Goal: Task Accomplishment & Management: Manage account settings

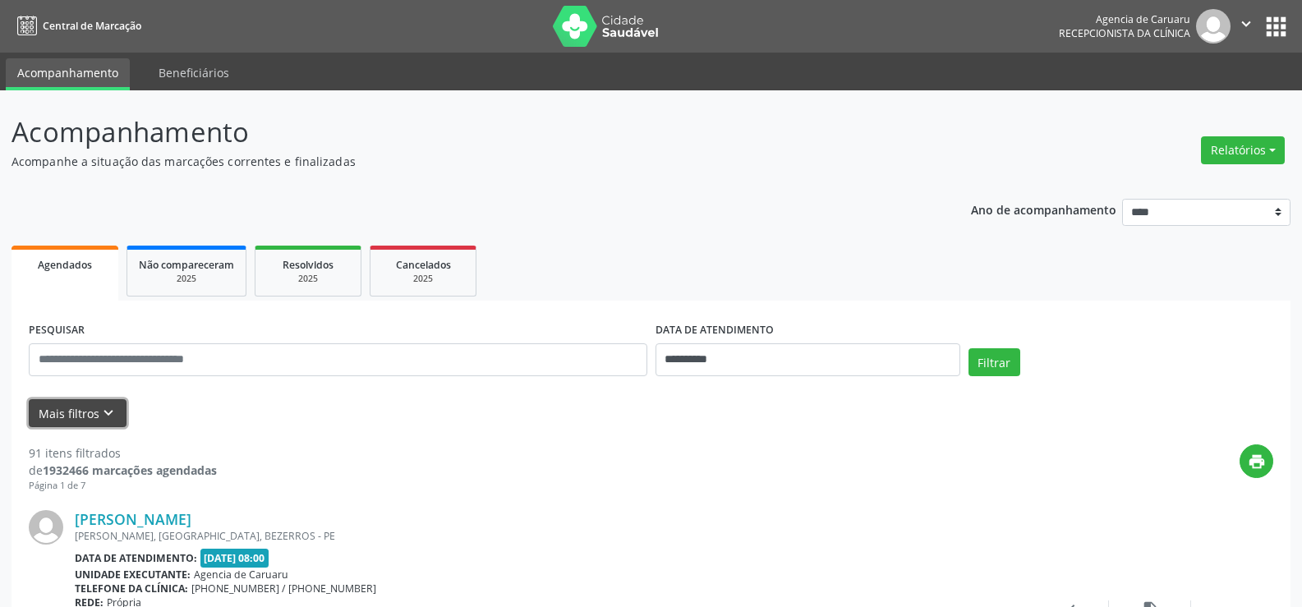
click at [100, 415] on icon "keyboard_arrow_down" at bounding box center [108, 413] width 18 height 18
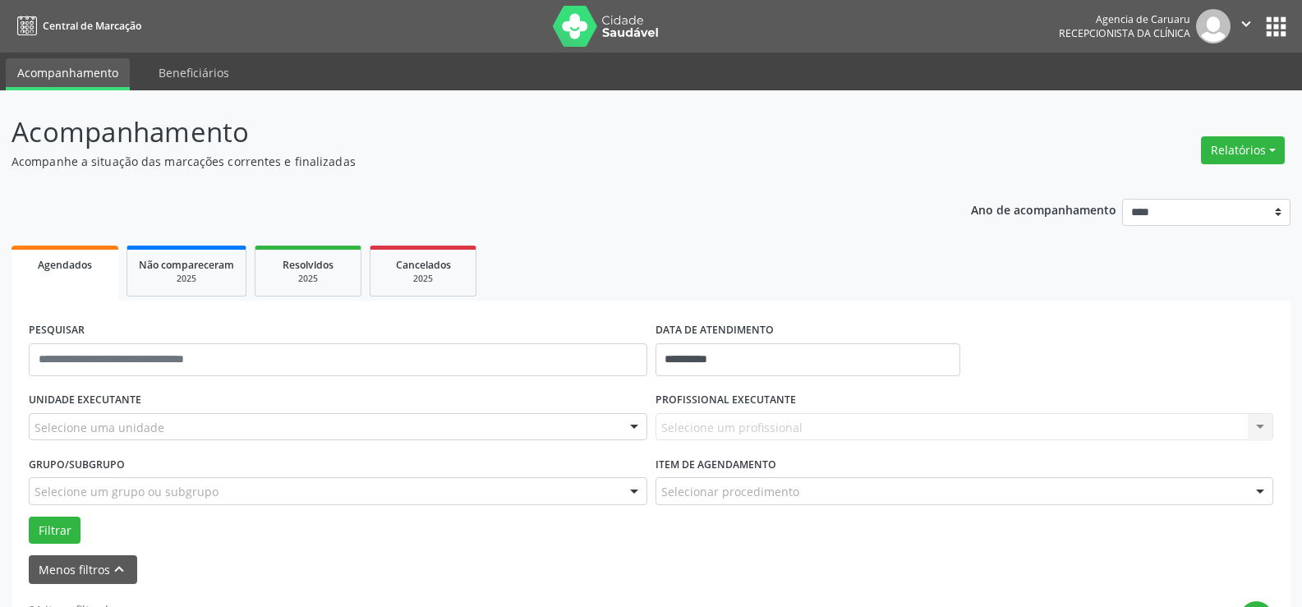
click at [789, 434] on div "Selecione um profissional Nenhum resultado encontrado para: " " Não há nenhuma …" at bounding box center [964, 427] width 618 height 28
click at [1252, 426] on div "Selecione um profissional Nenhum resultado encontrado para: " " Não há nenhuma …" at bounding box center [964, 427] width 618 height 28
click at [618, 430] on div "Selecione uma unidade" at bounding box center [338, 427] width 618 height 28
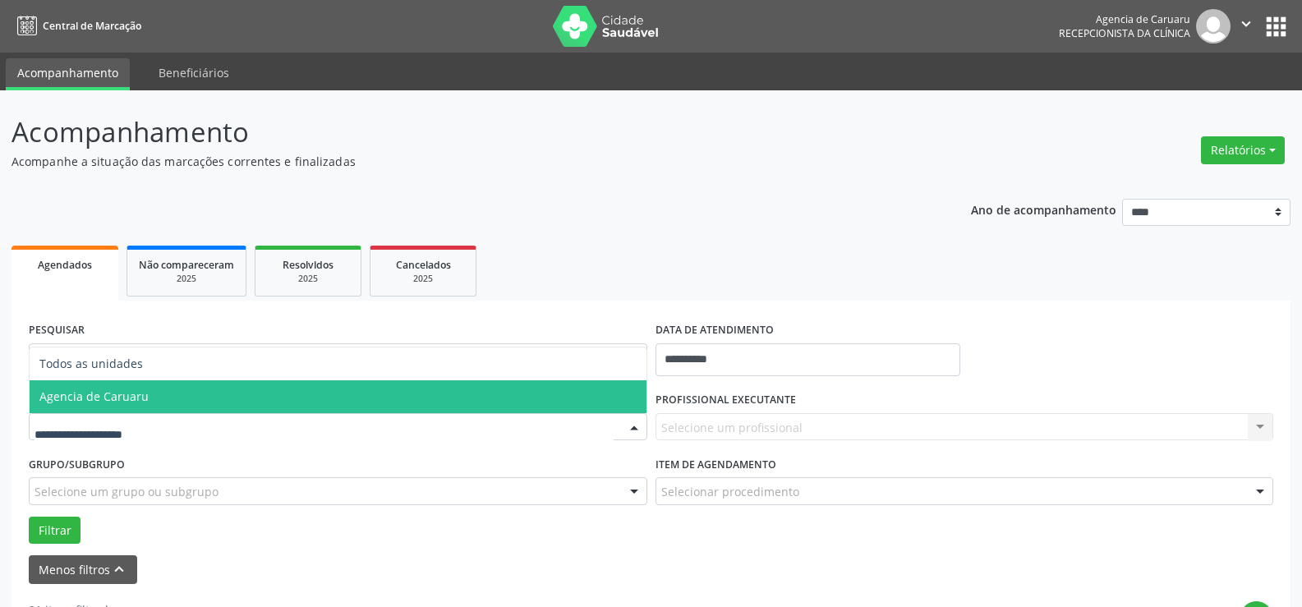
click at [535, 411] on span "Agencia de Caruaru" at bounding box center [338, 396] width 617 height 33
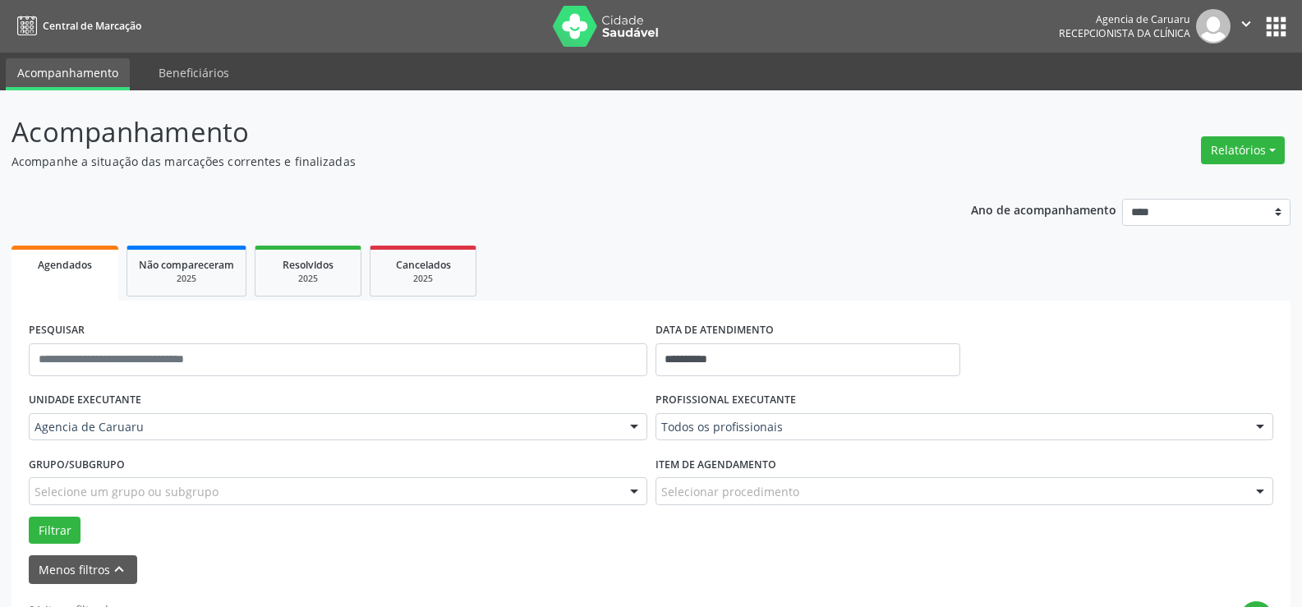
click at [1264, 423] on div at bounding box center [1260, 428] width 25 height 28
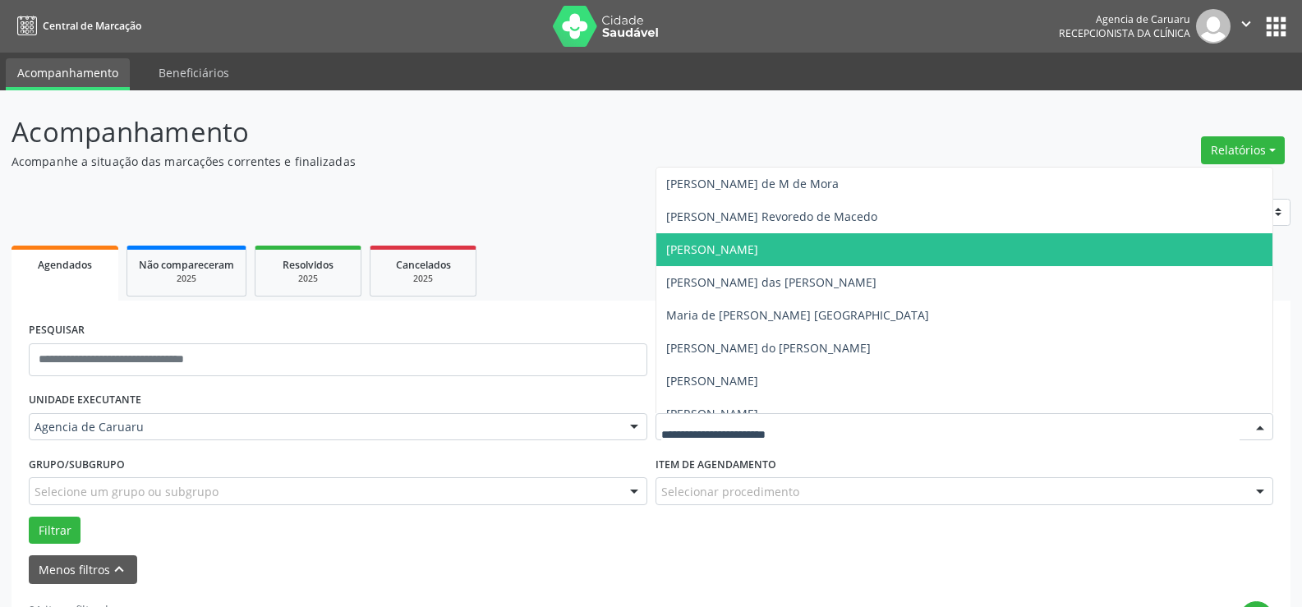
scroll to position [903, 0]
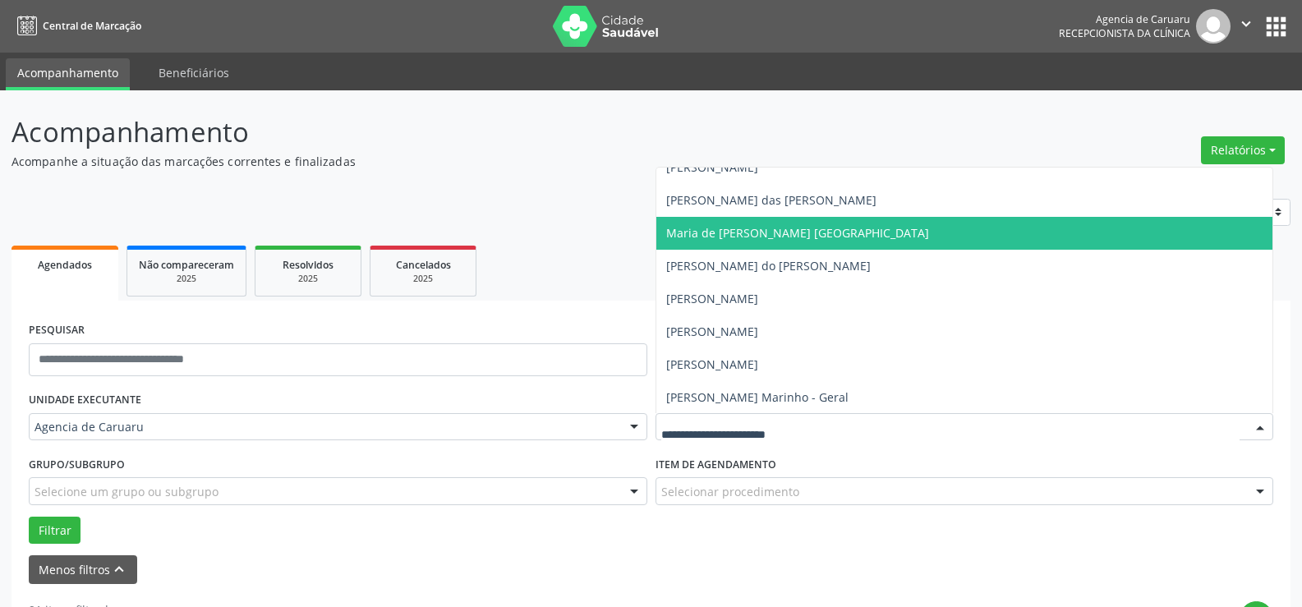
click at [870, 229] on span "Maria de [PERSON_NAME] [GEOGRAPHIC_DATA]" at bounding box center [964, 233] width 617 height 33
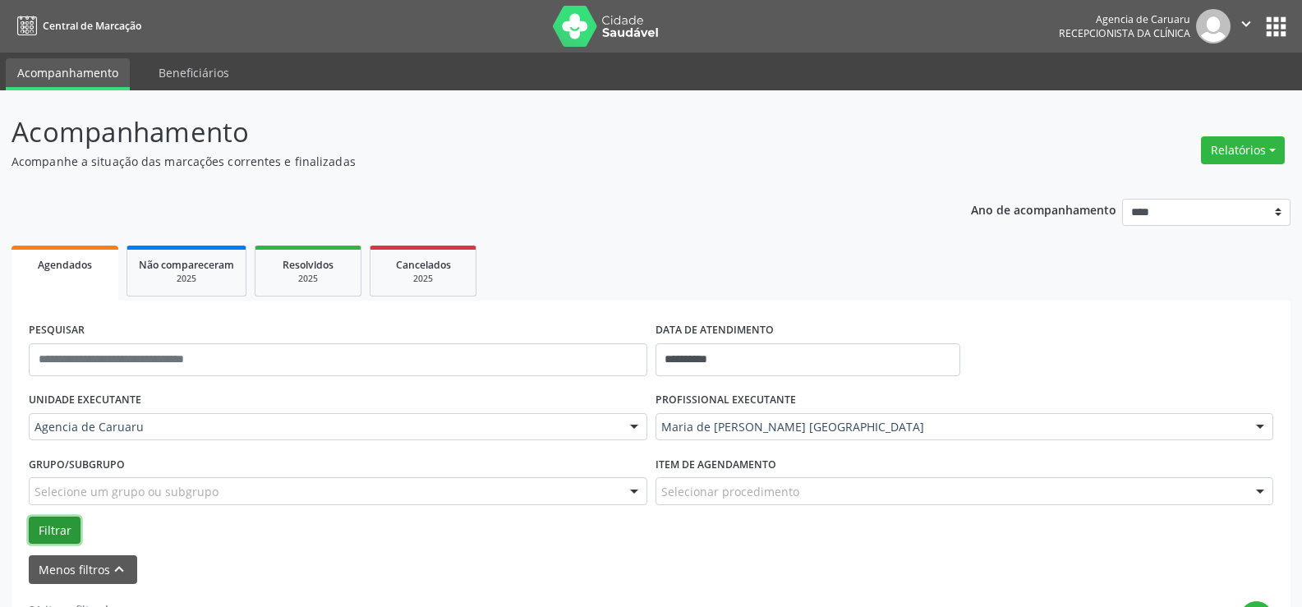
click at [71, 523] on button "Filtrar" at bounding box center [55, 531] width 52 height 28
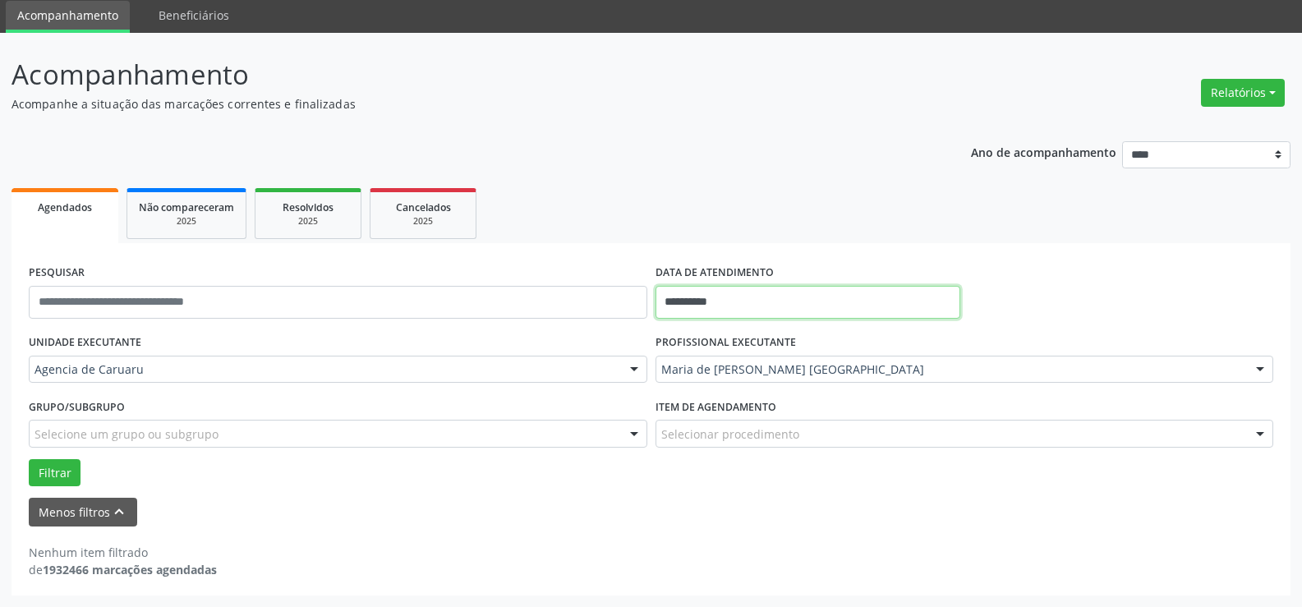
click at [737, 295] on input "**********" at bounding box center [807, 302] width 305 height 33
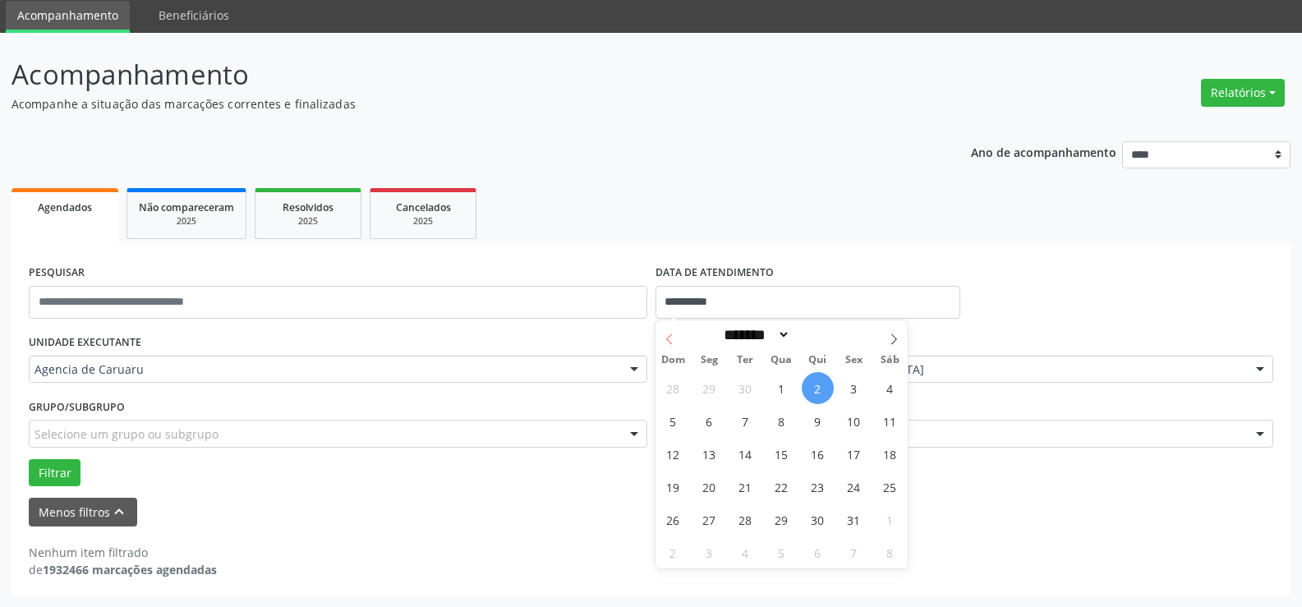
click at [669, 337] on icon at bounding box center [669, 339] width 6 height 11
select select "*"
click at [752, 457] on span "16" at bounding box center [745, 454] width 32 height 32
type input "**********"
click at [752, 457] on span "16" at bounding box center [745, 454] width 32 height 32
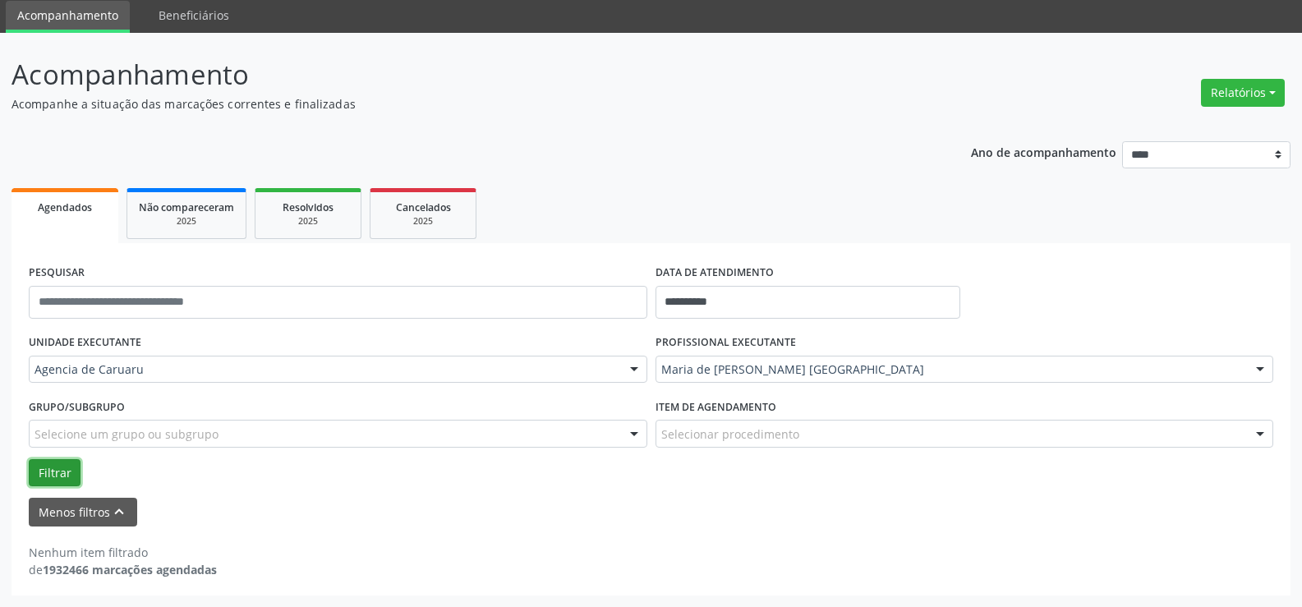
click at [79, 476] on button "Filtrar" at bounding box center [55, 473] width 52 height 28
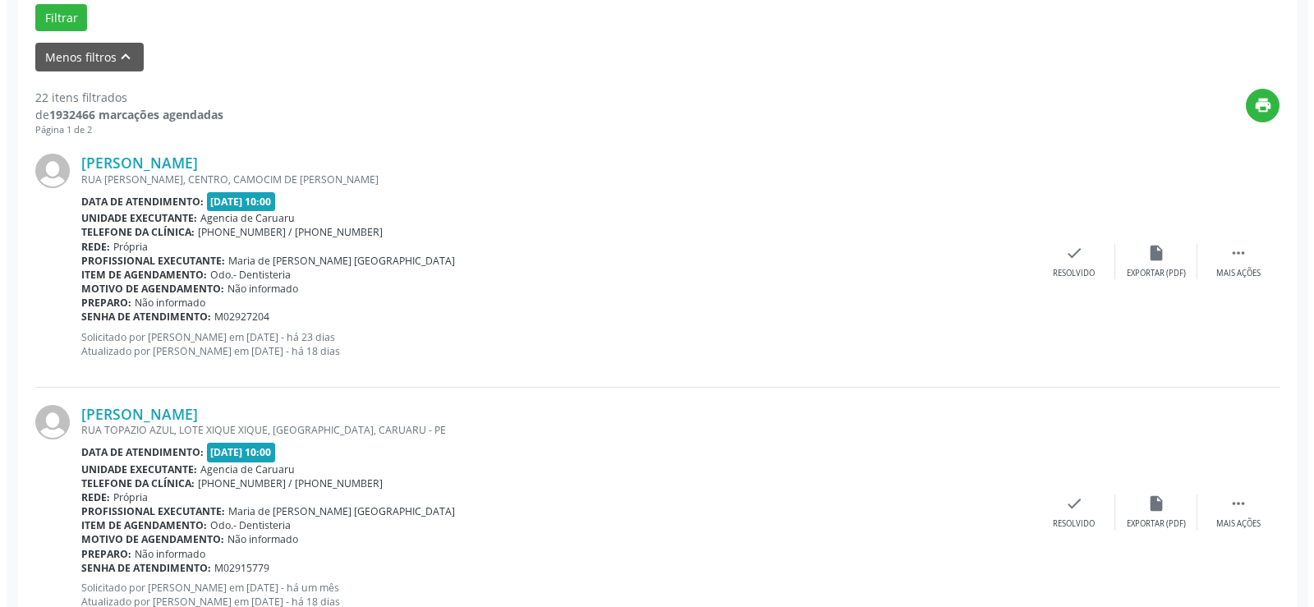
scroll to position [550, 0]
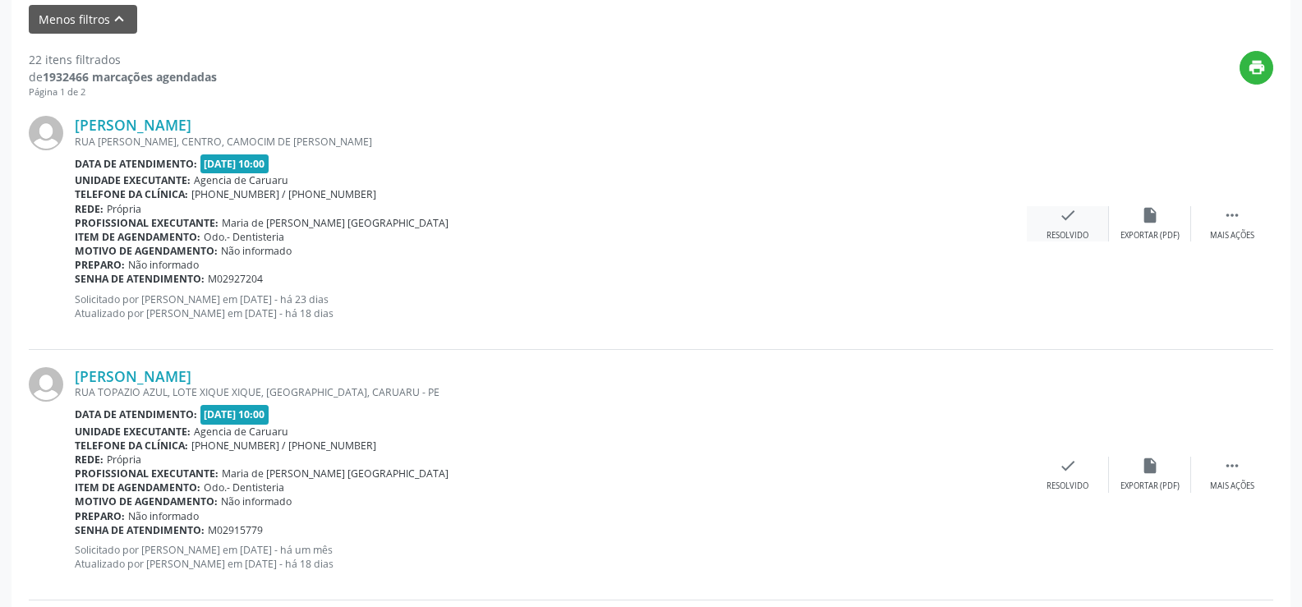
click at [1067, 228] on div "check Resolvido" at bounding box center [1068, 223] width 82 height 35
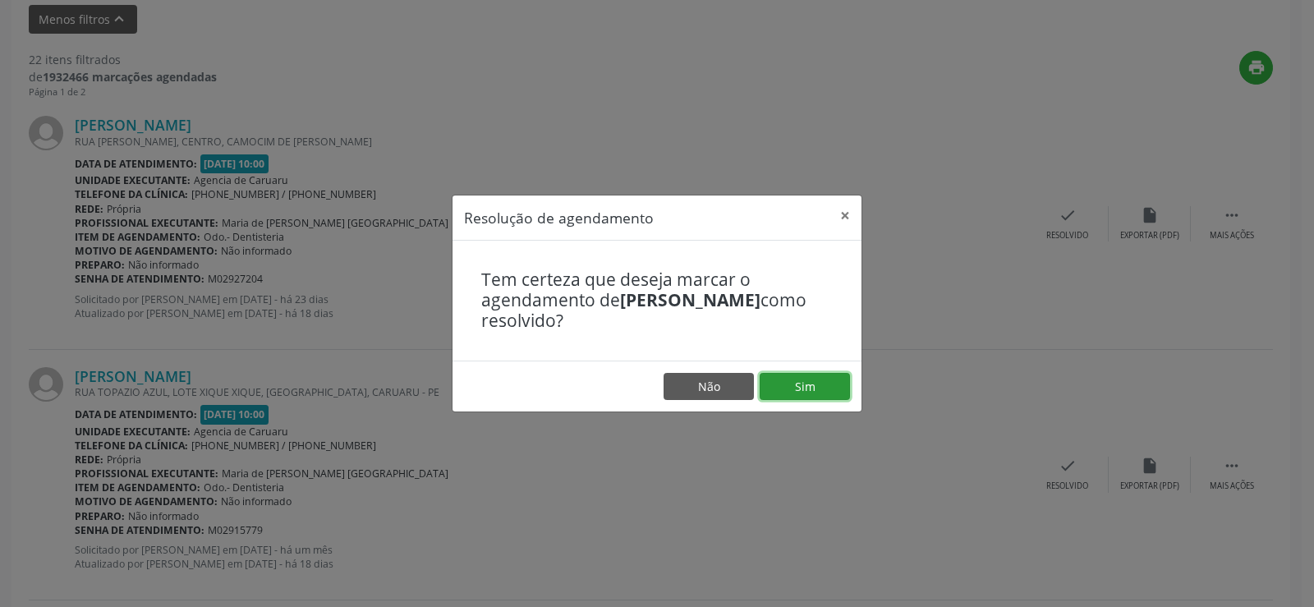
click at [831, 383] on button "Sim" at bounding box center [805, 387] width 90 height 28
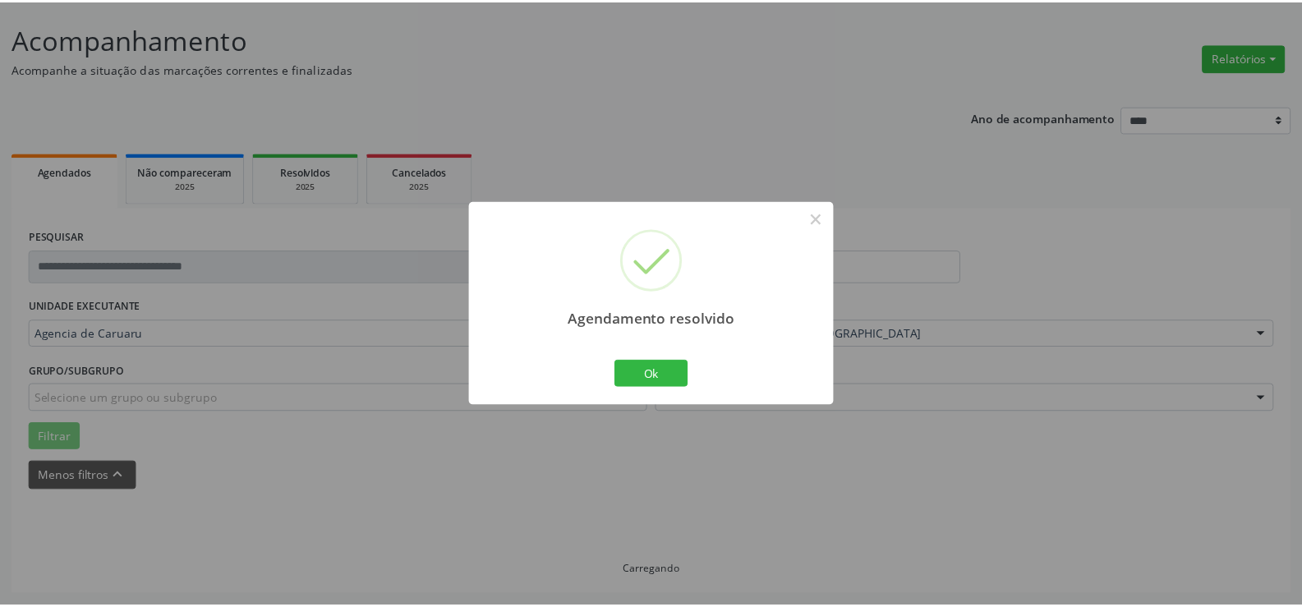
scroll to position [93, 0]
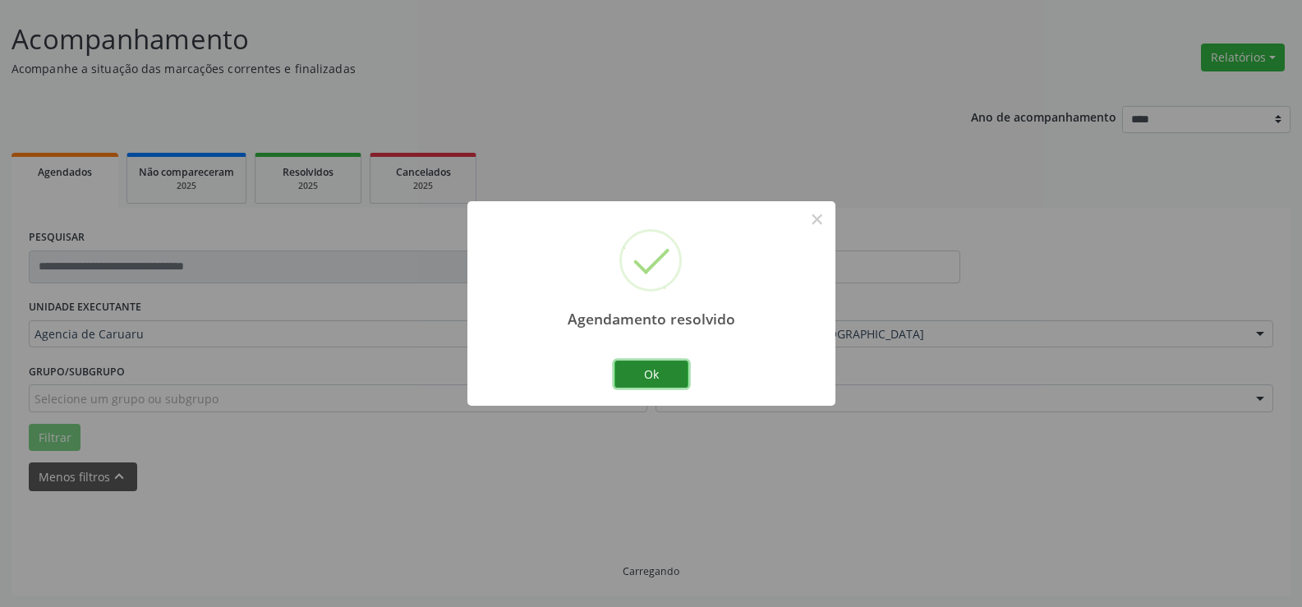
click at [664, 373] on button "Ok" at bounding box center [651, 375] width 74 height 28
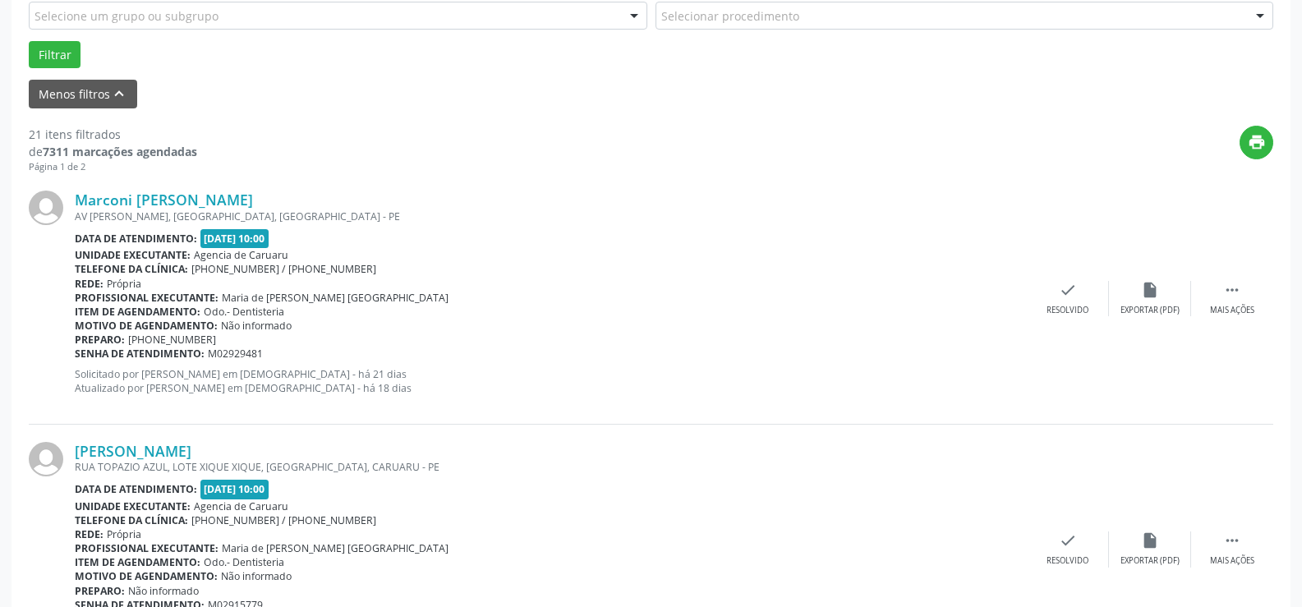
scroll to position [503, 0]
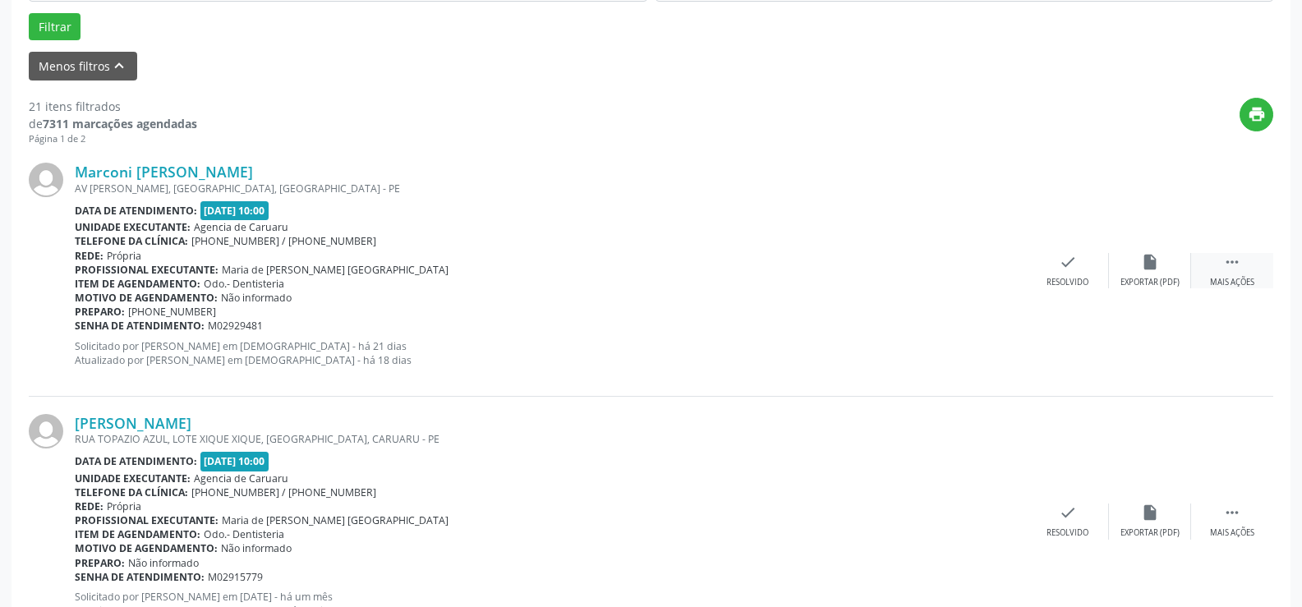
click at [1231, 253] on icon "" at bounding box center [1232, 262] width 18 height 18
click at [1174, 263] on div "alarm_off Não compareceu" at bounding box center [1150, 270] width 82 height 35
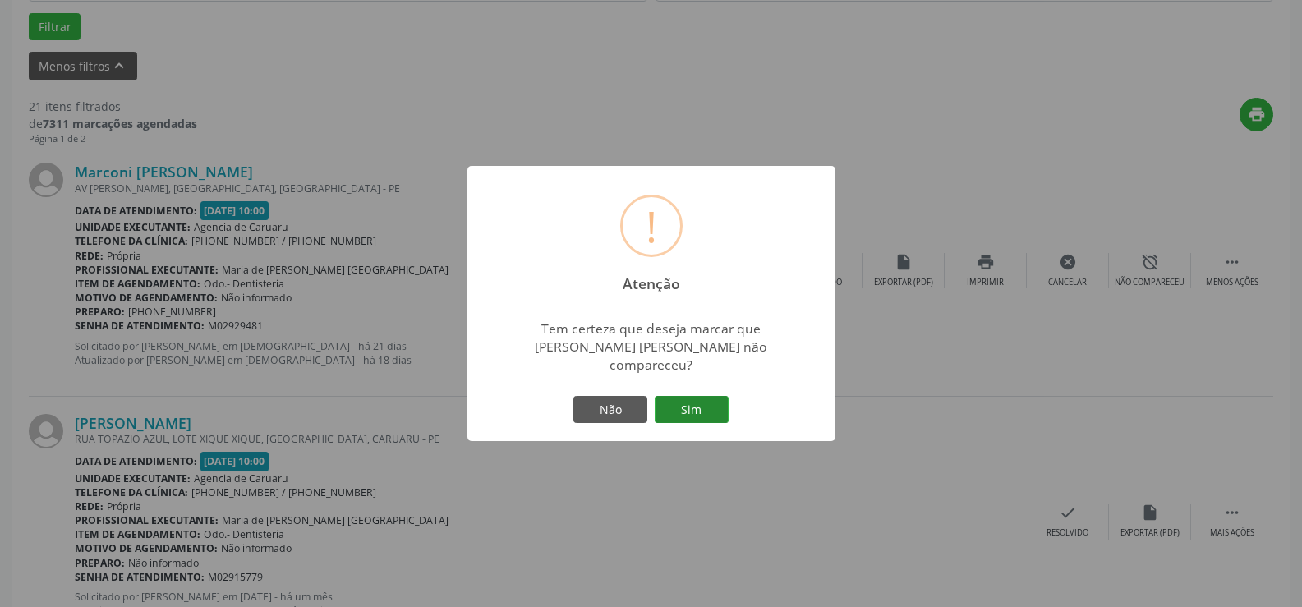
click at [703, 396] on button "Sim" at bounding box center [692, 410] width 74 height 28
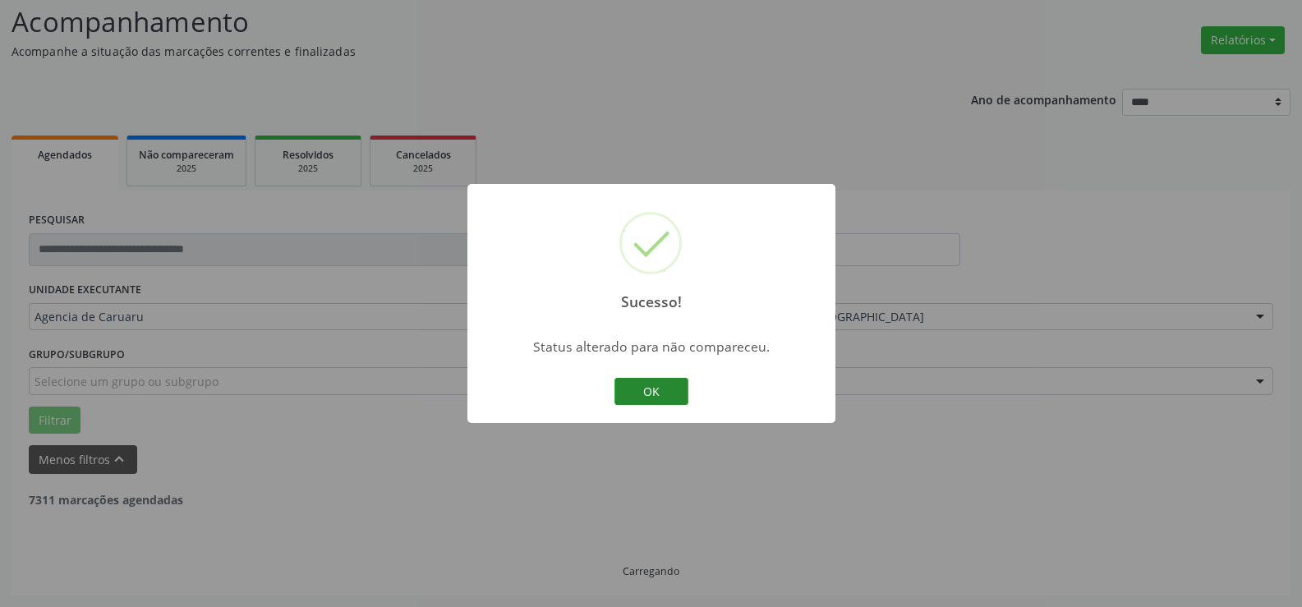
scroll to position [110, 0]
click at [644, 383] on button "OK" at bounding box center [651, 392] width 74 height 28
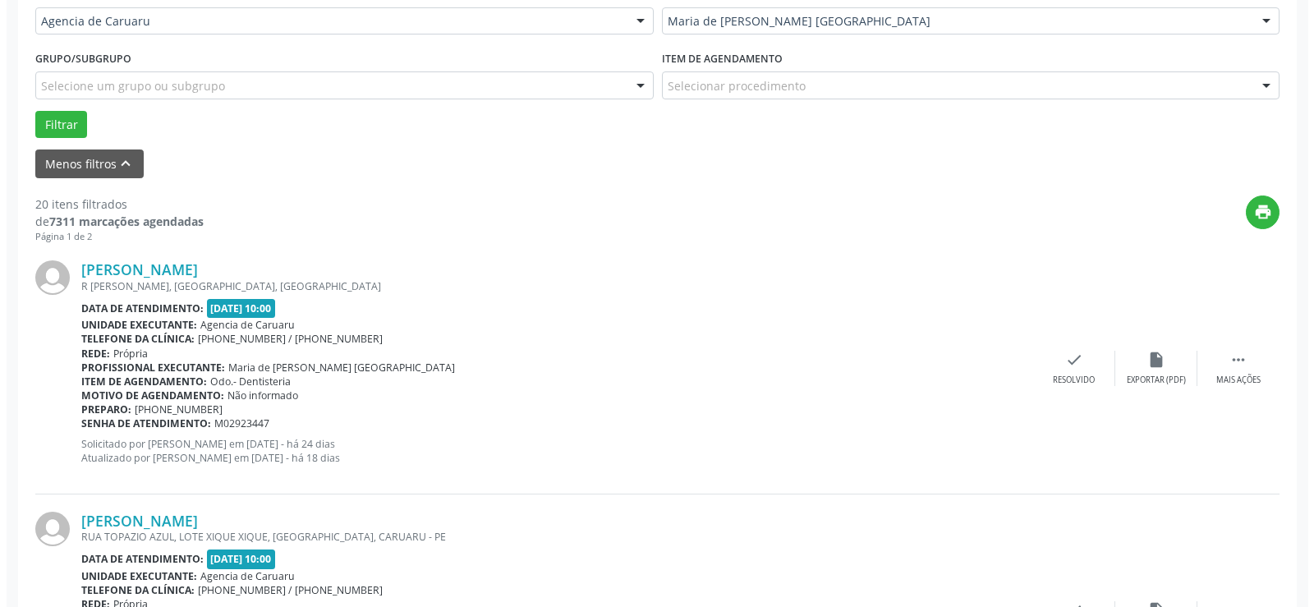
scroll to position [439, 0]
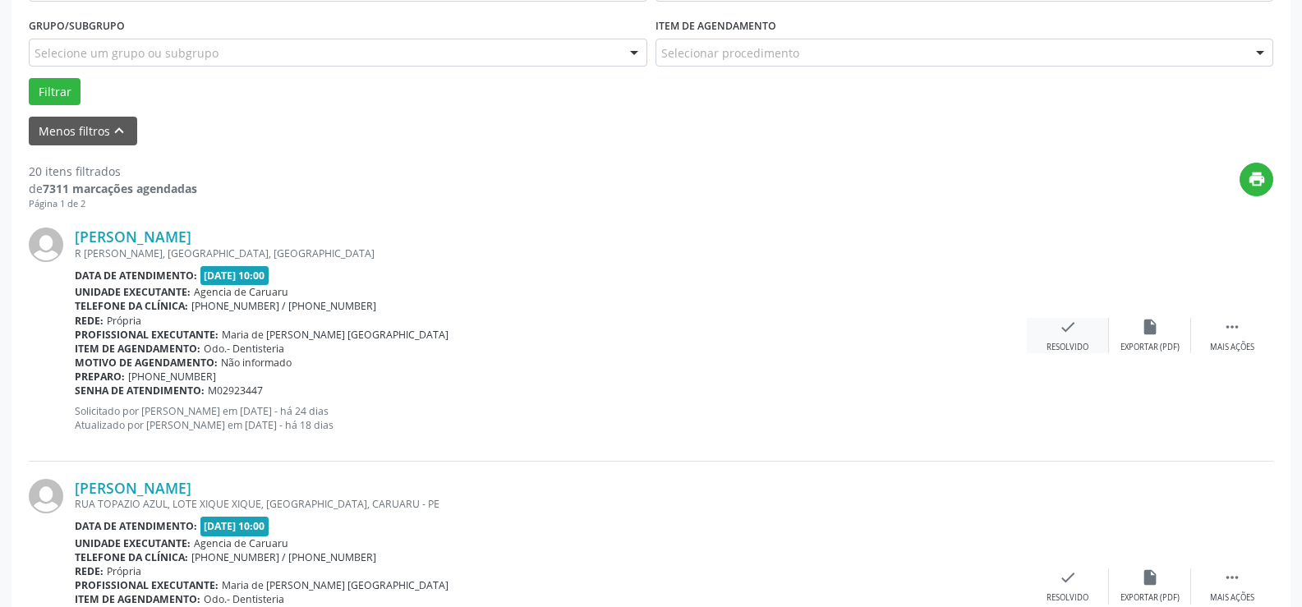
click at [1066, 347] on div "Resolvido" at bounding box center [1067, 347] width 42 height 11
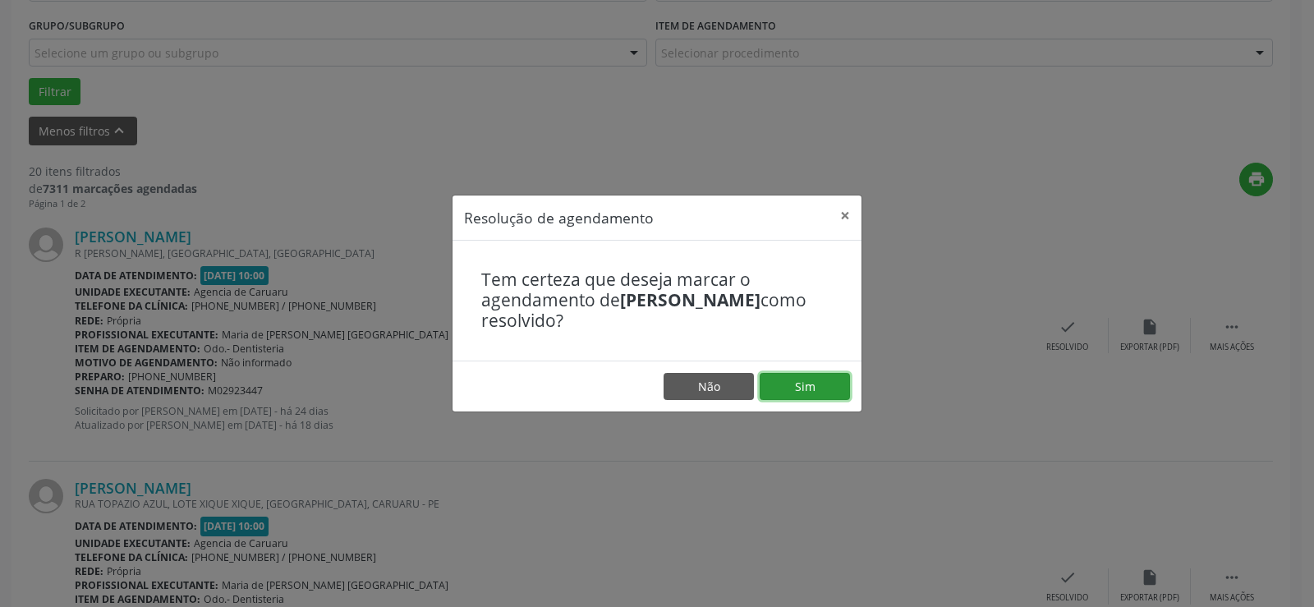
click at [809, 386] on button "Sim" at bounding box center [805, 387] width 90 height 28
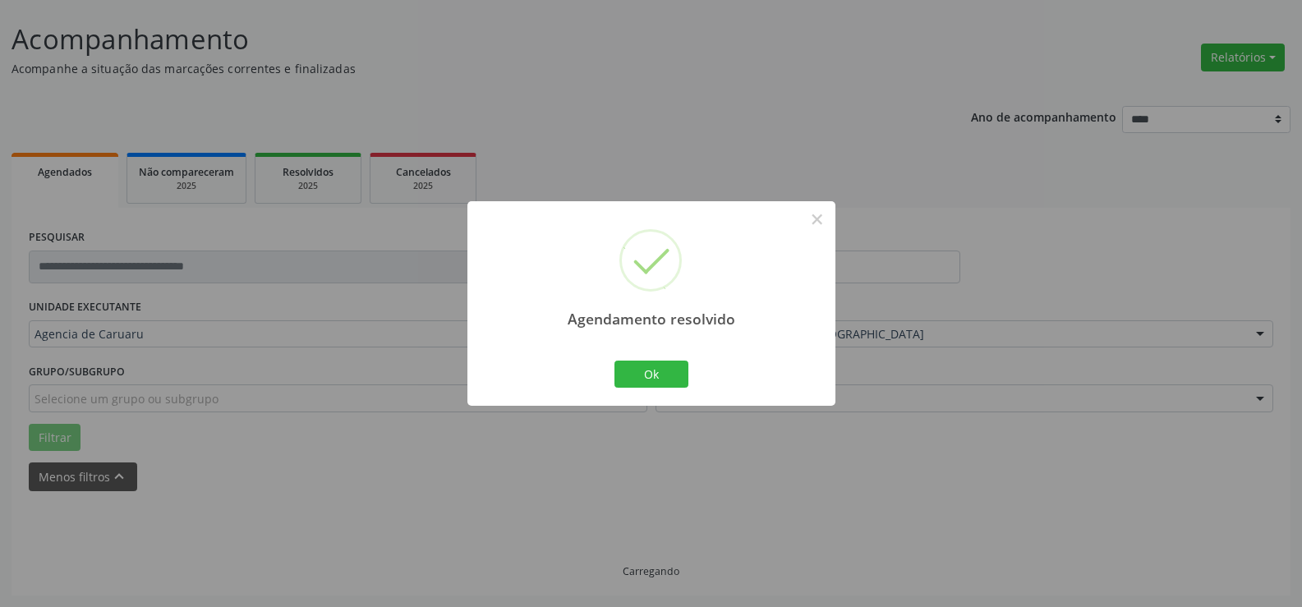
scroll to position [110, 0]
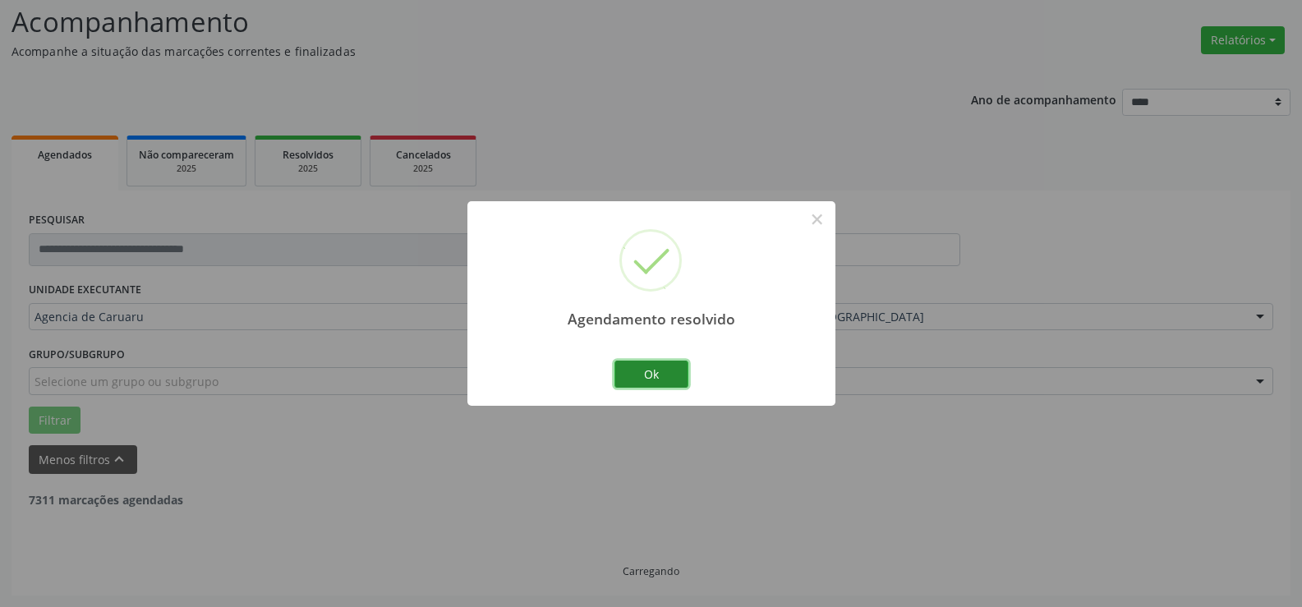
click at [663, 383] on button "Ok" at bounding box center [651, 375] width 74 height 28
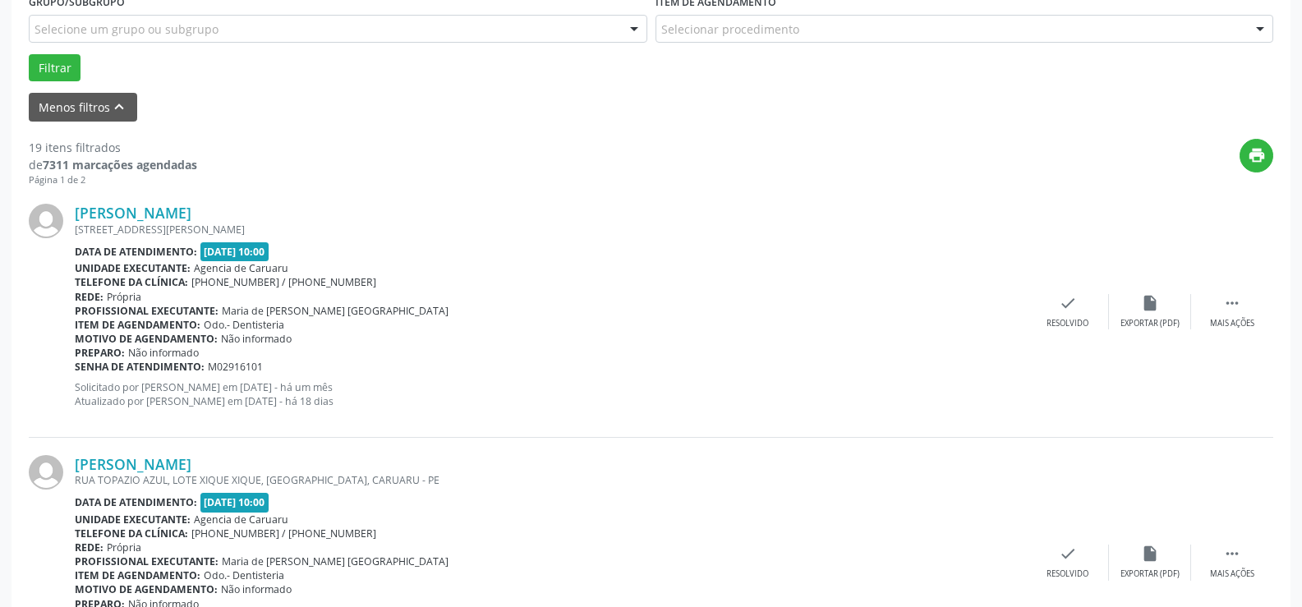
scroll to position [521, 0]
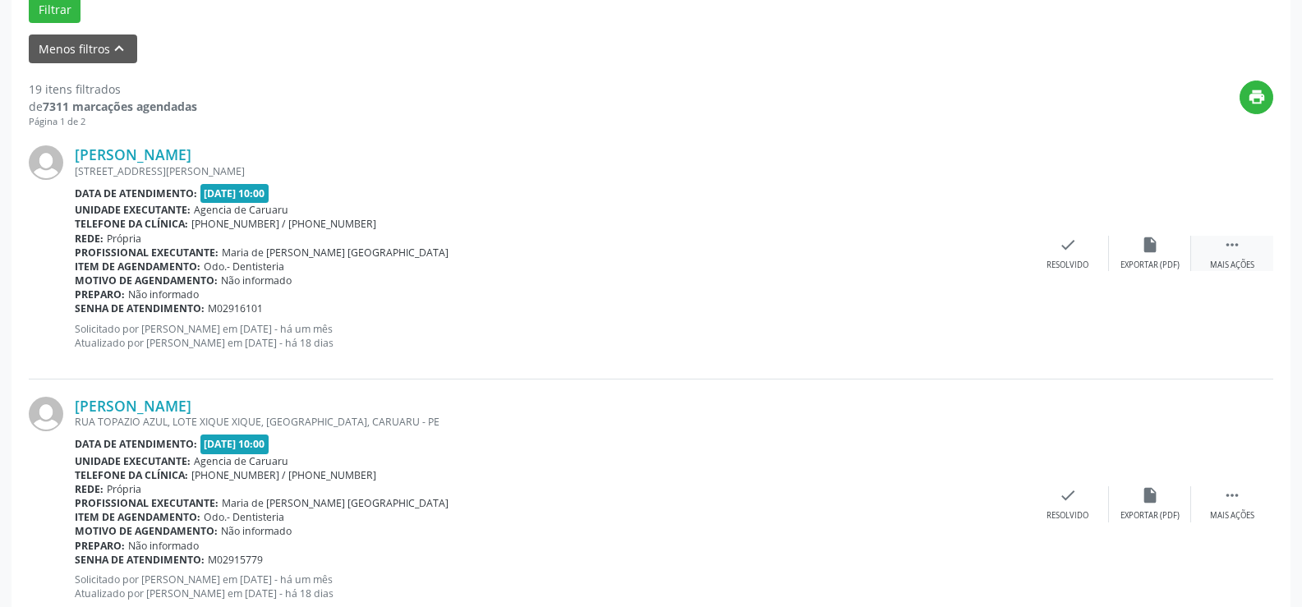
click at [1225, 257] on div " Mais ações" at bounding box center [1232, 253] width 82 height 35
click at [1166, 255] on div "alarm_off Não compareceu" at bounding box center [1150, 253] width 82 height 35
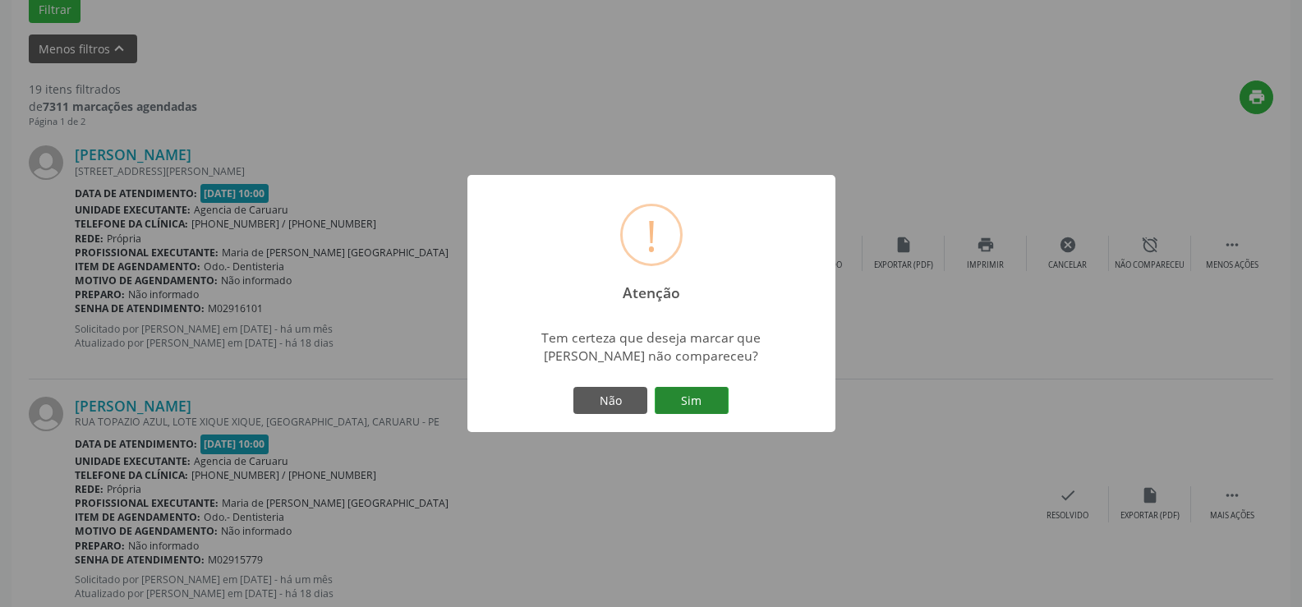
click at [661, 411] on button "Sim" at bounding box center [692, 401] width 74 height 28
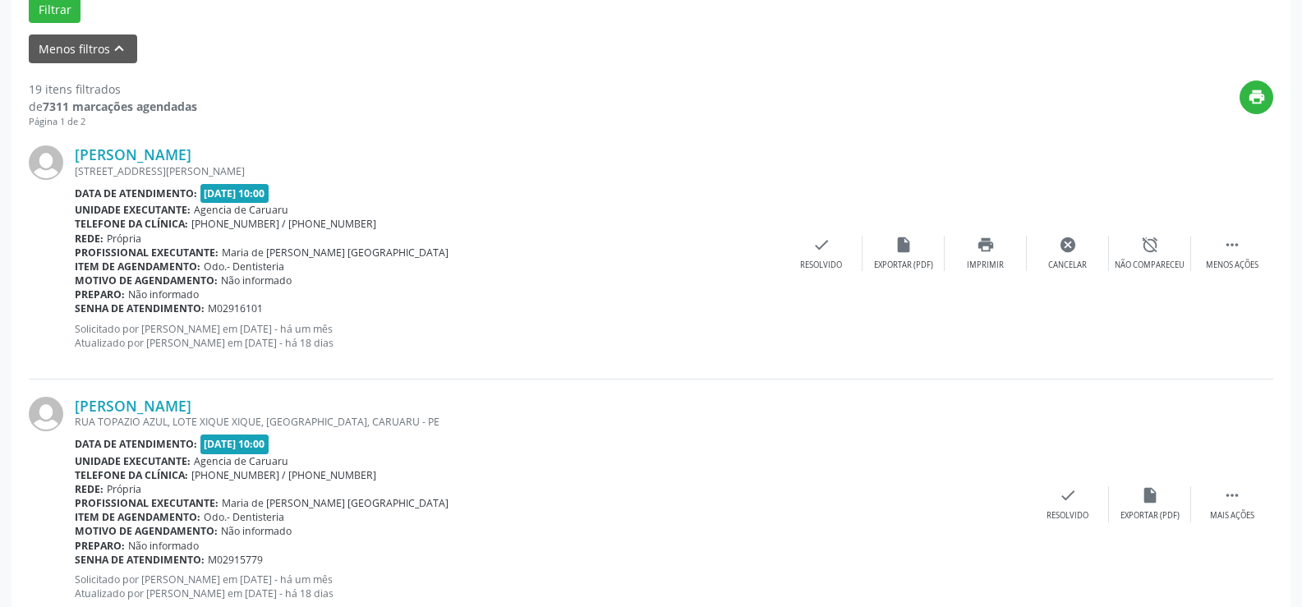
scroll to position [110, 0]
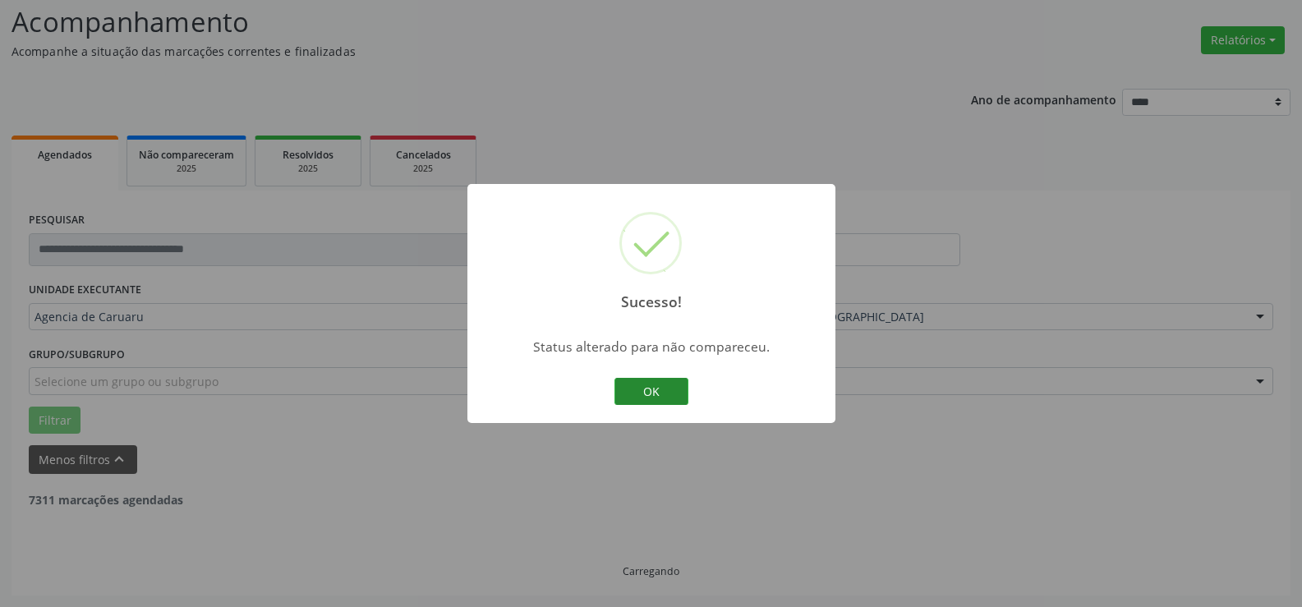
click at [645, 378] on button "OK" at bounding box center [651, 392] width 74 height 28
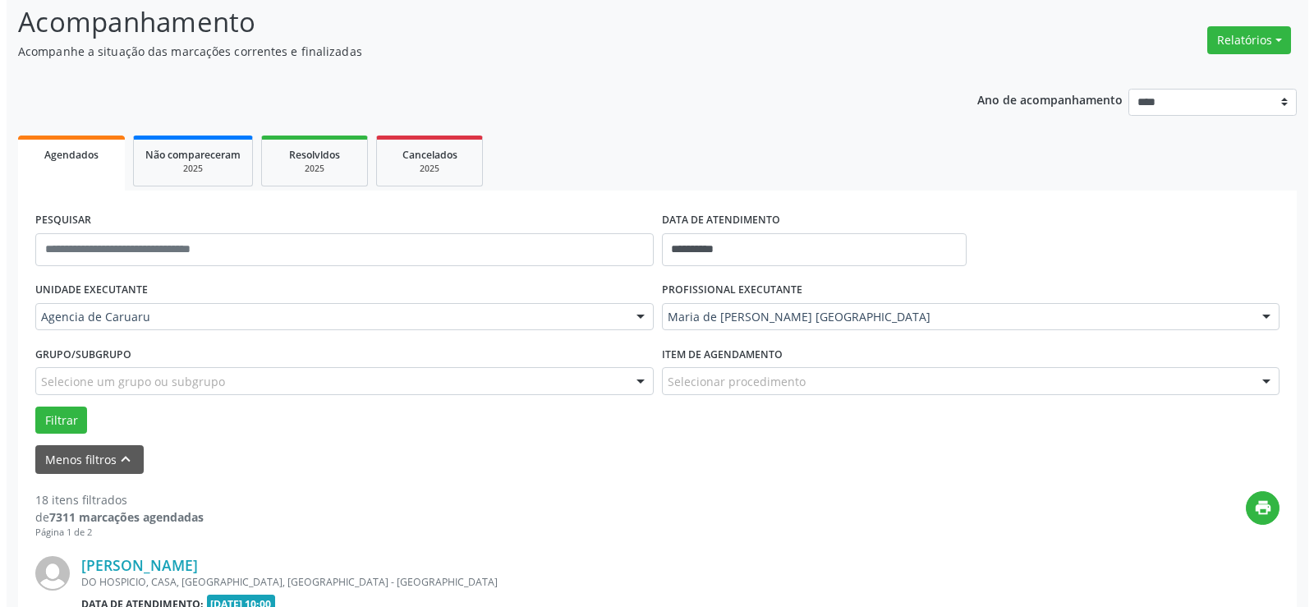
scroll to position [521, 0]
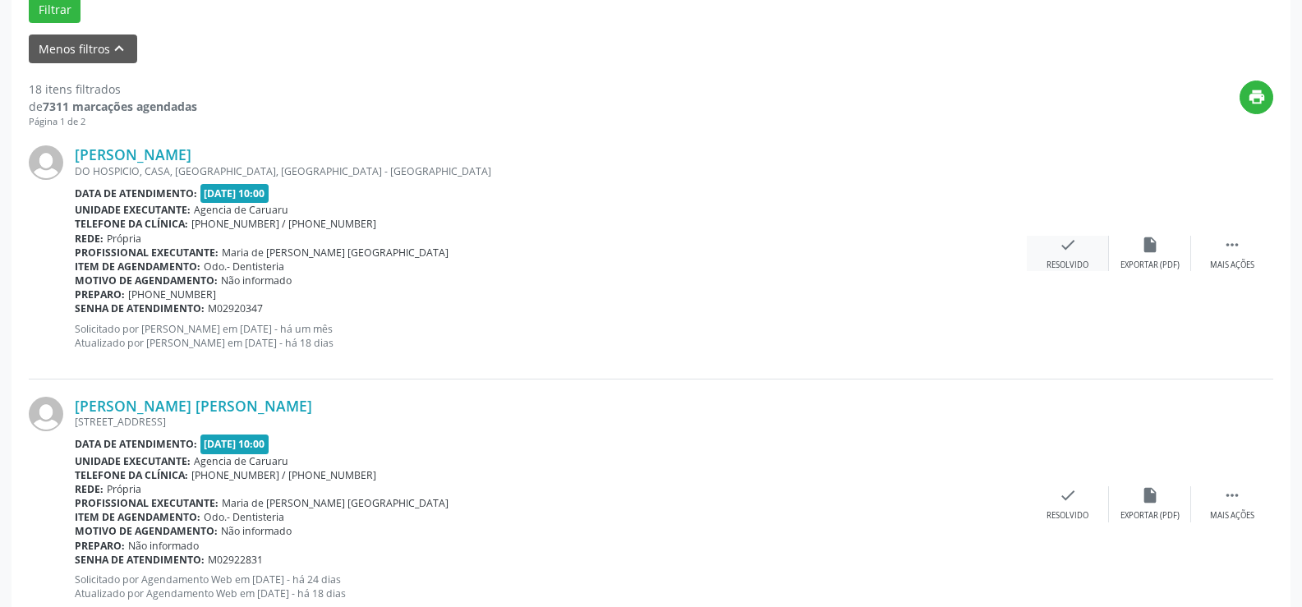
click at [1048, 244] on div "check Resolvido" at bounding box center [1068, 253] width 82 height 35
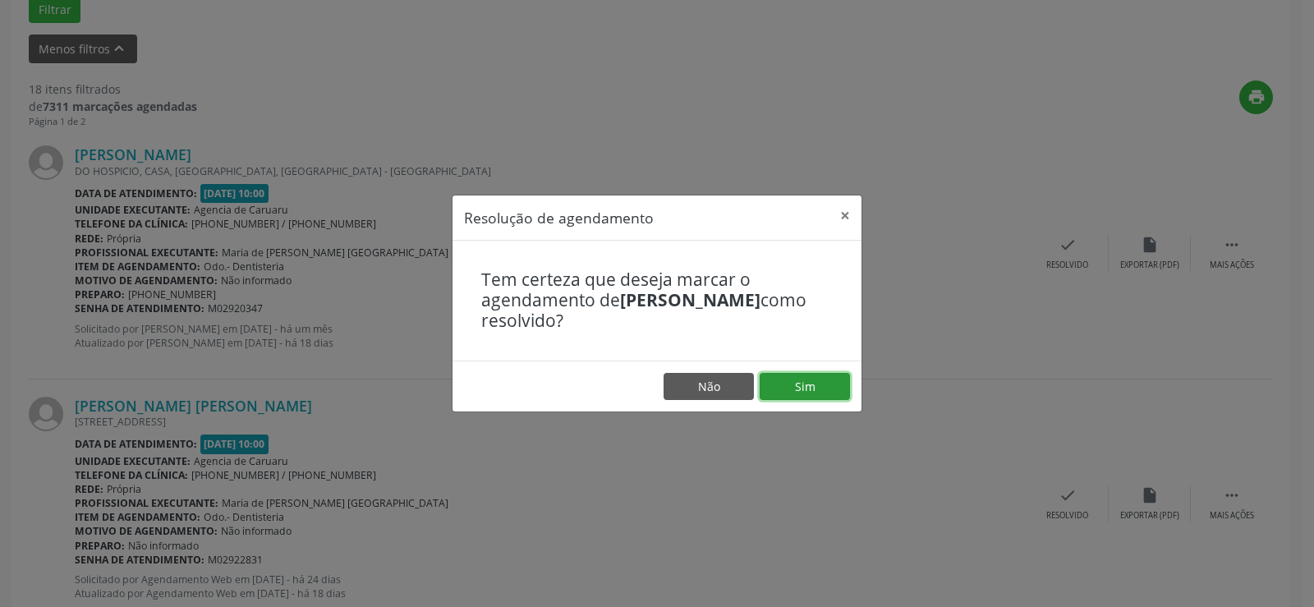
click at [826, 379] on button "Sim" at bounding box center [805, 387] width 90 height 28
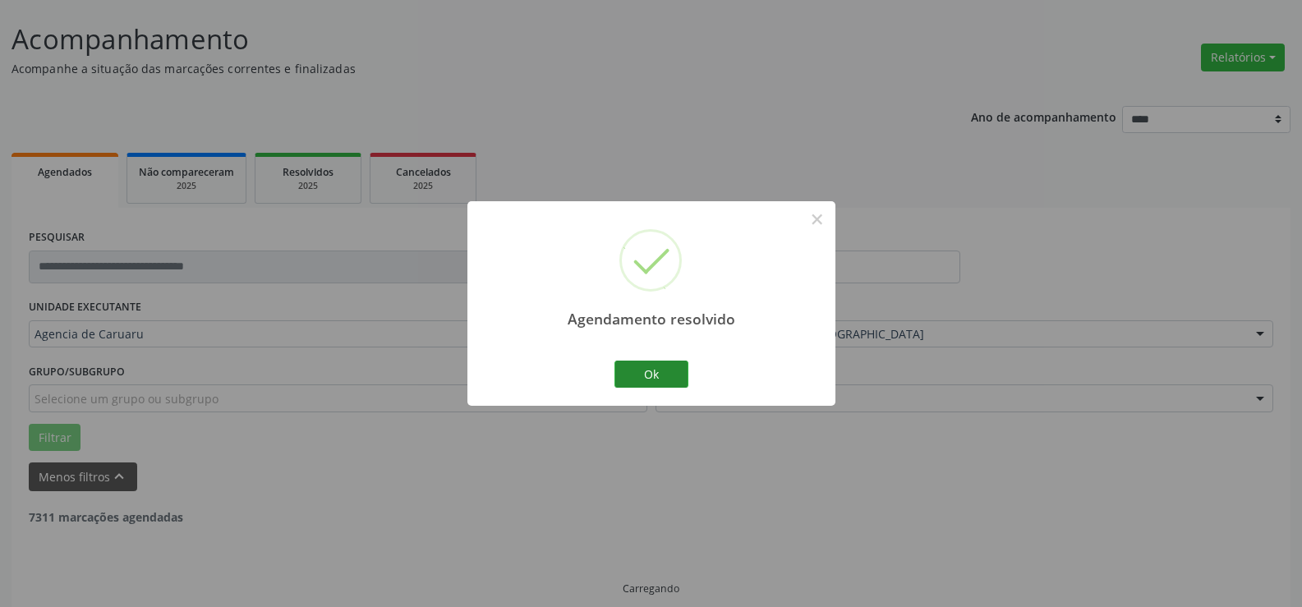
scroll to position [110, 0]
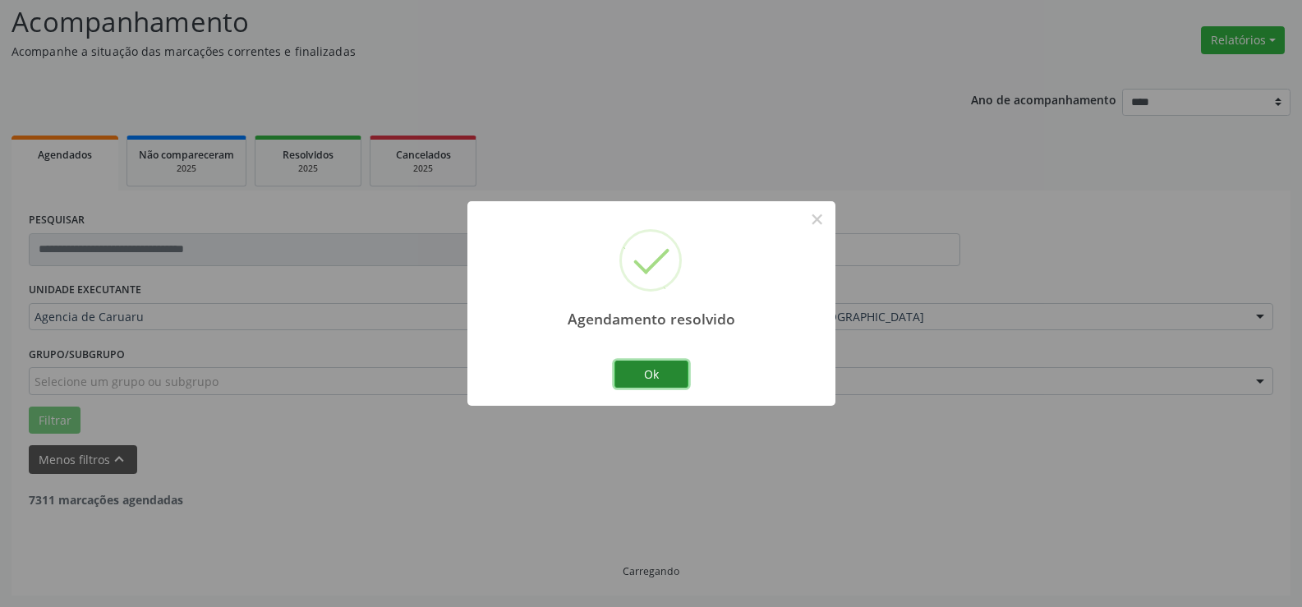
click at [663, 366] on button "Ok" at bounding box center [651, 375] width 74 height 28
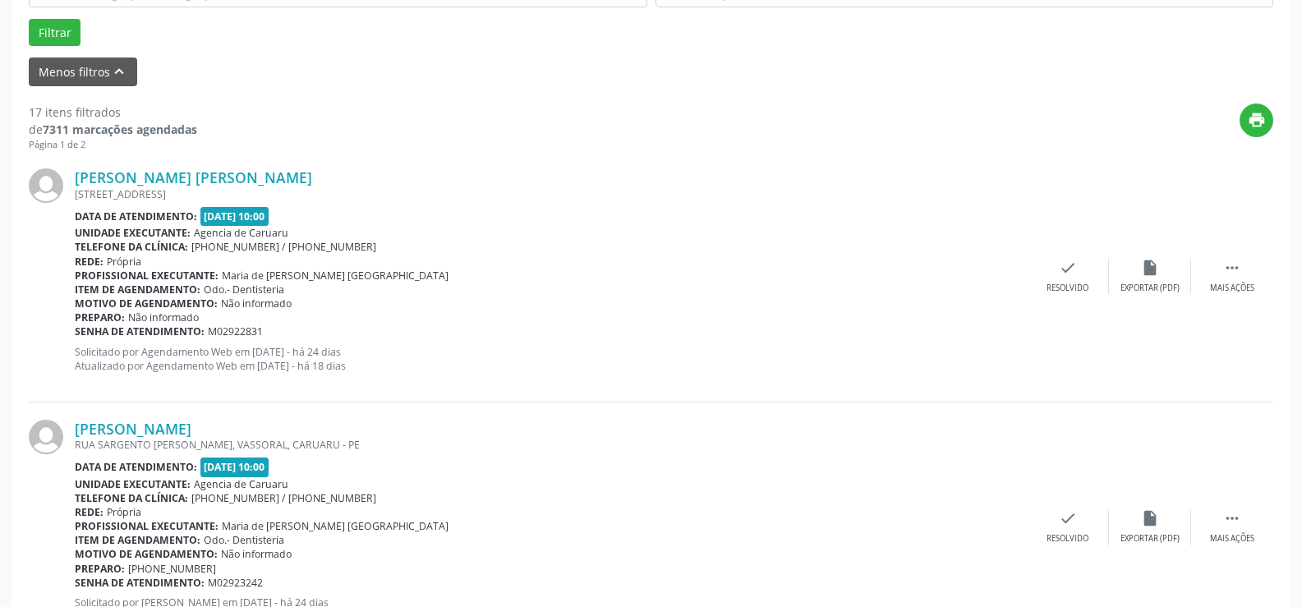
scroll to position [521, 0]
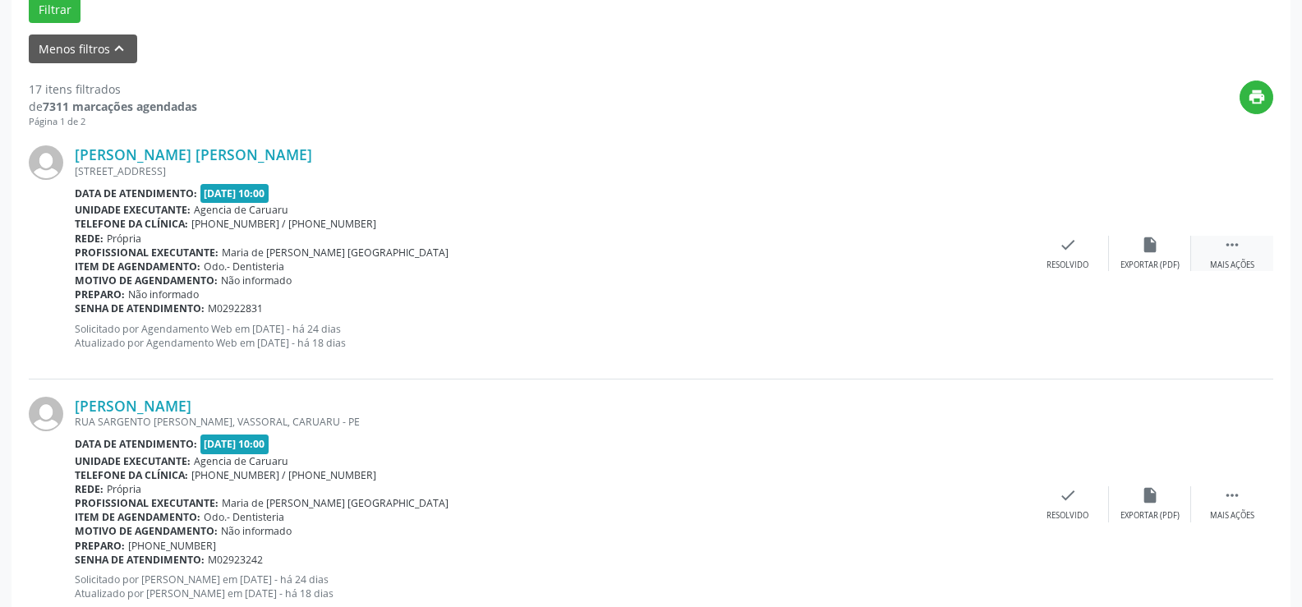
click at [1243, 251] on div " Mais ações" at bounding box center [1232, 253] width 82 height 35
click at [1167, 257] on div "alarm_off Não compareceu" at bounding box center [1150, 253] width 82 height 35
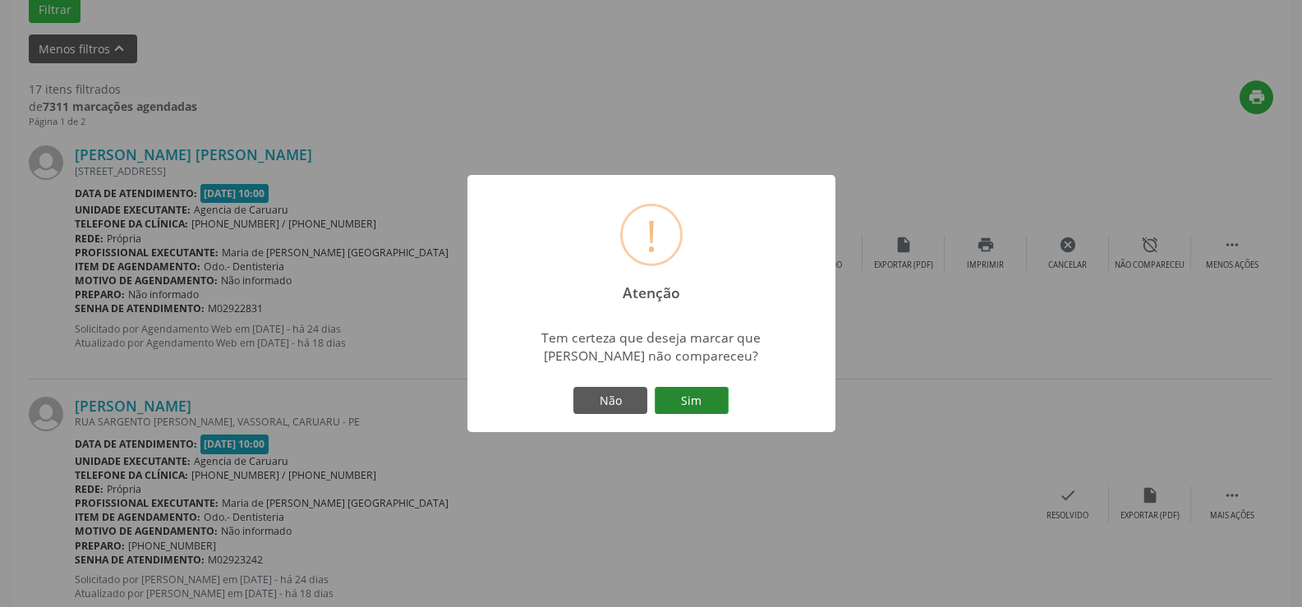
click at [715, 399] on button "Sim" at bounding box center [692, 401] width 74 height 28
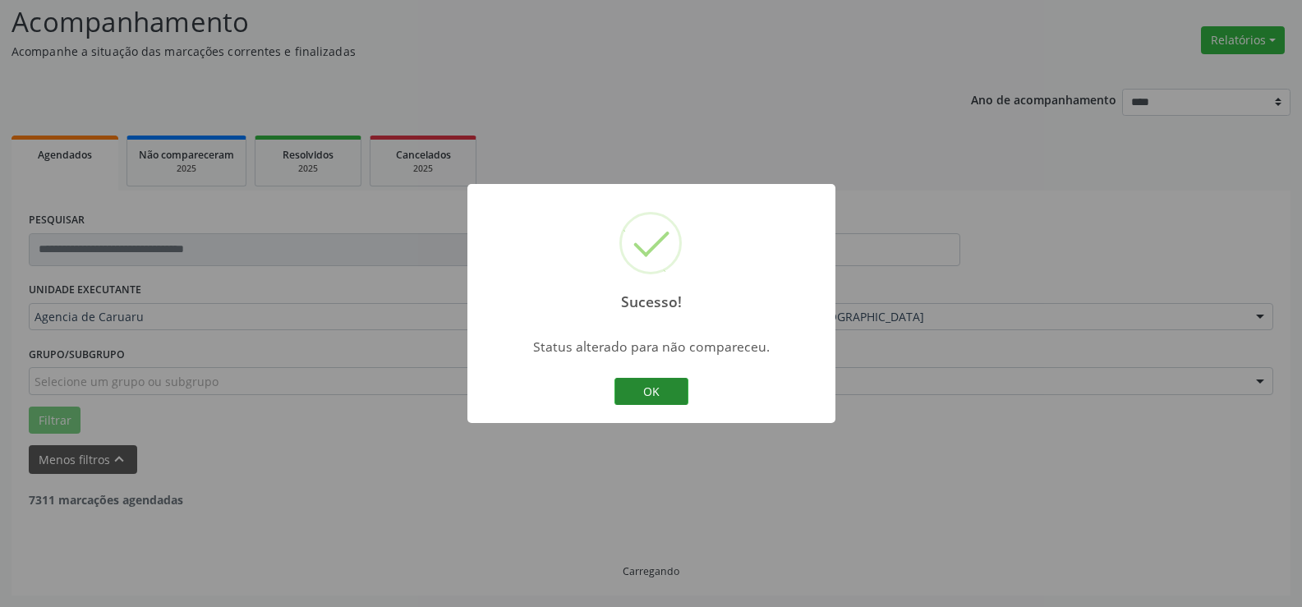
click at [659, 395] on button "OK" at bounding box center [651, 392] width 74 height 28
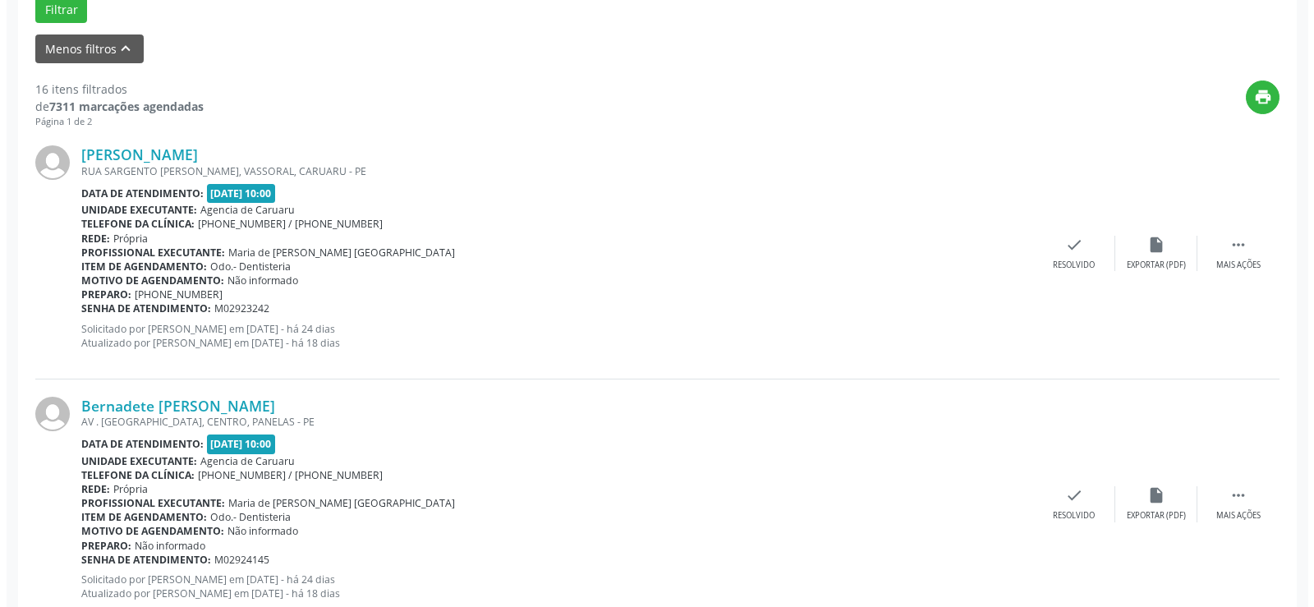
scroll to position [603, 0]
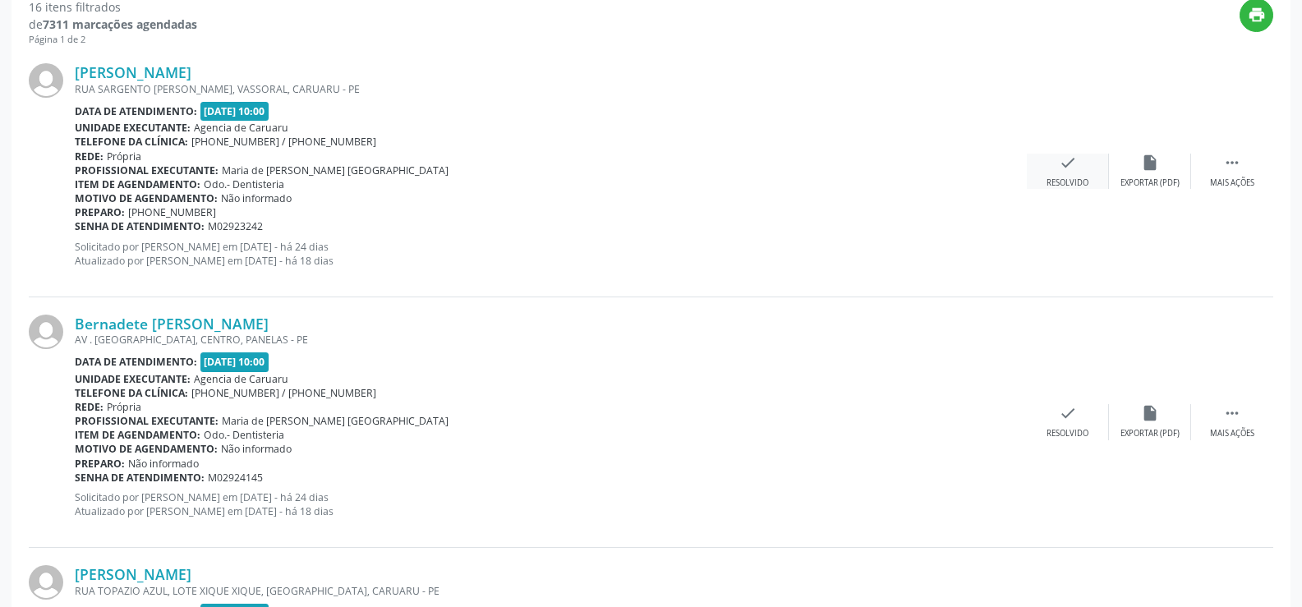
click at [1064, 172] on div "check Resolvido" at bounding box center [1068, 171] width 82 height 35
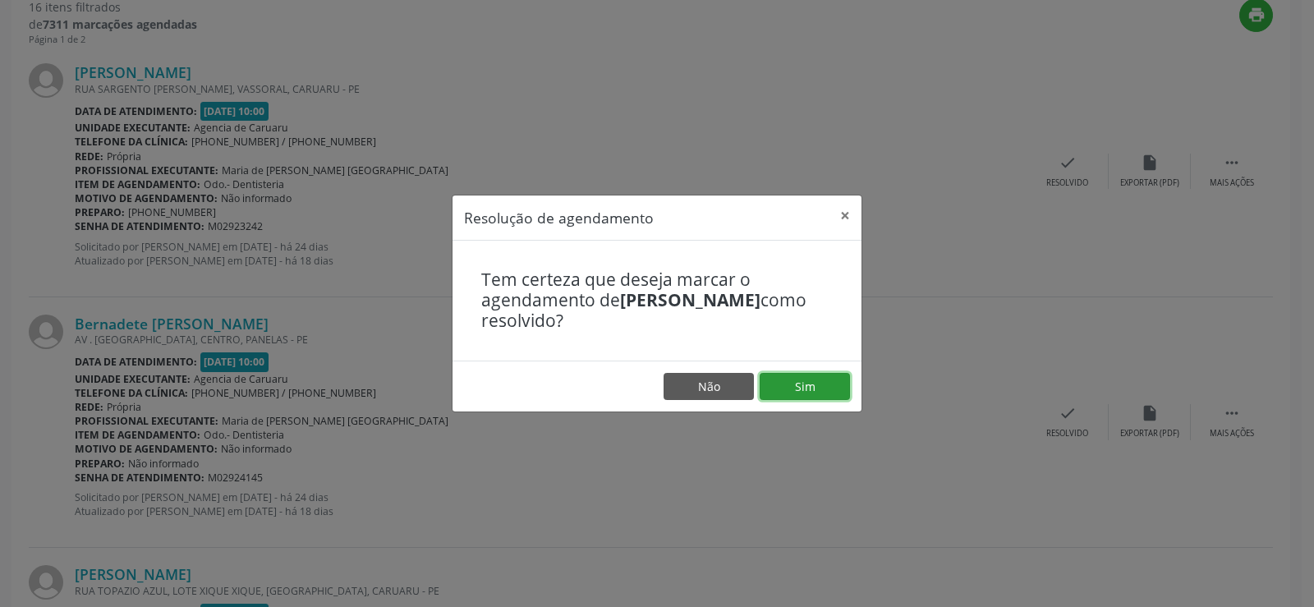
click at [825, 375] on button "Sim" at bounding box center [805, 387] width 90 height 28
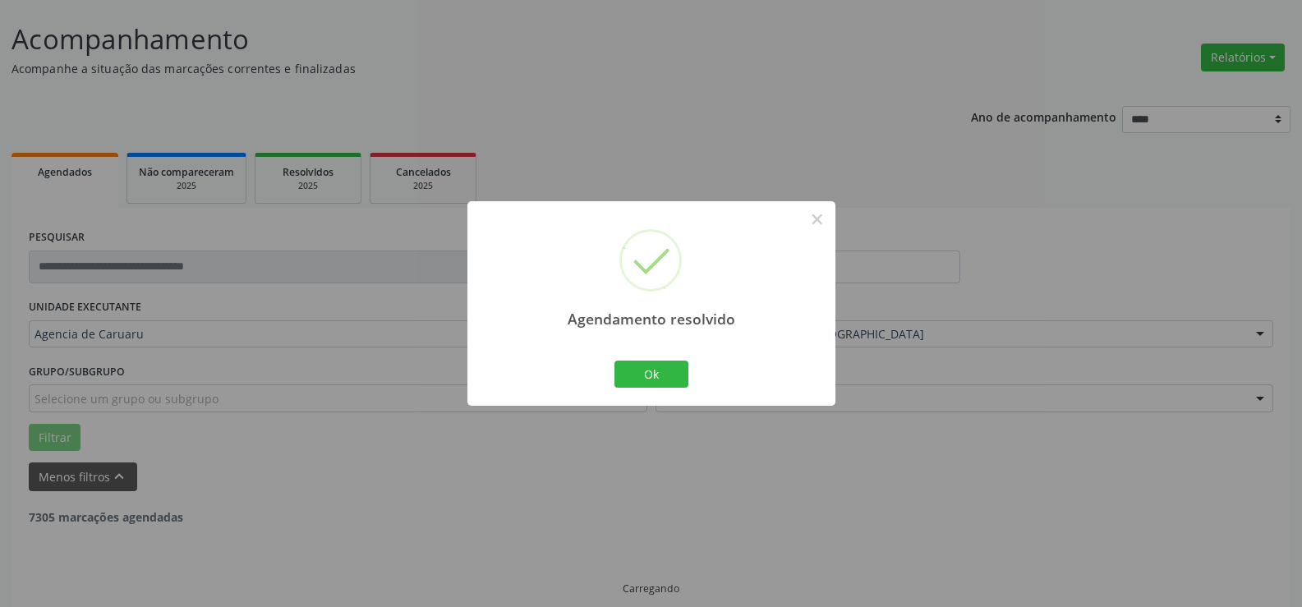
scroll to position [110, 0]
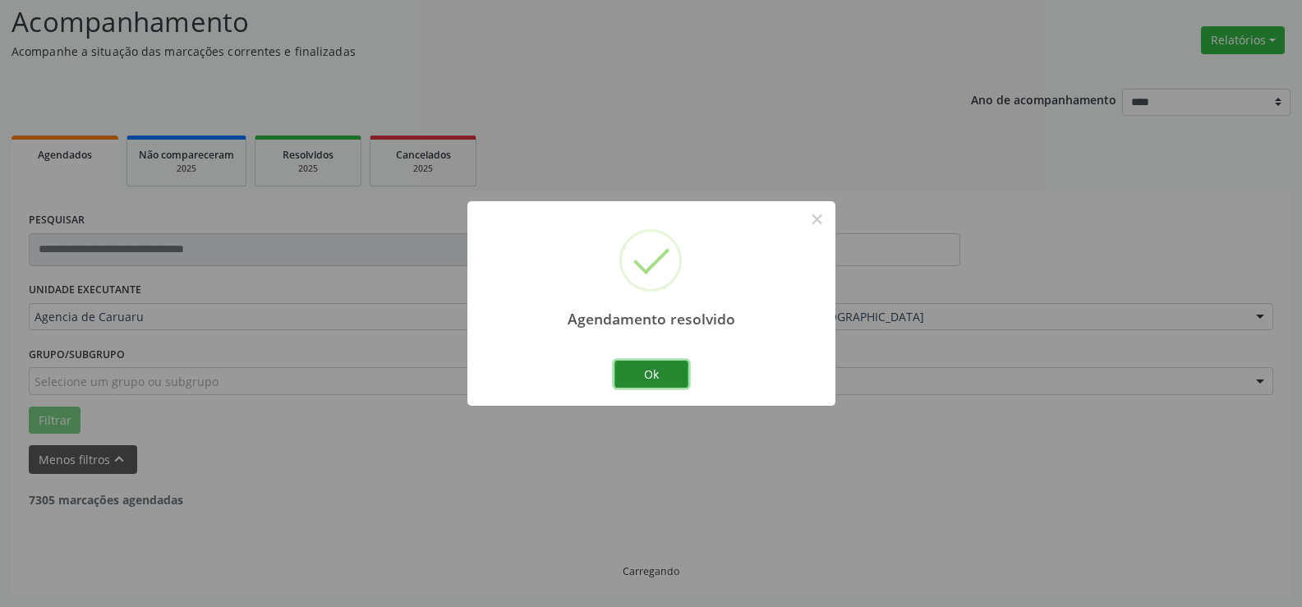
click at [672, 375] on button "Ok" at bounding box center [651, 375] width 74 height 28
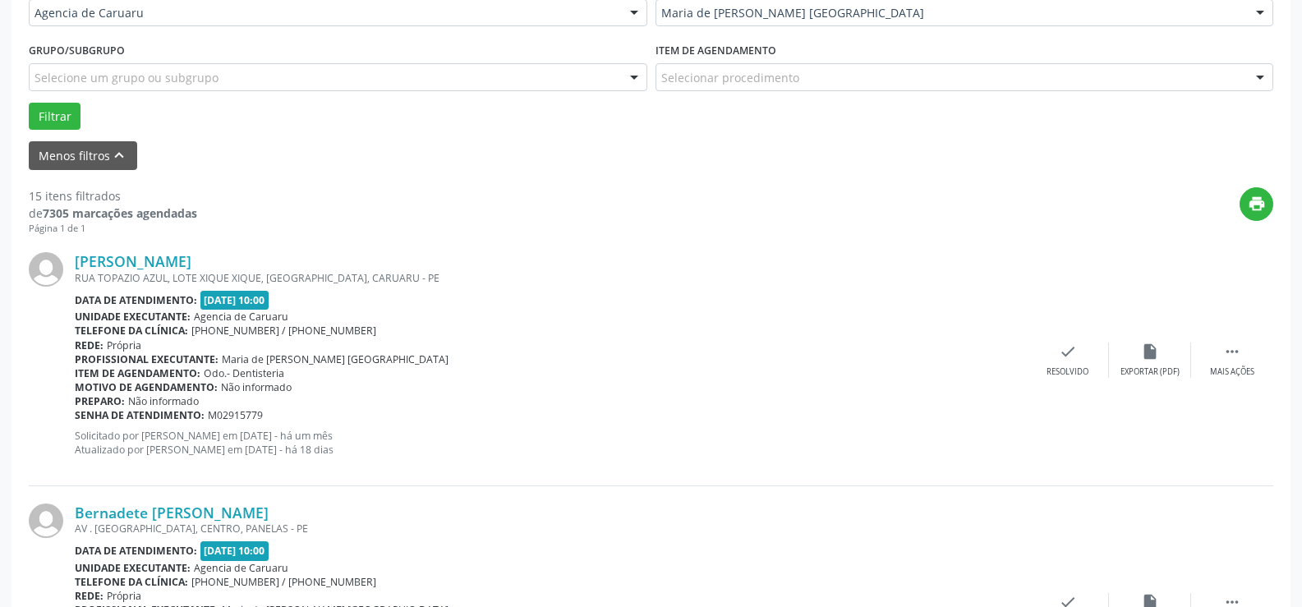
scroll to position [439, 0]
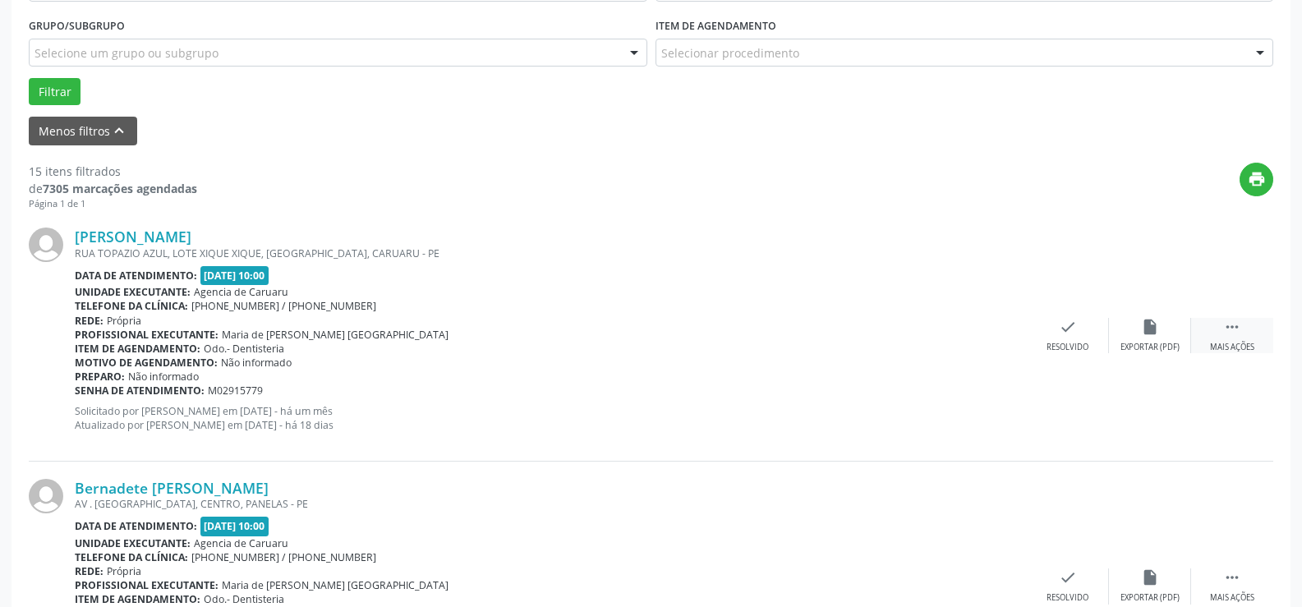
click at [1225, 325] on icon "" at bounding box center [1232, 327] width 18 height 18
click at [1180, 341] on div "alarm_off Não compareceu" at bounding box center [1150, 335] width 82 height 35
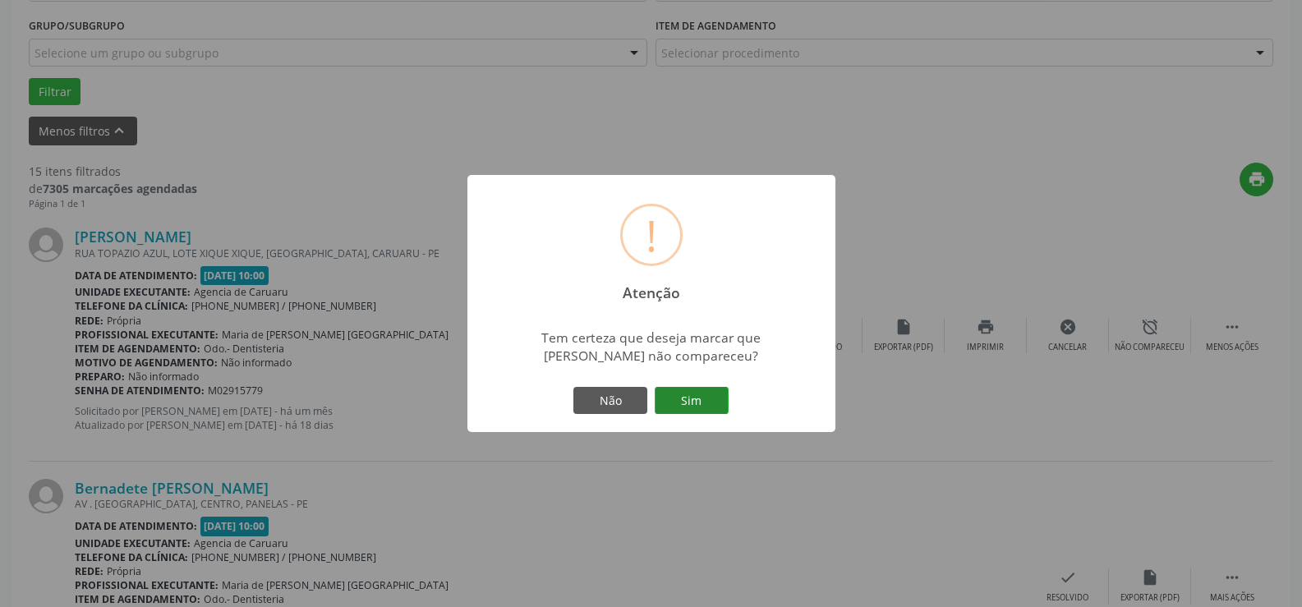
click at [714, 407] on button "Sim" at bounding box center [692, 401] width 74 height 28
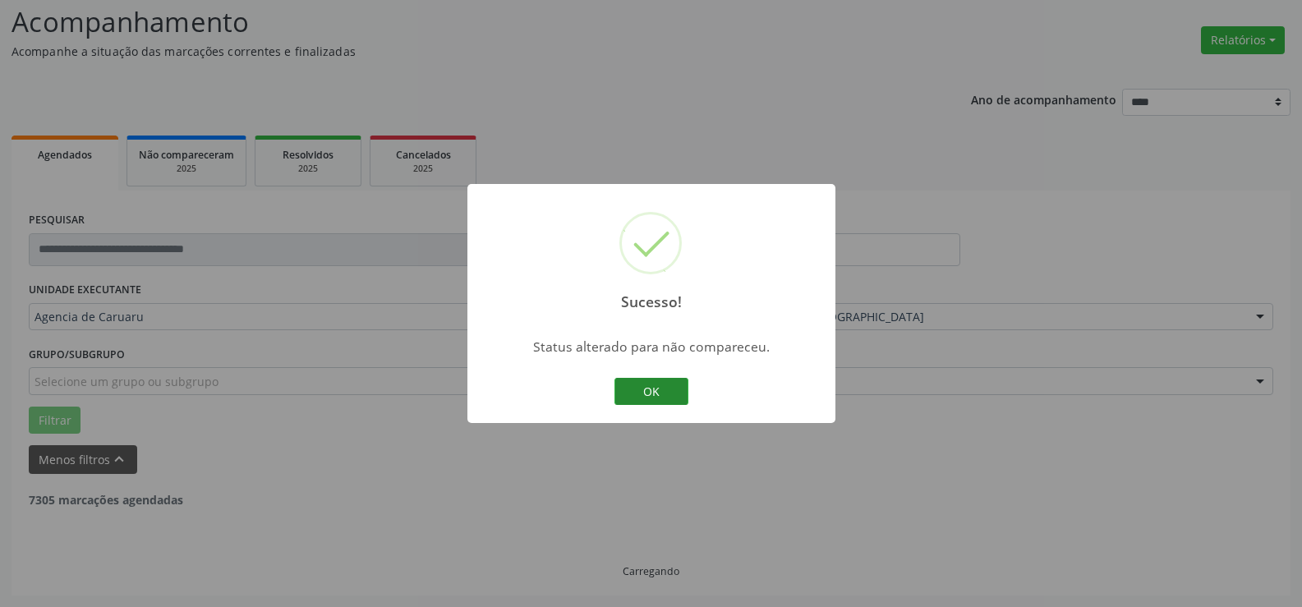
click at [679, 389] on button "OK" at bounding box center [651, 392] width 74 height 28
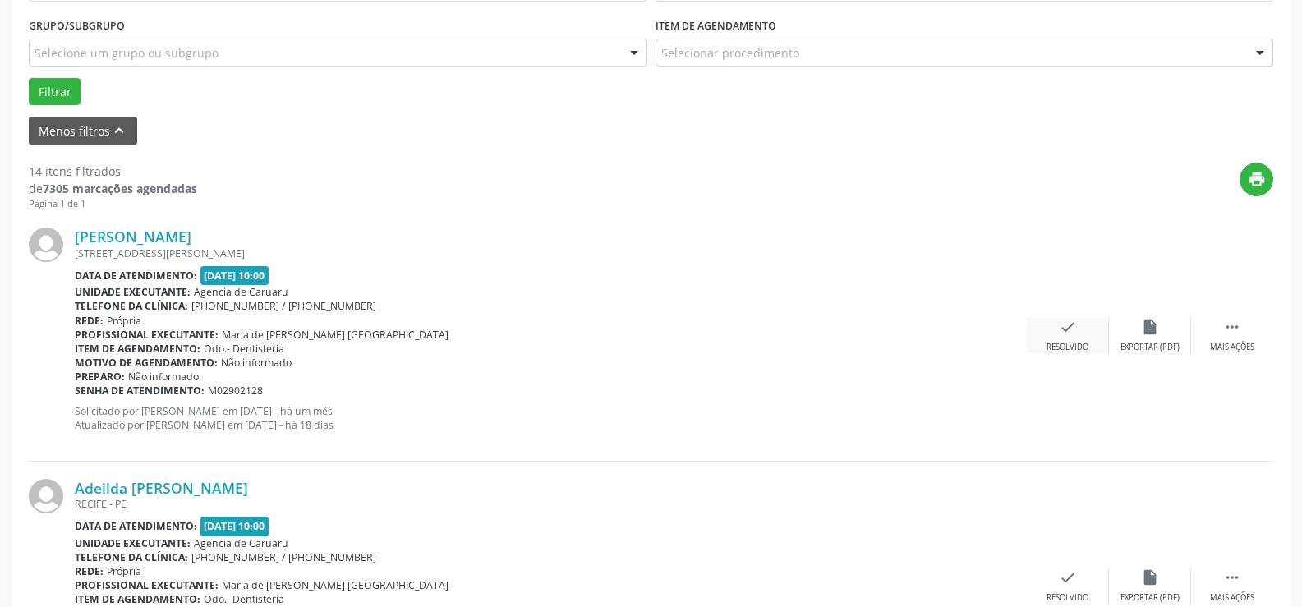
click at [1082, 347] on div "Resolvido" at bounding box center [1067, 347] width 42 height 11
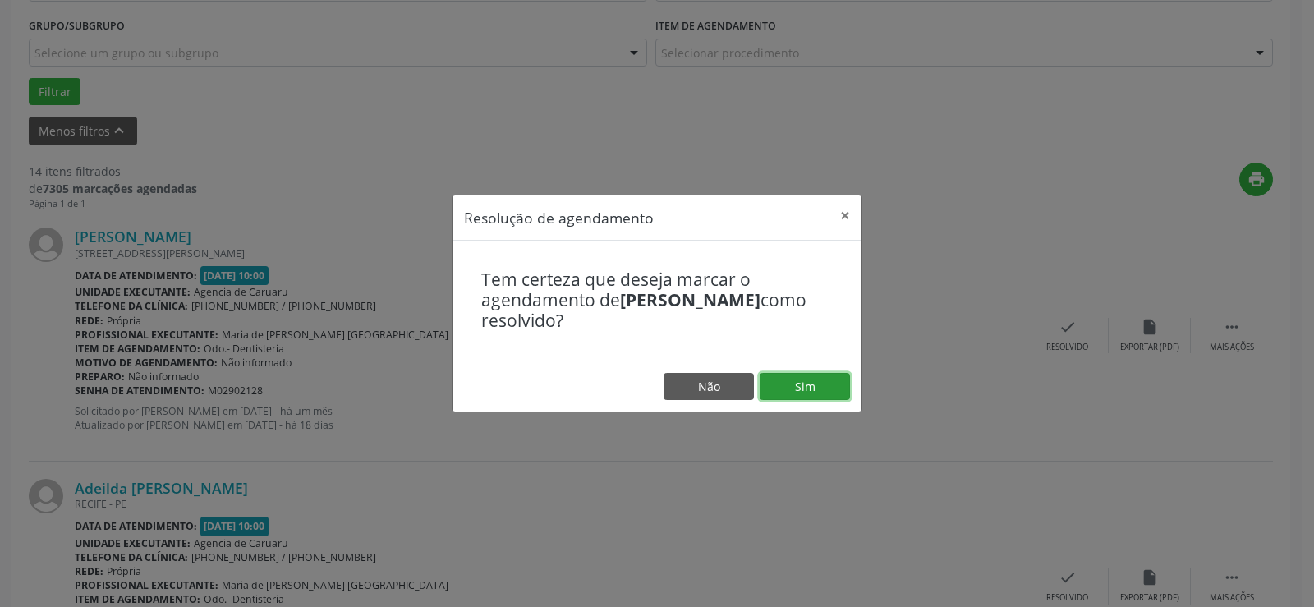
click at [811, 388] on button "Sim" at bounding box center [805, 387] width 90 height 28
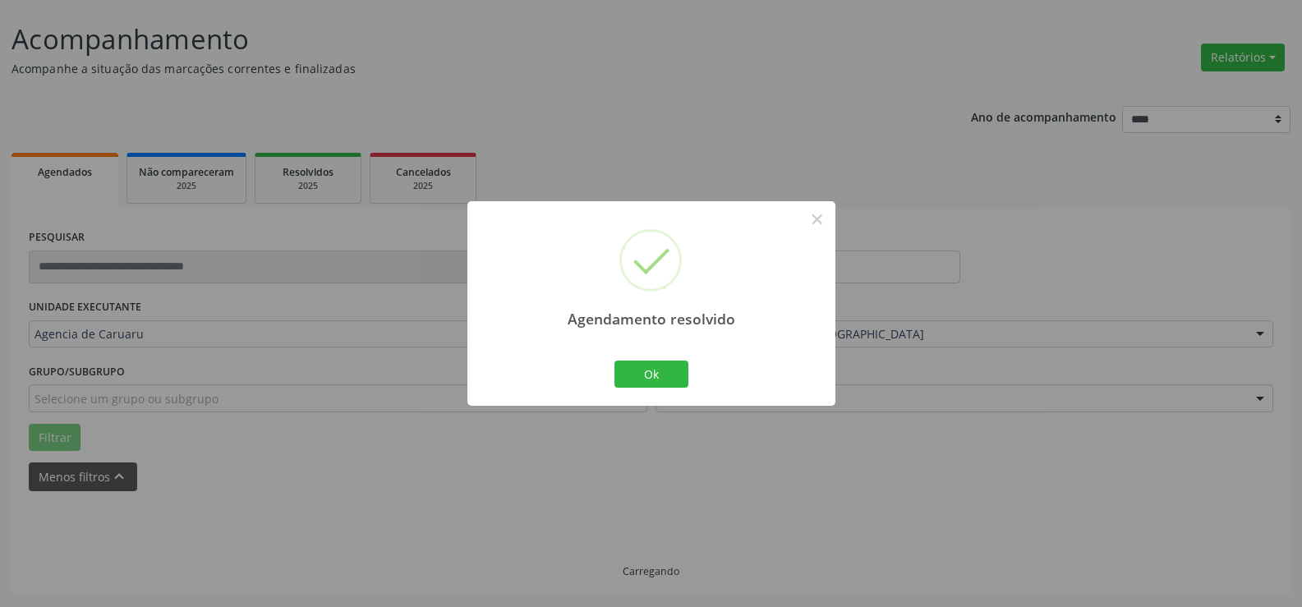
scroll to position [110, 0]
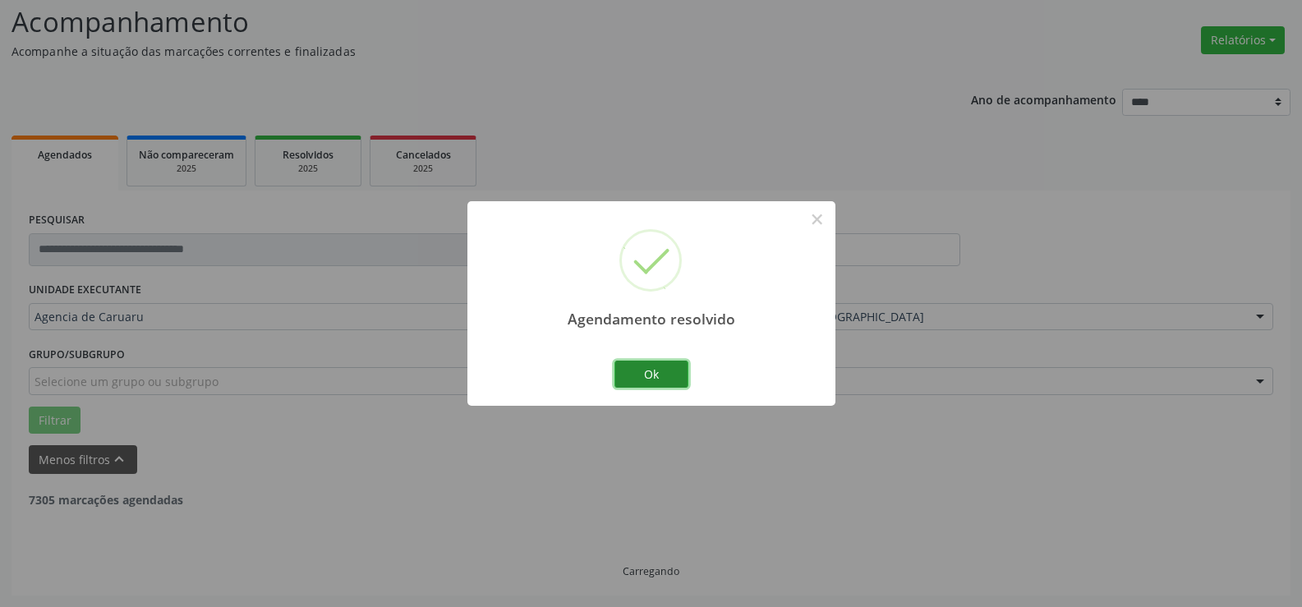
click at [668, 370] on button "Ok" at bounding box center [651, 375] width 74 height 28
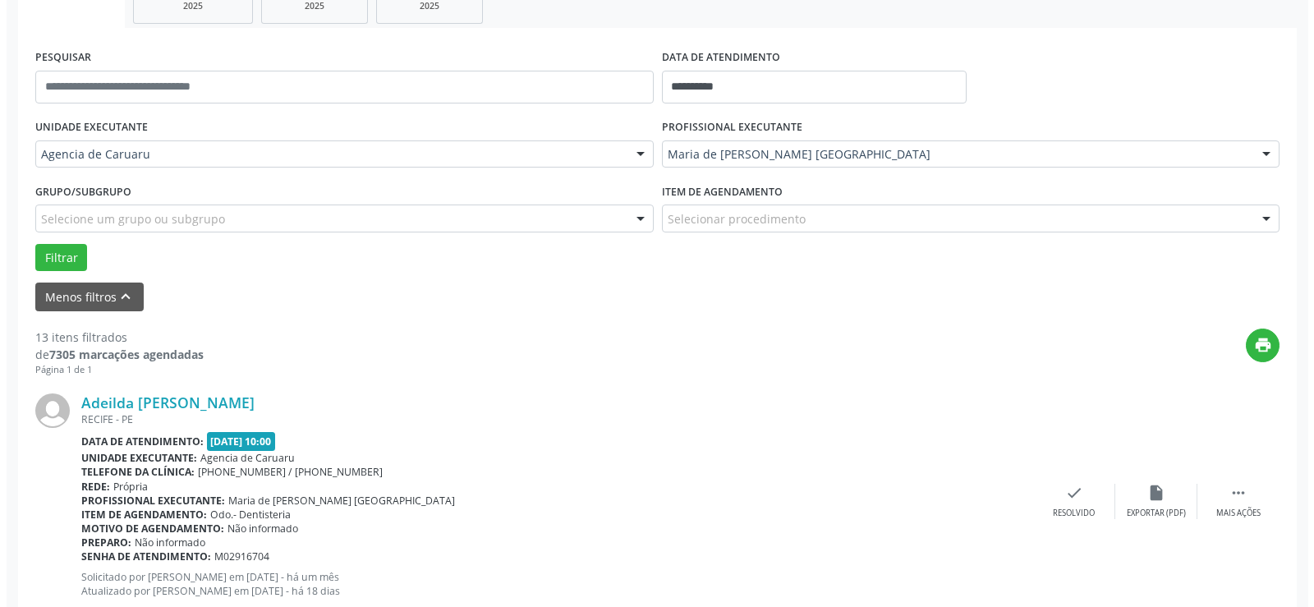
scroll to position [274, 0]
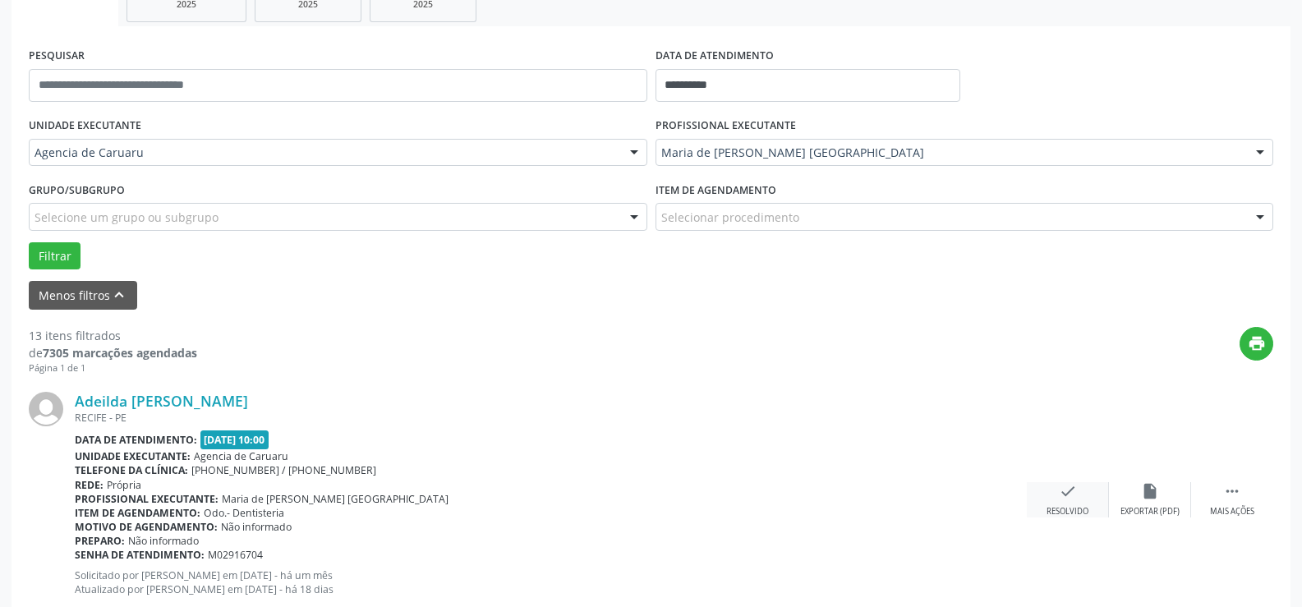
click at [1078, 508] on div "Resolvido" at bounding box center [1067, 511] width 42 height 11
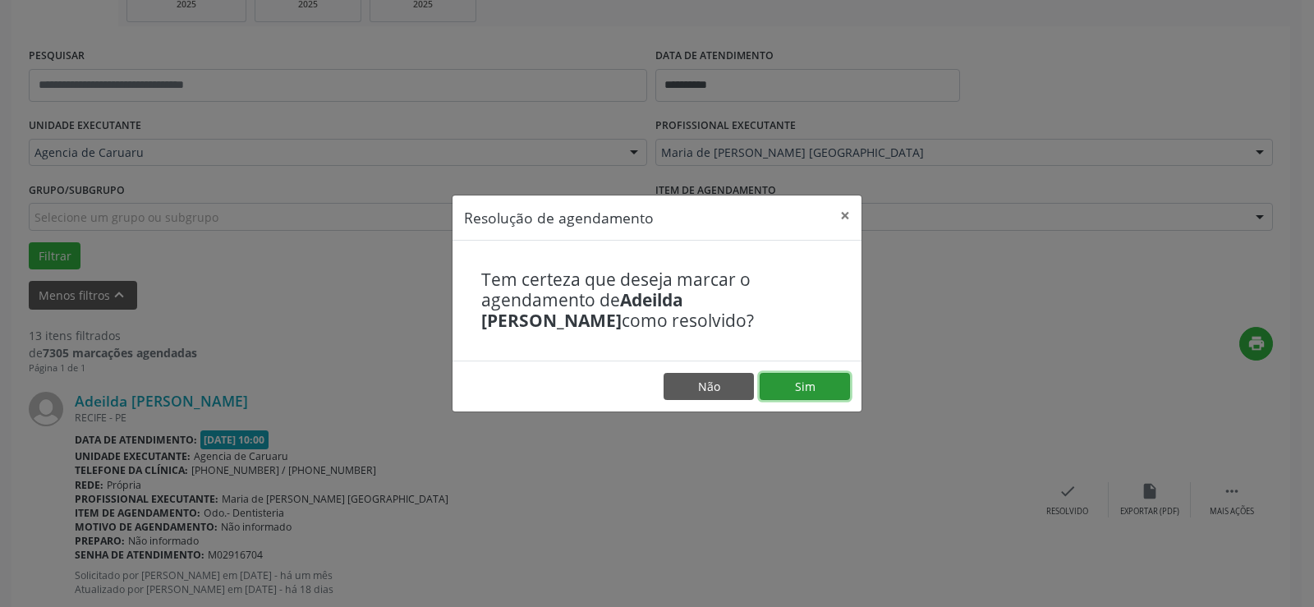
click at [830, 382] on button "Sim" at bounding box center [805, 387] width 90 height 28
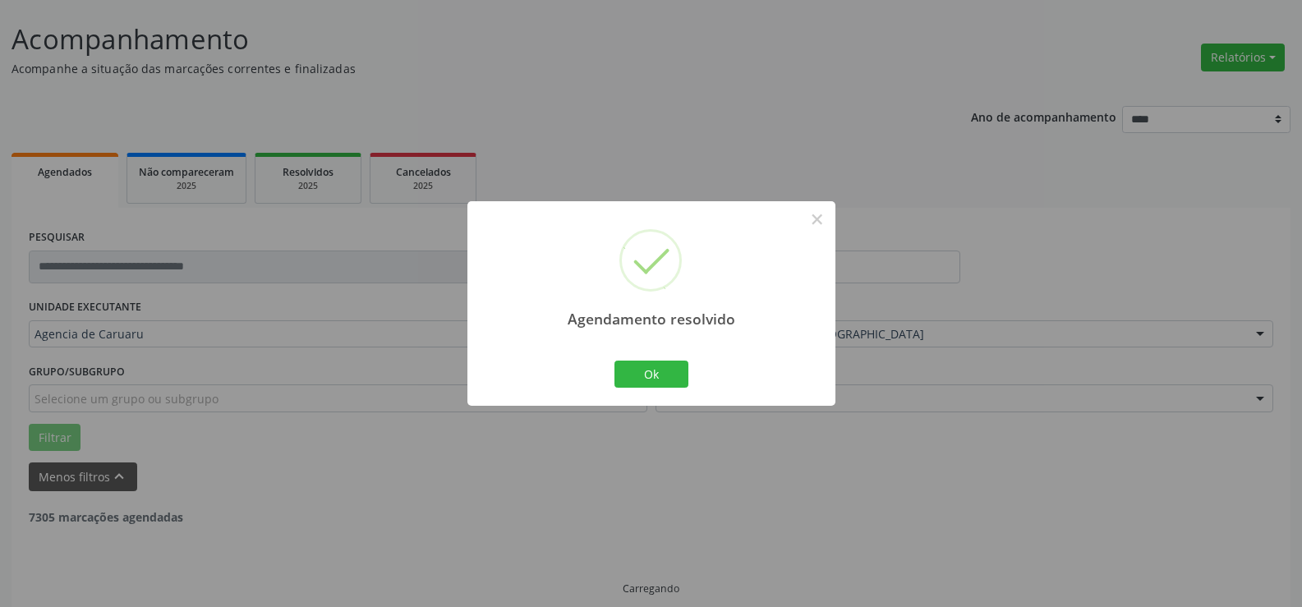
scroll to position [110, 0]
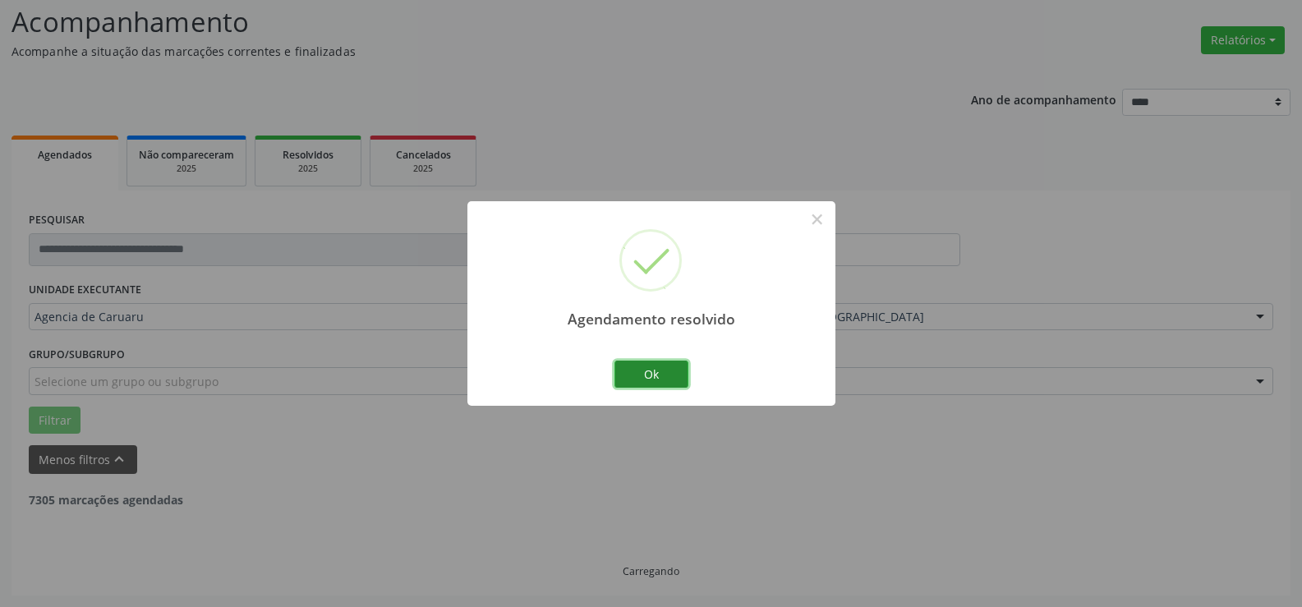
click at [671, 366] on button "Ok" at bounding box center [651, 375] width 74 height 28
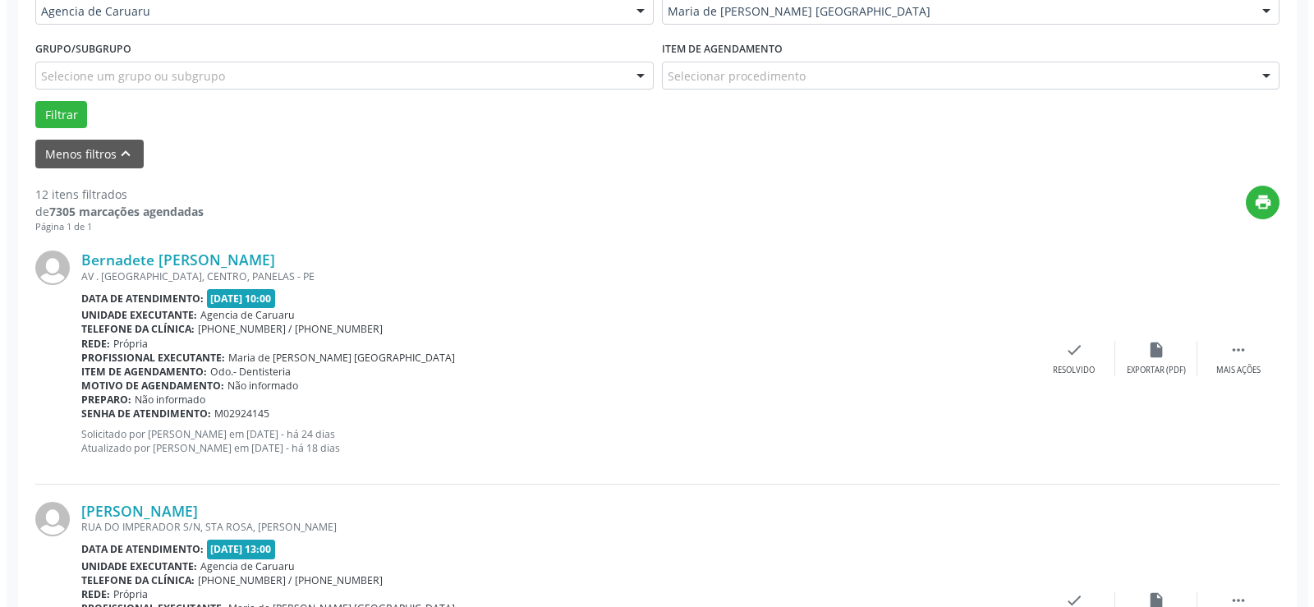
scroll to position [439, 0]
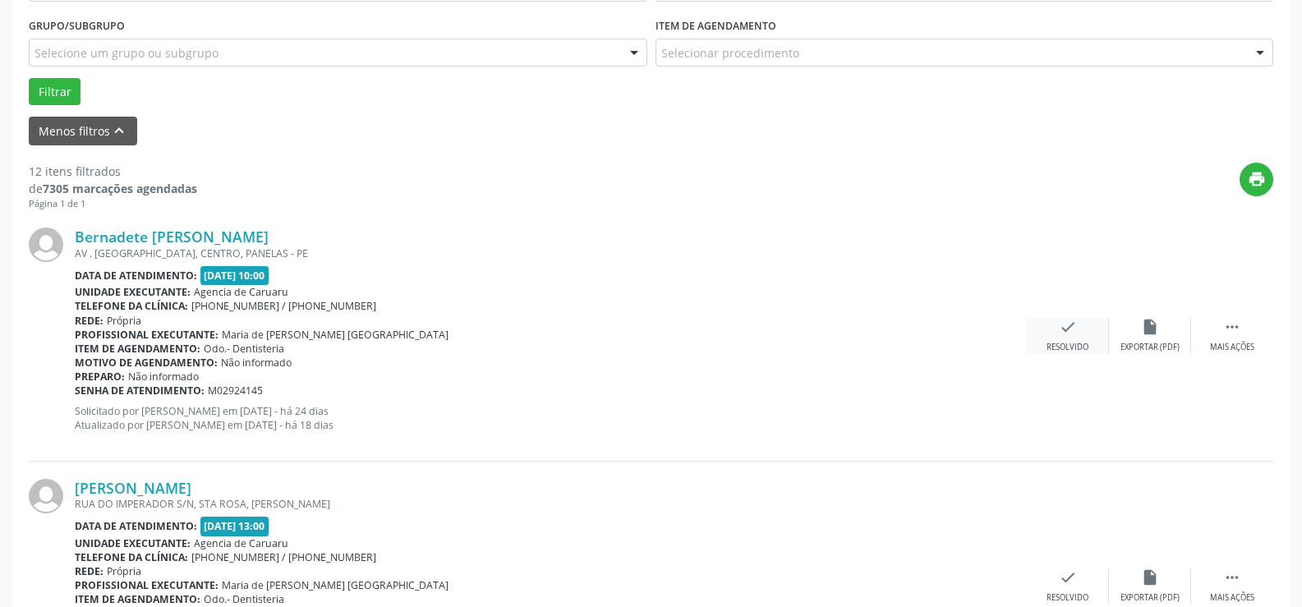
click at [1082, 341] on div "check Resolvido" at bounding box center [1068, 335] width 82 height 35
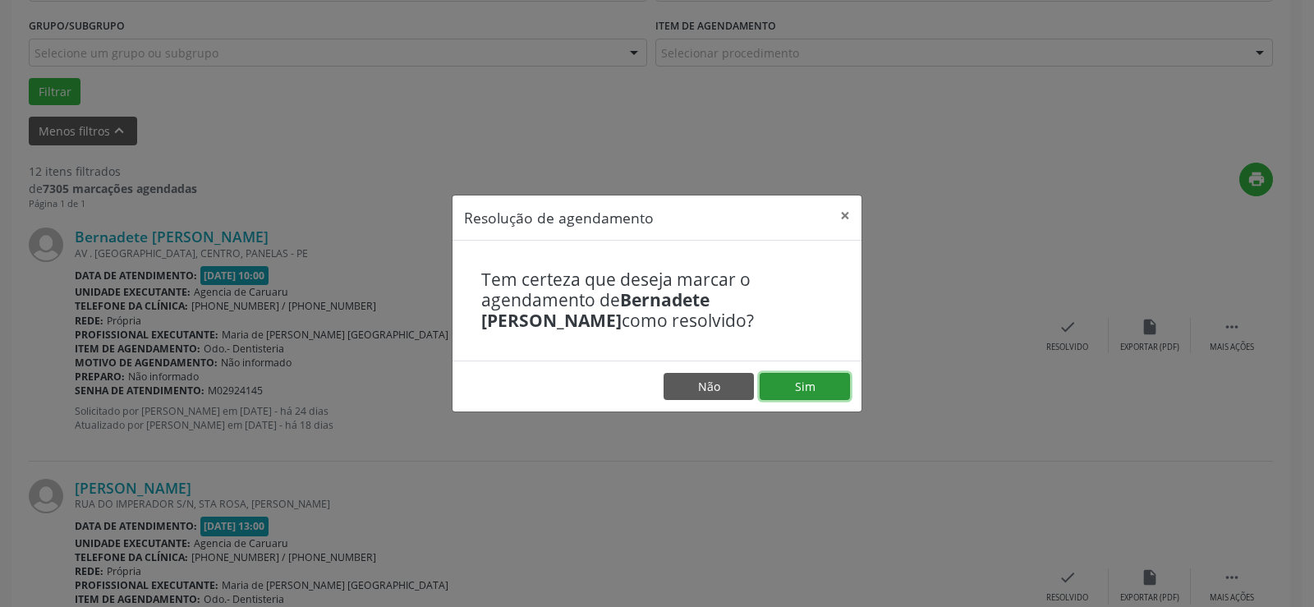
click at [844, 385] on button "Sim" at bounding box center [805, 387] width 90 height 28
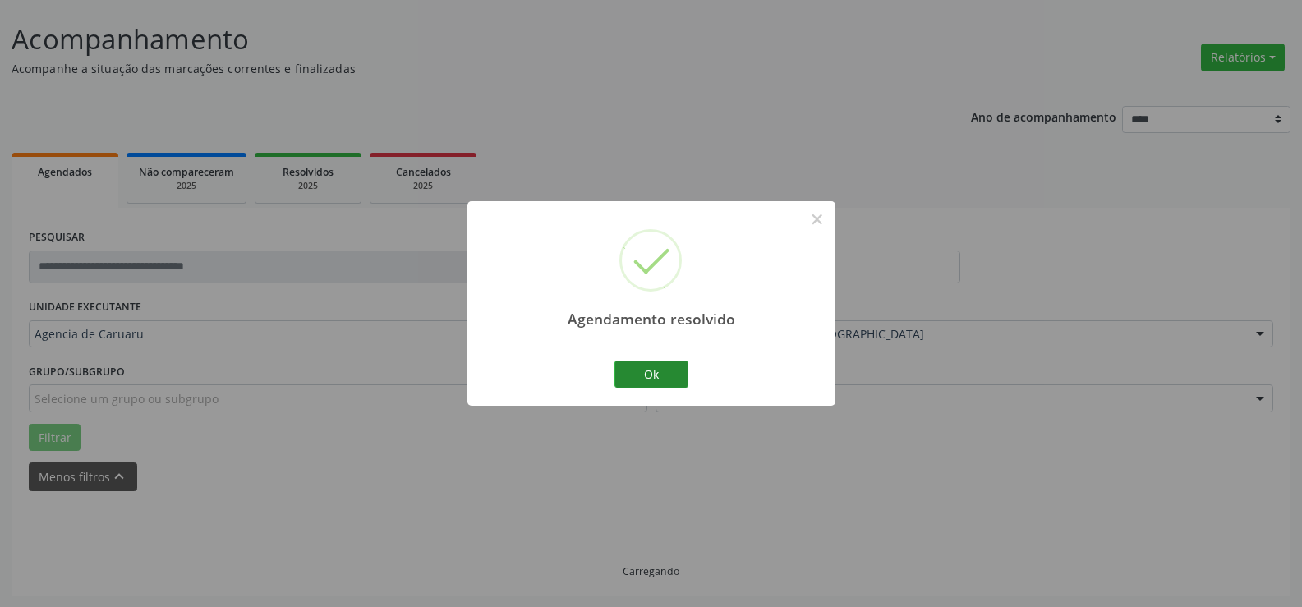
scroll to position [110, 0]
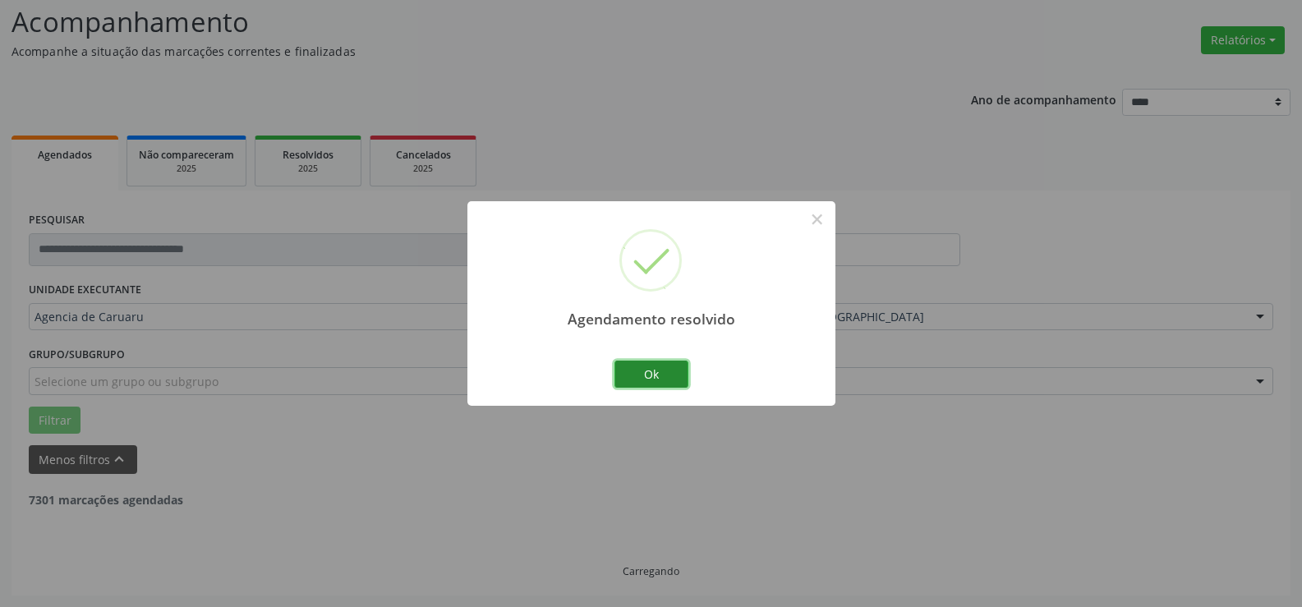
click at [650, 379] on button "Ok" at bounding box center [651, 375] width 74 height 28
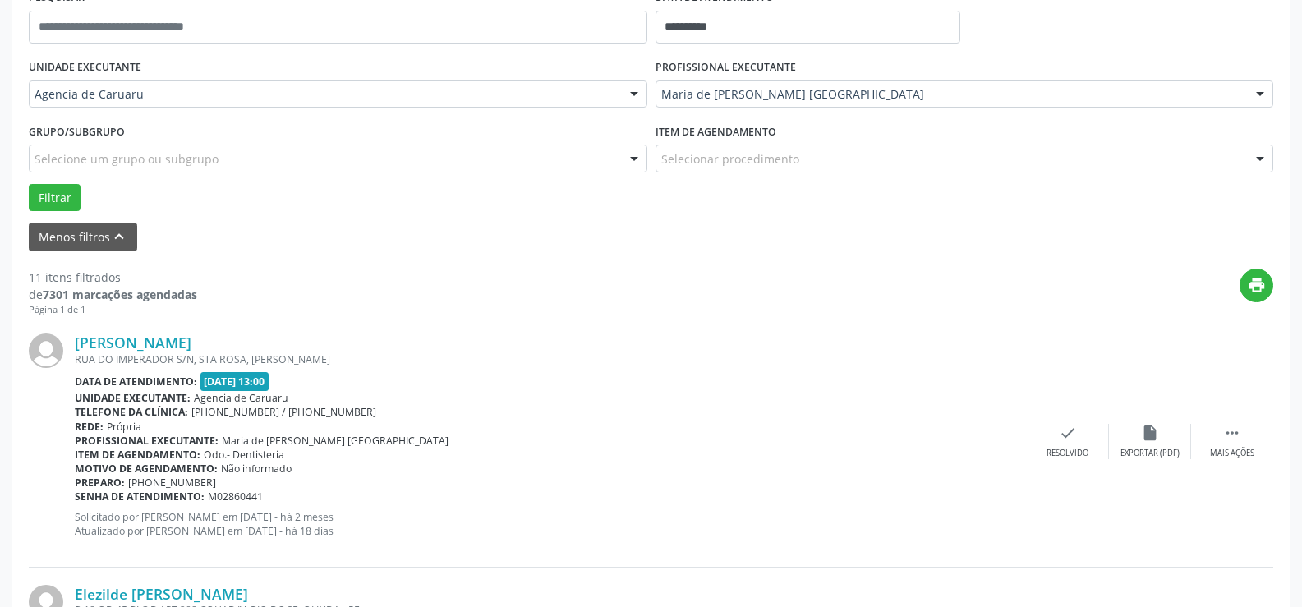
scroll to position [356, 0]
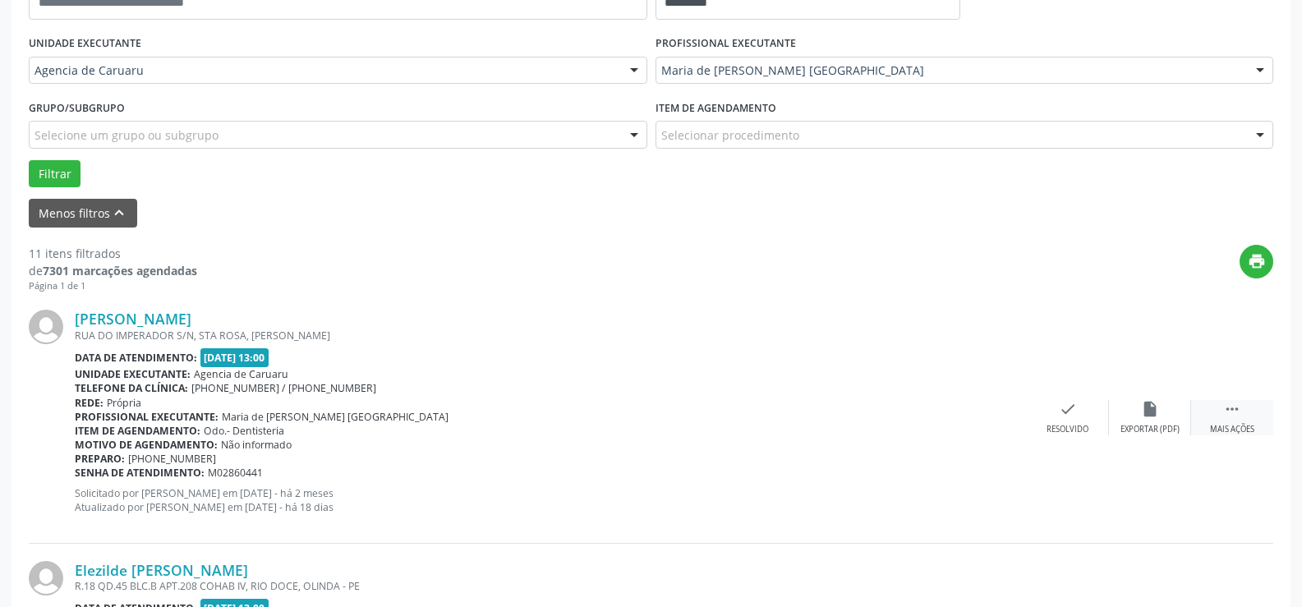
click at [1252, 412] on div " Mais ações" at bounding box center [1232, 417] width 82 height 35
click at [1151, 416] on icon "alarm_off" at bounding box center [1150, 409] width 18 height 18
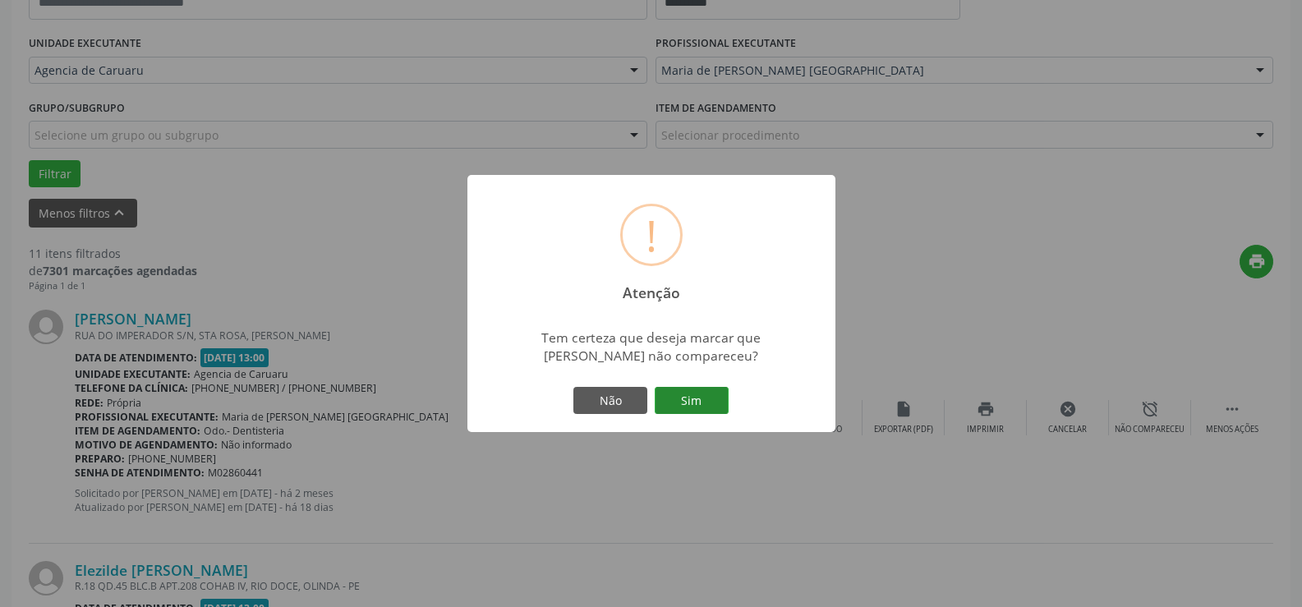
click at [722, 409] on button "Sim" at bounding box center [692, 401] width 74 height 28
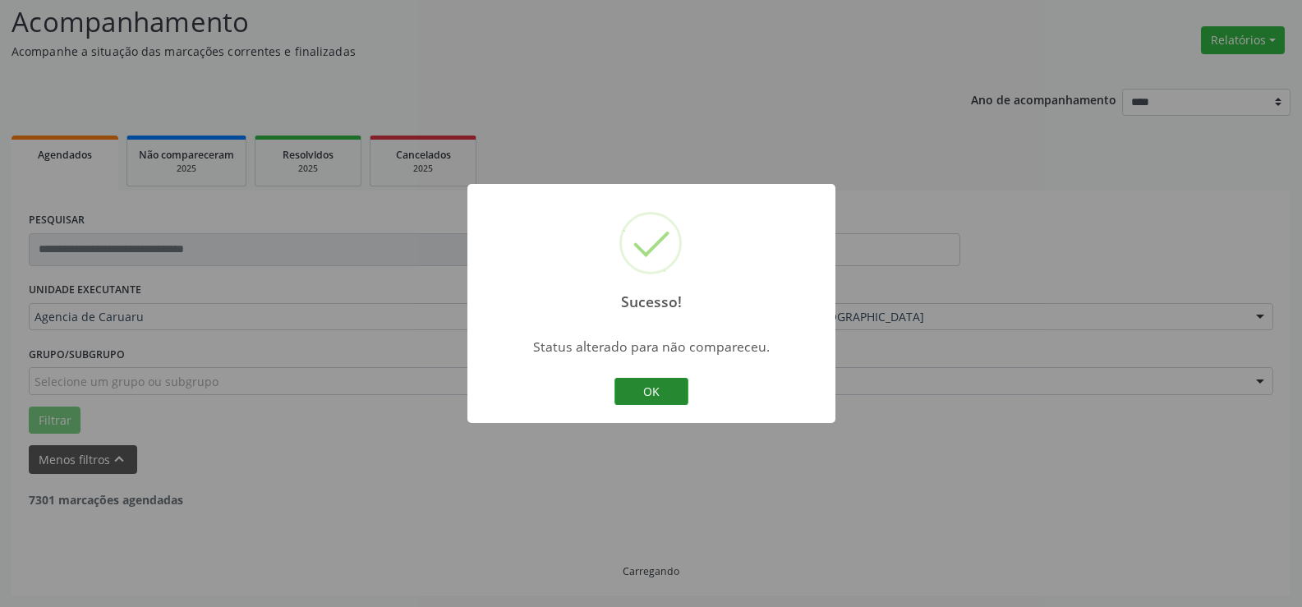
scroll to position [110, 0]
click at [638, 388] on button "OK" at bounding box center [651, 392] width 74 height 28
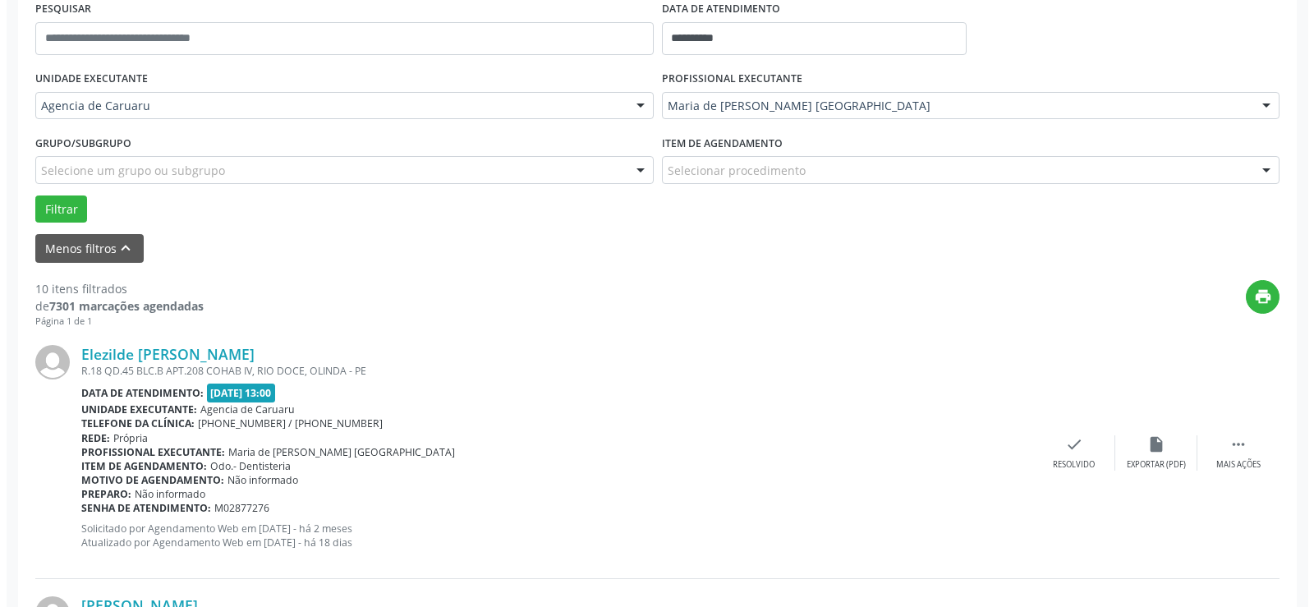
scroll to position [439, 0]
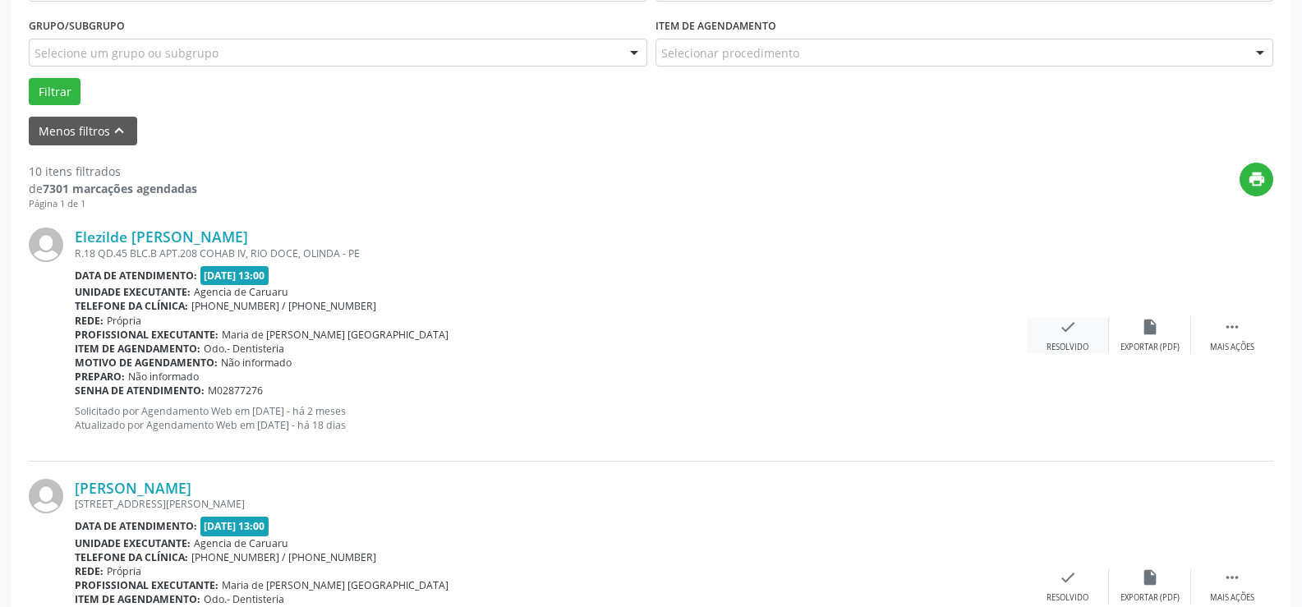
click at [1079, 341] on div "check Resolvido" at bounding box center [1068, 335] width 82 height 35
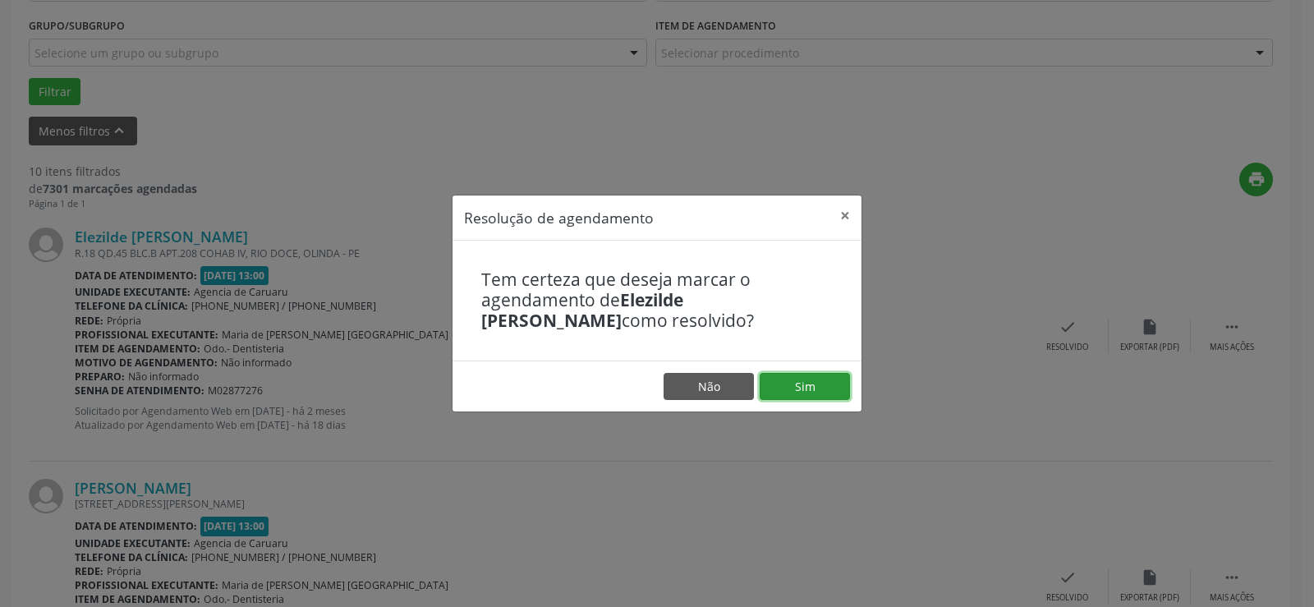
click at [804, 393] on button "Sim" at bounding box center [805, 387] width 90 height 28
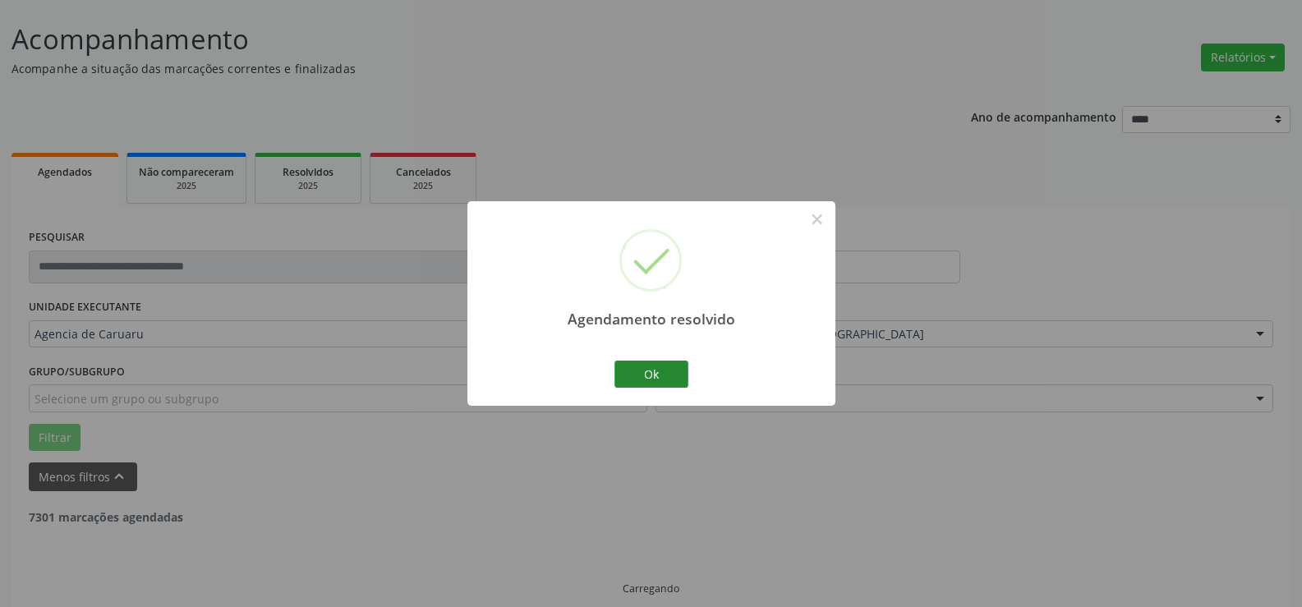
scroll to position [110, 0]
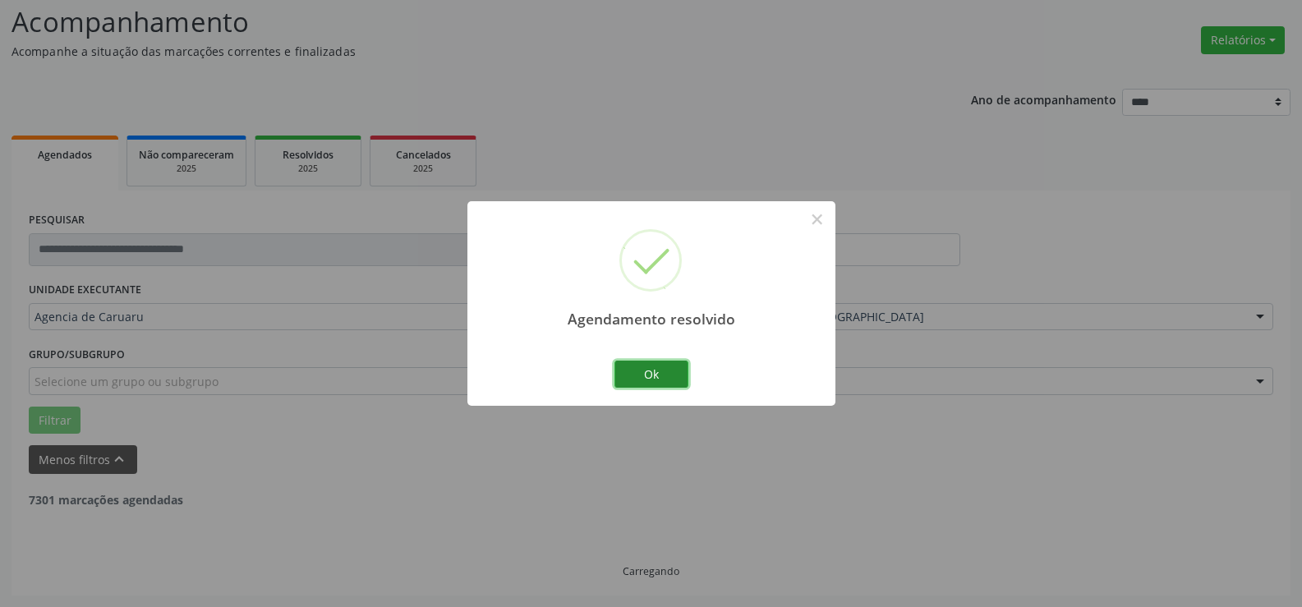
click at [670, 375] on button "Ok" at bounding box center [651, 375] width 74 height 28
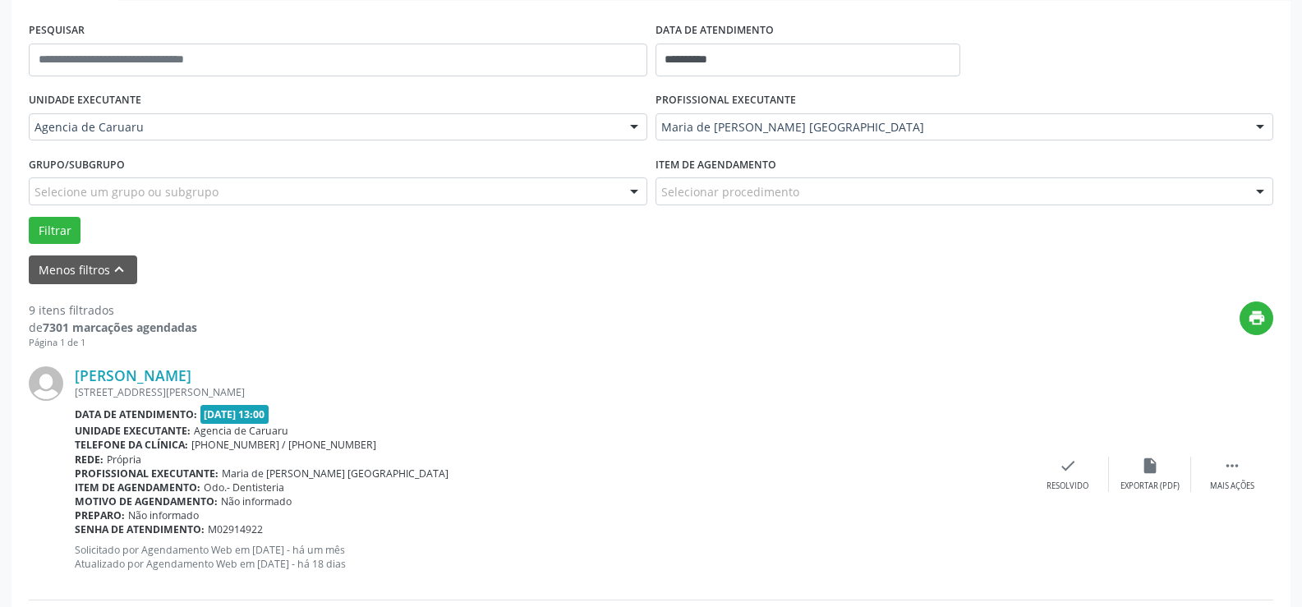
scroll to position [356, 0]
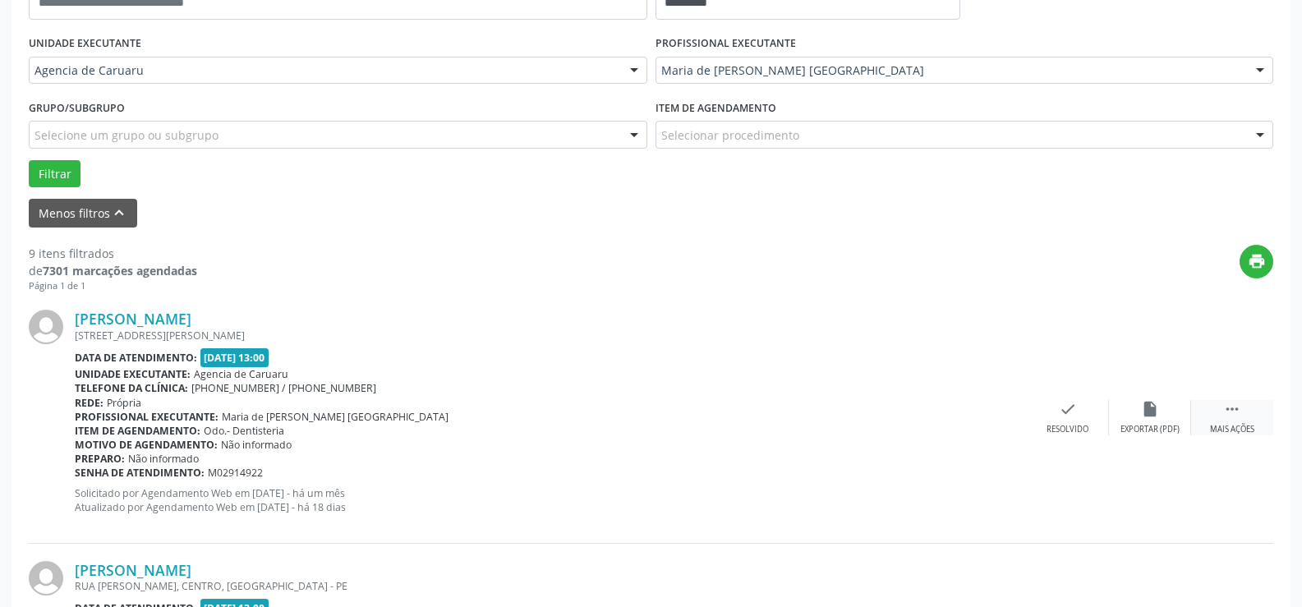
click at [1232, 408] on icon "" at bounding box center [1232, 409] width 18 height 18
click at [1153, 417] on icon "alarm_off" at bounding box center [1150, 409] width 18 height 18
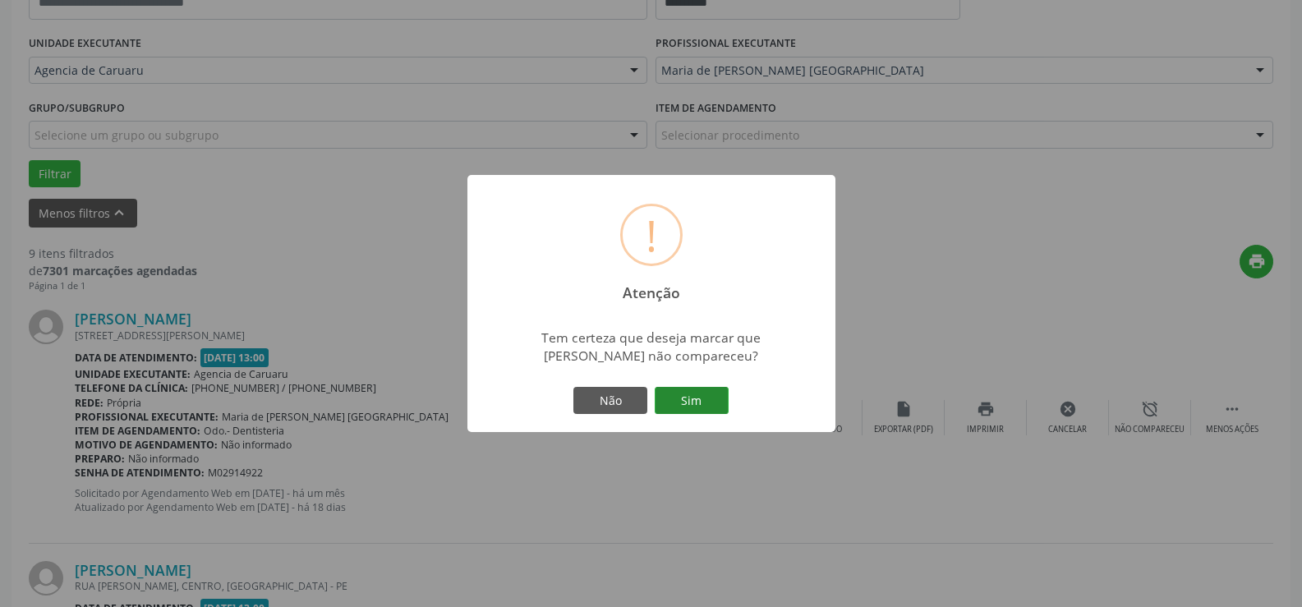
click at [707, 405] on button "Sim" at bounding box center [692, 401] width 74 height 28
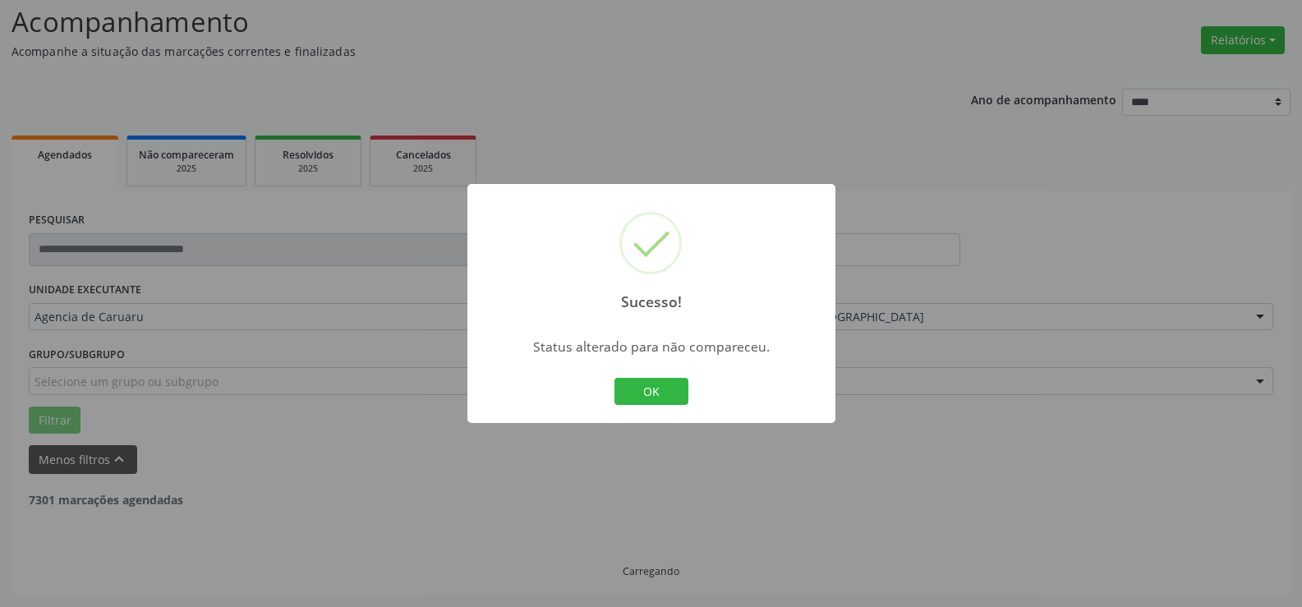
scroll to position [110, 0]
click at [667, 401] on button "OK" at bounding box center [651, 392] width 74 height 28
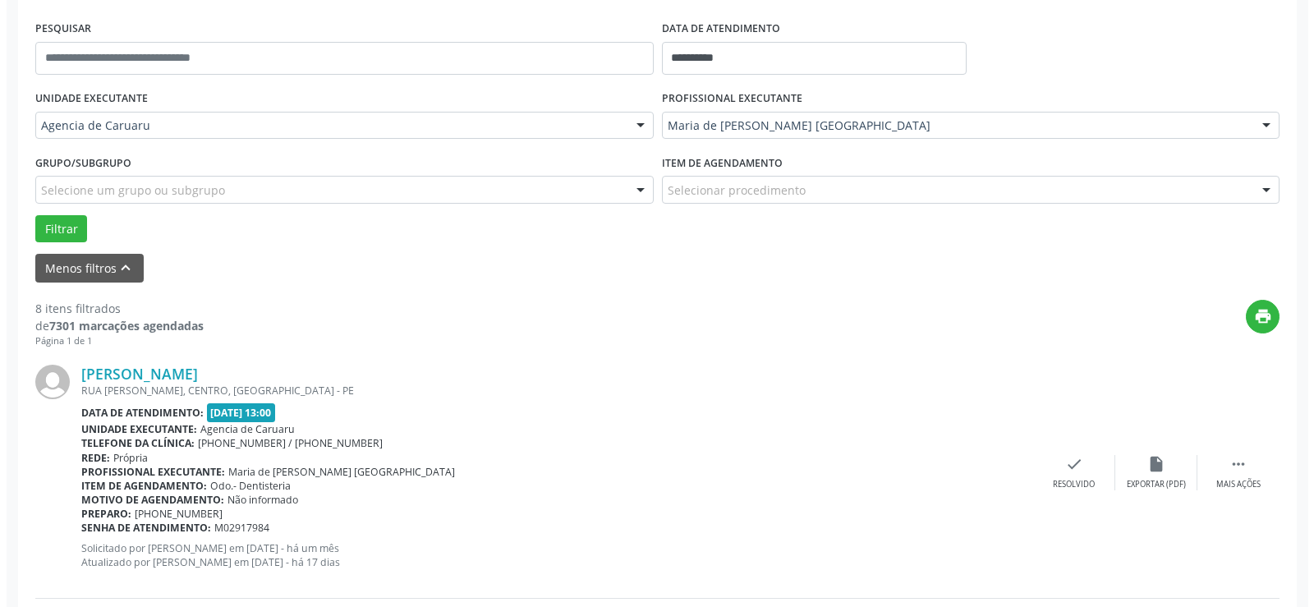
scroll to position [439, 0]
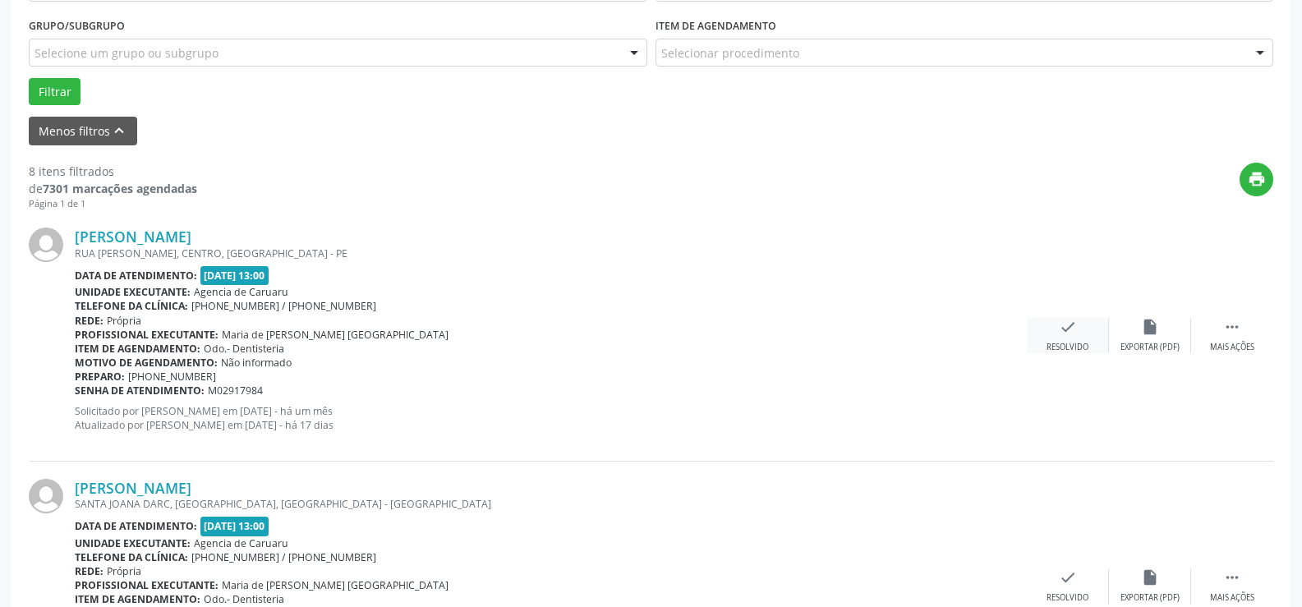
click at [1058, 325] on div "check Resolvido" at bounding box center [1068, 335] width 82 height 35
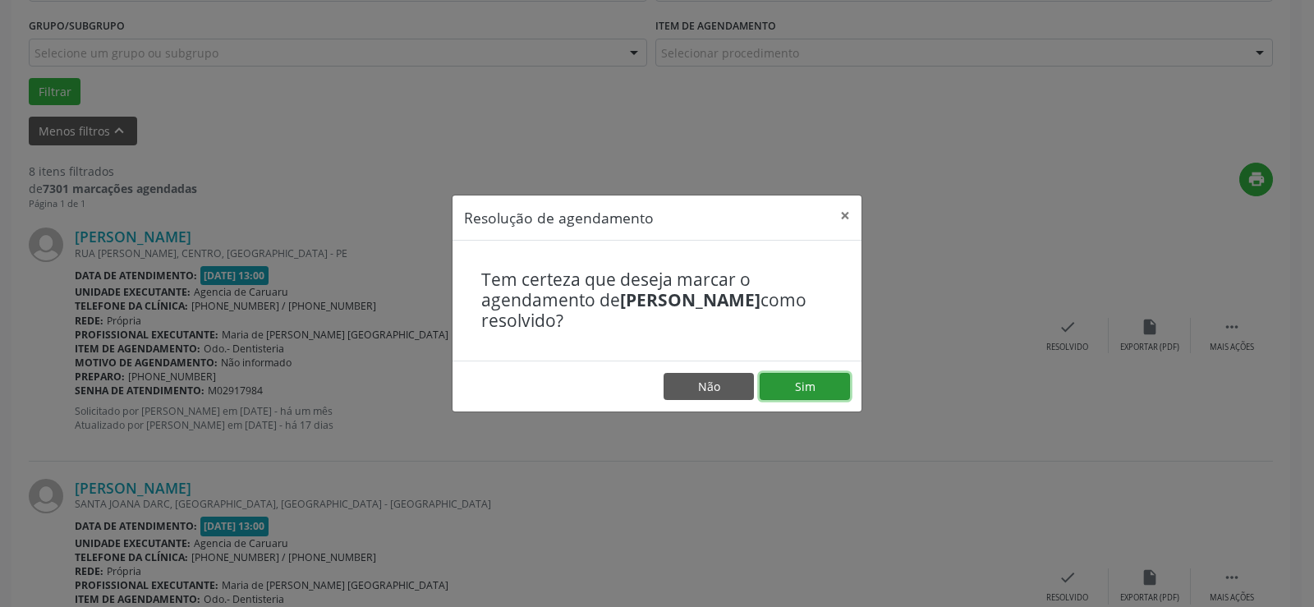
click at [828, 388] on button "Sim" at bounding box center [805, 387] width 90 height 28
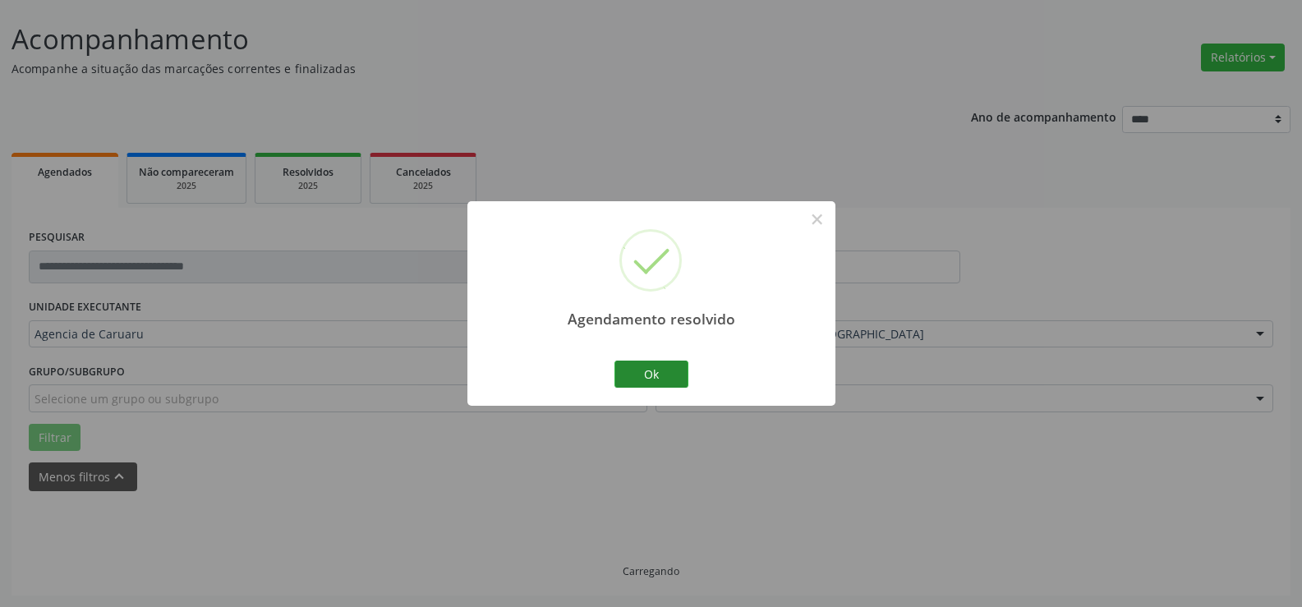
scroll to position [110, 0]
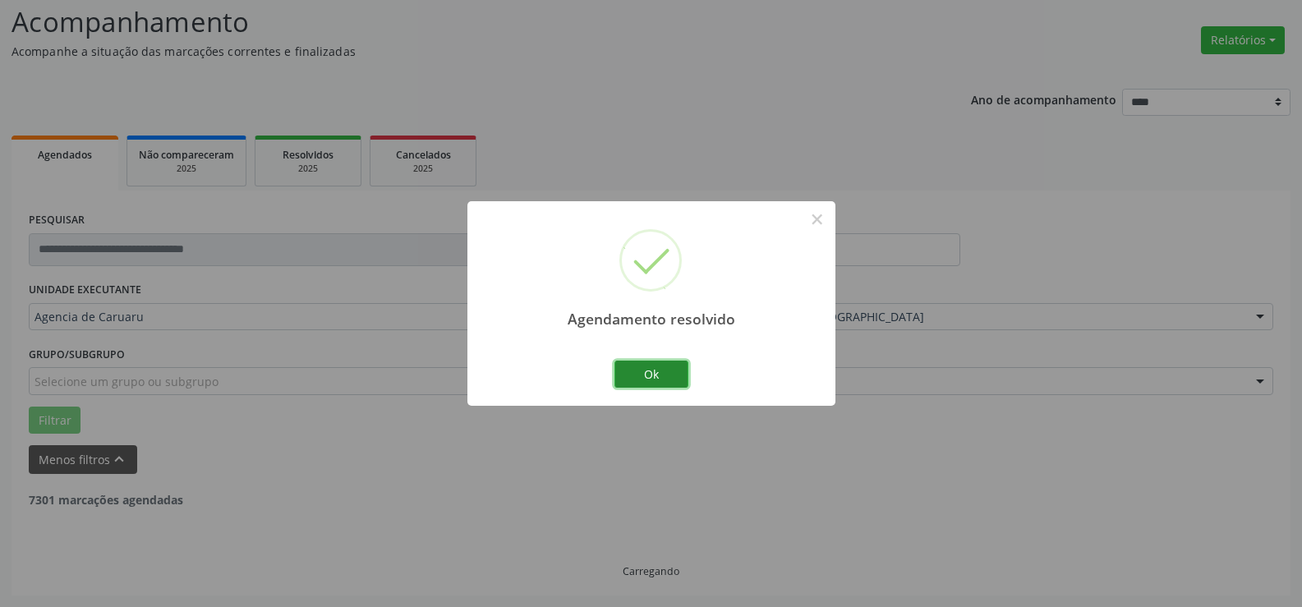
click at [657, 365] on button "Ok" at bounding box center [651, 375] width 74 height 28
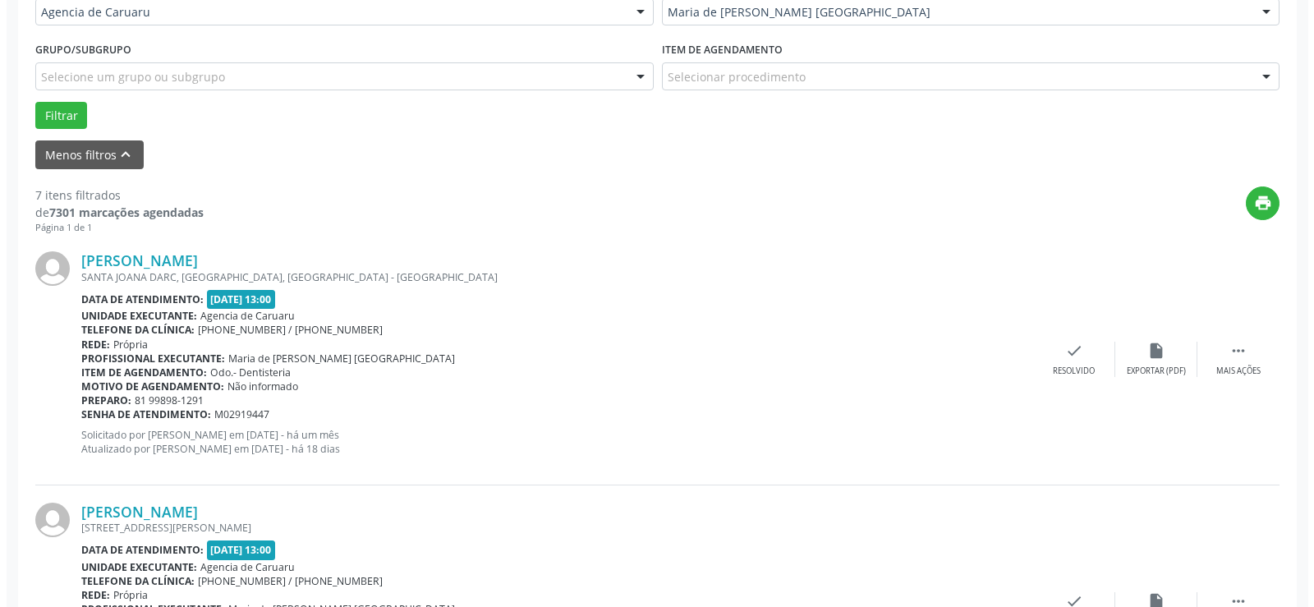
scroll to position [439, 0]
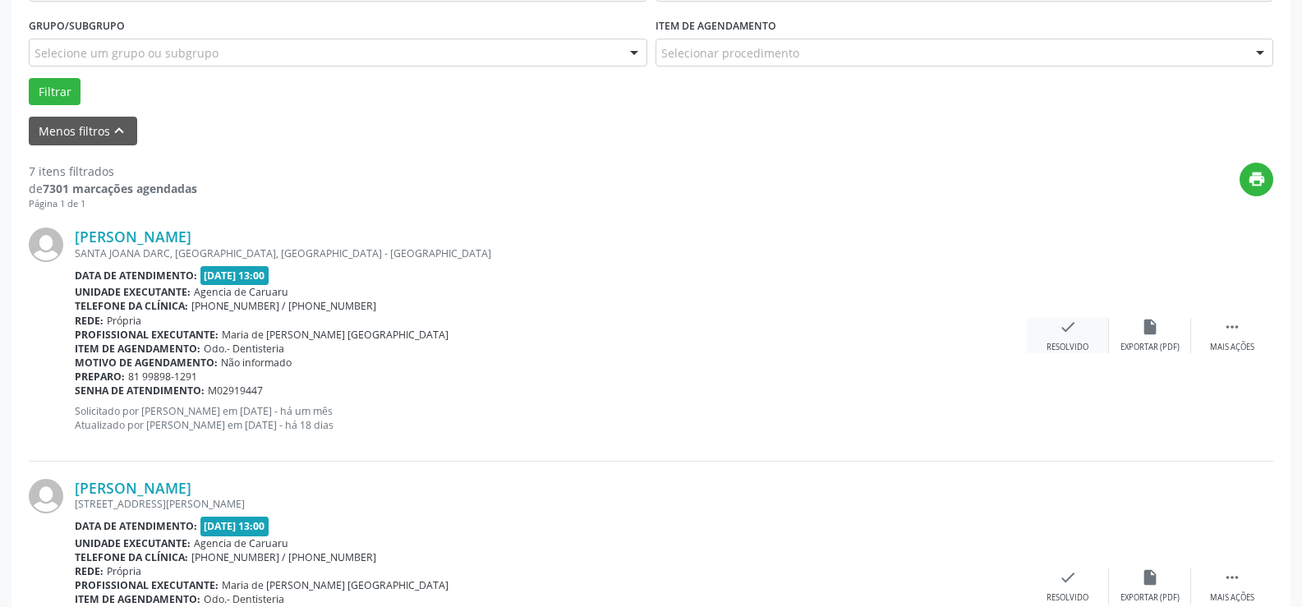
click at [1093, 341] on div "check Resolvido" at bounding box center [1068, 335] width 82 height 35
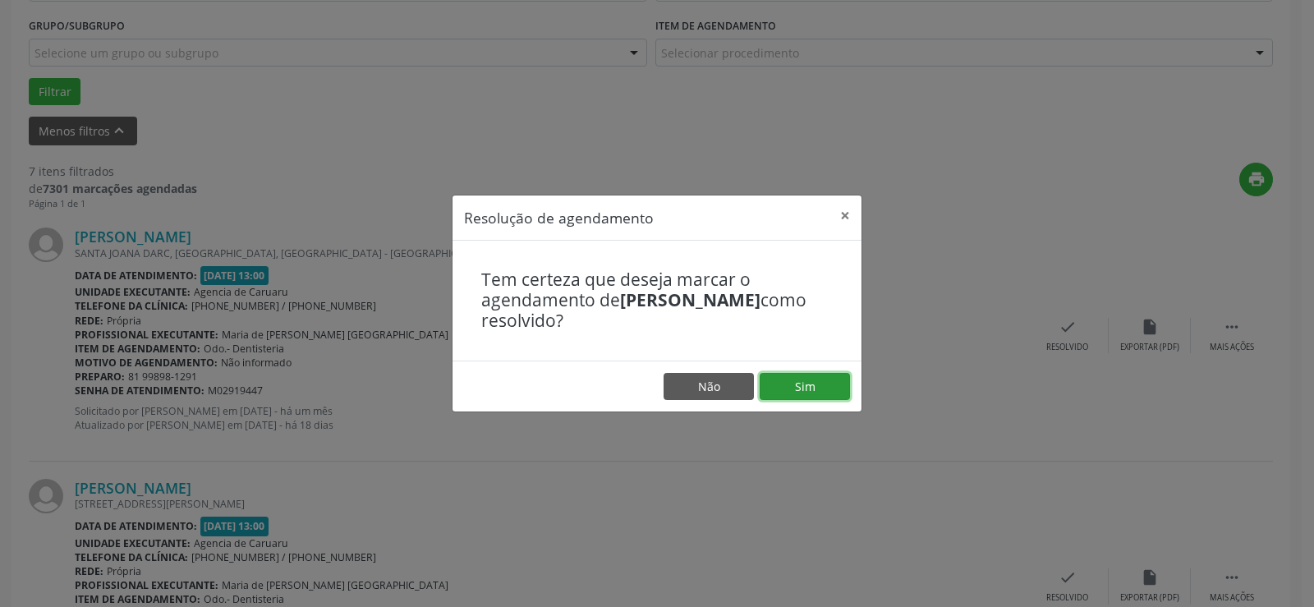
click at [804, 377] on button "Sim" at bounding box center [805, 387] width 90 height 28
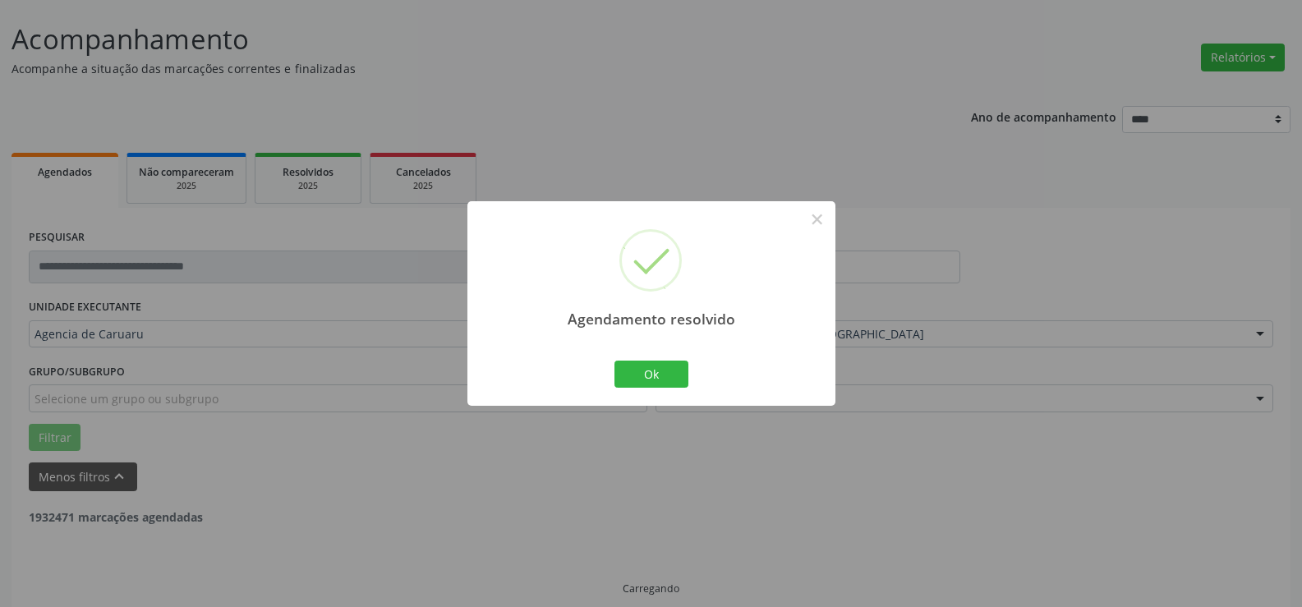
scroll to position [110, 0]
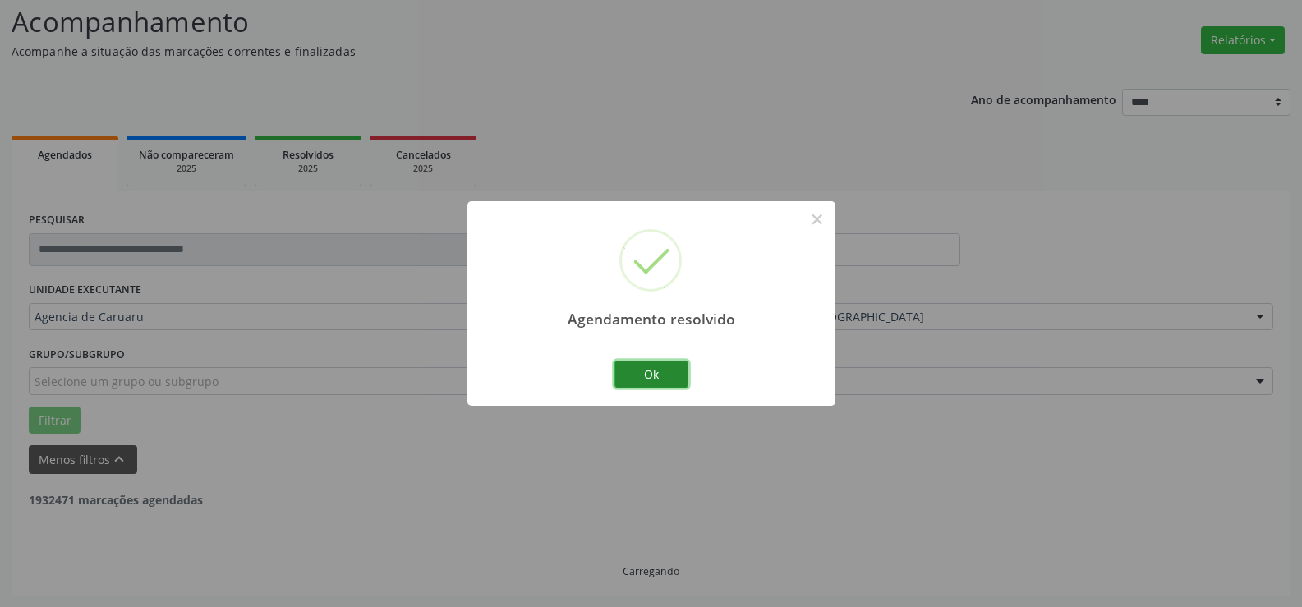
click at [676, 375] on button "Ok" at bounding box center [651, 375] width 74 height 28
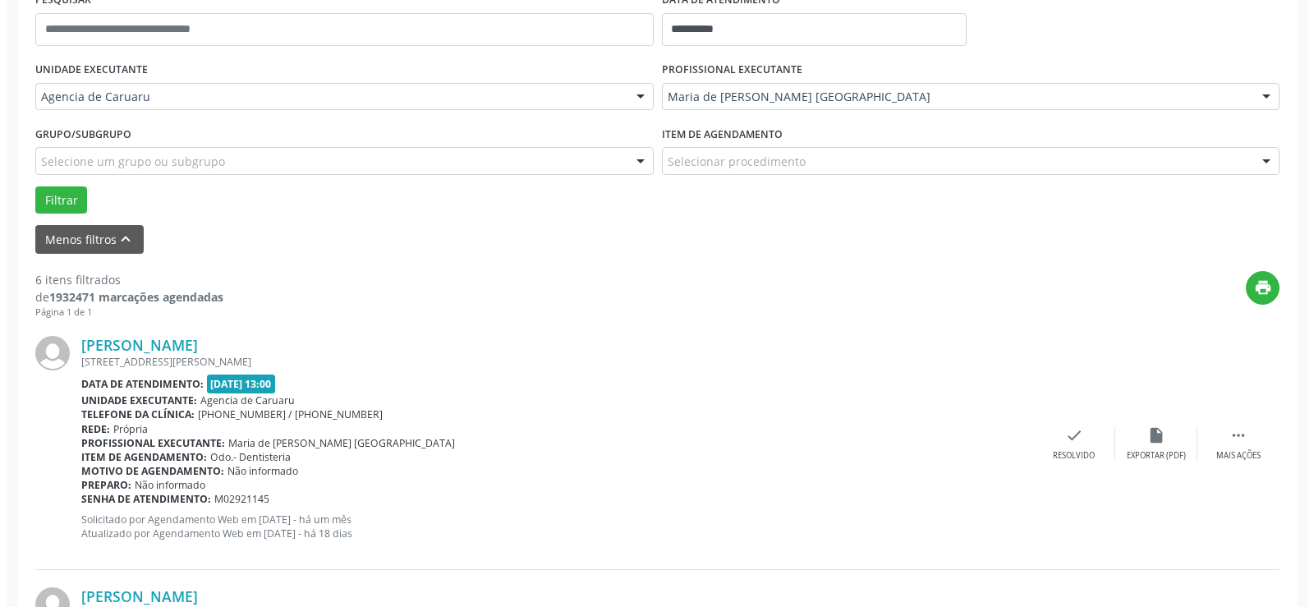
scroll to position [356, 0]
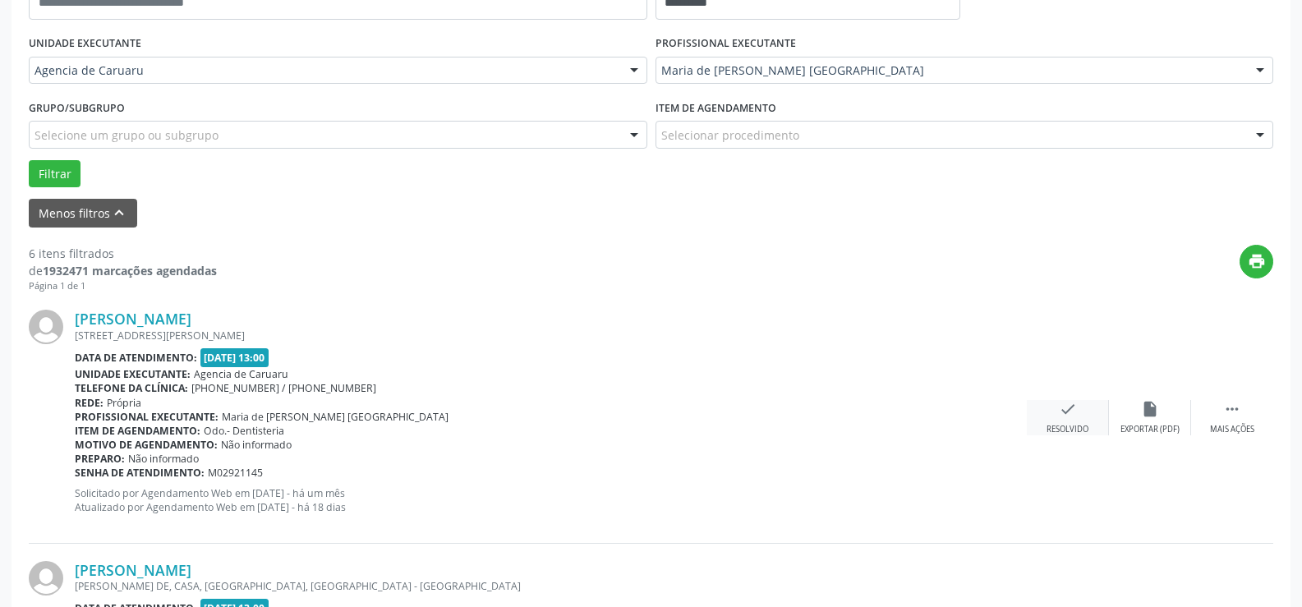
click at [1063, 402] on icon "check" at bounding box center [1068, 409] width 18 height 18
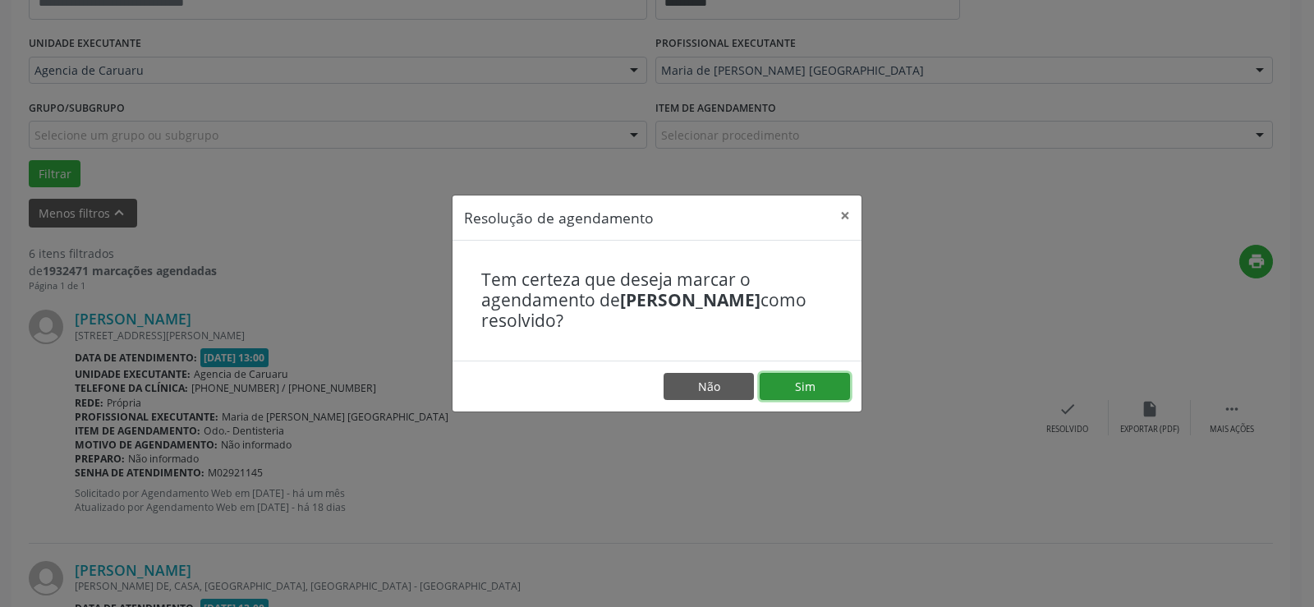
click at [823, 383] on button "Sim" at bounding box center [805, 387] width 90 height 28
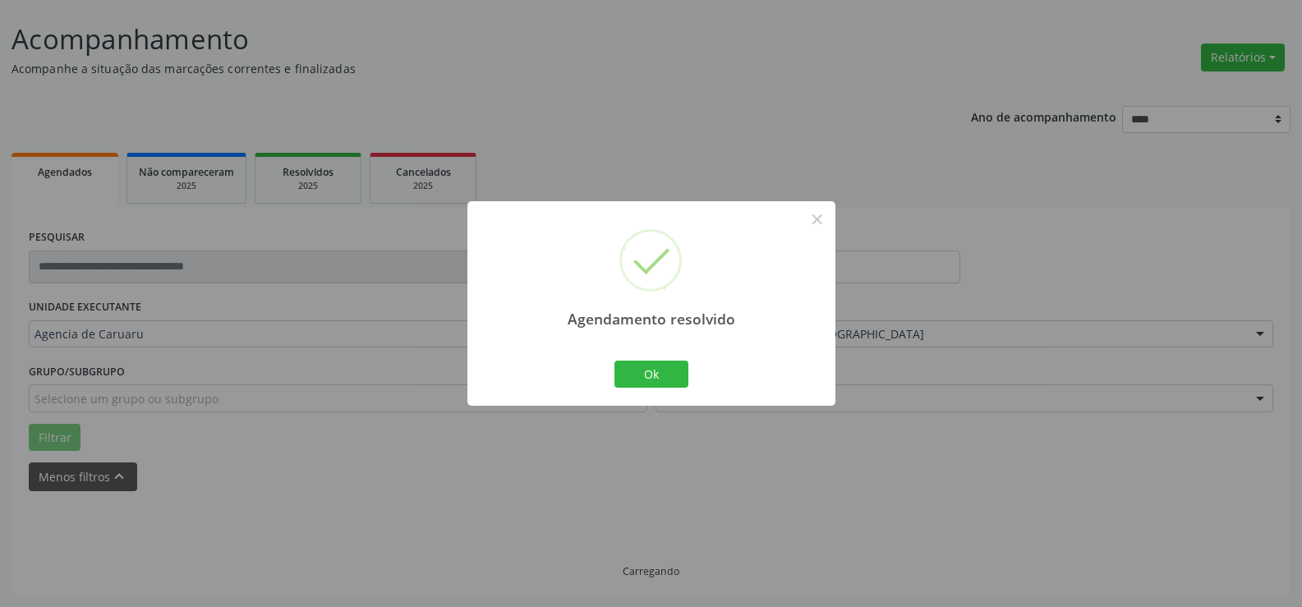
scroll to position [110, 0]
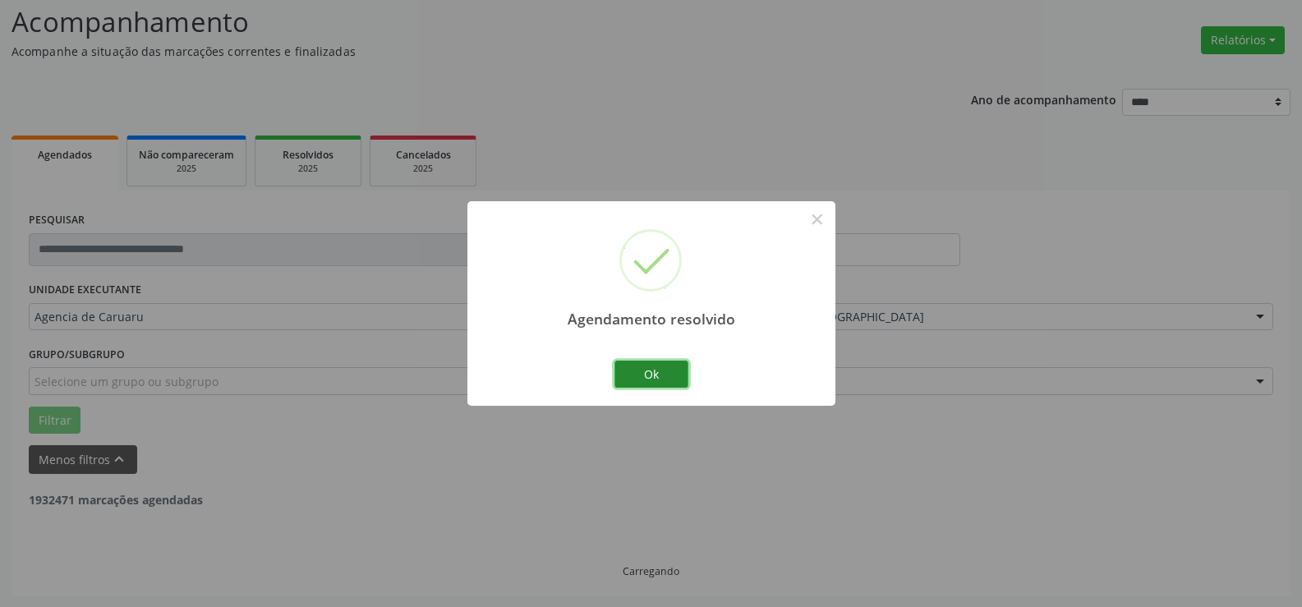
click at [673, 383] on button "Ok" at bounding box center [651, 375] width 74 height 28
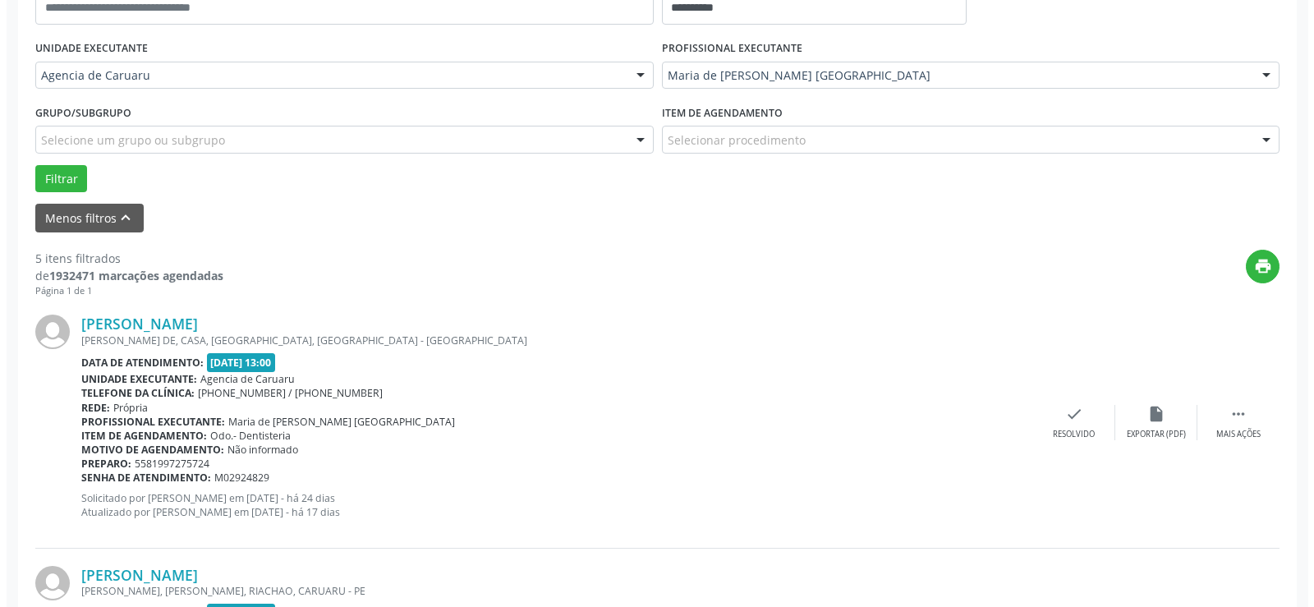
scroll to position [356, 0]
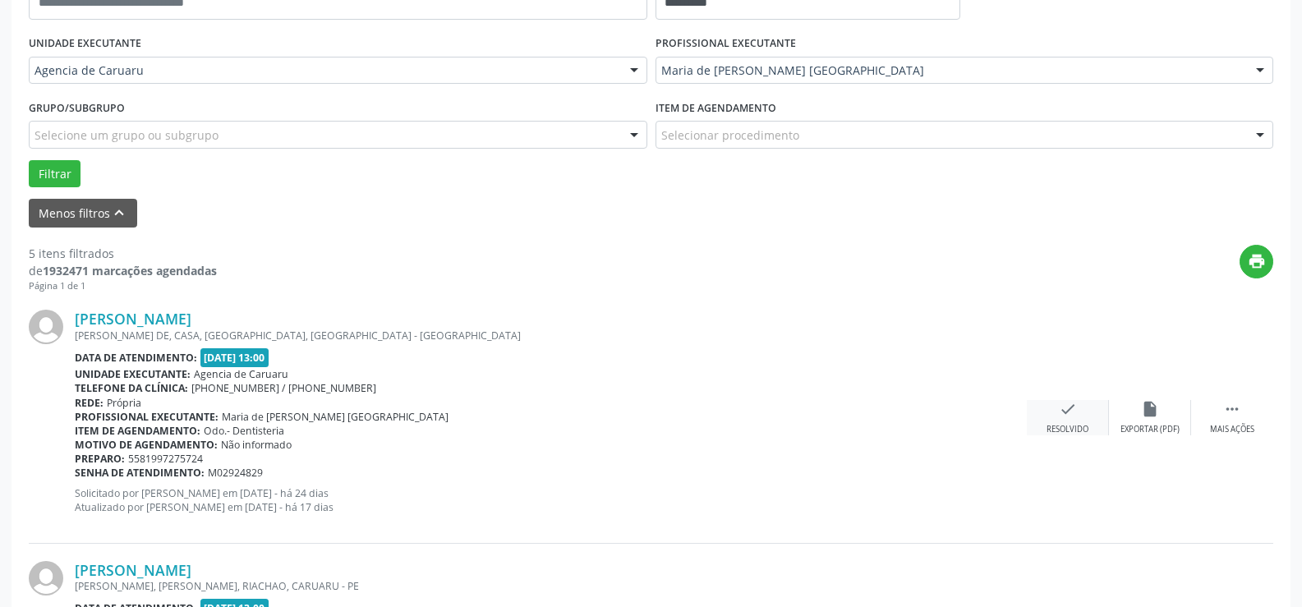
click at [1068, 414] on icon "check" at bounding box center [1068, 409] width 18 height 18
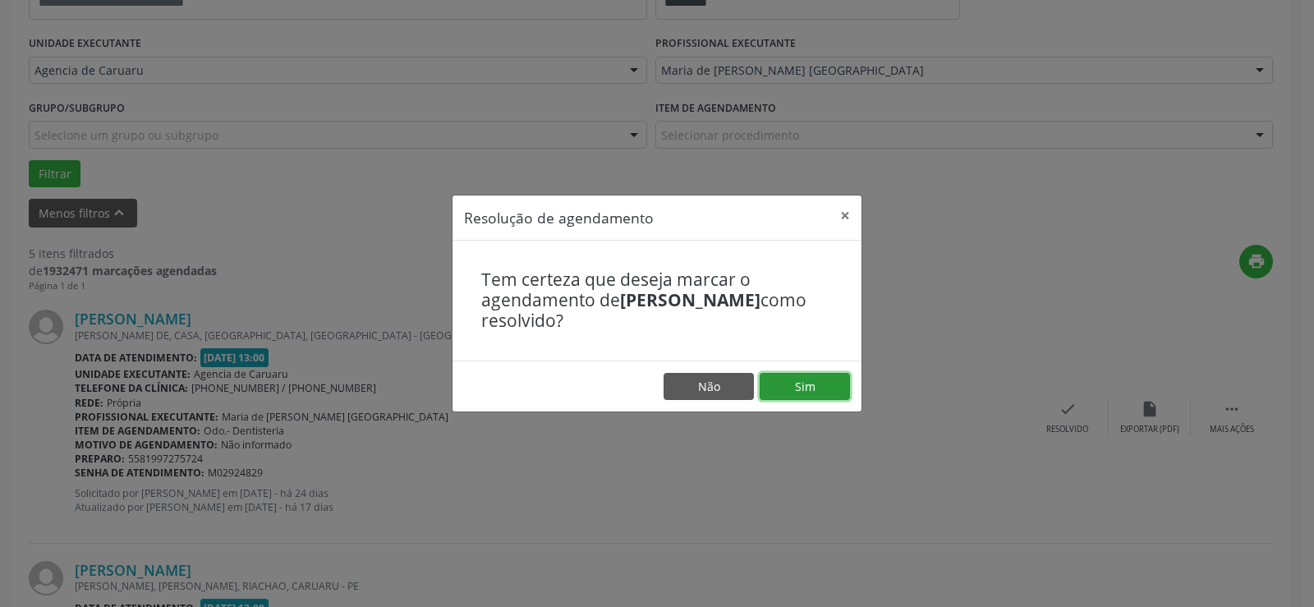
click at [787, 385] on button "Sim" at bounding box center [805, 387] width 90 height 28
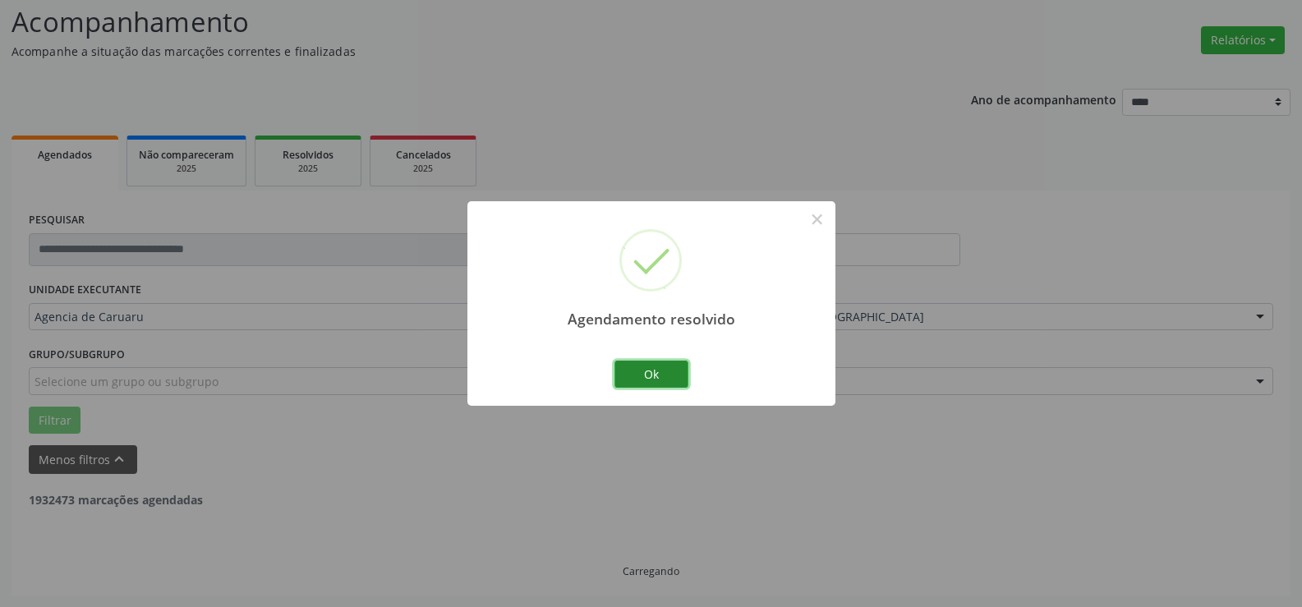
click at [665, 379] on button "Ok" at bounding box center [651, 375] width 74 height 28
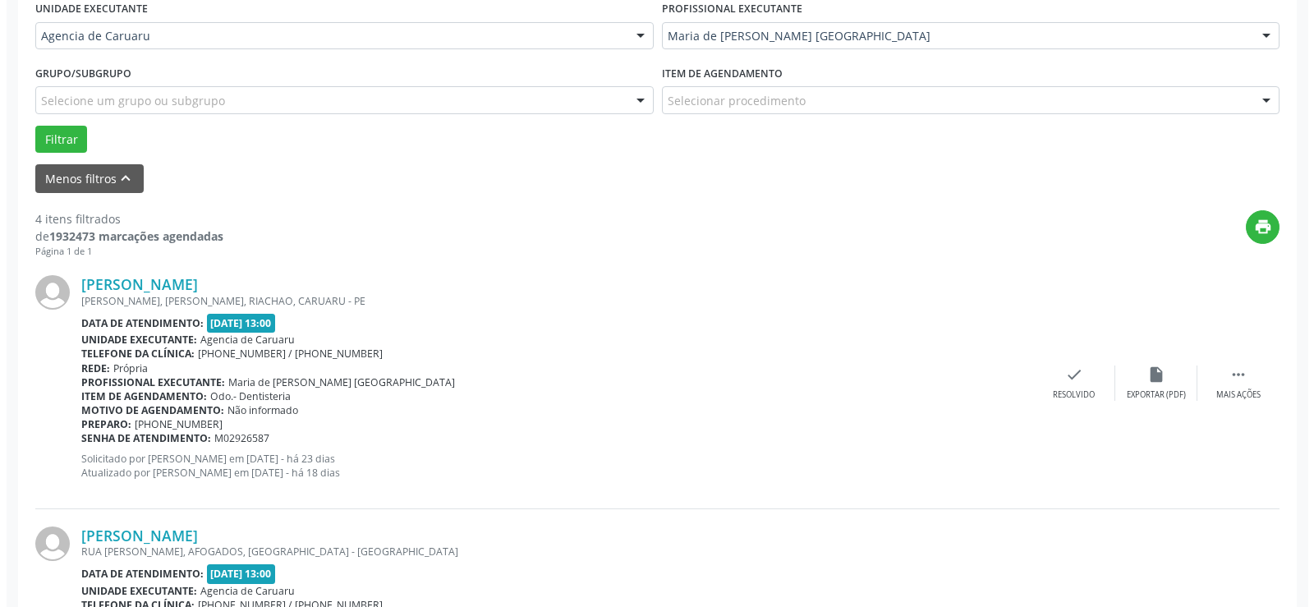
scroll to position [439, 0]
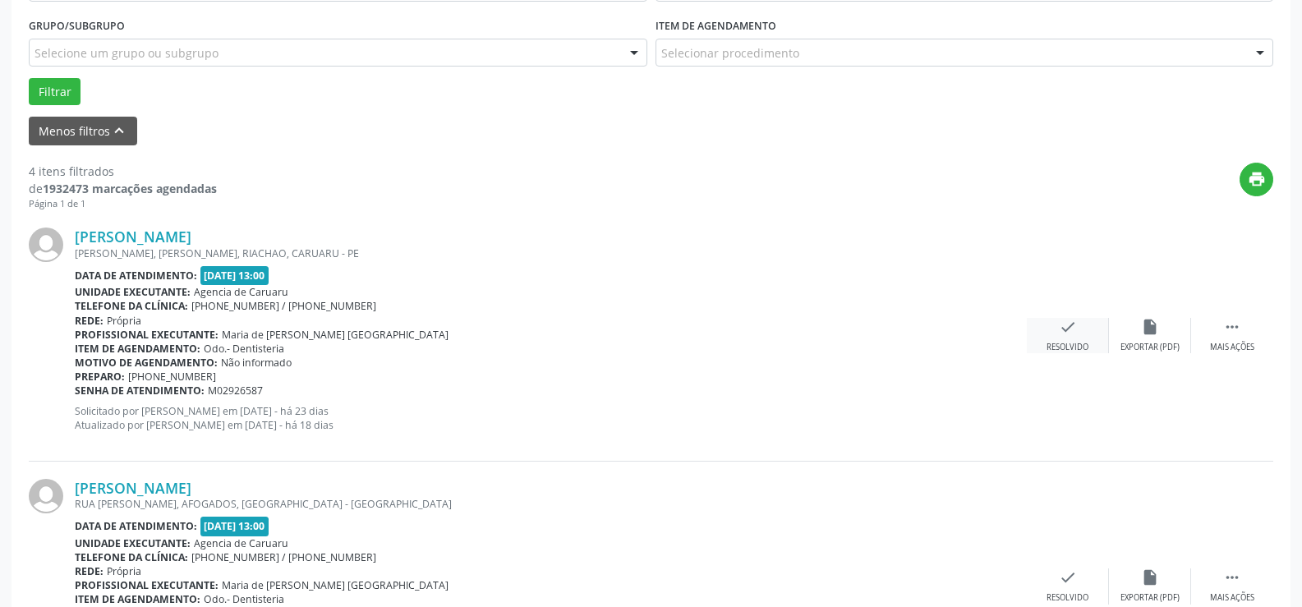
click at [1041, 339] on div "check Resolvido" at bounding box center [1068, 335] width 82 height 35
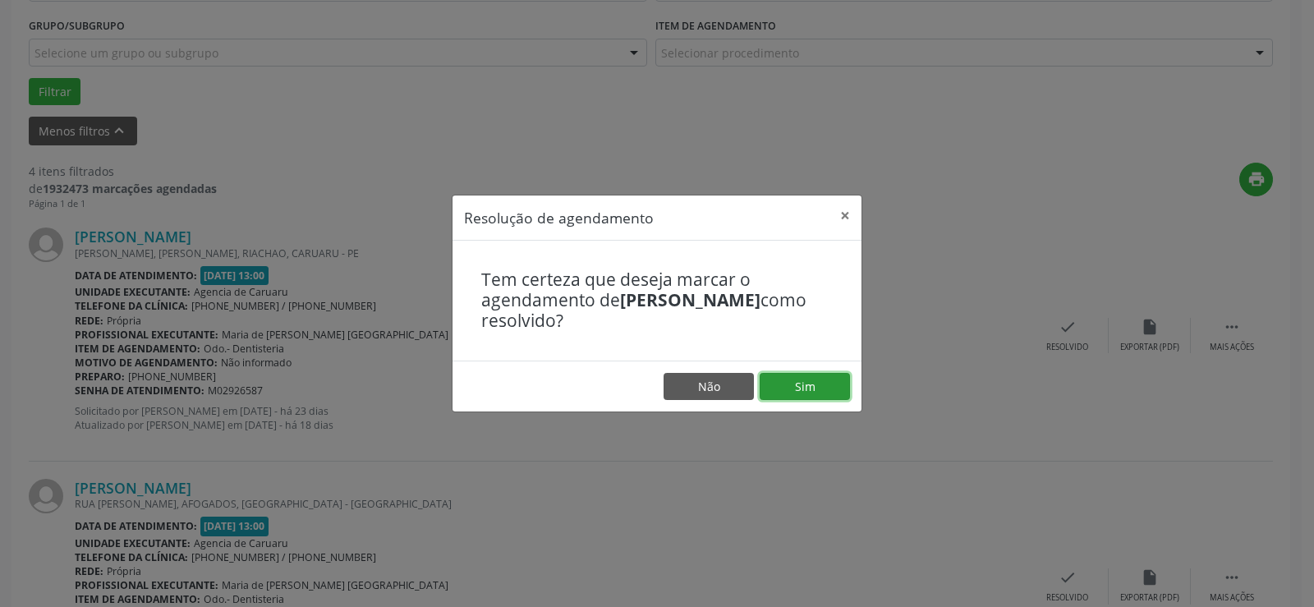
click at [795, 385] on button "Sim" at bounding box center [805, 387] width 90 height 28
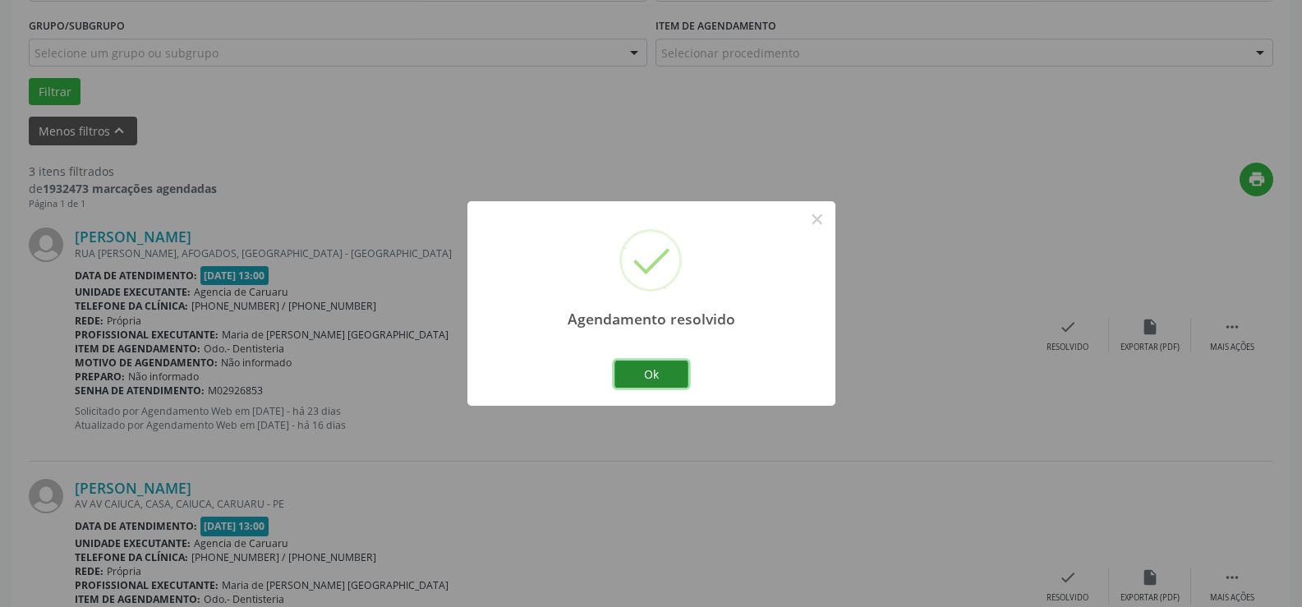
click at [628, 369] on button "Ok" at bounding box center [651, 375] width 74 height 28
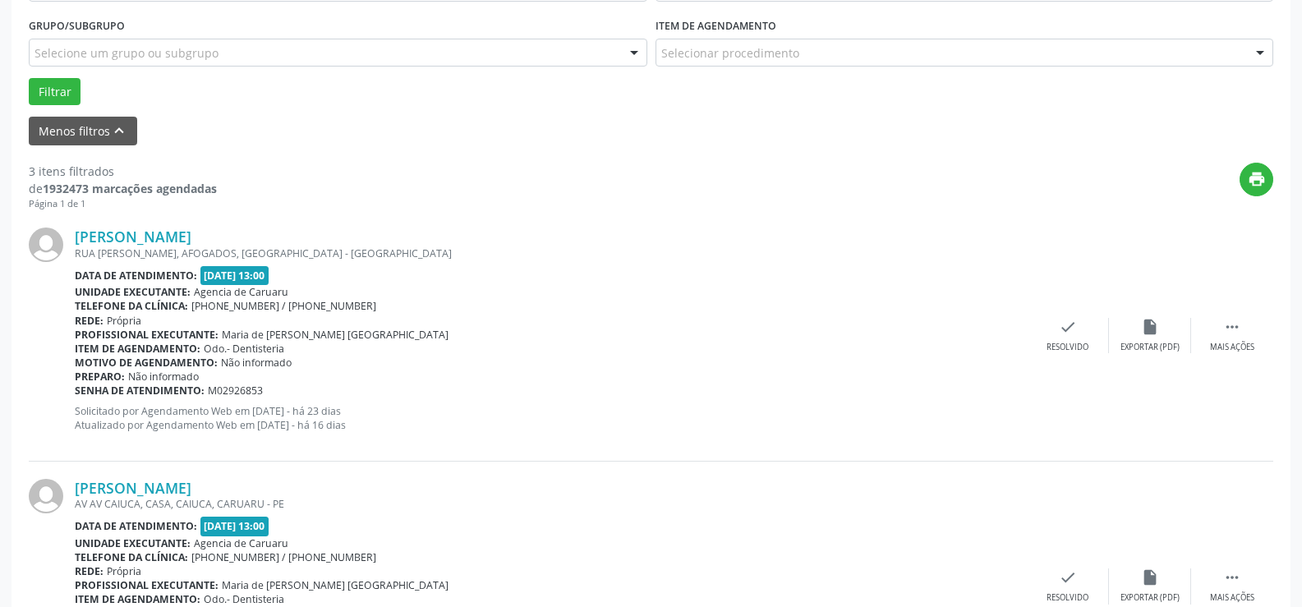
scroll to position [521, 0]
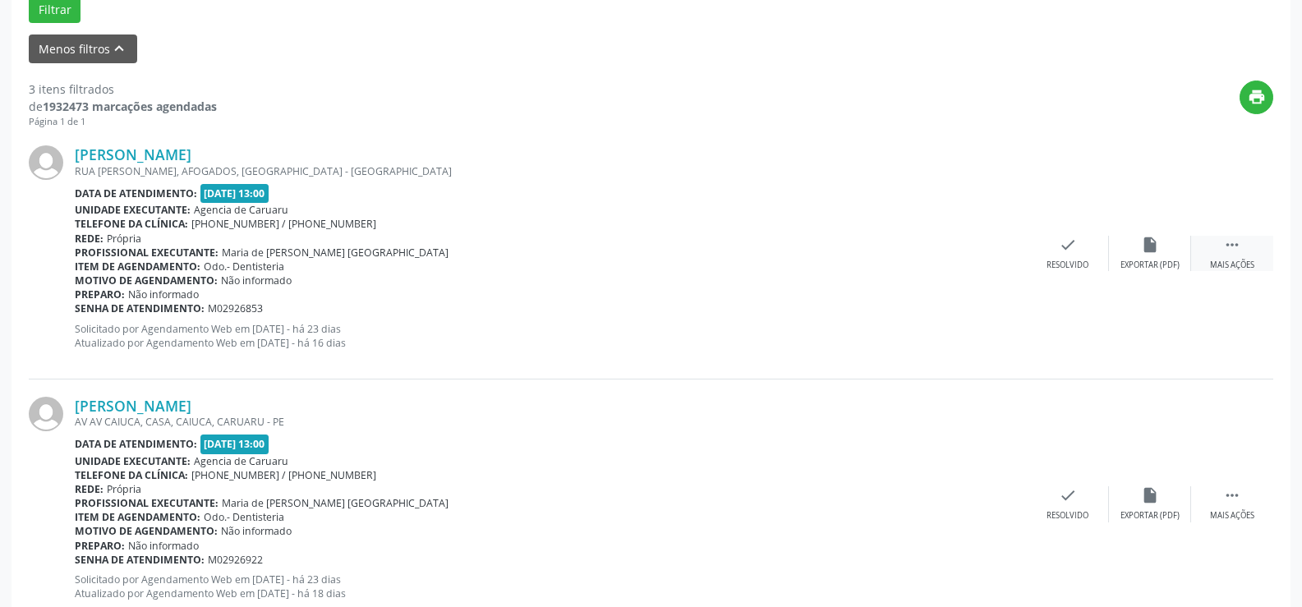
click at [1252, 244] on div " Mais ações" at bounding box center [1232, 253] width 82 height 35
click at [1133, 250] on div "alarm_off Não compareceu" at bounding box center [1150, 253] width 82 height 35
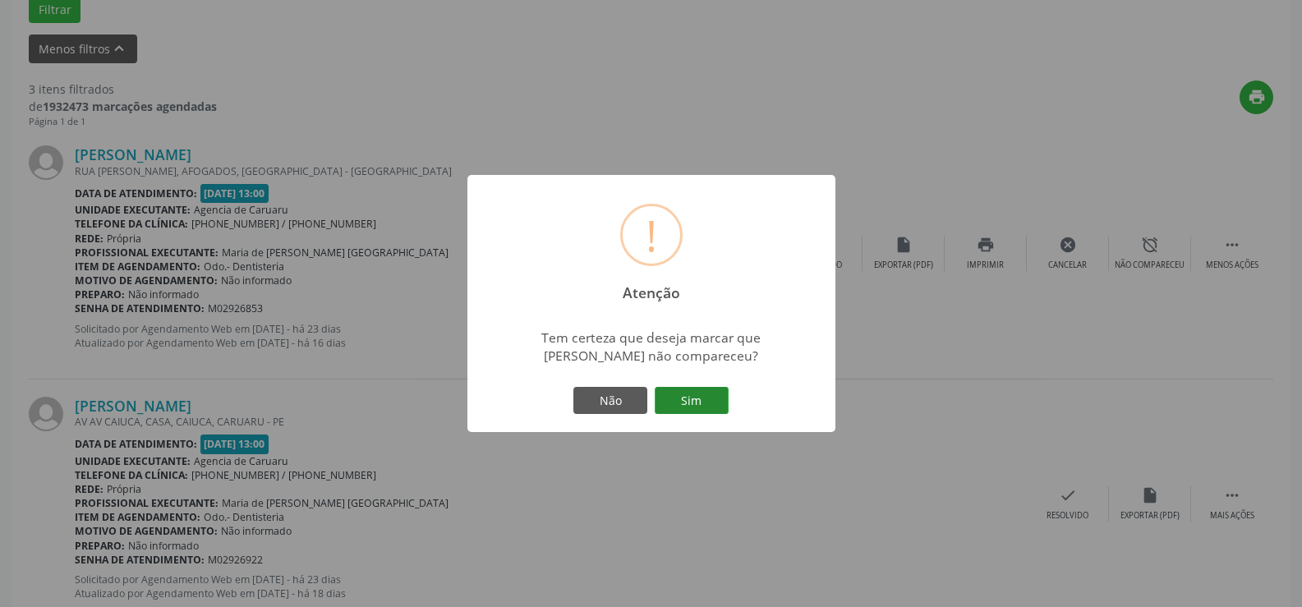
click at [721, 401] on button "Sim" at bounding box center [692, 401] width 74 height 28
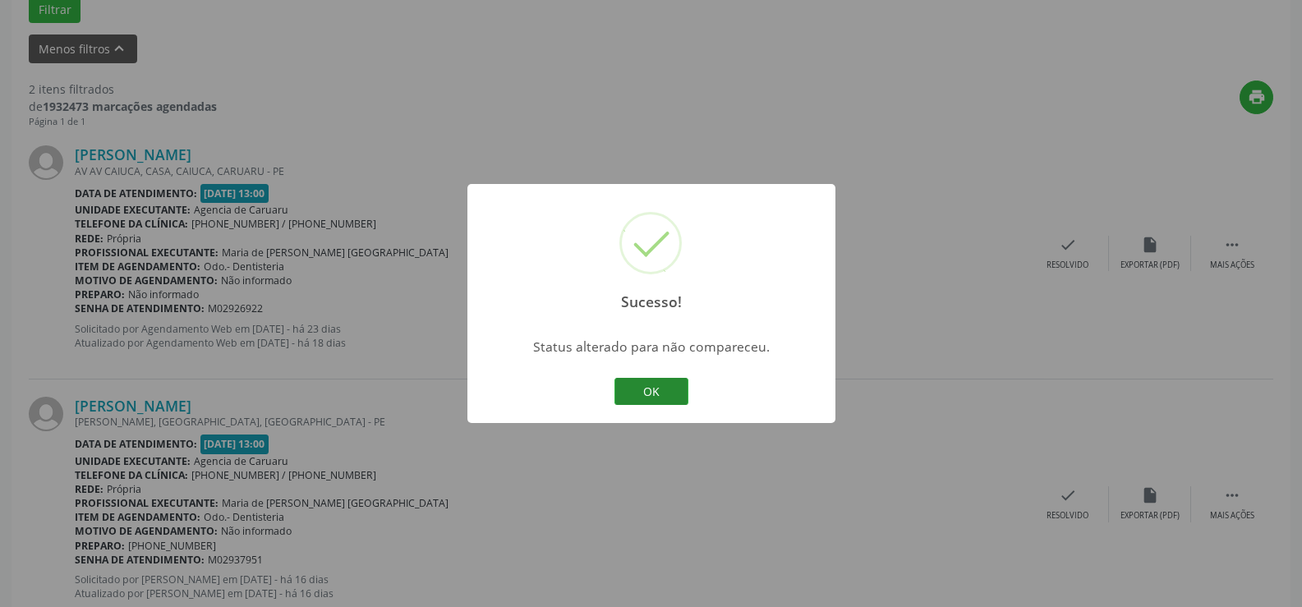
click at [629, 401] on button "OK" at bounding box center [651, 392] width 74 height 28
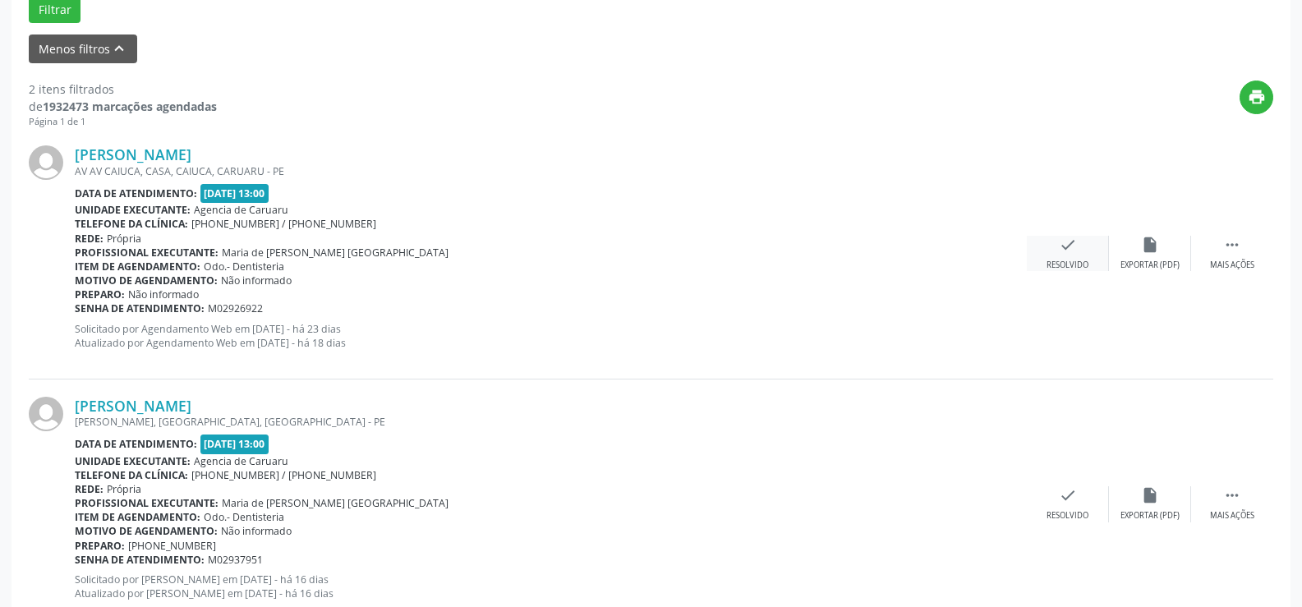
click at [1096, 265] on div "check Resolvido" at bounding box center [1068, 253] width 82 height 35
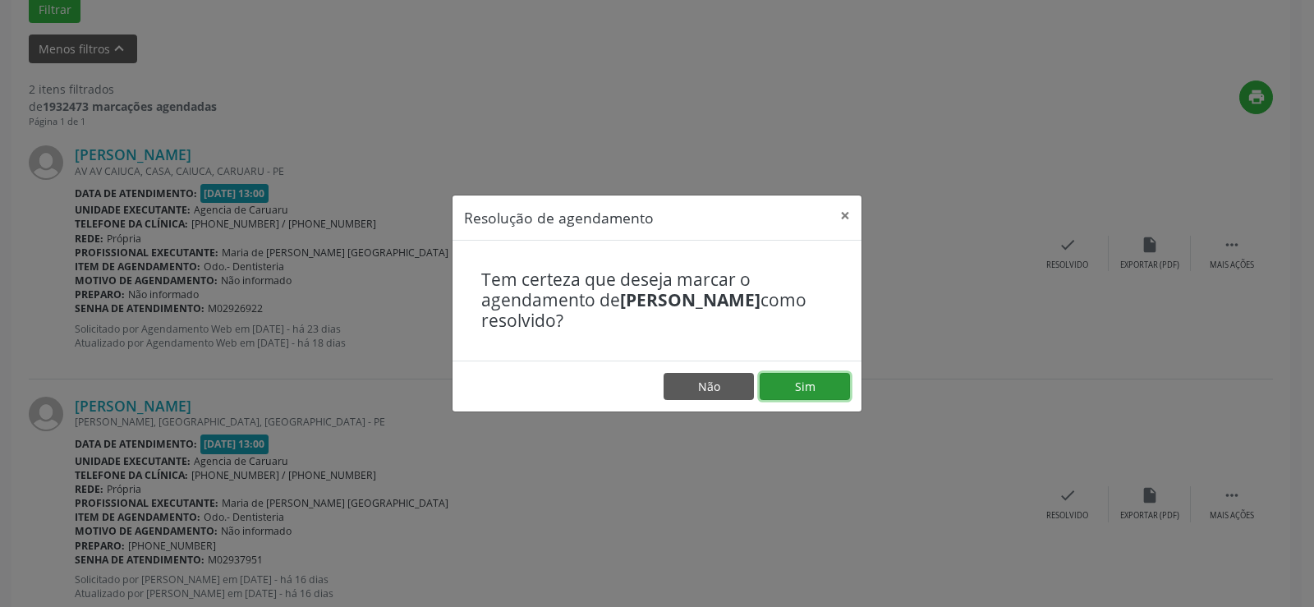
click at [797, 381] on button "Sim" at bounding box center [805, 387] width 90 height 28
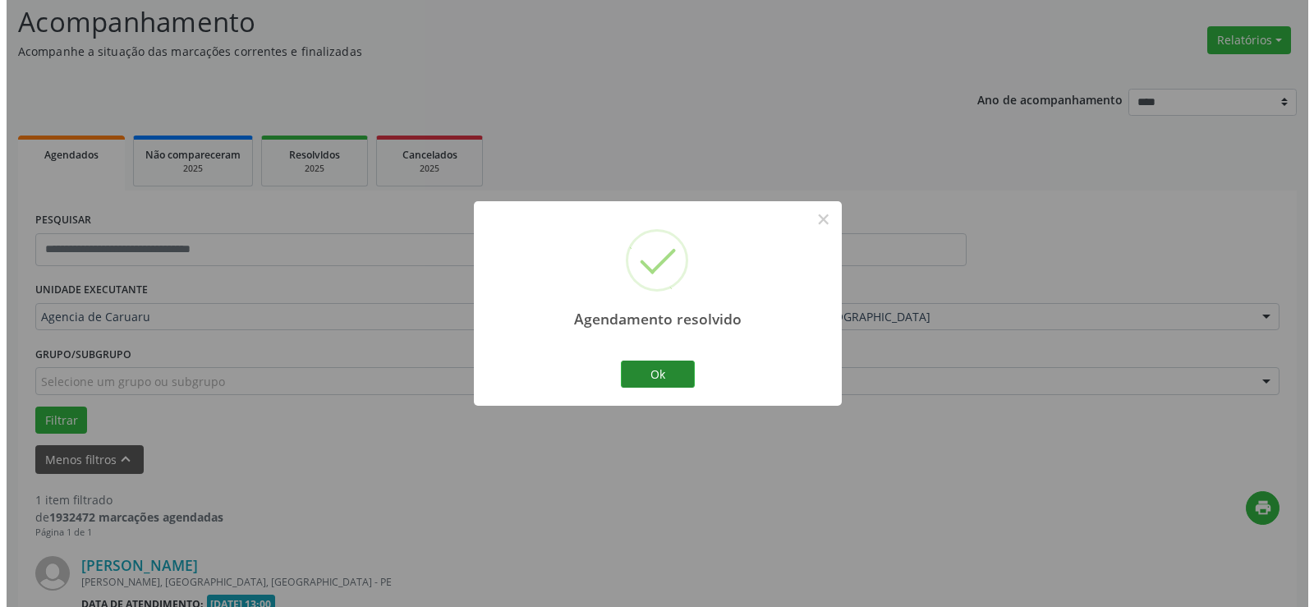
scroll to position [321, 0]
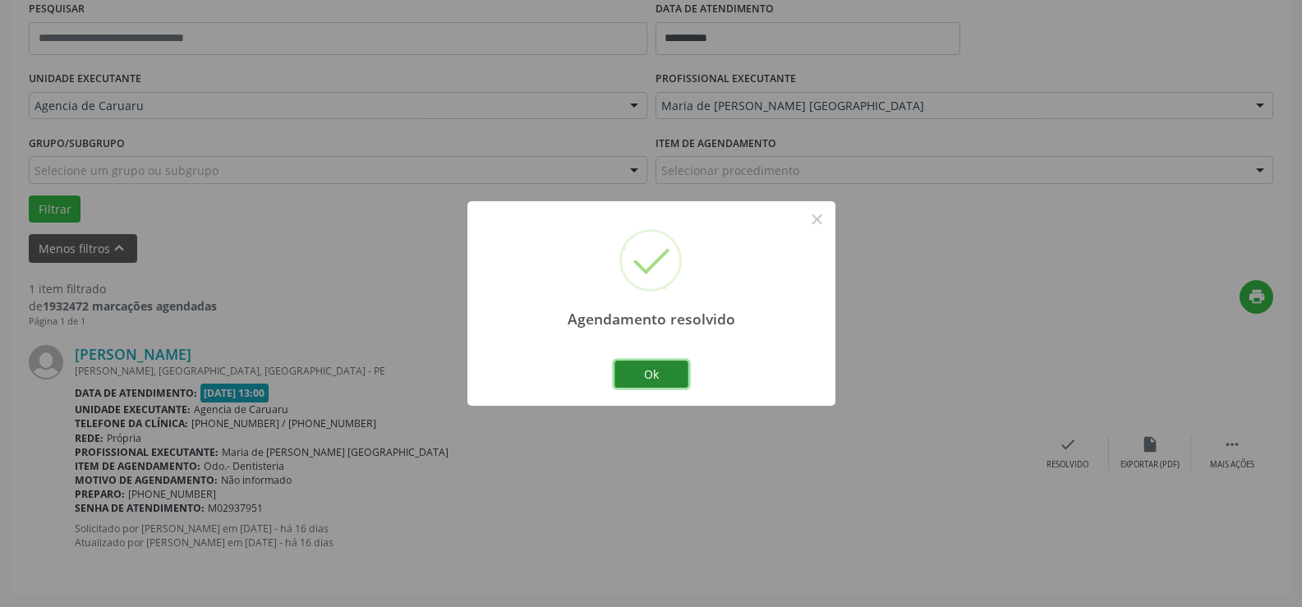
click at [660, 369] on button "Ok" at bounding box center [651, 375] width 74 height 28
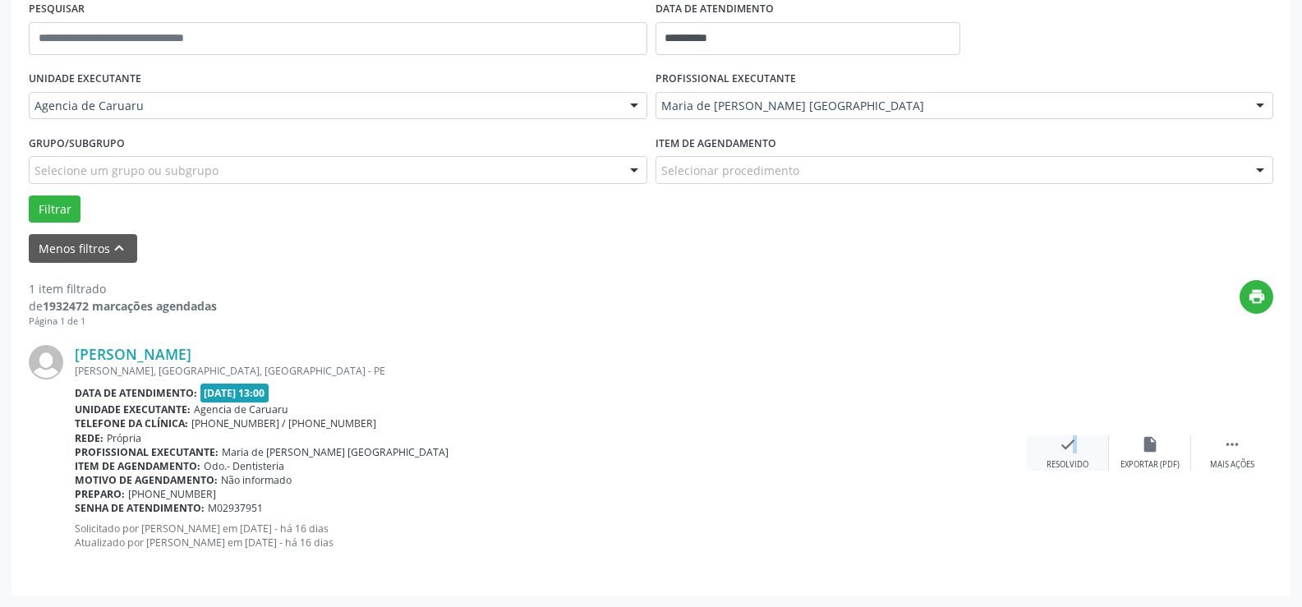
click at [1065, 455] on div "check Resolvido" at bounding box center [1068, 452] width 82 height 35
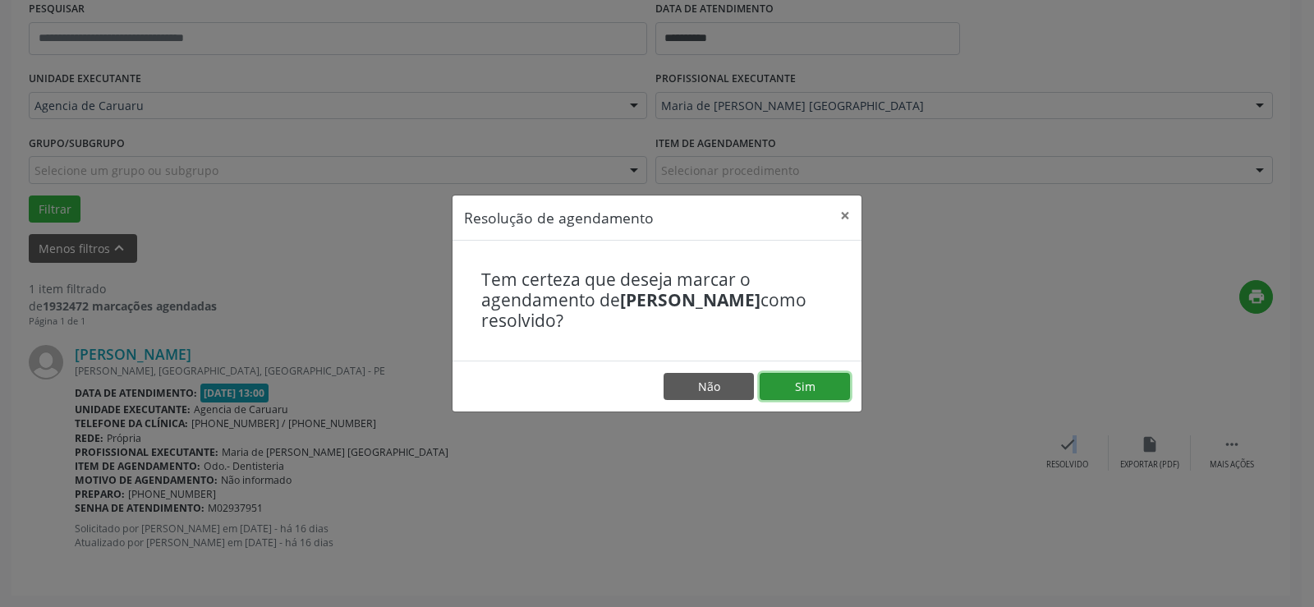
click at [809, 377] on button "Sim" at bounding box center [805, 387] width 90 height 28
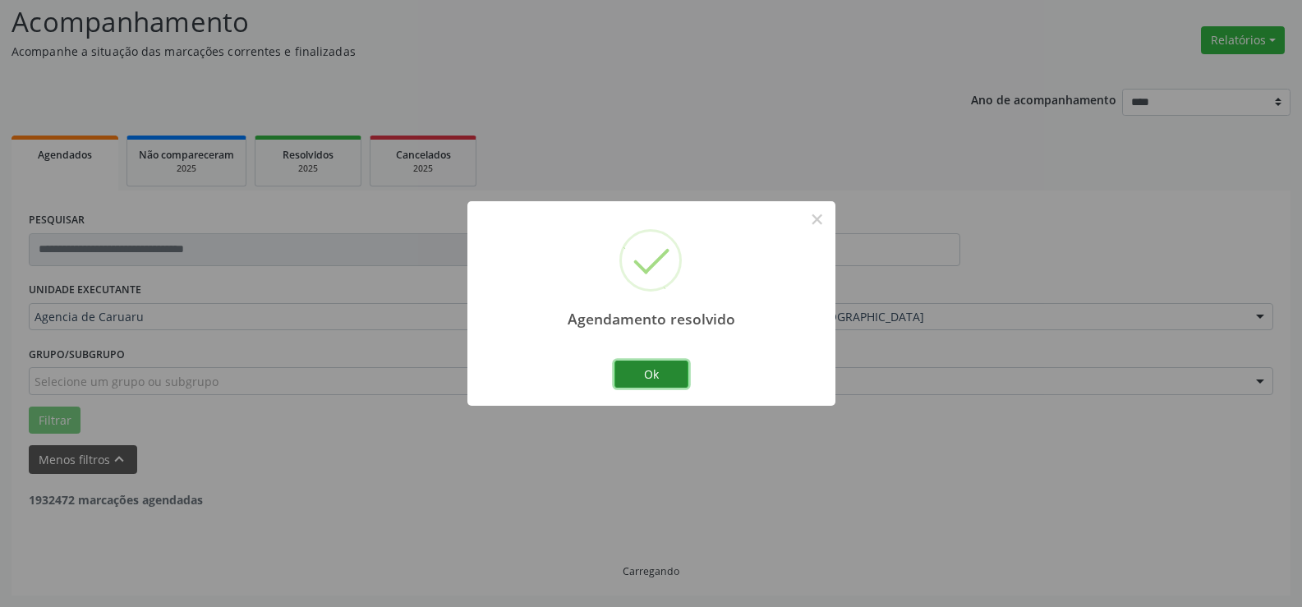
click at [665, 380] on button "Ok" at bounding box center [651, 375] width 74 height 28
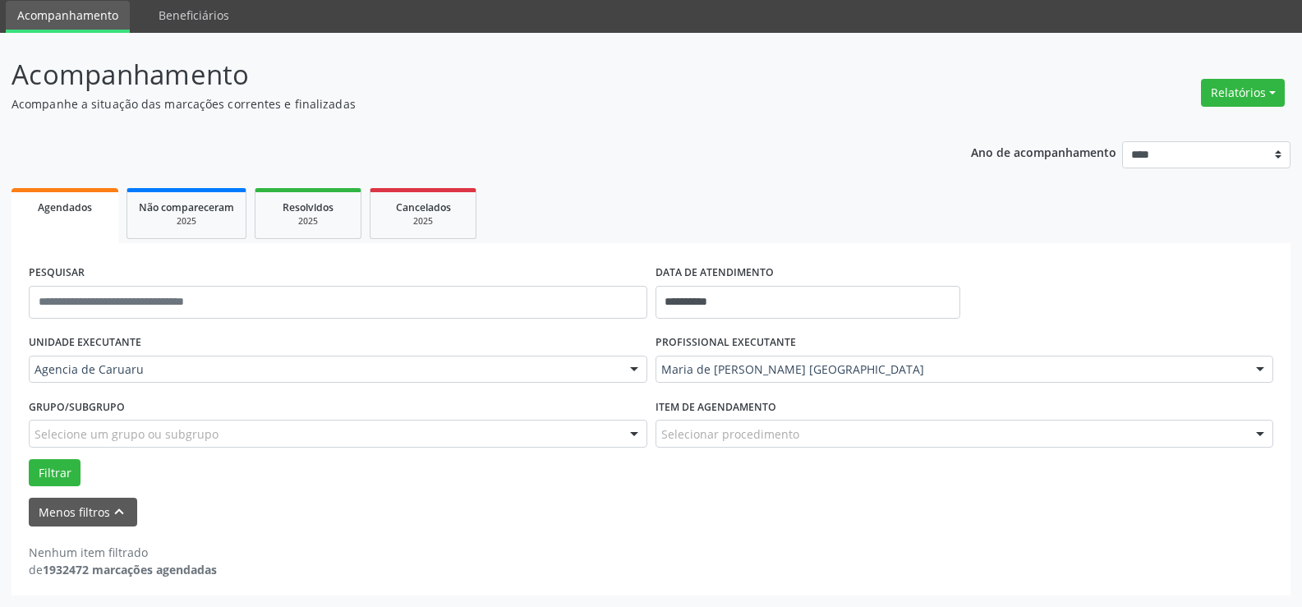
scroll to position [57, 0]
click at [842, 292] on input "**********" at bounding box center [807, 302] width 305 height 33
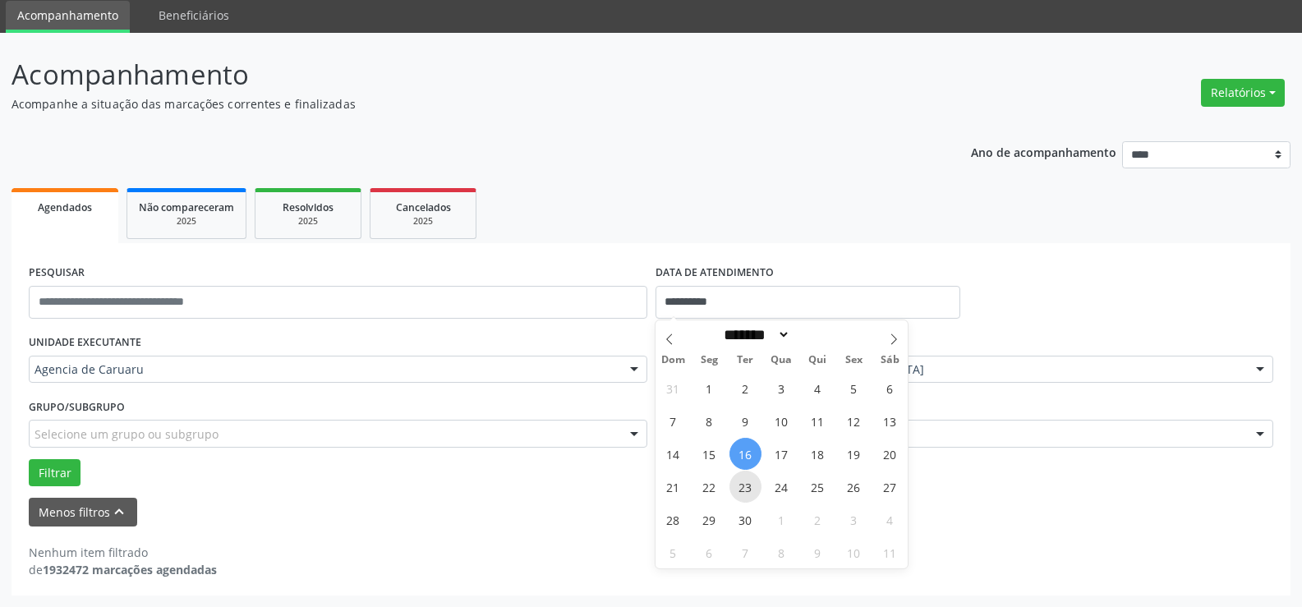
click at [747, 485] on span "23" at bounding box center [745, 487] width 32 height 32
type input "**********"
click at [747, 485] on span "23" at bounding box center [745, 487] width 32 height 32
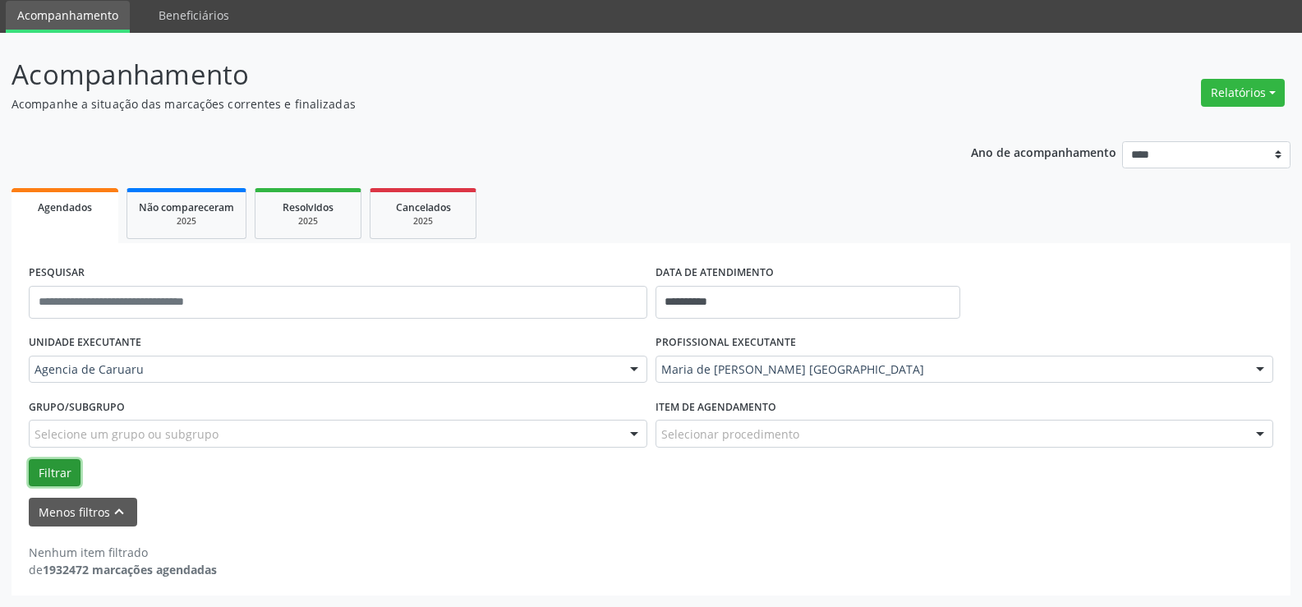
click at [66, 476] on button "Filtrar" at bounding box center [55, 473] width 52 height 28
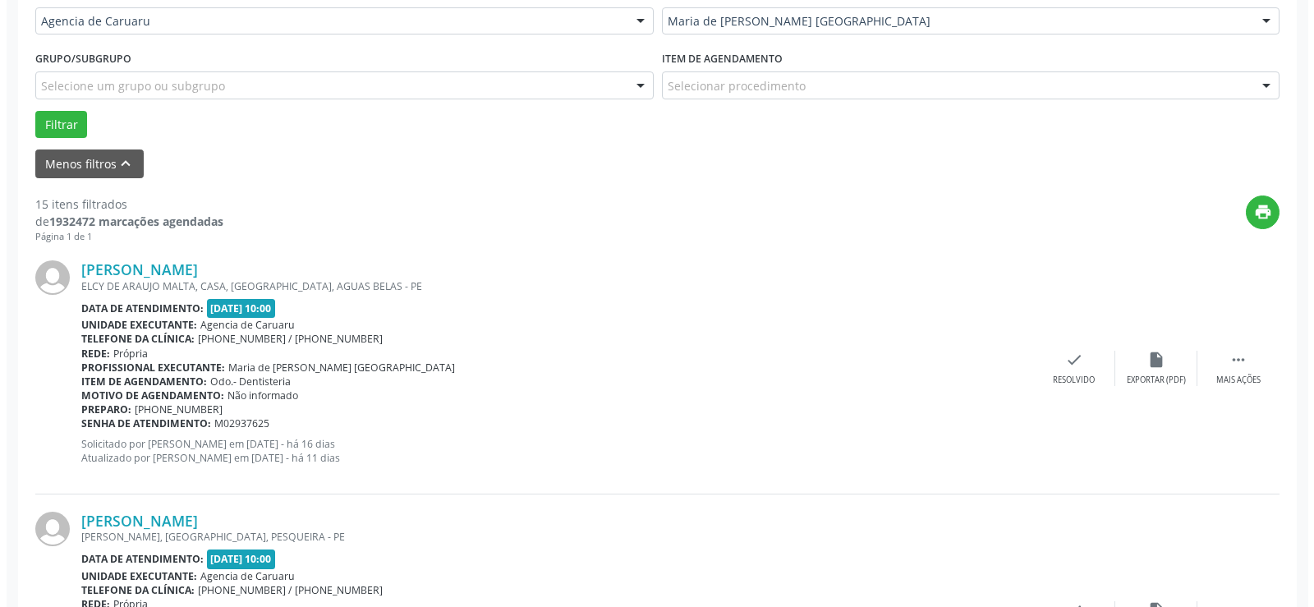
scroll to position [468, 0]
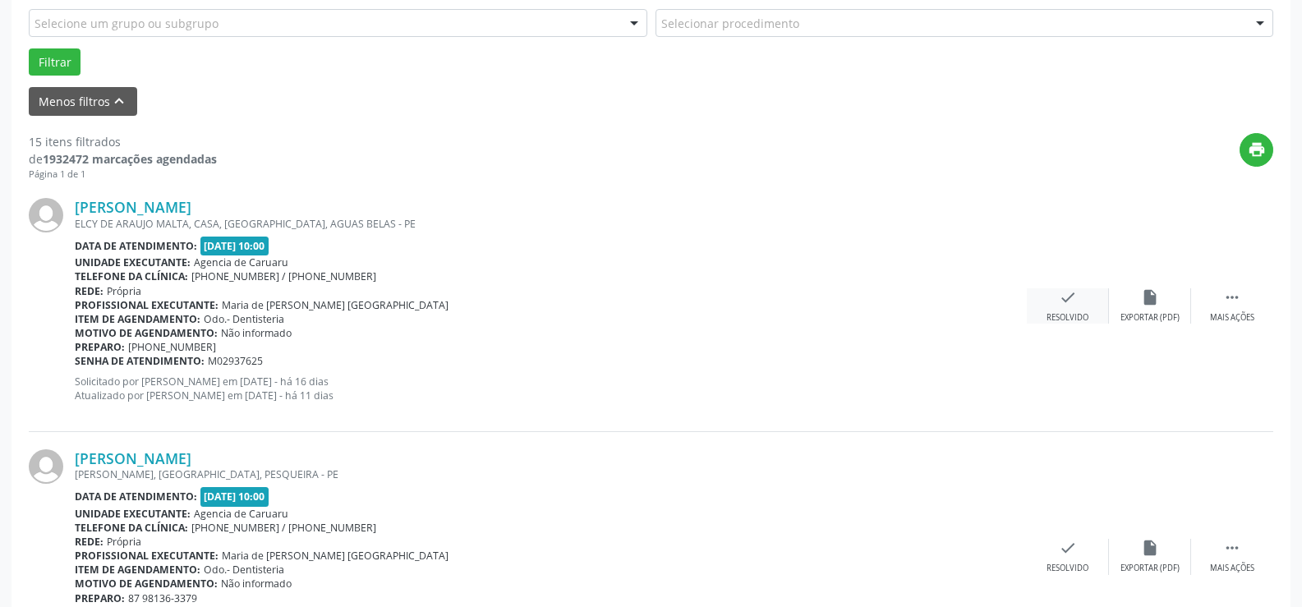
click at [1072, 314] on div "Resolvido" at bounding box center [1067, 317] width 42 height 11
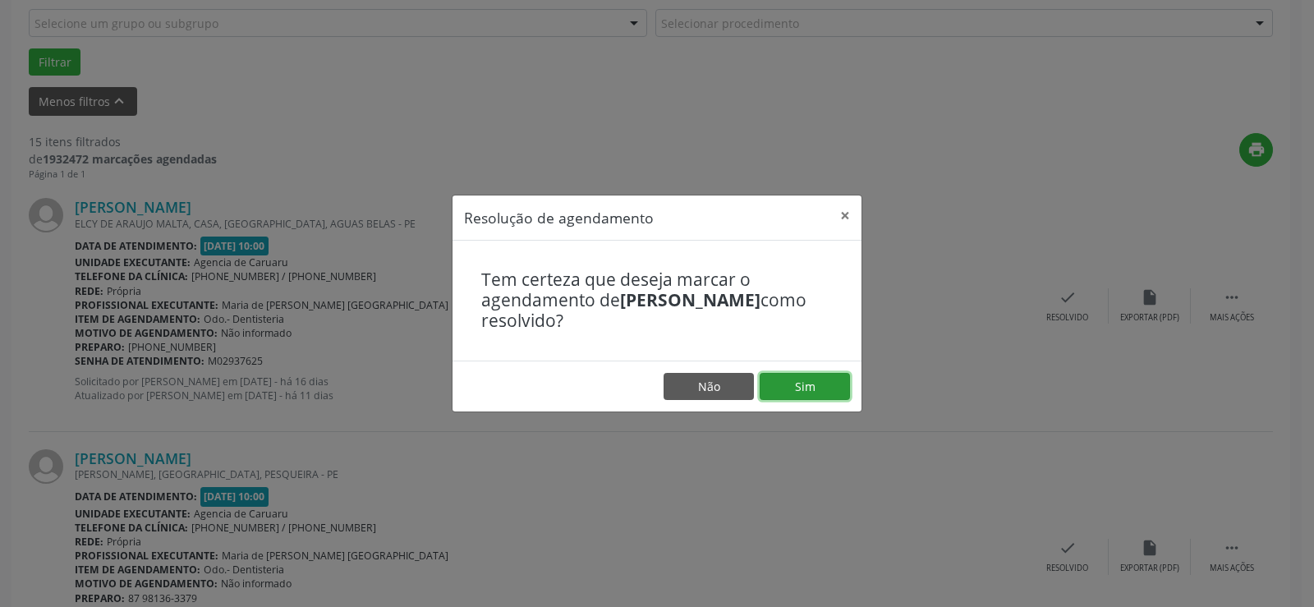
click at [820, 381] on button "Sim" at bounding box center [805, 387] width 90 height 28
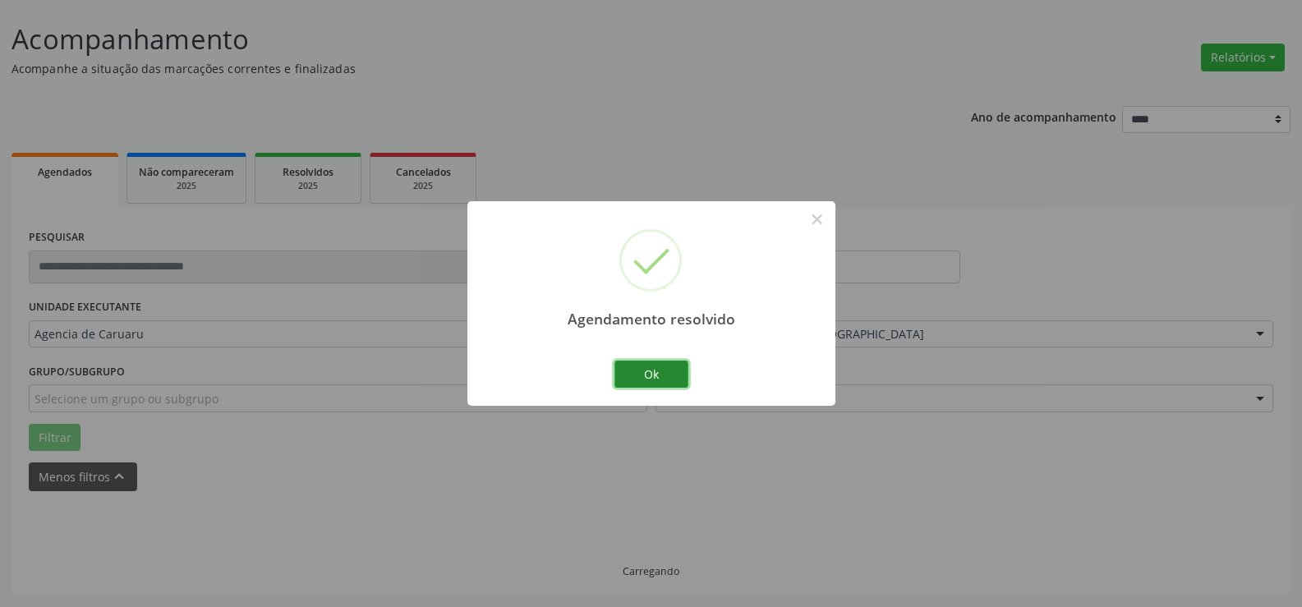
click at [680, 379] on button "Ok" at bounding box center [651, 375] width 74 height 28
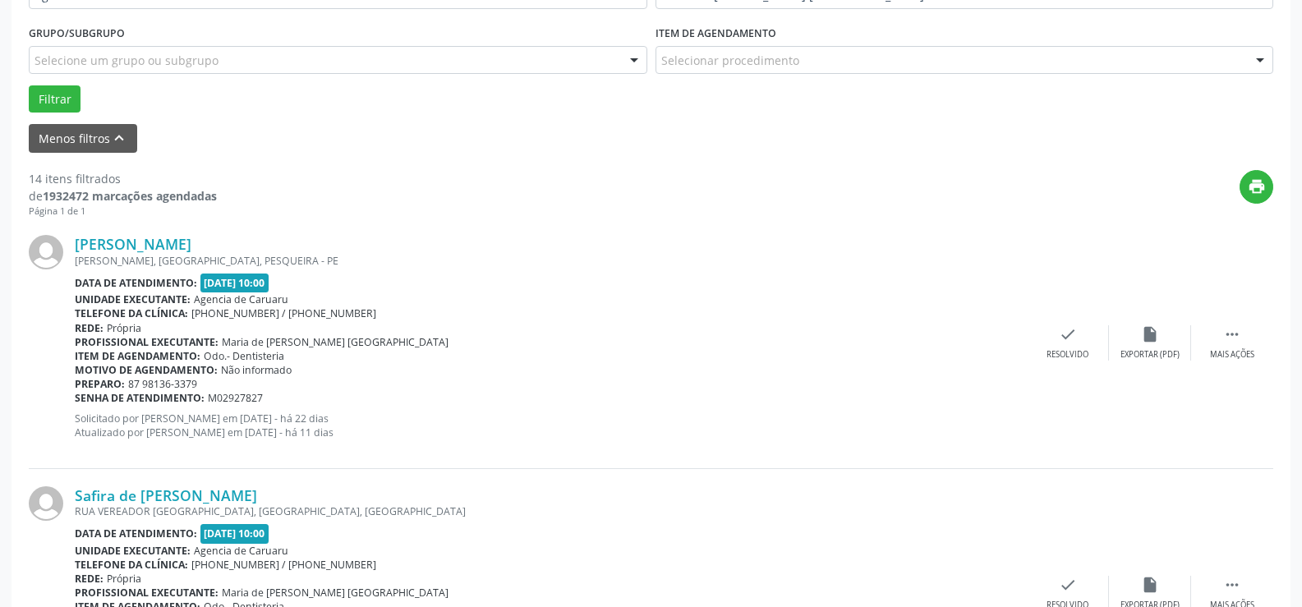
scroll to position [439, 0]
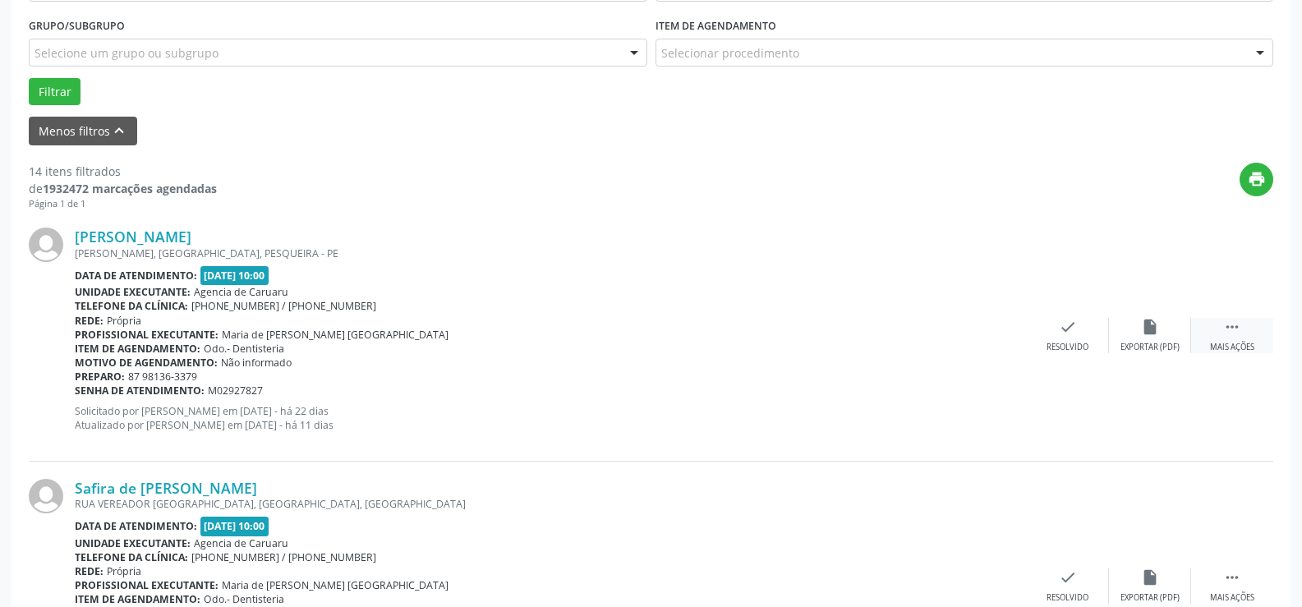
click at [1219, 318] on div " Mais ações" at bounding box center [1232, 335] width 82 height 35
click at [1153, 343] on div "Não compareceu" at bounding box center [1150, 347] width 70 height 11
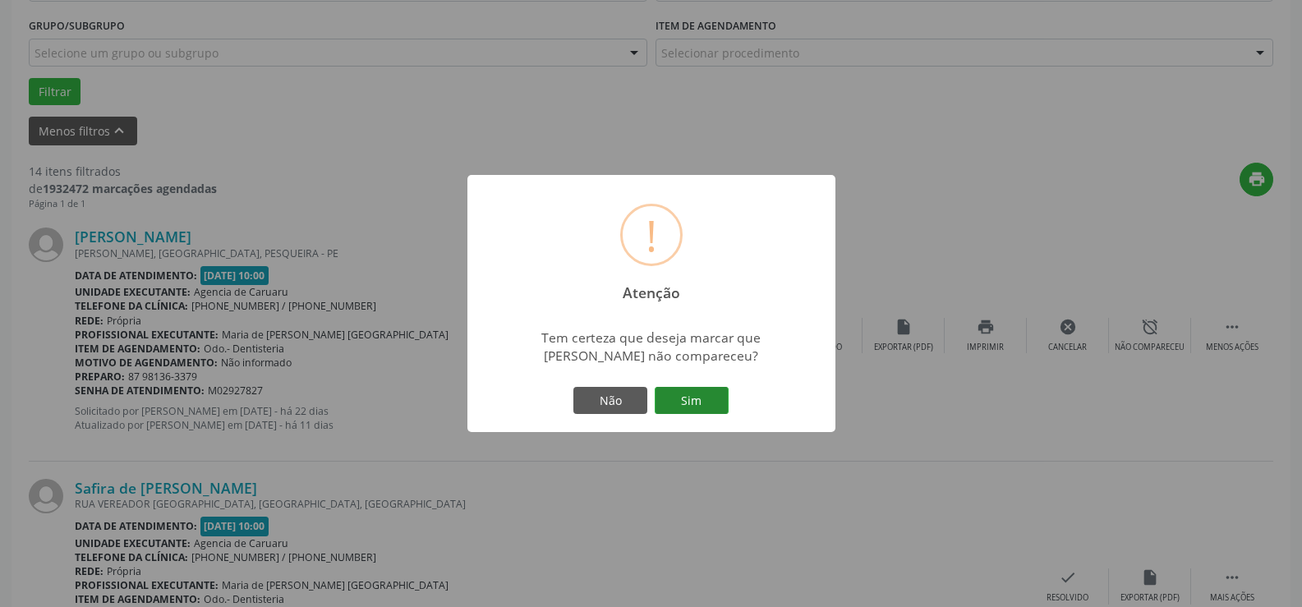
click at [695, 388] on button "Sim" at bounding box center [692, 401] width 74 height 28
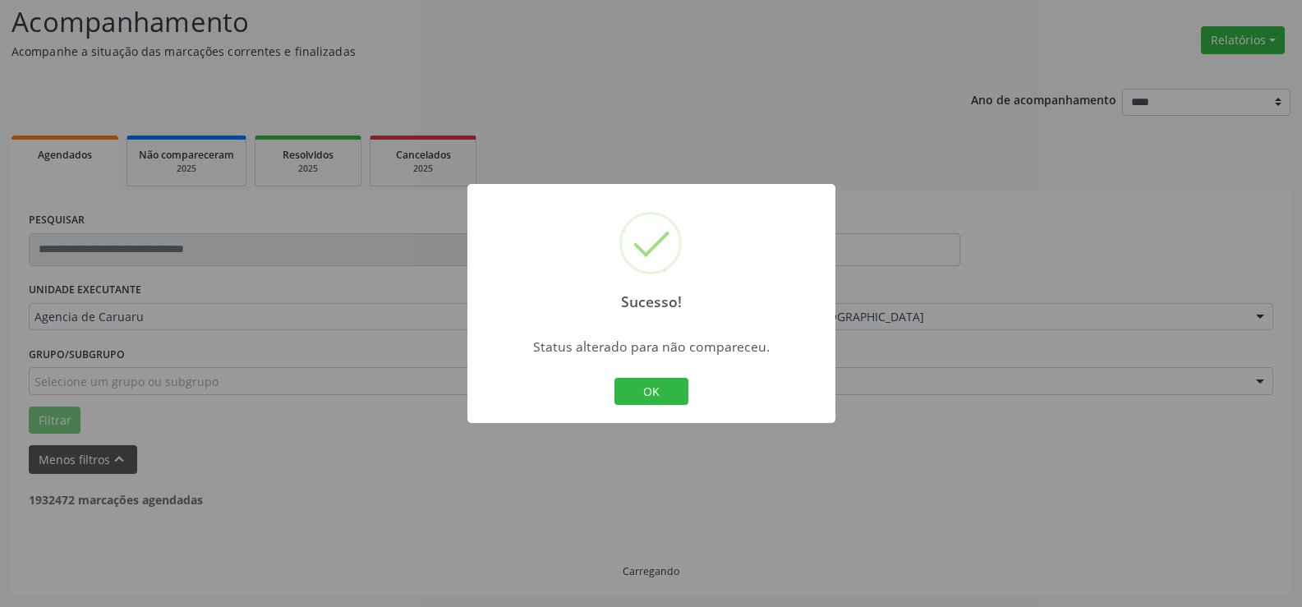
scroll to position [110, 0]
click at [664, 384] on button "OK" at bounding box center [651, 392] width 74 height 28
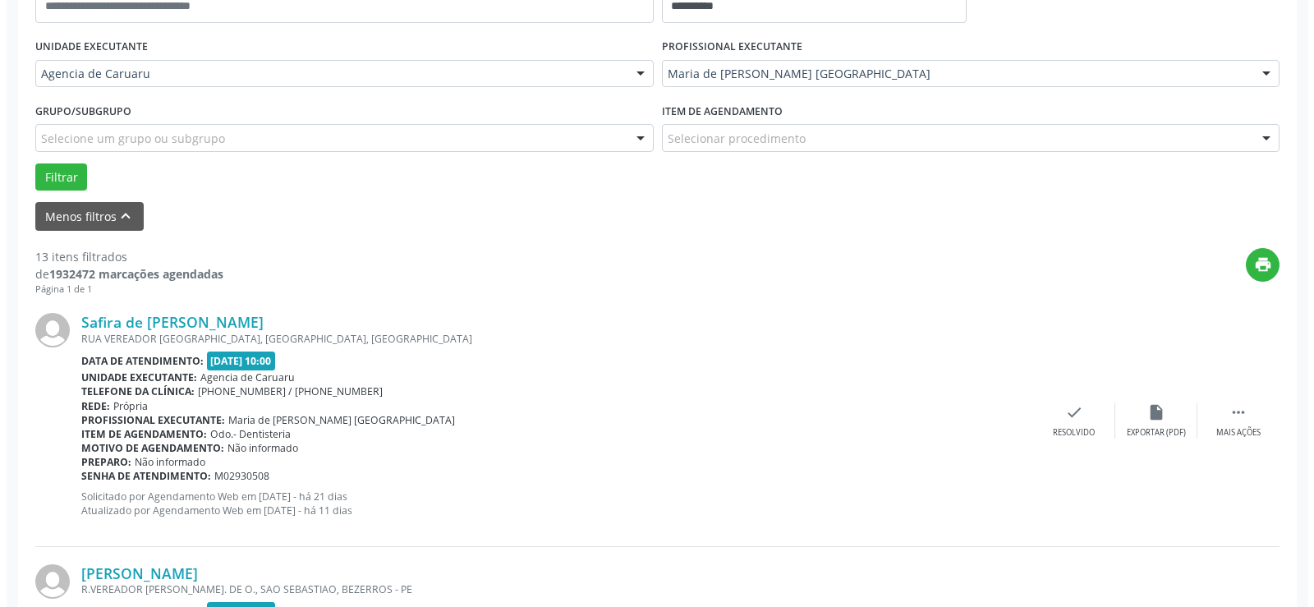
scroll to position [439, 0]
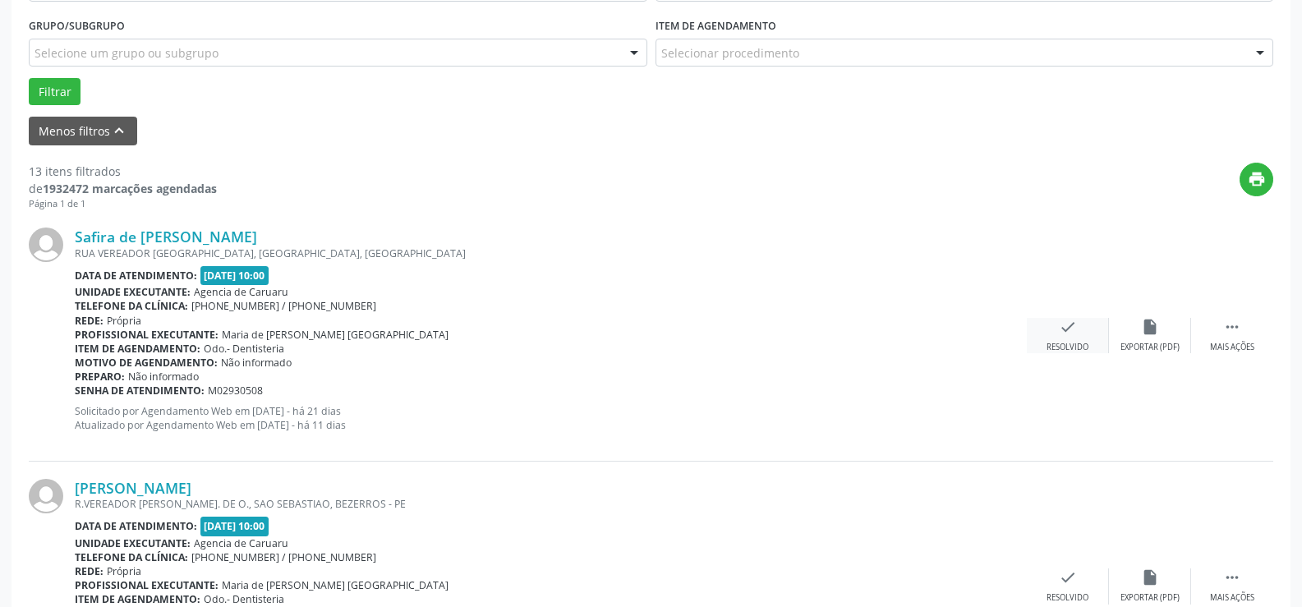
click at [1050, 332] on div "check Resolvido" at bounding box center [1068, 335] width 82 height 35
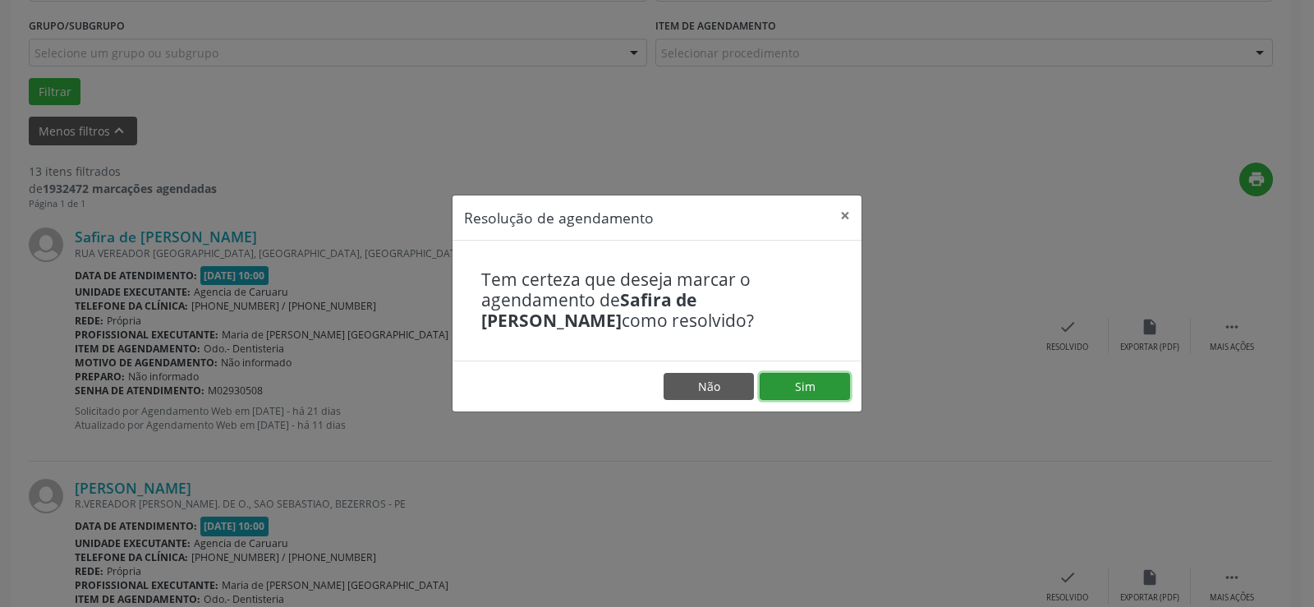
click at [842, 386] on button "Sim" at bounding box center [805, 387] width 90 height 28
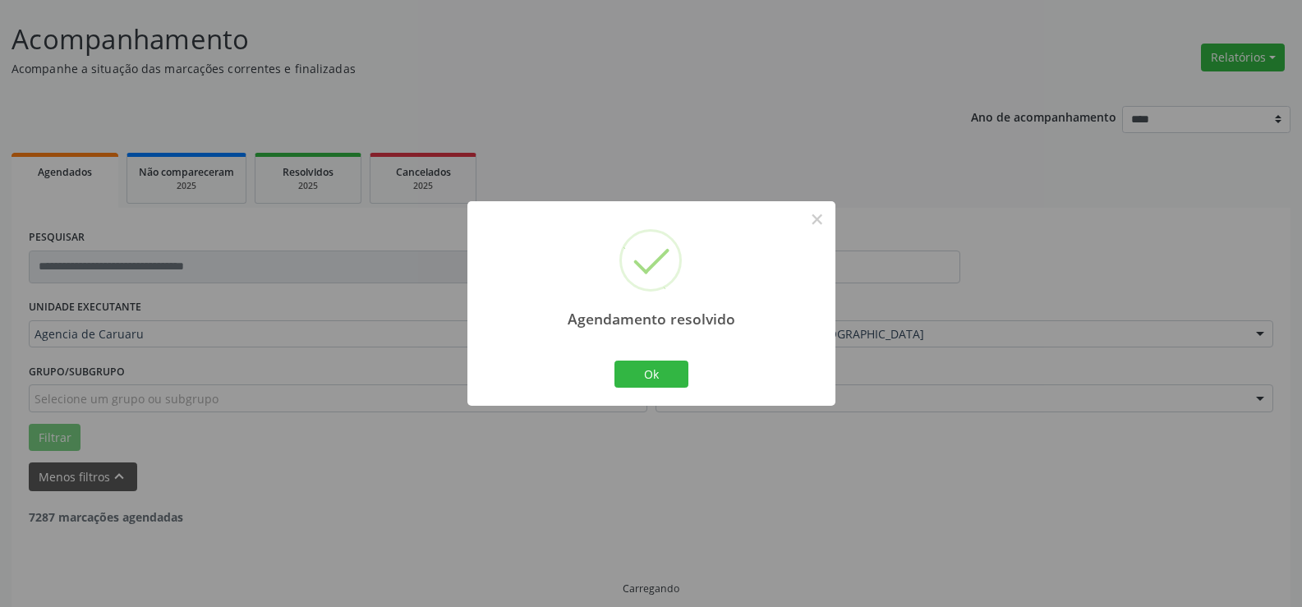
scroll to position [110, 0]
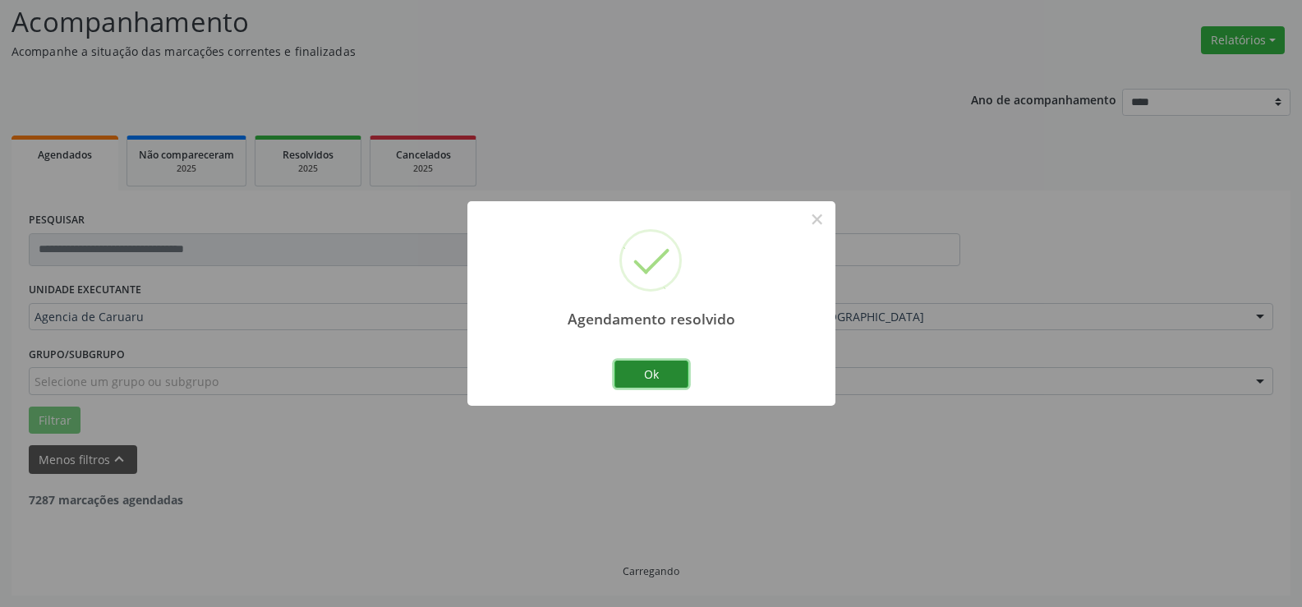
click at [679, 380] on button "Ok" at bounding box center [651, 375] width 74 height 28
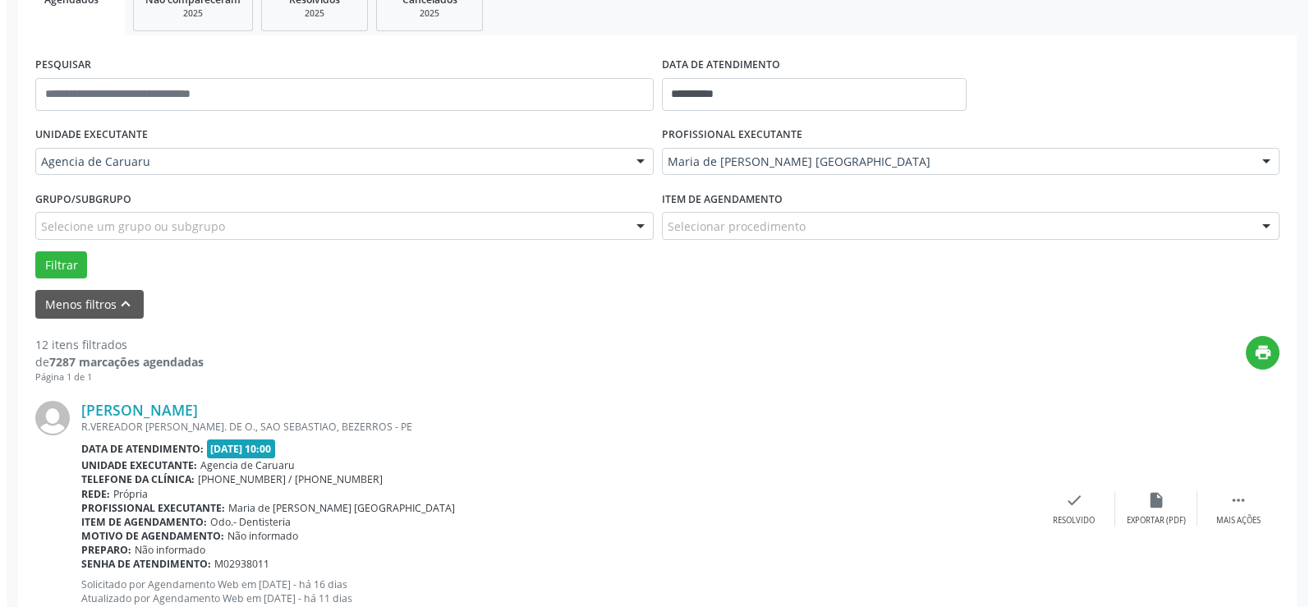
scroll to position [274, 0]
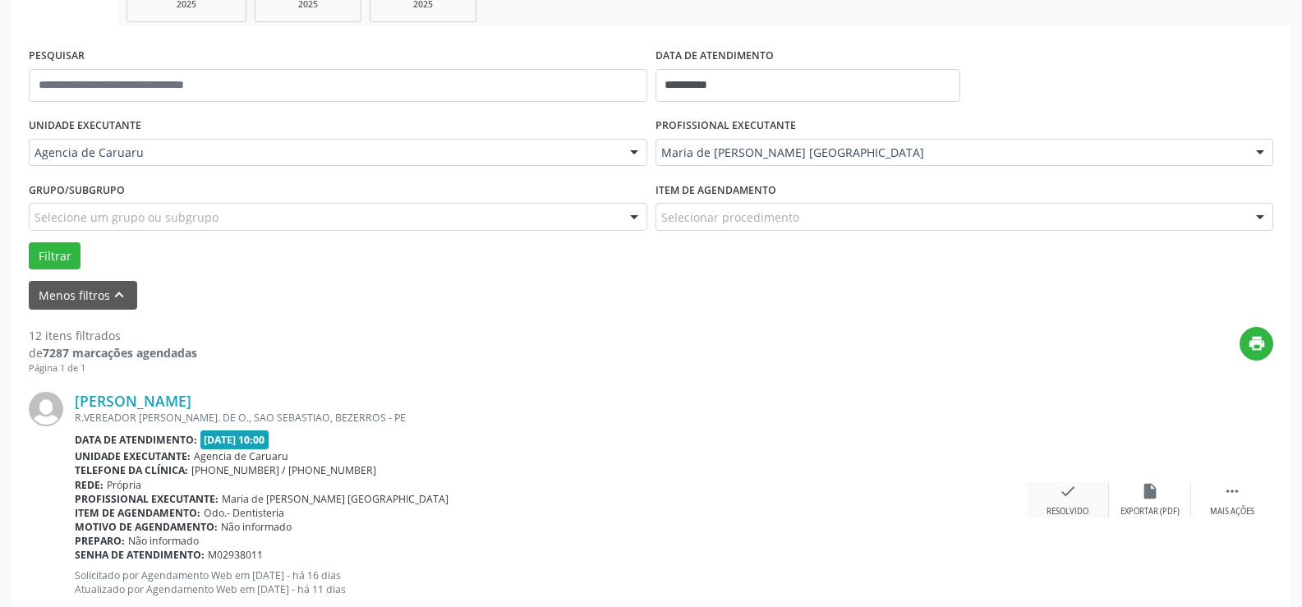
click at [1057, 494] on div "check Resolvido" at bounding box center [1068, 499] width 82 height 35
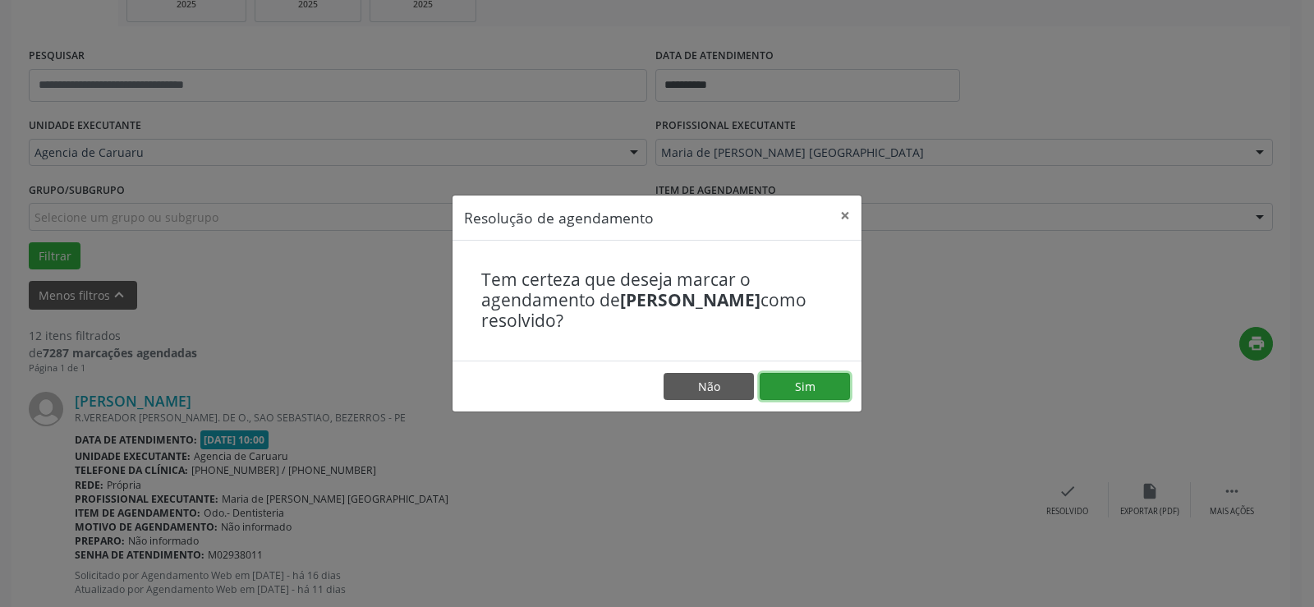
click at [816, 389] on button "Sim" at bounding box center [805, 387] width 90 height 28
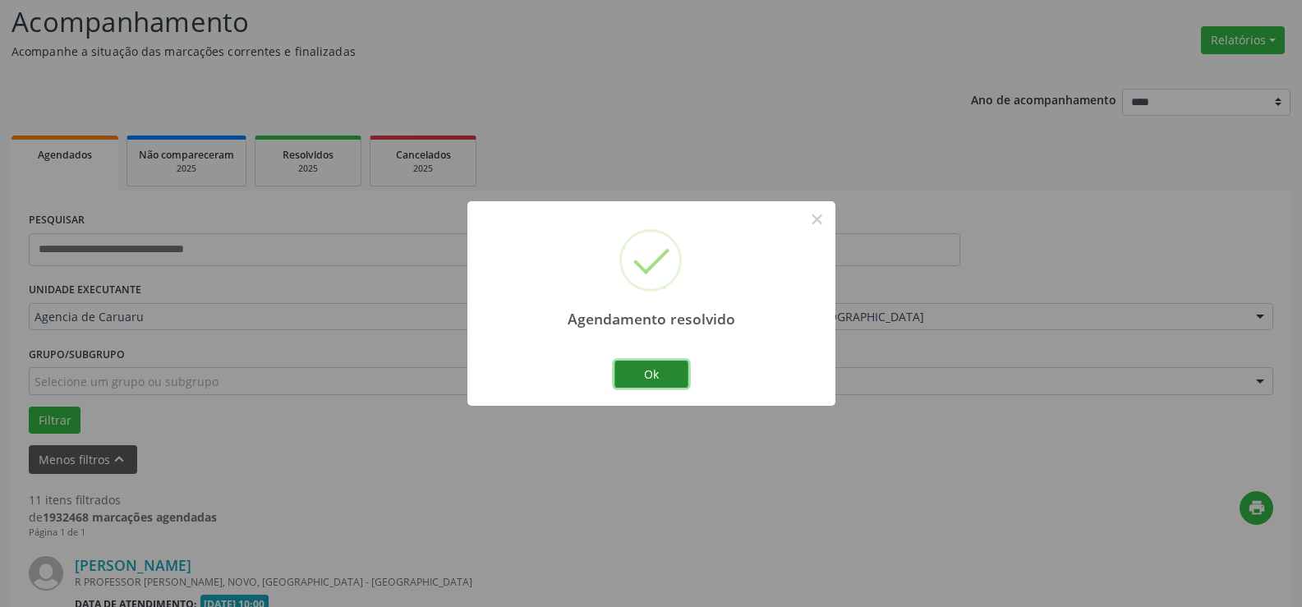
click at [681, 376] on button "Ok" at bounding box center [651, 375] width 74 height 28
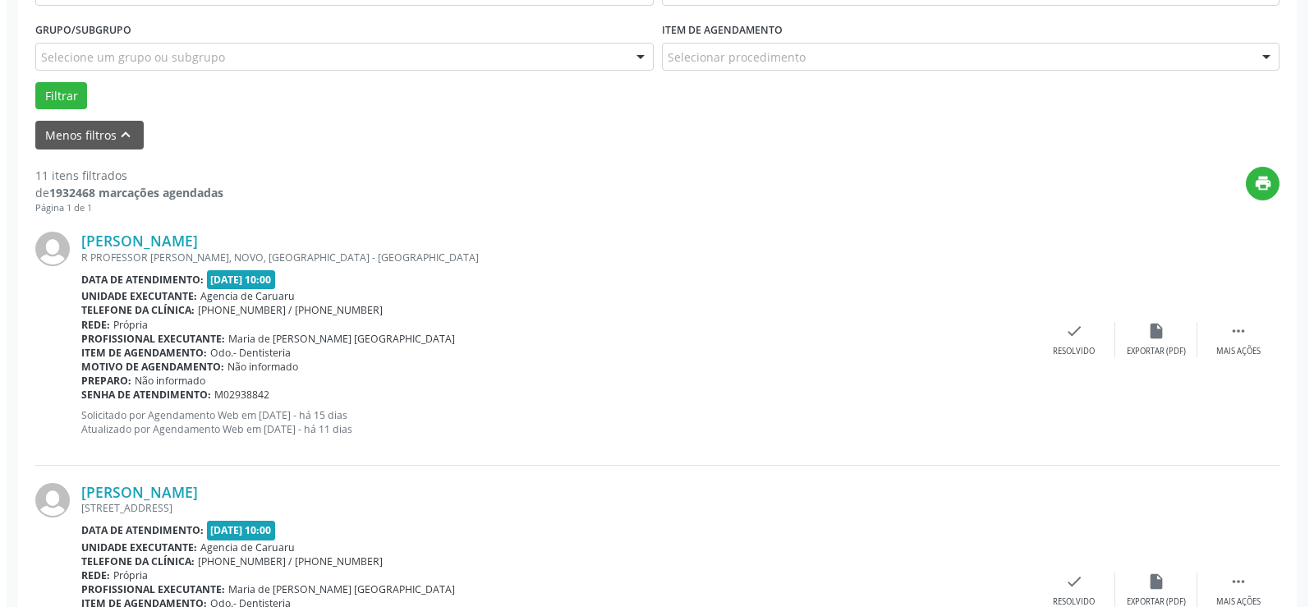
scroll to position [439, 0]
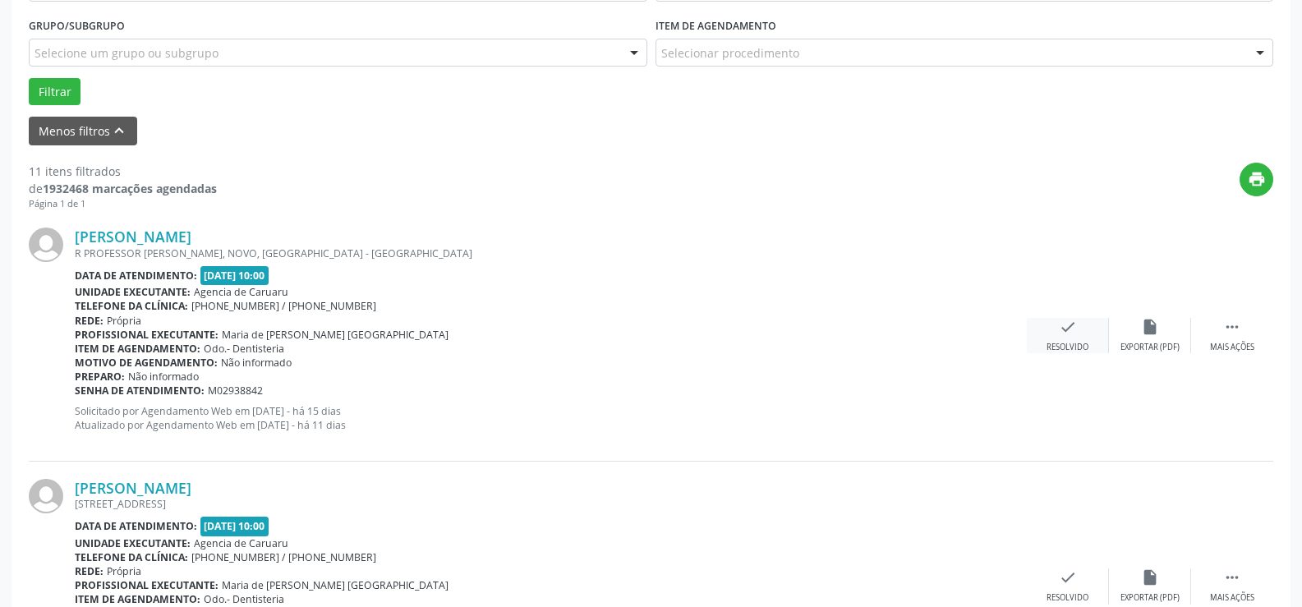
click at [1064, 339] on div "check Resolvido" at bounding box center [1068, 335] width 82 height 35
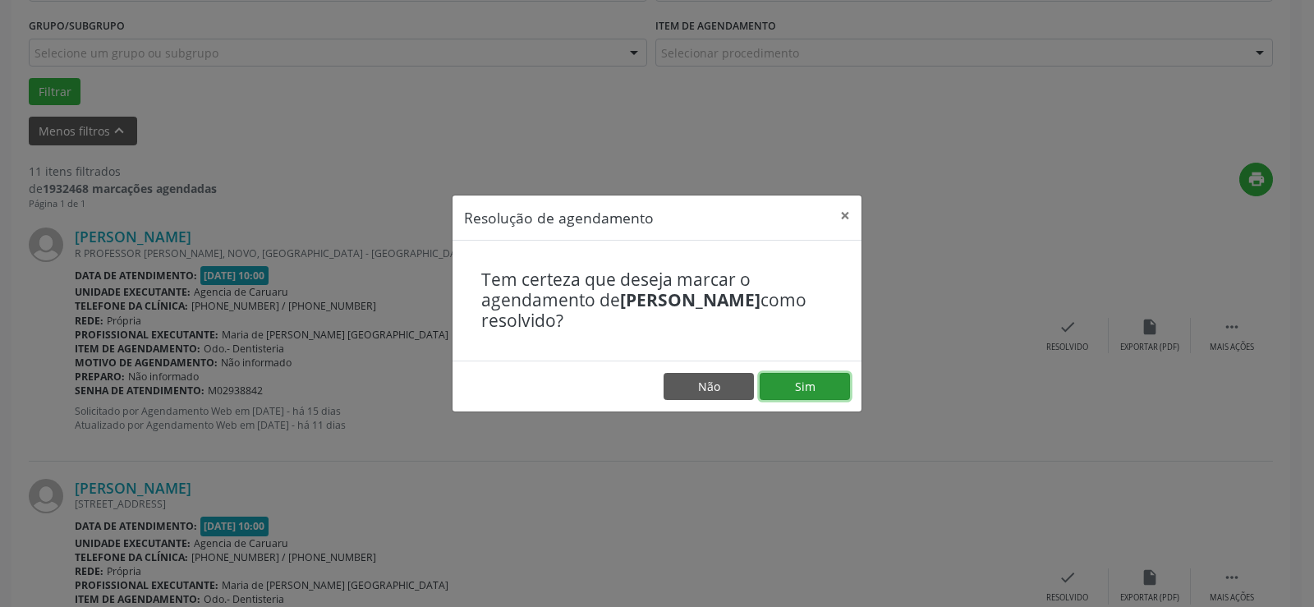
click at [832, 384] on button "Sim" at bounding box center [805, 387] width 90 height 28
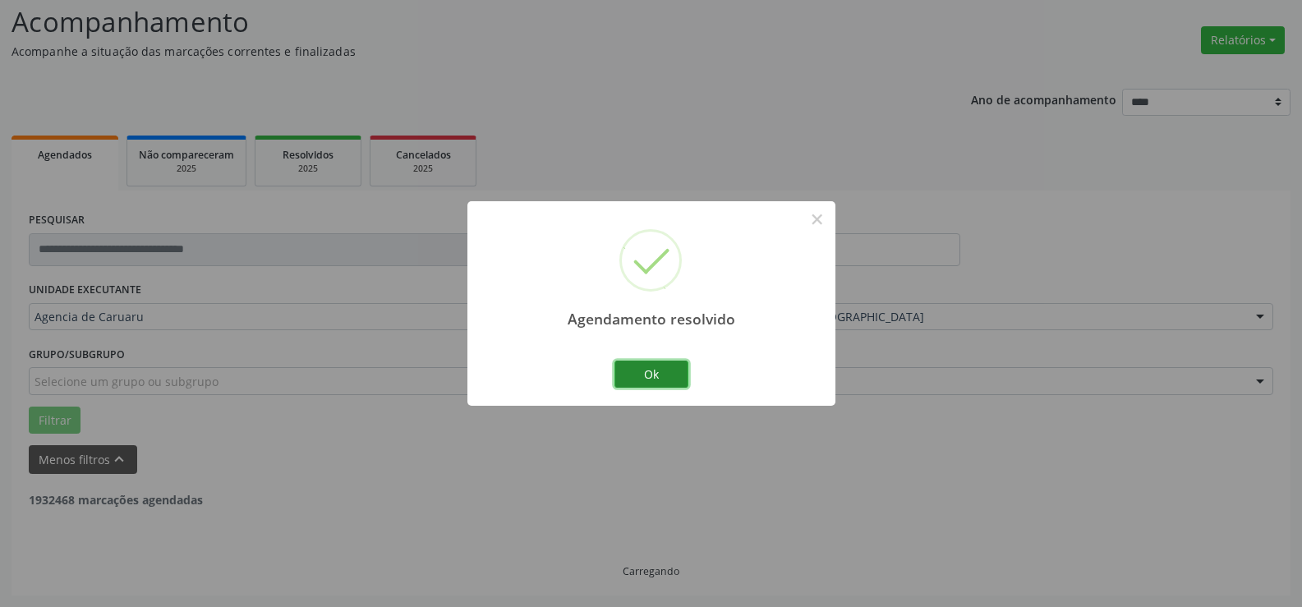
click at [673, 373] on button "Ok" at bounding box center [651, 375] width 74 height 28
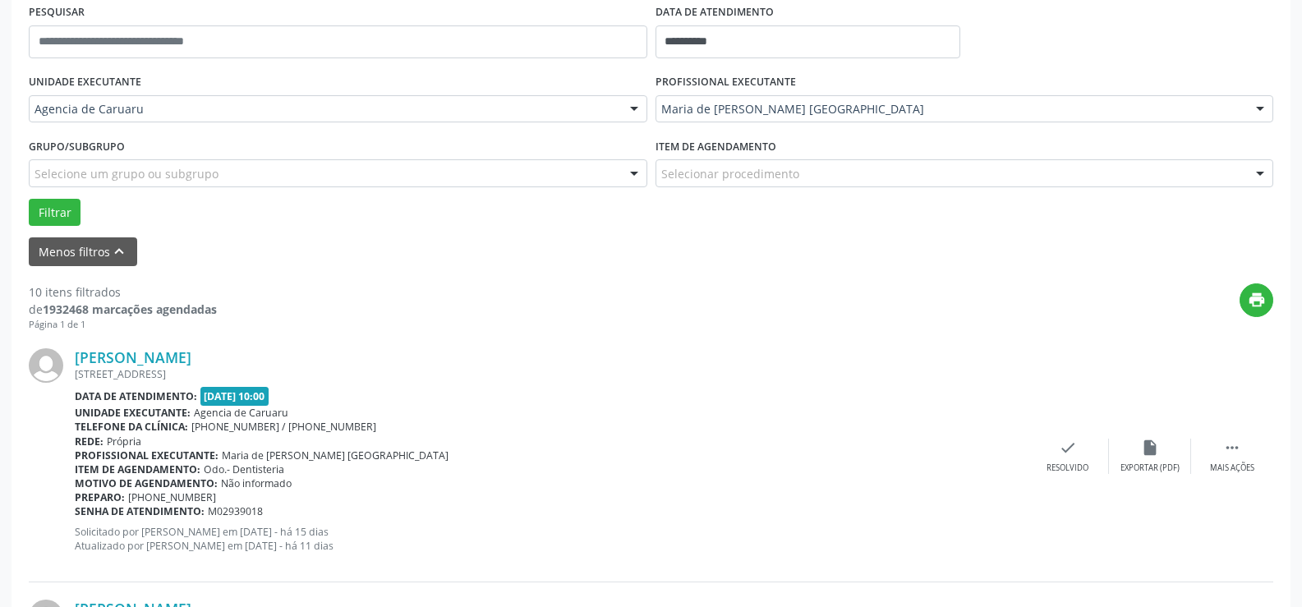
scroll to position [356, 0]
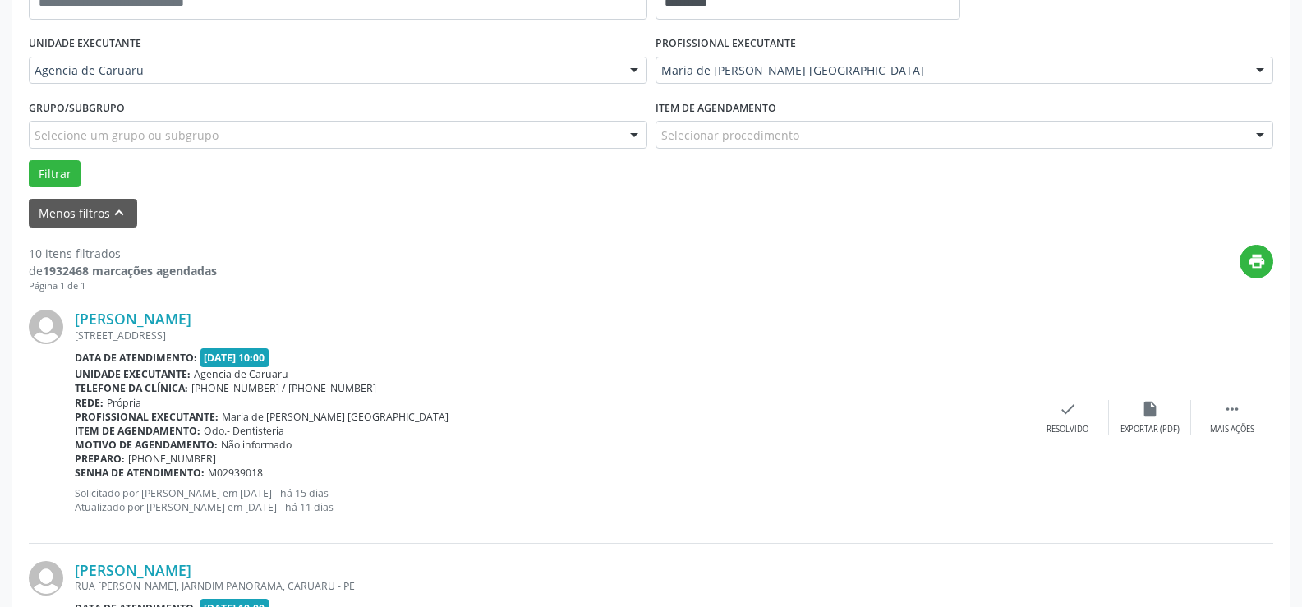
click at [1249, 399] on div "[PERSON_NAME] [STREET_ADDRESS] Data de atendimento: [DATE] 10:00 Unidade execut…" at bounding box center [651, 417] width 1244 height 250
click at [1228, 405] on icon "" at bounding box center [1232, 409] width 18 height 18
click at [1137, 409] on div "alarm_off Não compareceu" at bounding box center [1150, 417] width 82 height 35
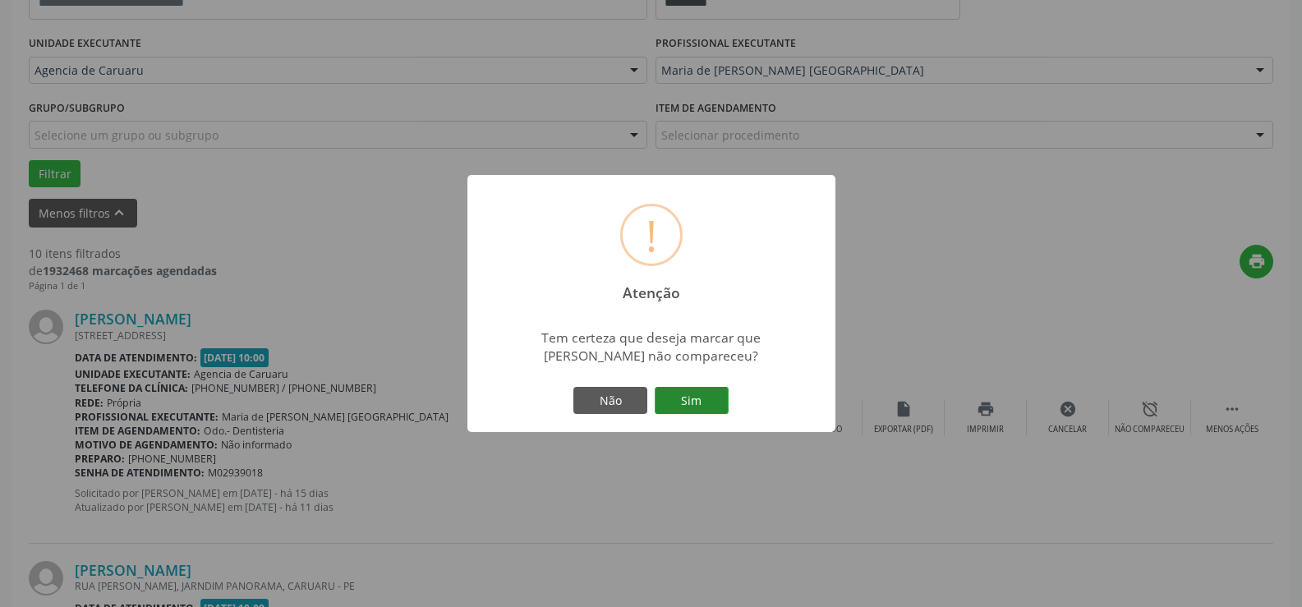
click at [684, 400] on button "Sim" at bounding box center [692, 401] width 74 height 28
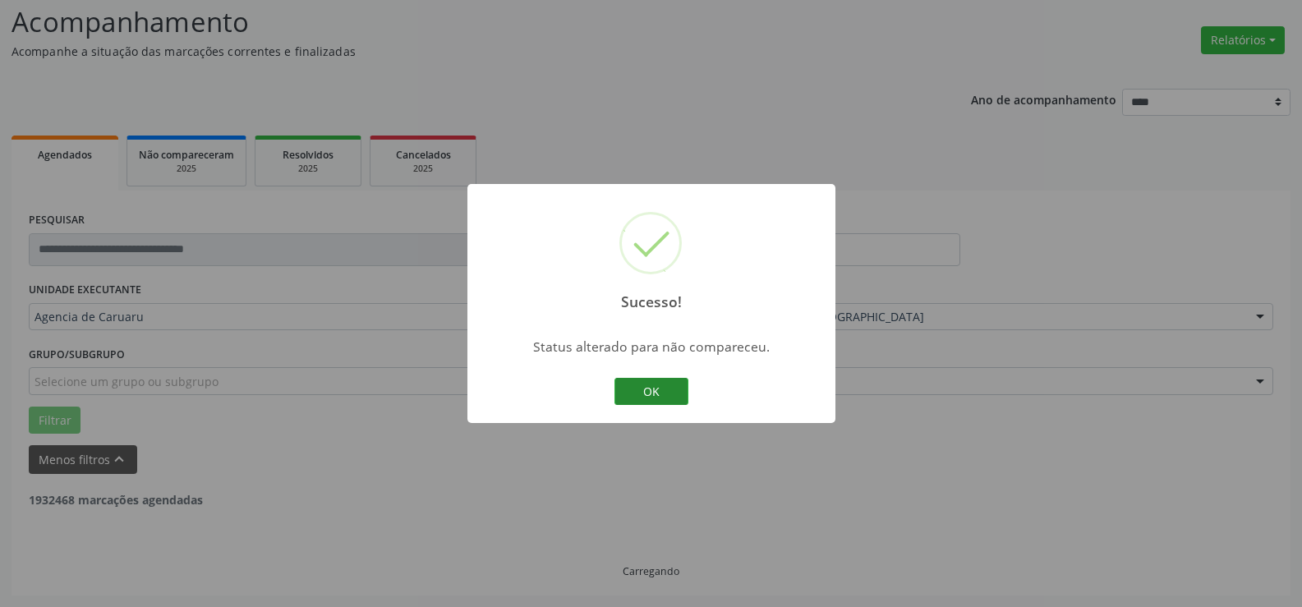
click at [674, 386] on button "OK" at bounding box center [651, 392] width 74 height 28
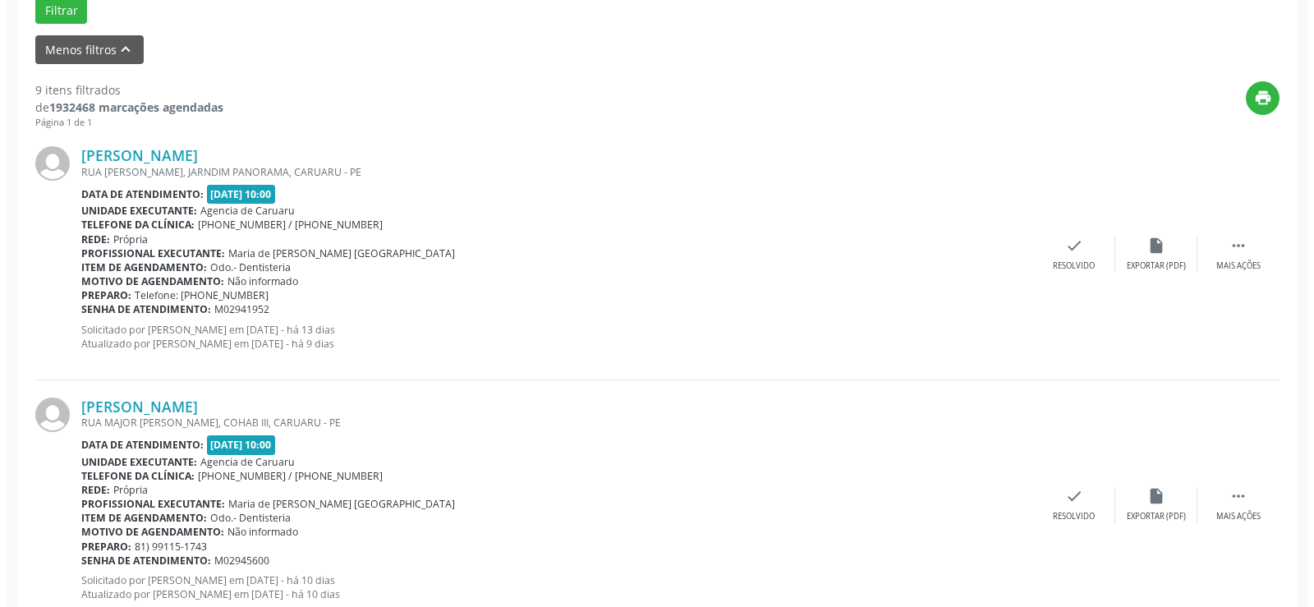
scroll to position [521, 0]
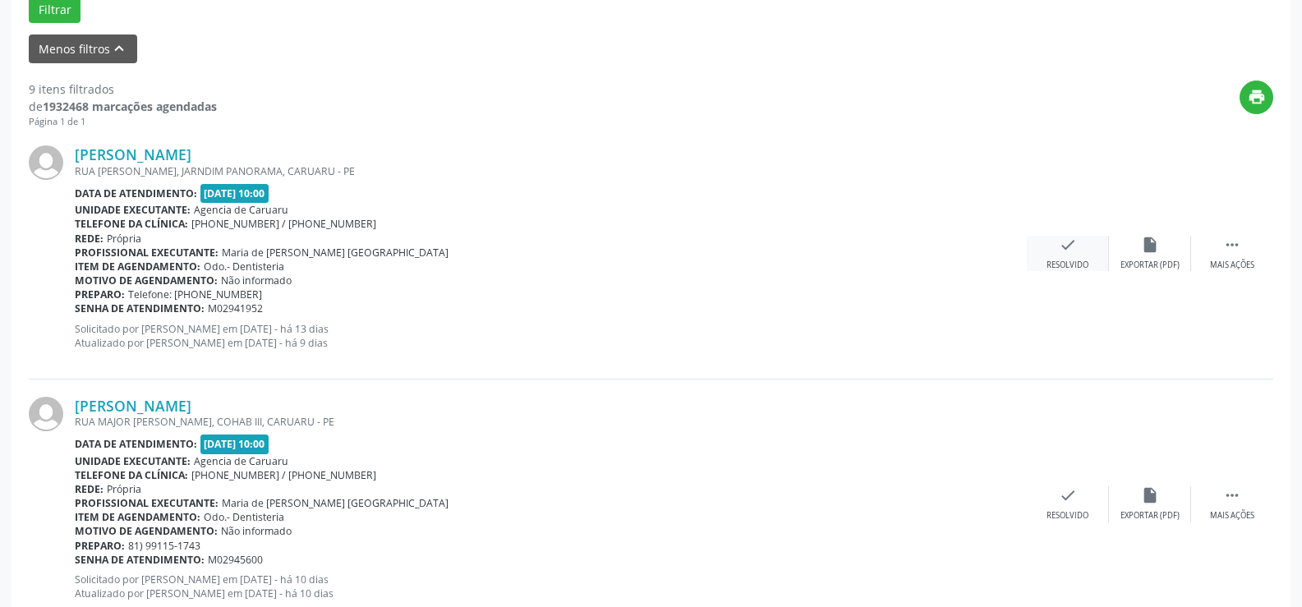
click at [1082, 261] on div "Resolvido" at bounding box center [1067, 265] width 42 height 11
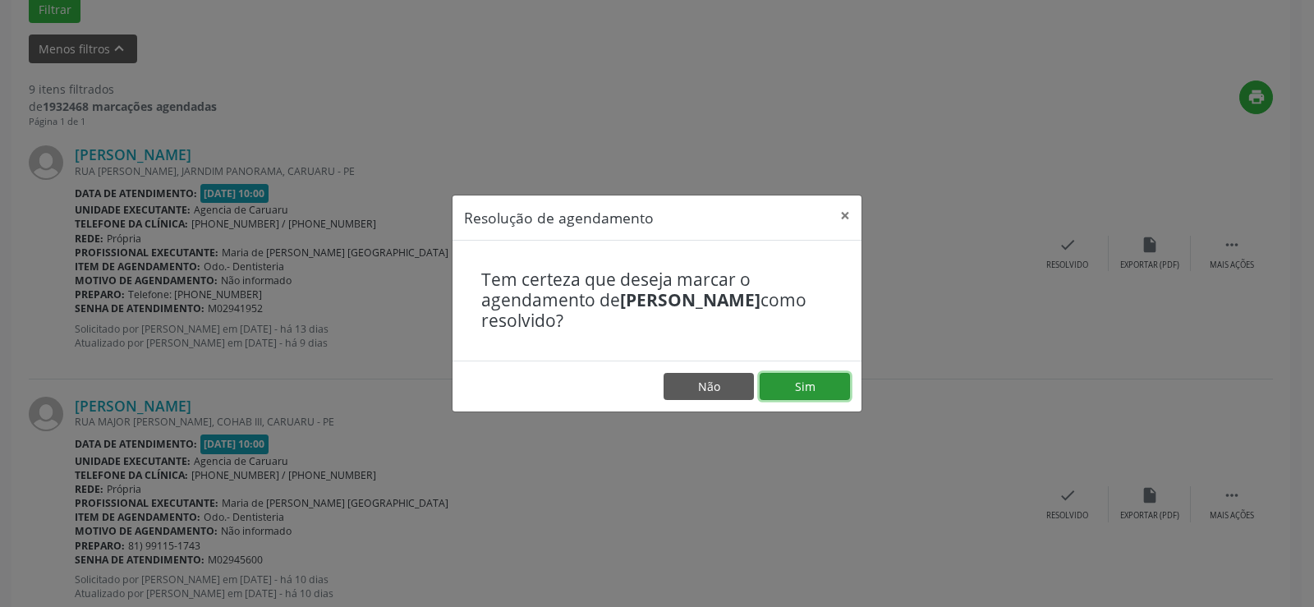
click at [824, 384] on button "Sim" at bounding box center [805, 387] width 90 height 28
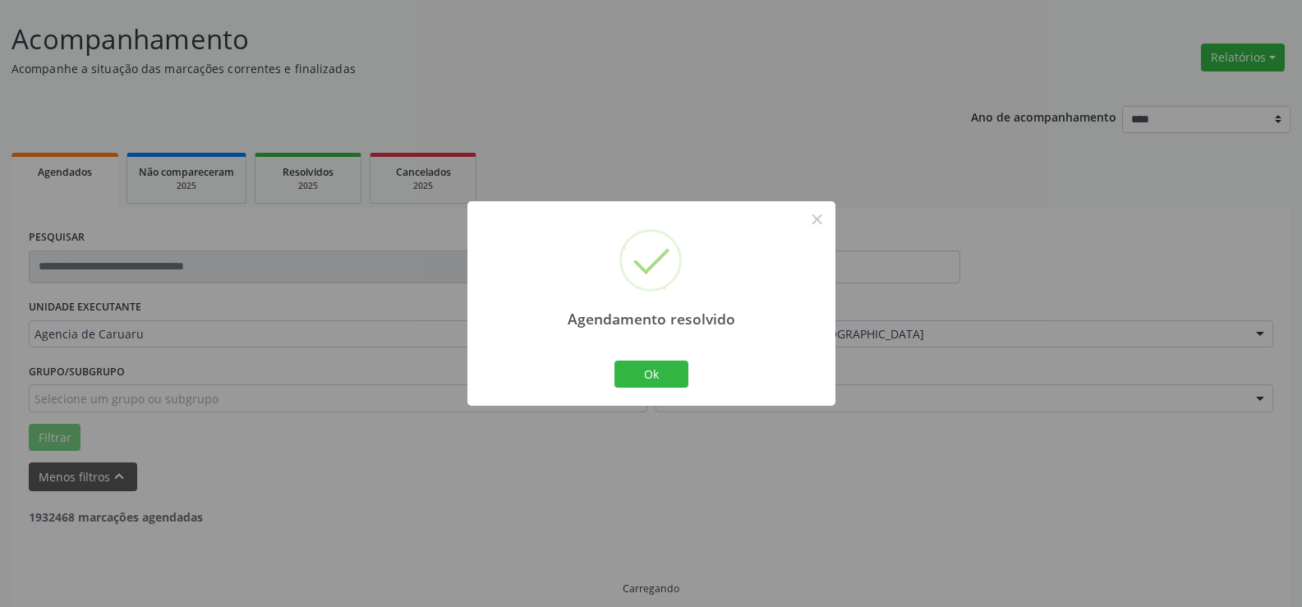
scroll to position [110, 0]
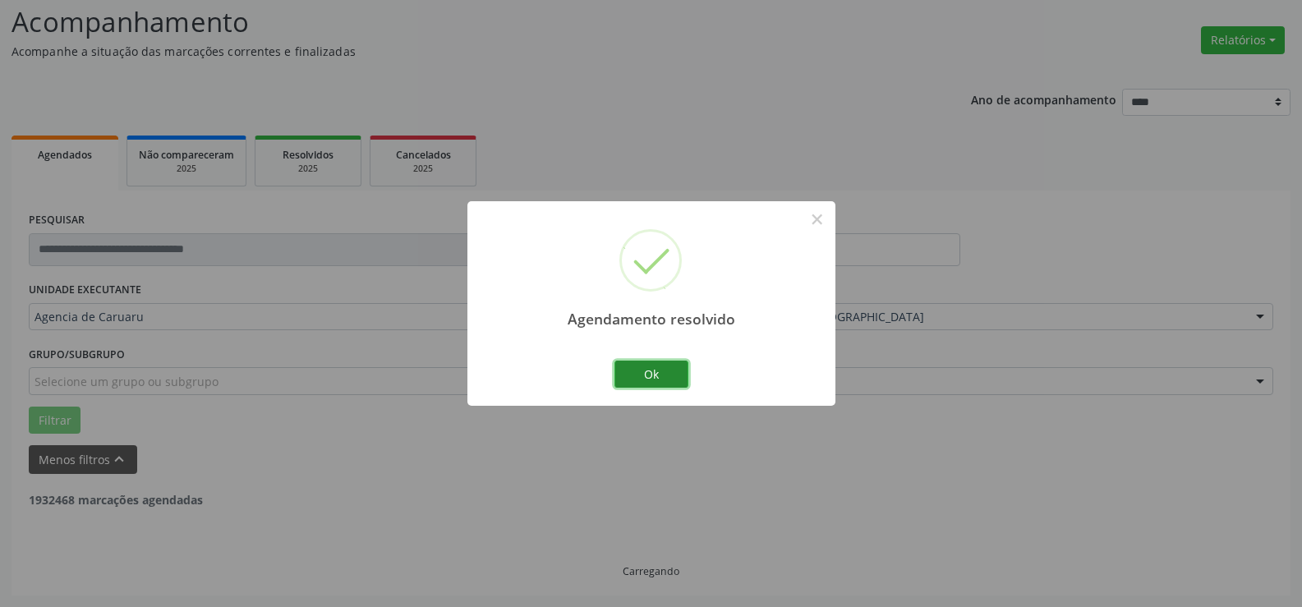
click at [669, 379] on button "Ok" at bounding box center [651, 375] width 74 height 28
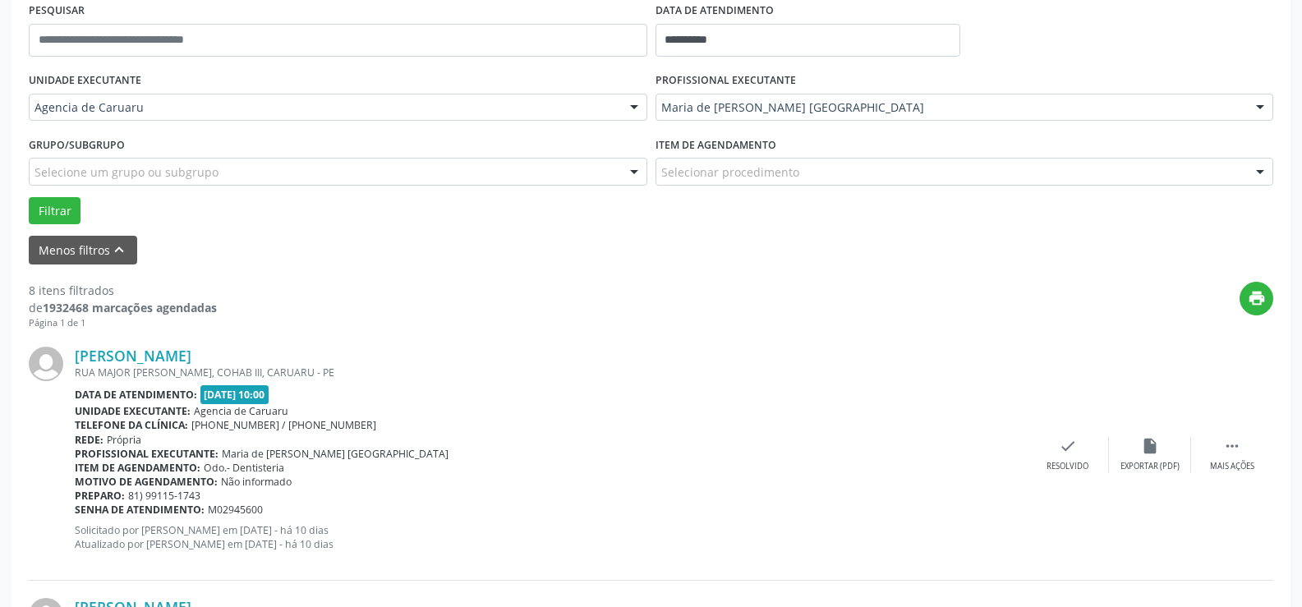
scroll to position [439, 0]
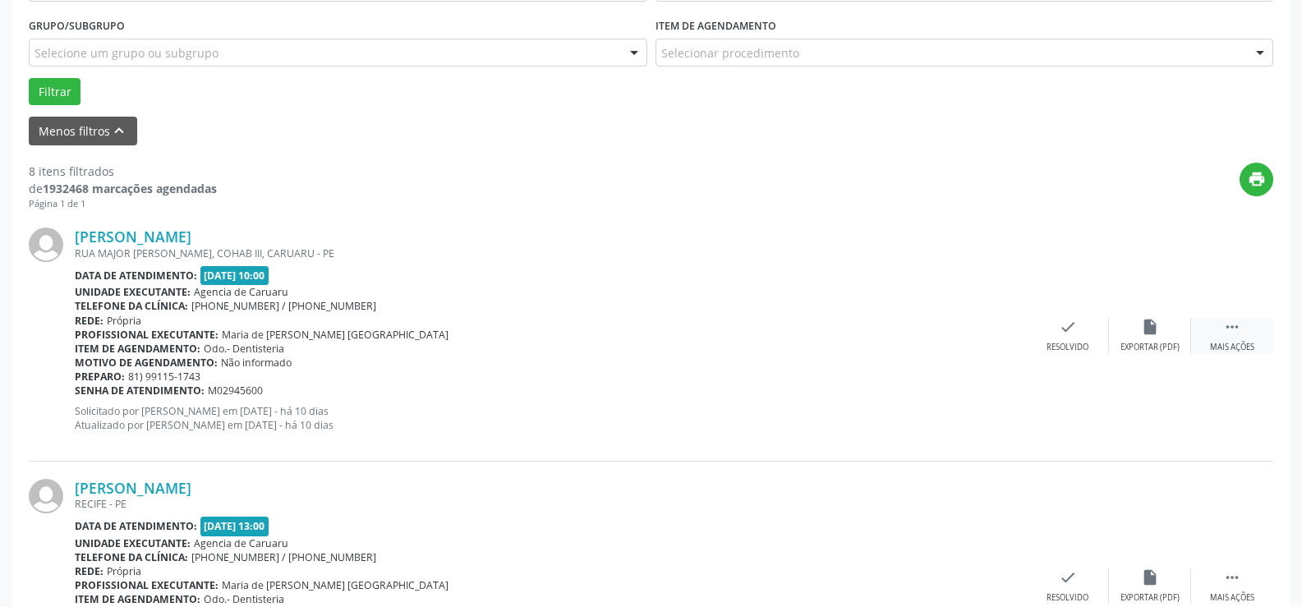
click at [1247, 343] on div "Mais ações" at bounding box center [1232, 347] width 44 height 11
click at [1155, 342] on div "Não compareceu" at bounding box center [1150, 347] width 70 height 11
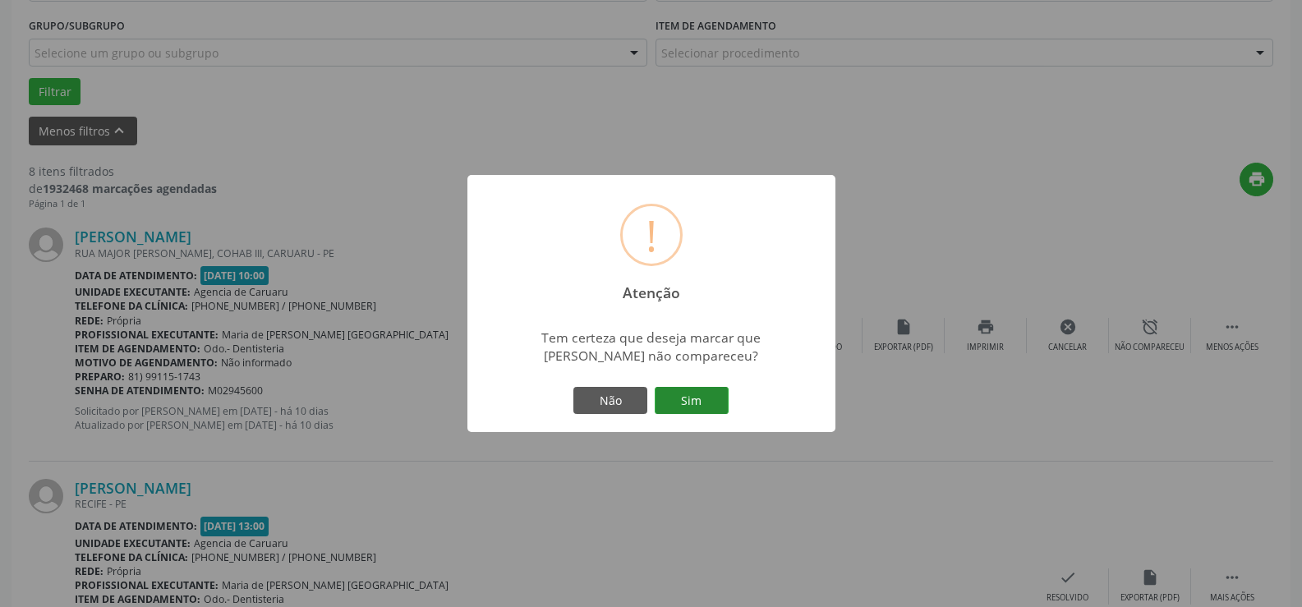
click at [702, 400] on button "Sim" at bounding box center [692, 401] width 74 height 28
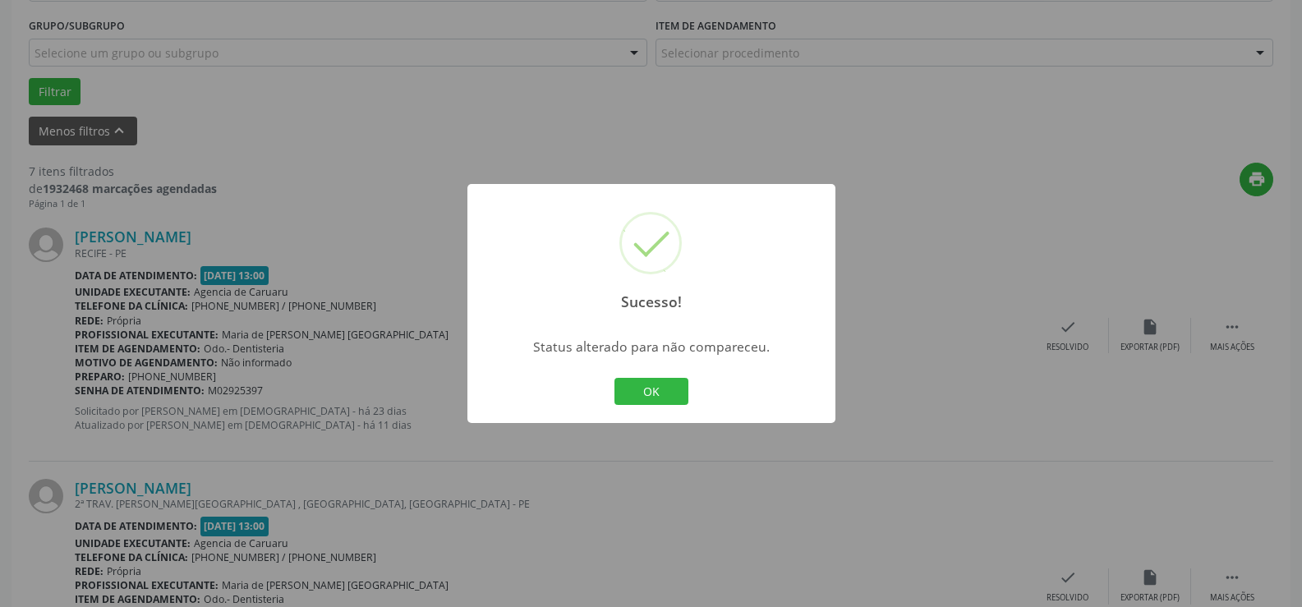
click at [673, 363] on div "Sucesso! × Status alterado para não compareceu. OK Cancel" at bounding box center [651, 304] width 368 height 240
click at [663, 393] on button "OK" at bounding box center [651, 392] width 74 height 28
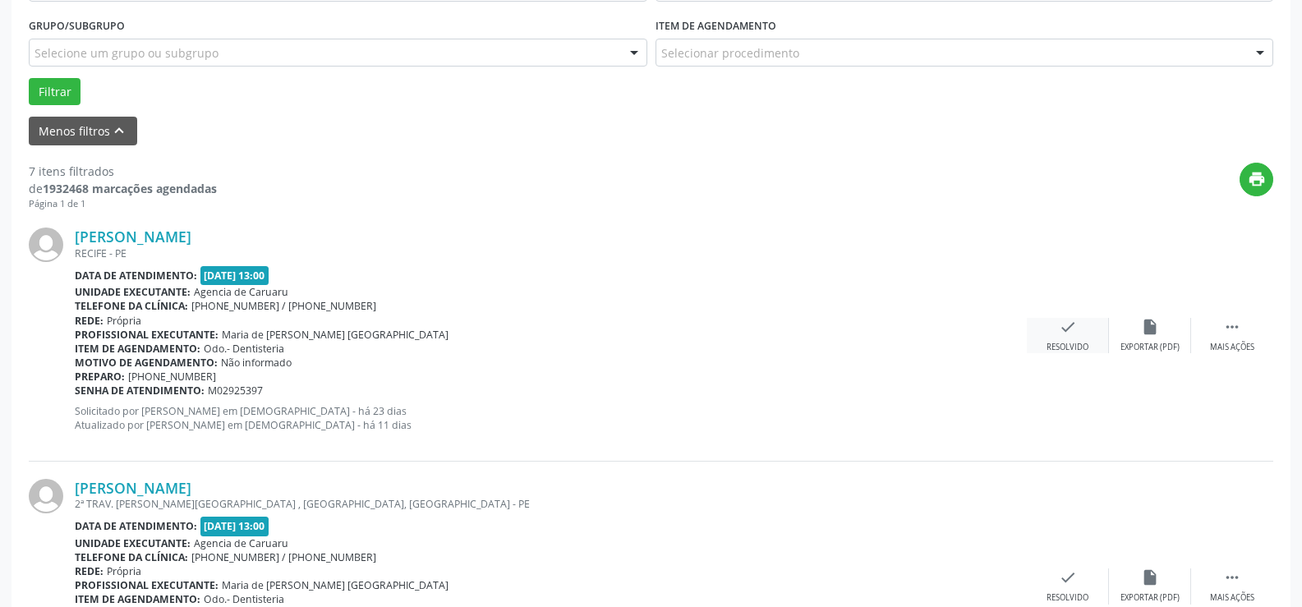
click at [1081, 338] on div "check Resolvido" at bounding box center [1068, 335] width 82 height 35
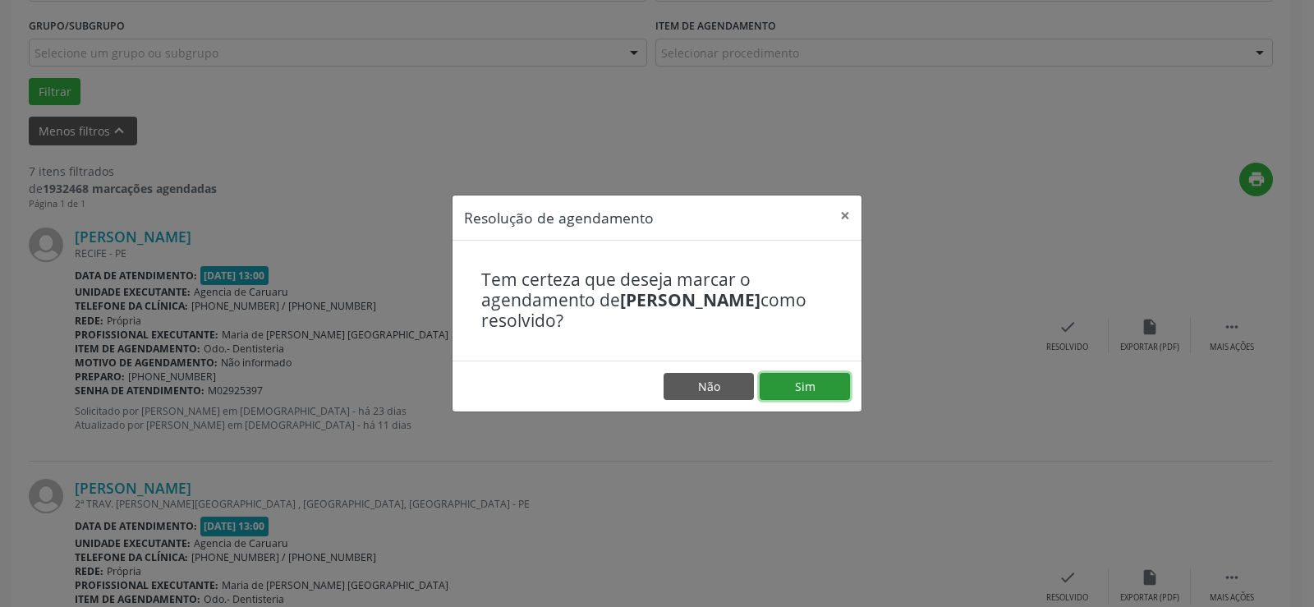
click at [821, 393] on button "Sim" at bounding box center [805, 387] width 90 height 28
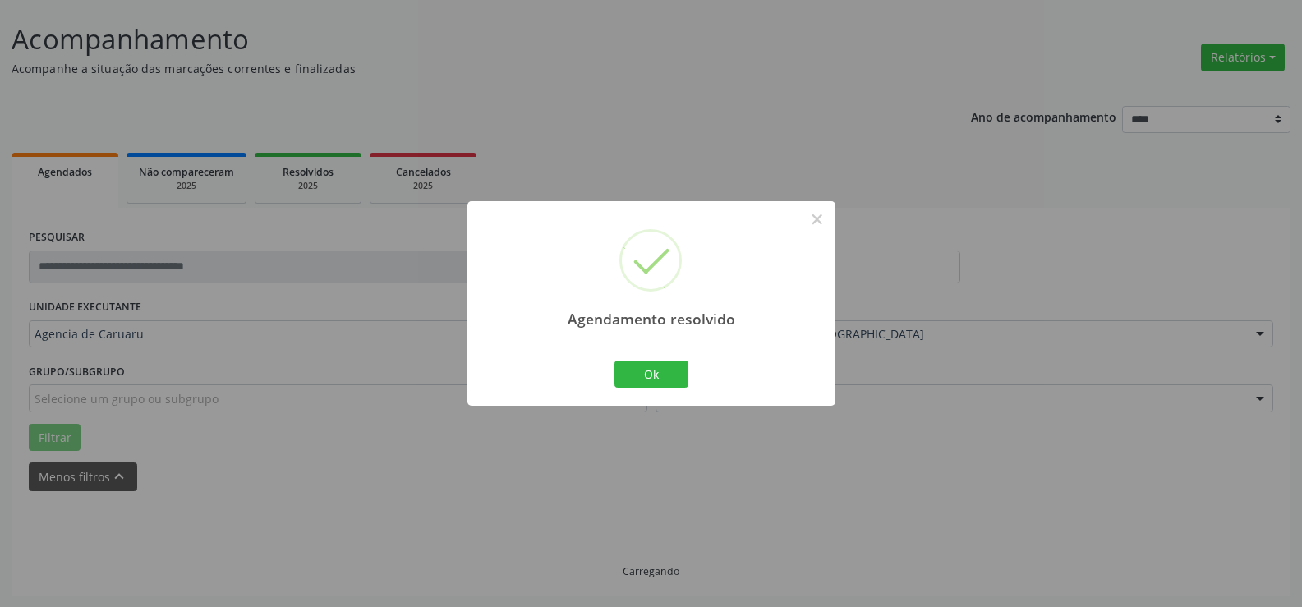
scroll to position [110, 0]
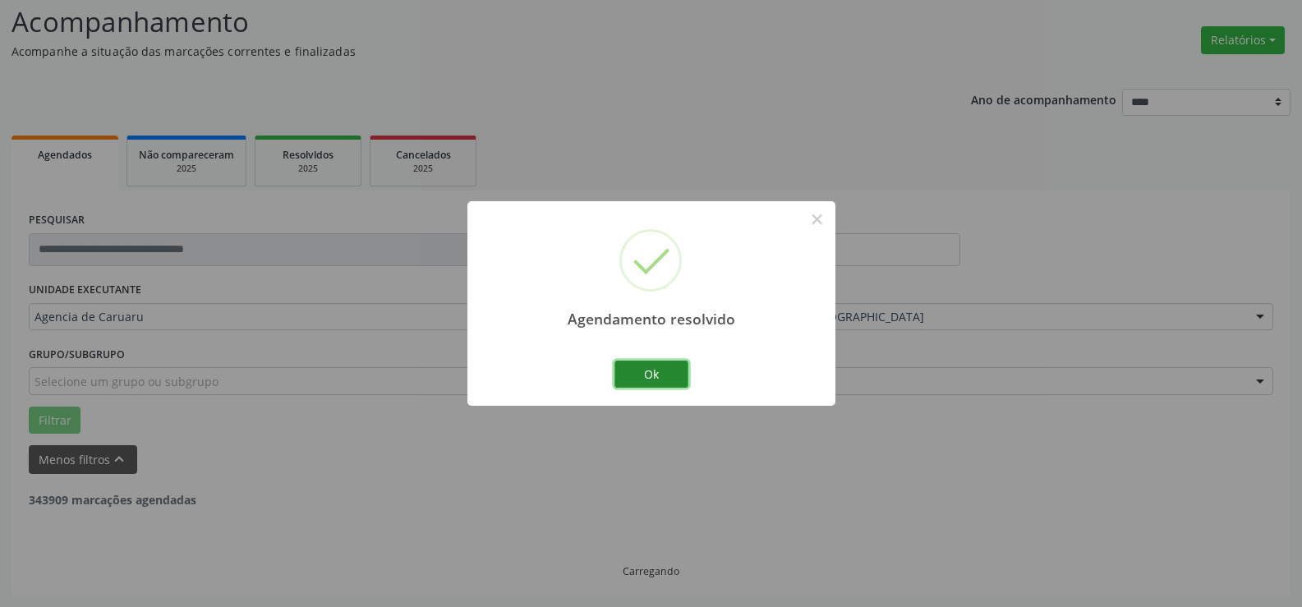
click at [680, 380] on button "Ok" at bounding box center [651, 375] width 74 height 28
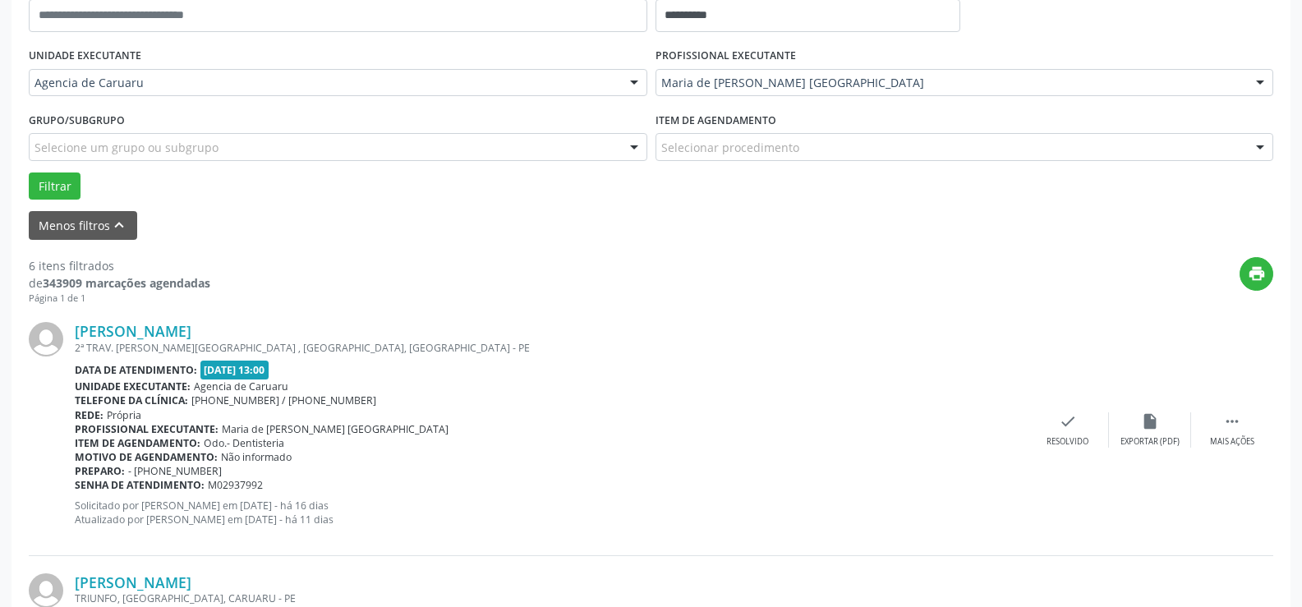
scroll to position [439, 0]
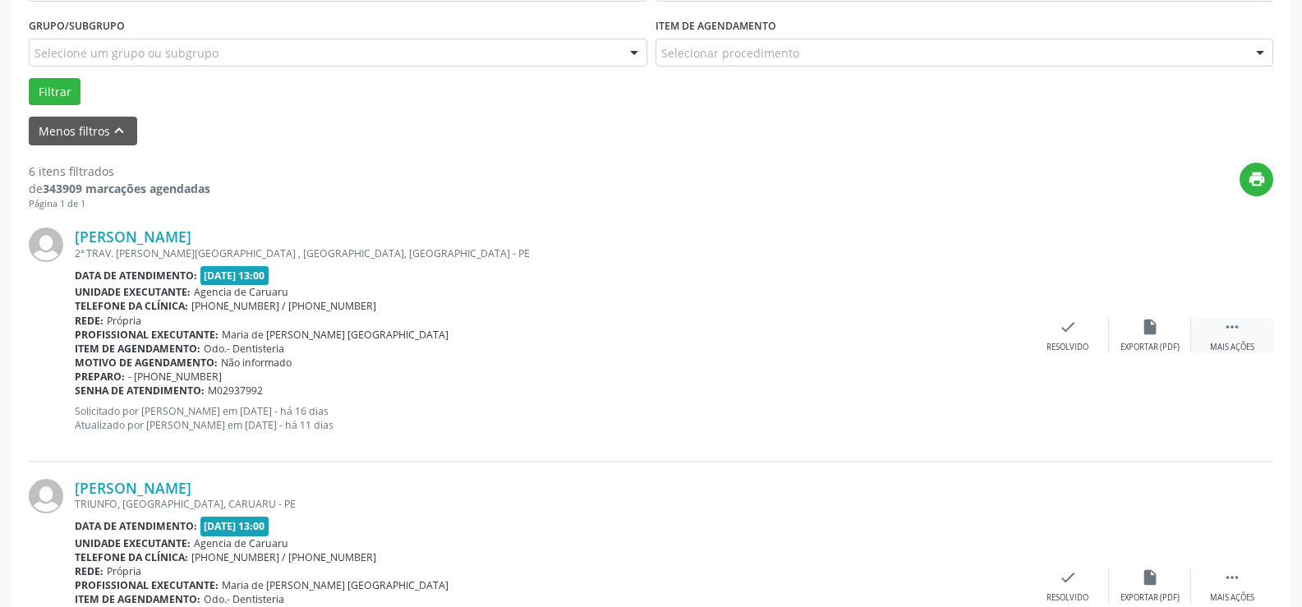
click at [1207, 348] on div " Mais ações" at bounding box center [1232, 335] width 82 height 35
click at [1141, 347] on div "Não compareceu" at bounding box center [1150, 347] width 70 height 11
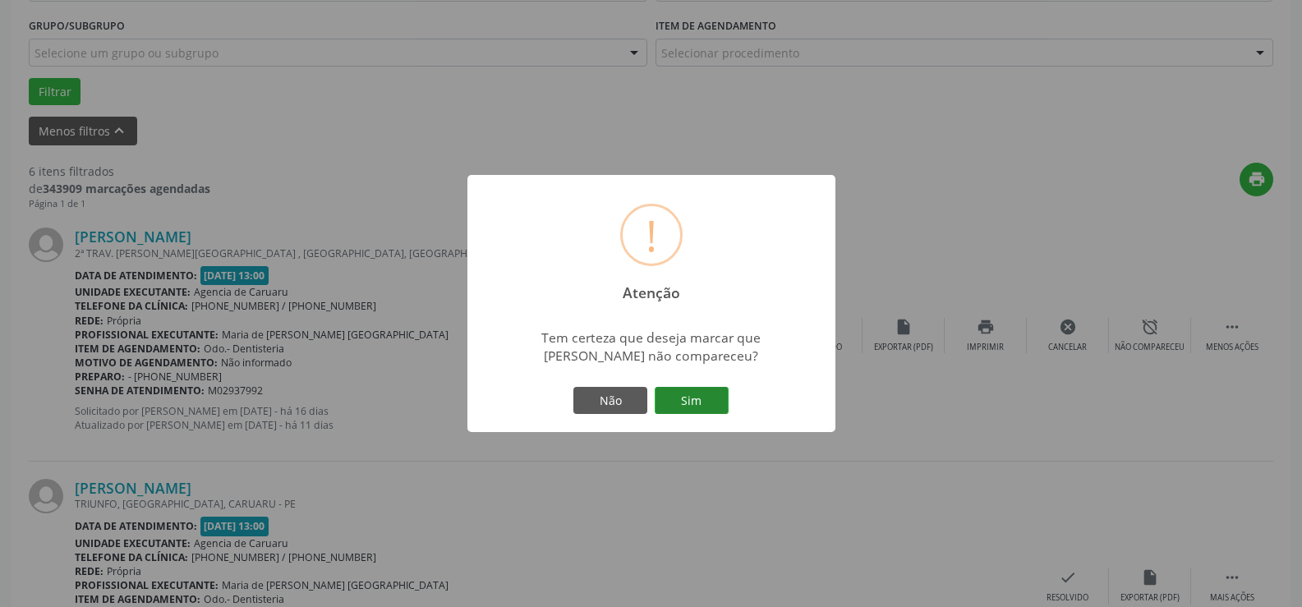
click at [710, 392] on button "Sim" at bounding box center [692, 401] width 74 height 28
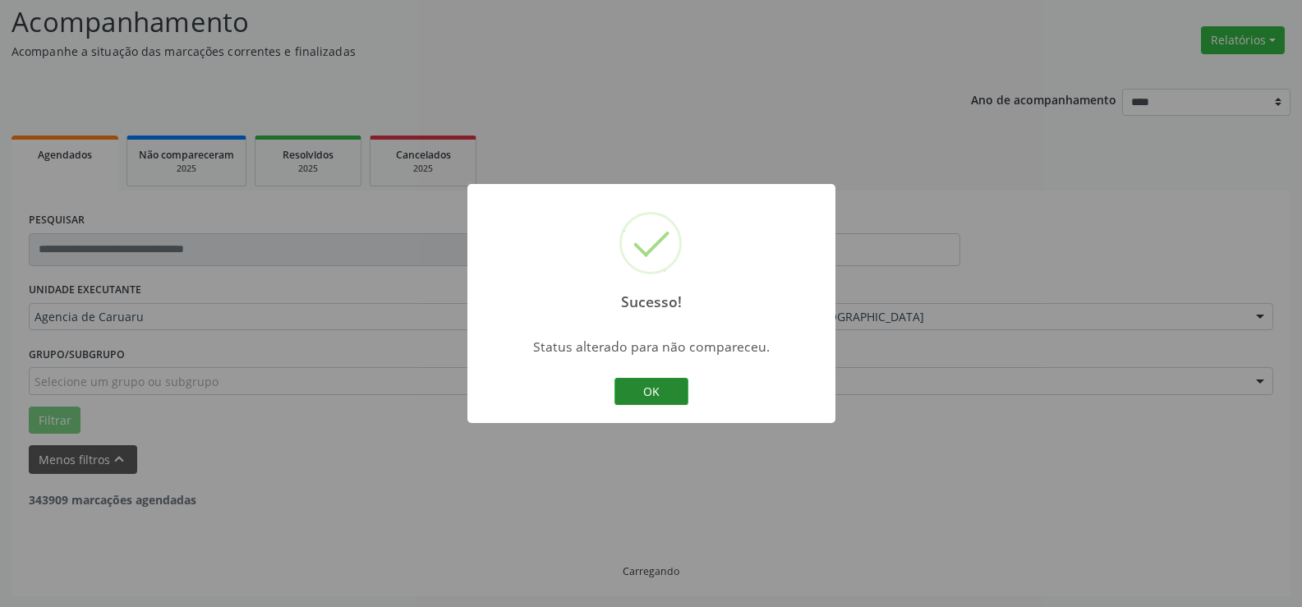
click at [668, 381] on button "OK" at bounding box center [651, 392] width 74 height 28
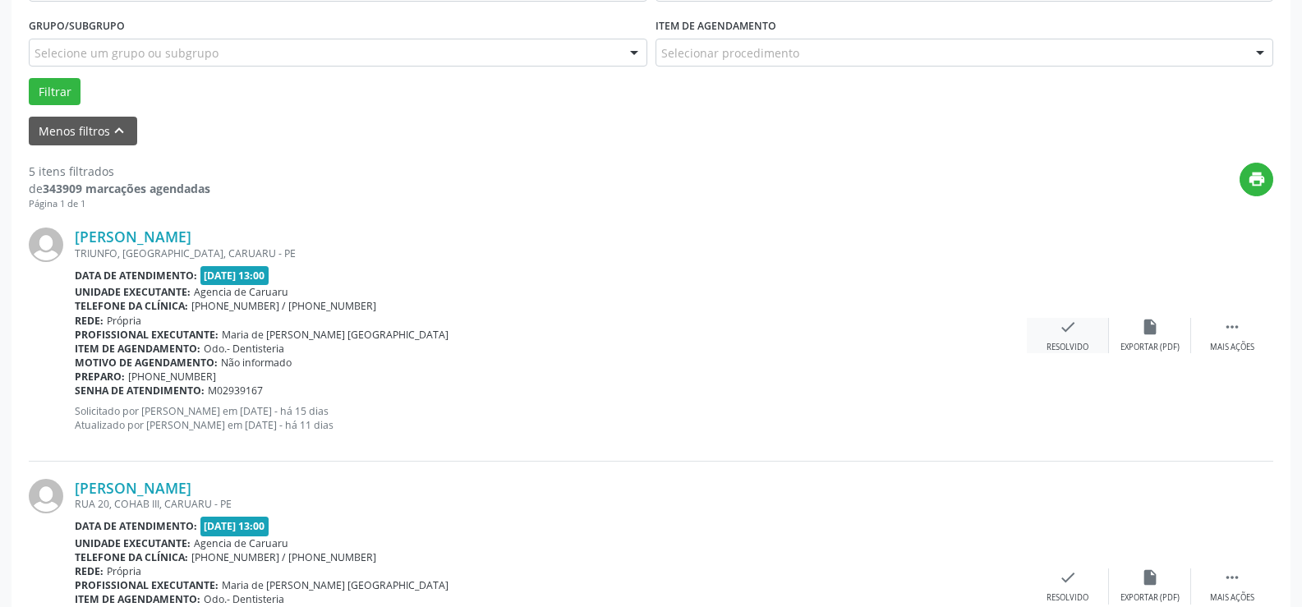
click at [1078, 344] on div "Resolvido" at bounding box center [1067, 347] width 42 height 11
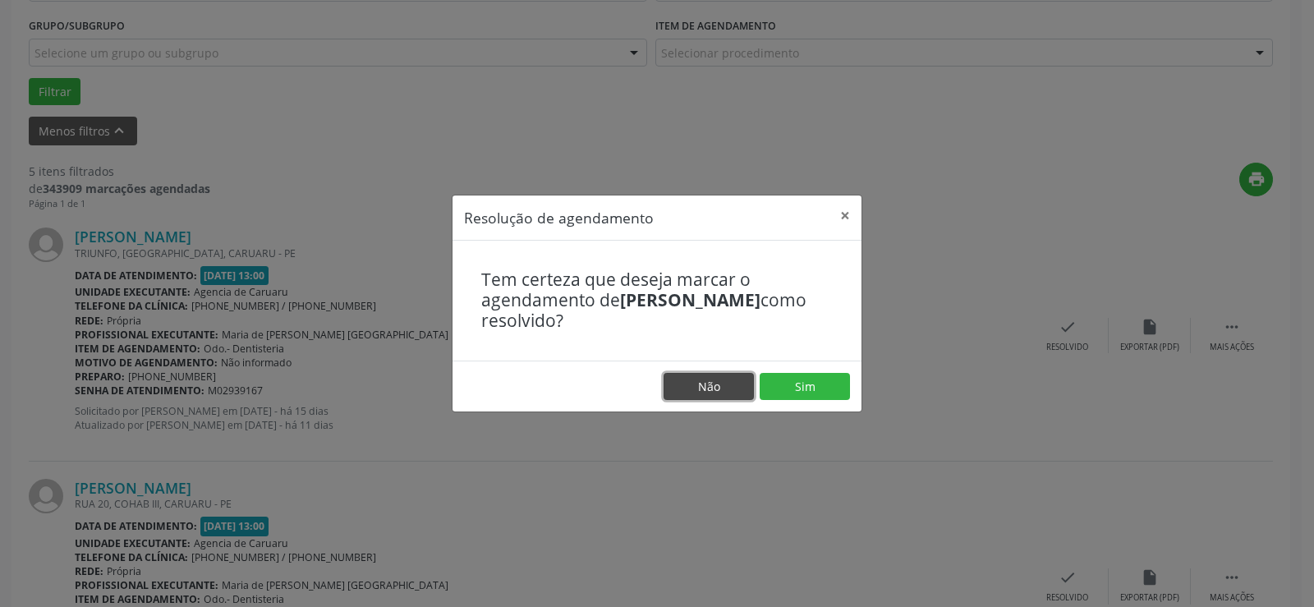
click at [713, 385] on button "Não" at bounding box center [709, 387] width 90 height 28
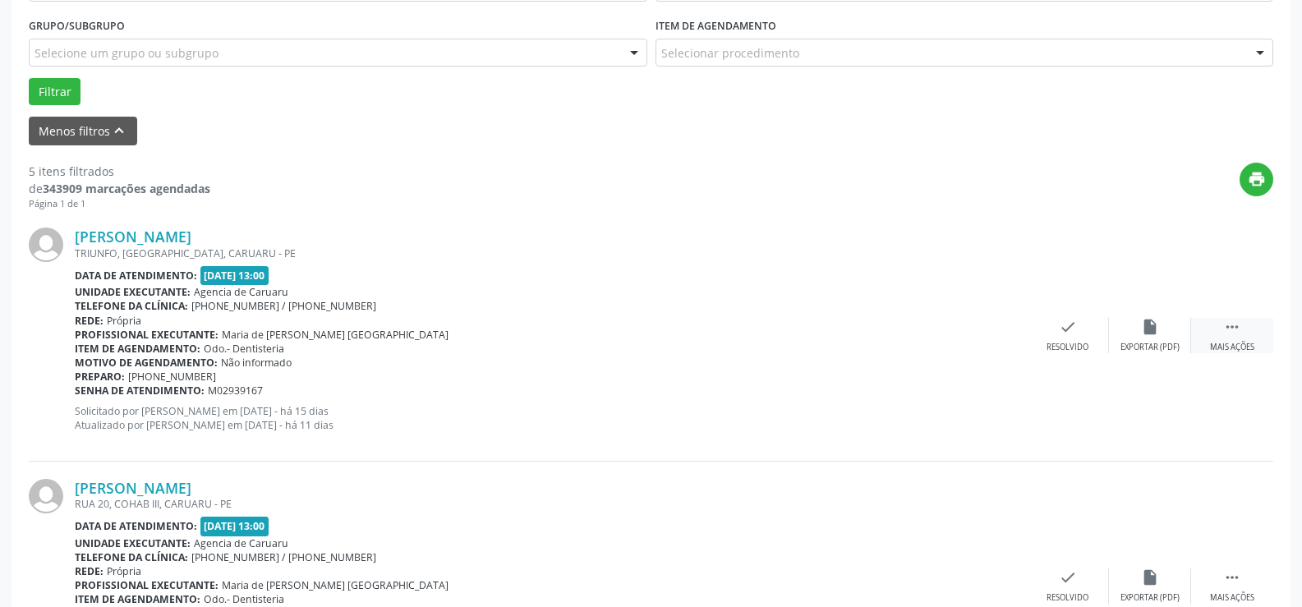
click at [1248, 342] on div "Mais ações" at bounding box center [1232, 347] width 44 height 11
click at [1161, 344] on div "Não compareceu" at bounding box center [1150, 347] width 70 height 11
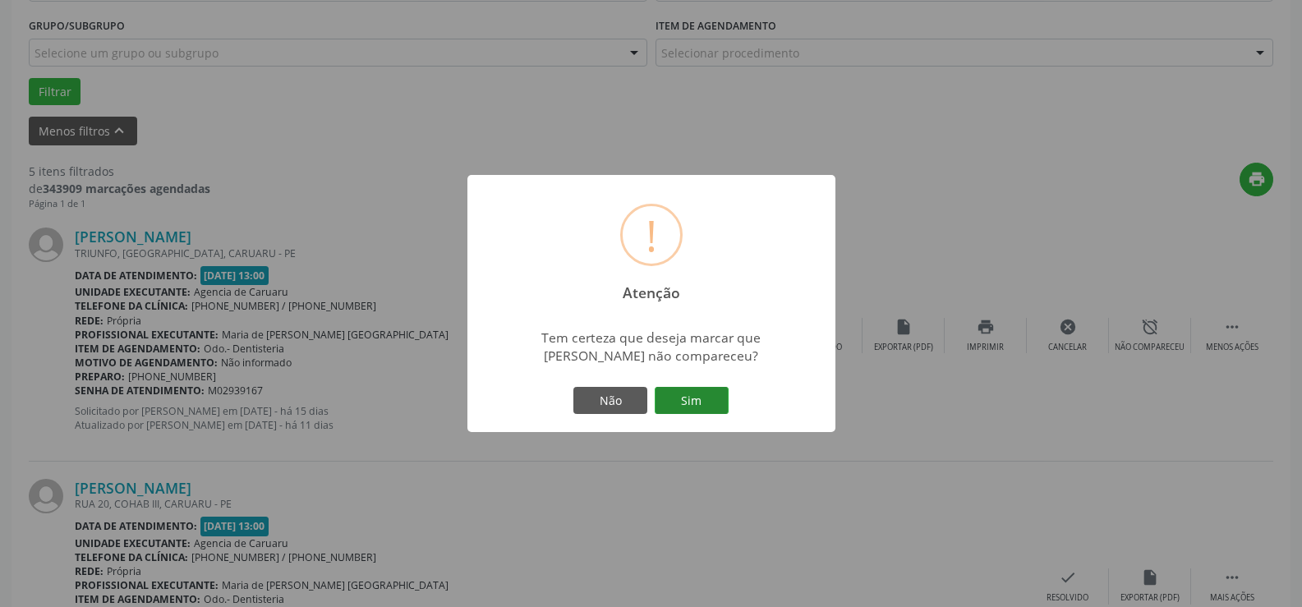
click at [702, 406] on button "Sim" at bounding box center [692, 401] width 74 height 28
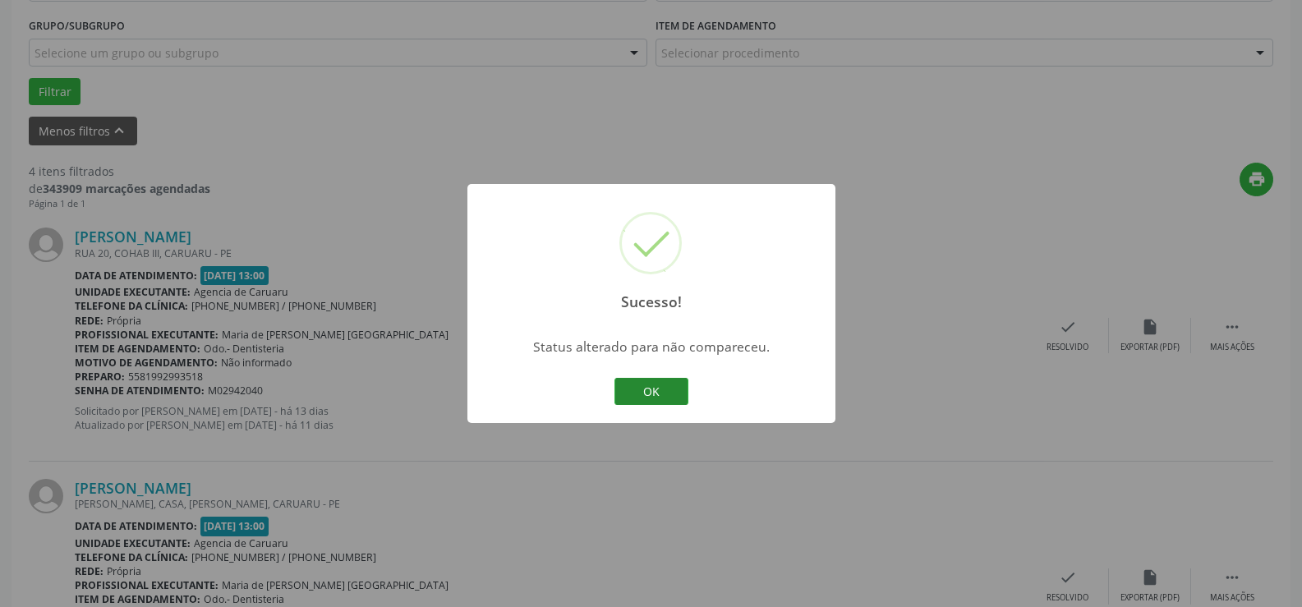
click at [662, 393] on button "OK" at bounding box center [651, 392] width 74 height 28
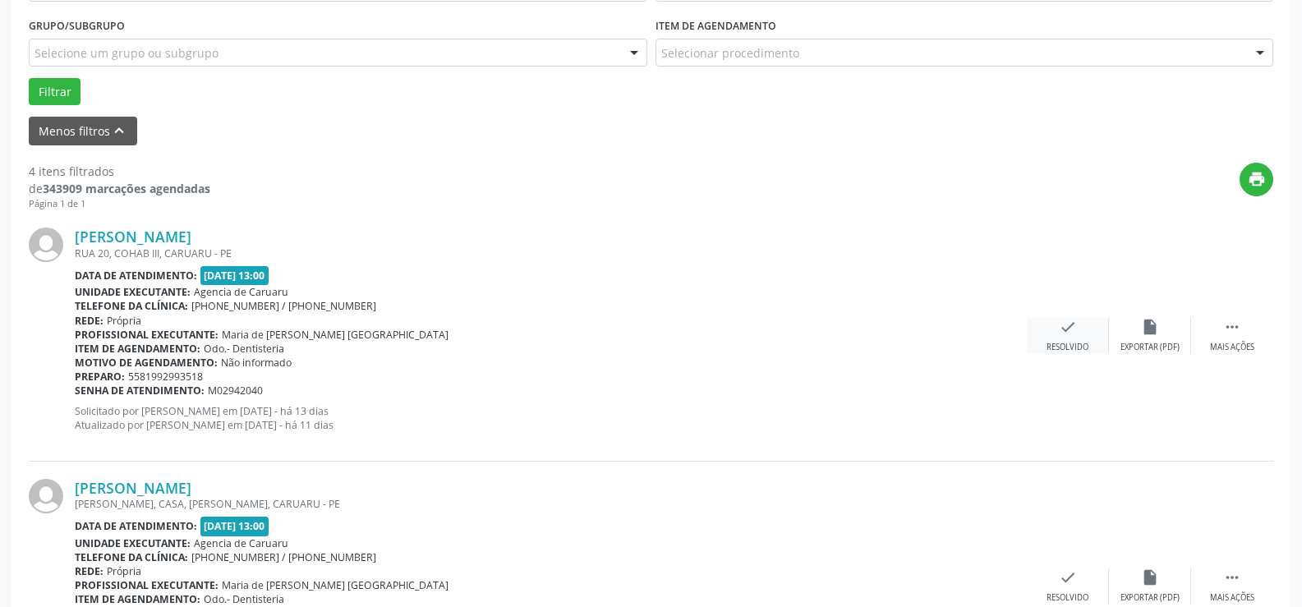
click at [1066, 340] on div "check Resolvido" at bounding box center [1068, 335] width 82 height 35
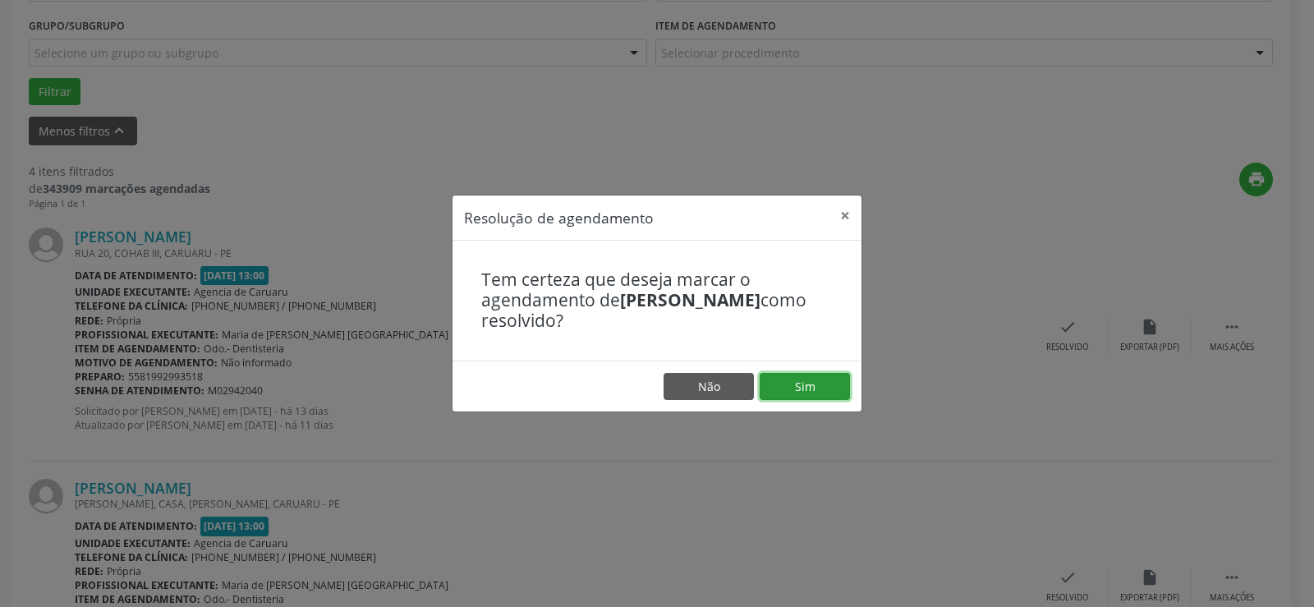
click at [797, 382] on button "Sim" at bounding box center [805, 387] width 90 height 28
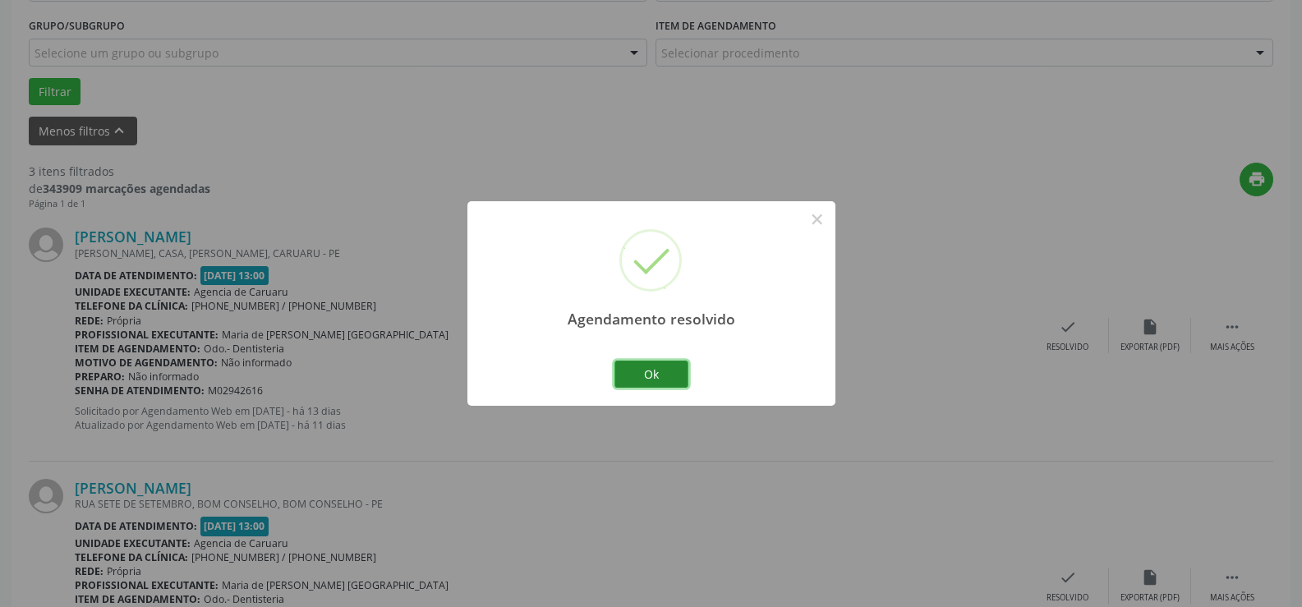
click at [659, 374] on button "Ok" at bounding box center [651, 375] width 74 height 28
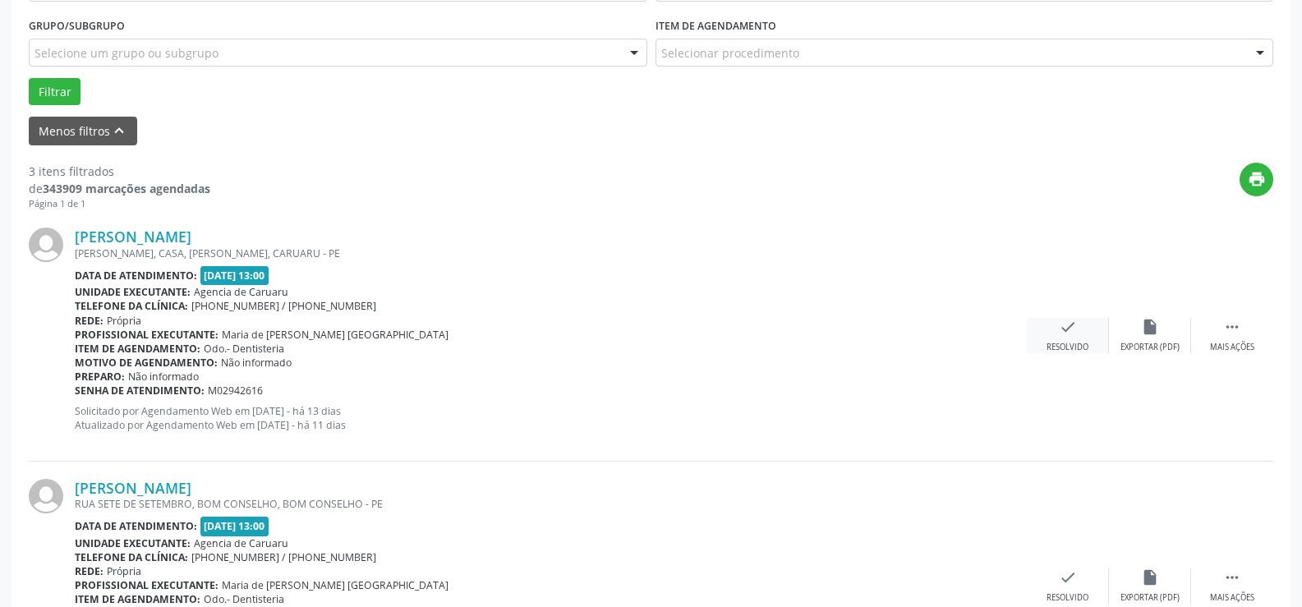
click at [1066, 336] on icon "check" at bounding box center [1068, 327] width 18 height 18
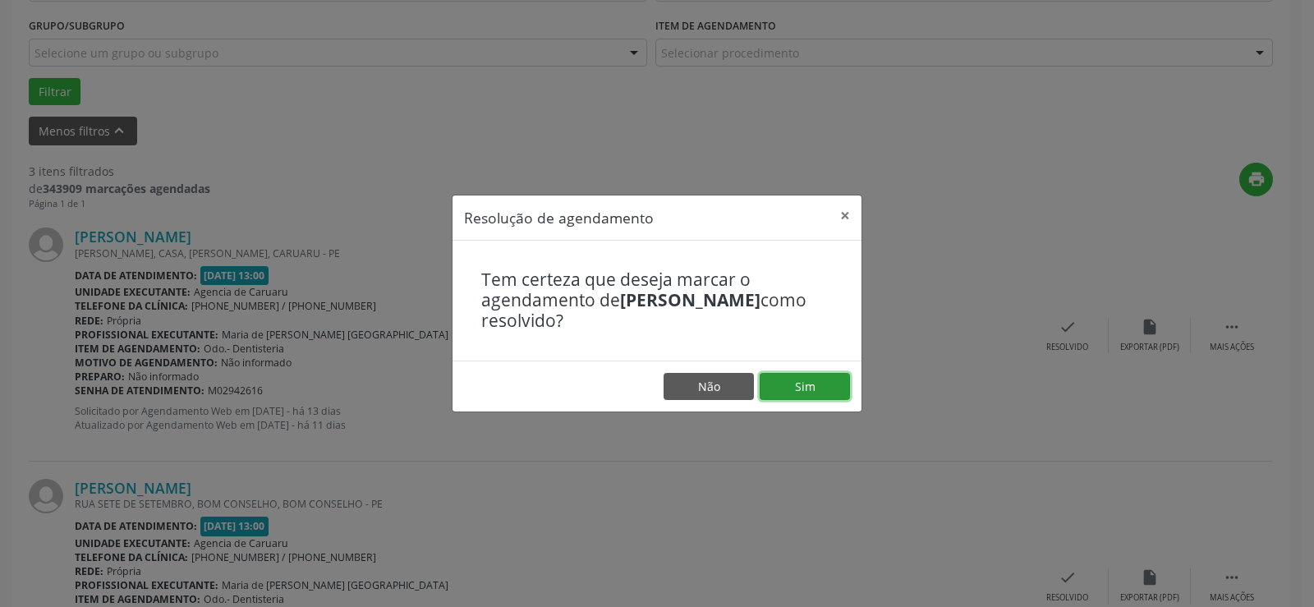
click at [813, 382] on button "Sim" at bounding box center [805, 387] width 90 height 28
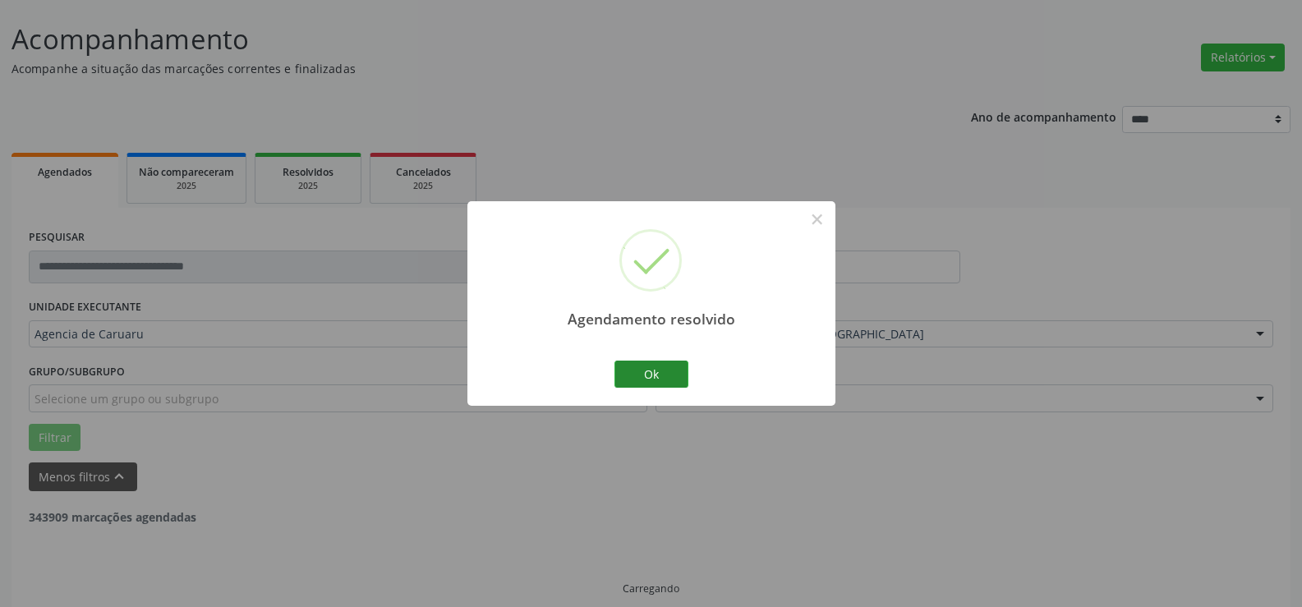
scroll to position [110, 0]
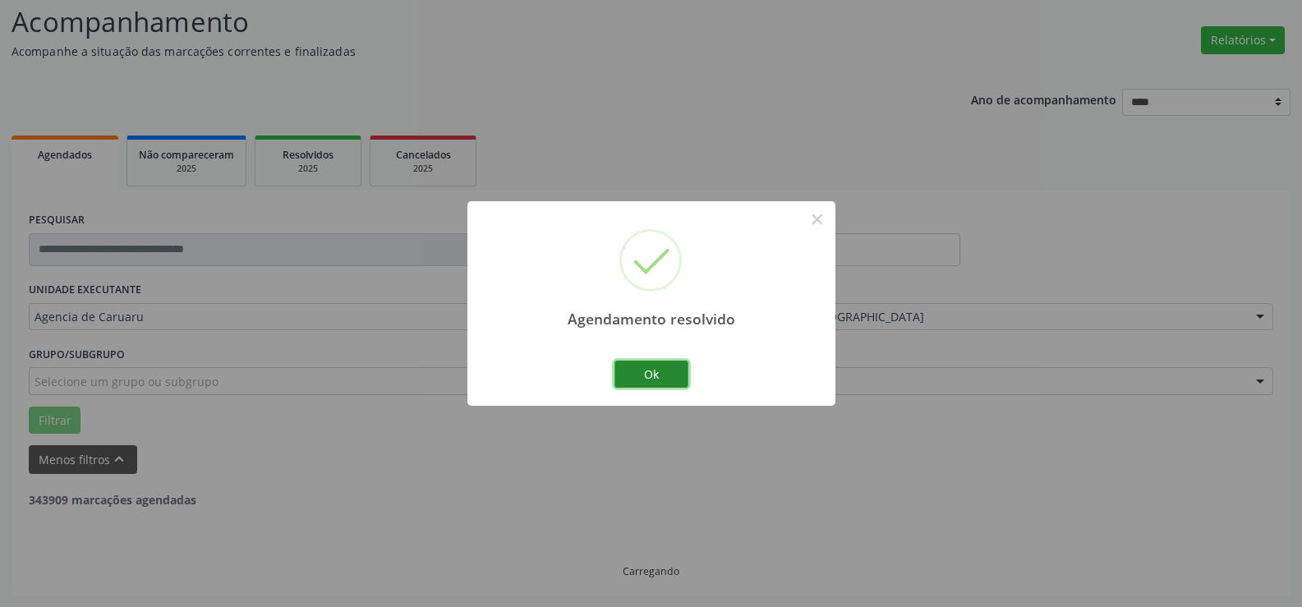
click at [666, 379] on button "Ok" at bounding box center [651, 375] width 74 height 28
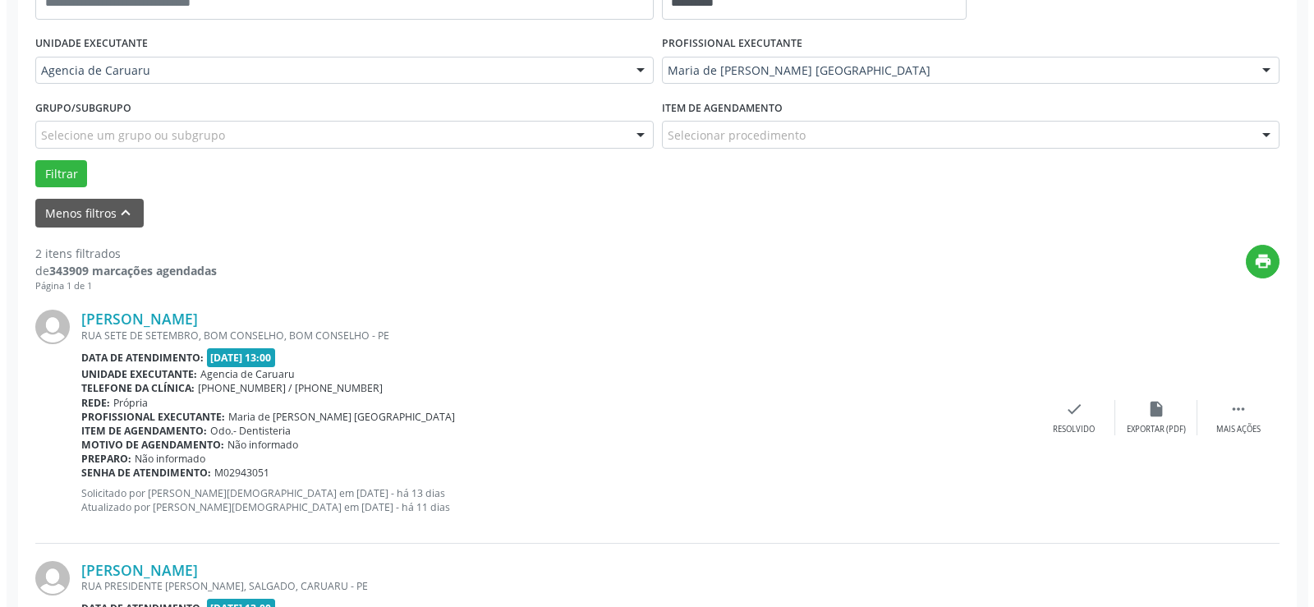
scroll to position [439, 0]
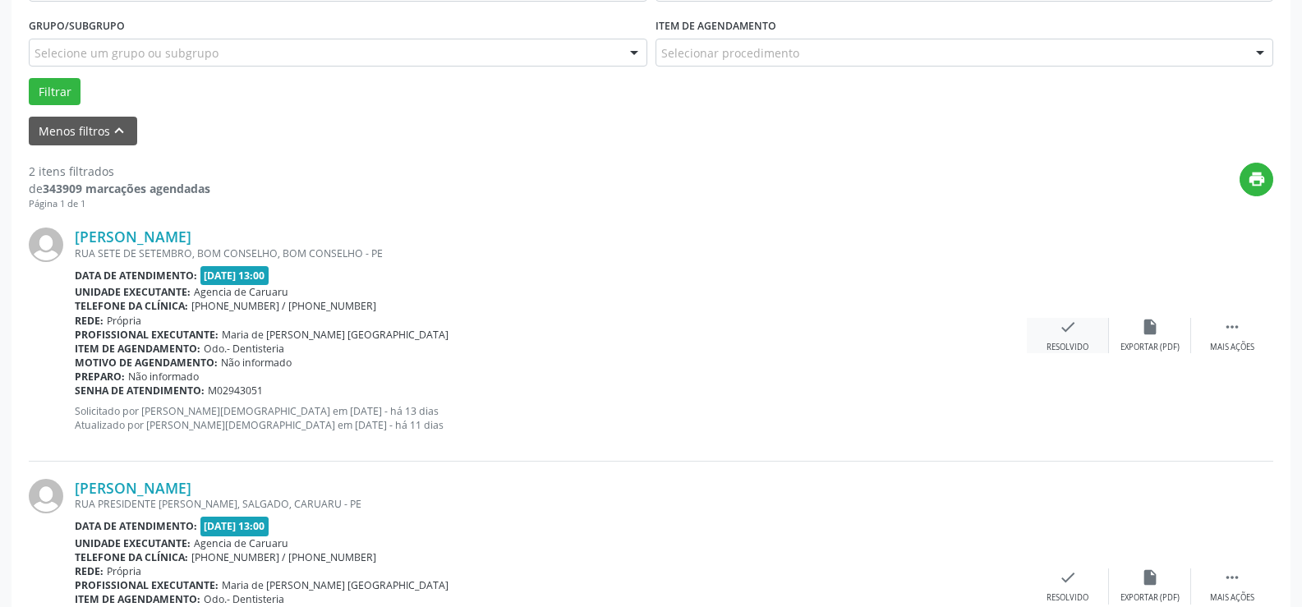
click at [1084, 329] on div "check Resolvido" at bounding box center [1068, 335] width 82 height 35
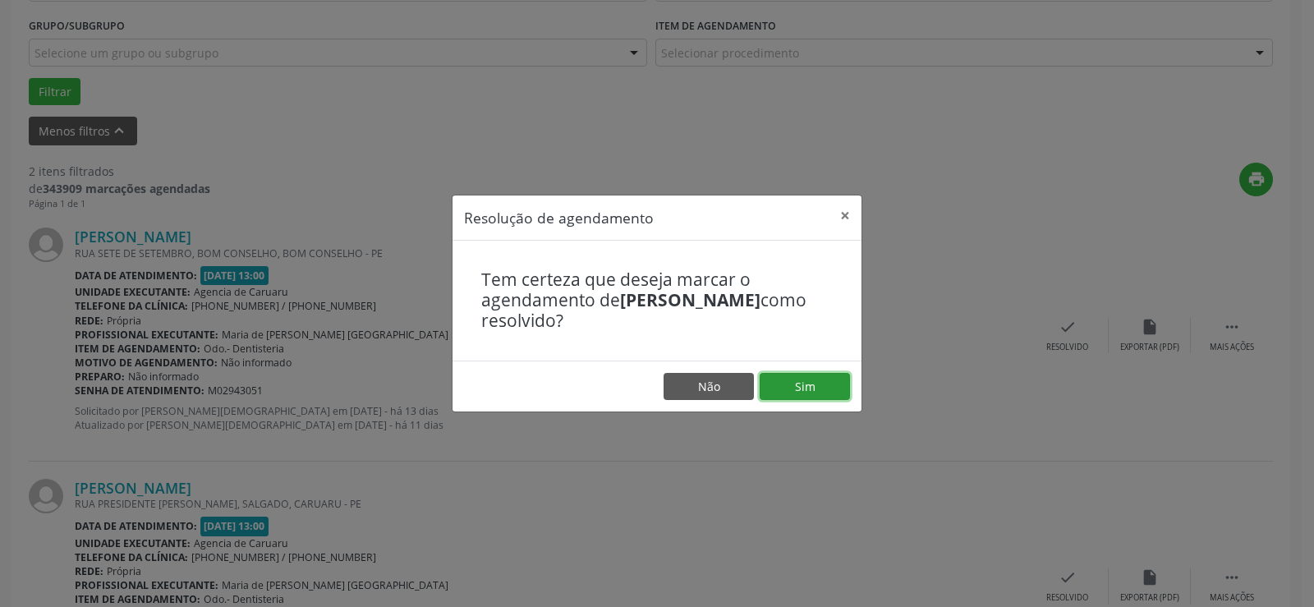
click at [806, 376] on button "Sim" at bounding box center [805, 387] width 90 height 28
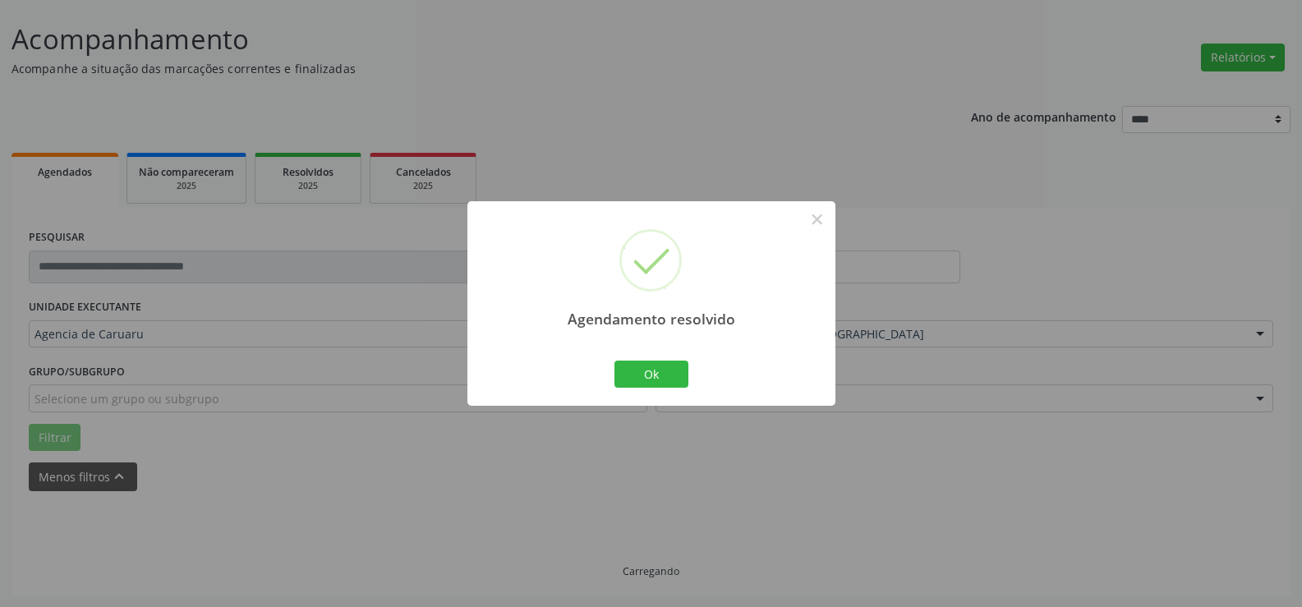
scroll to position [110, 0]
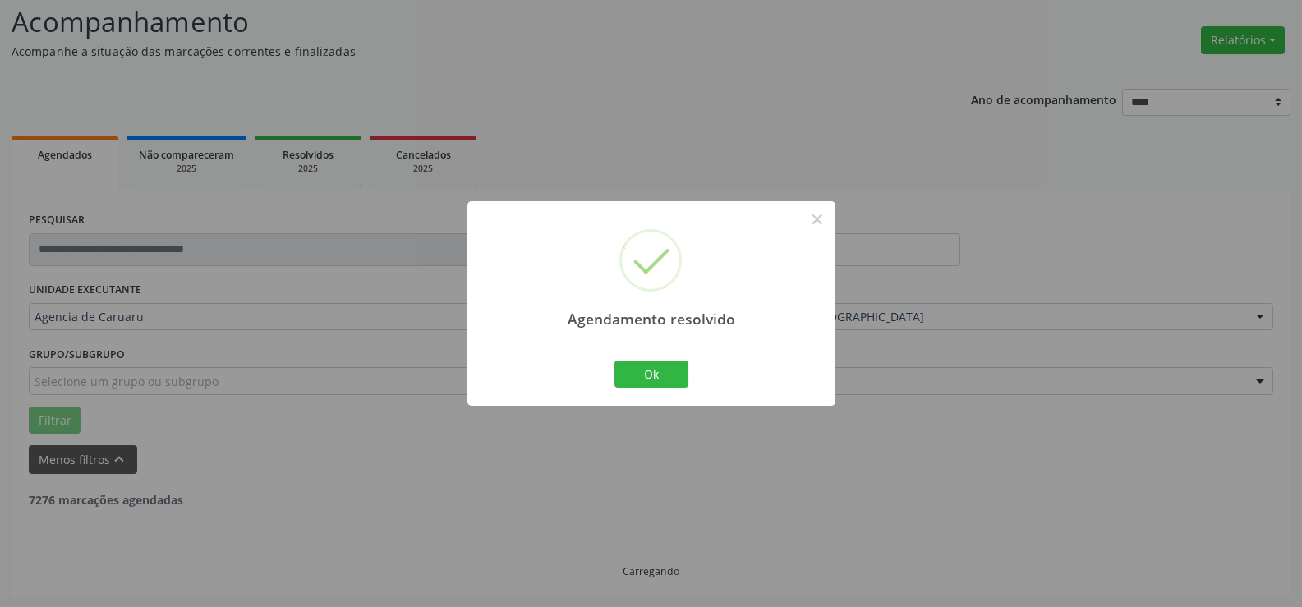
click at [701, 374] on div "Agendamento resolvido × Ok Cancel" at bounding box center [651, 303] width 368 height 205
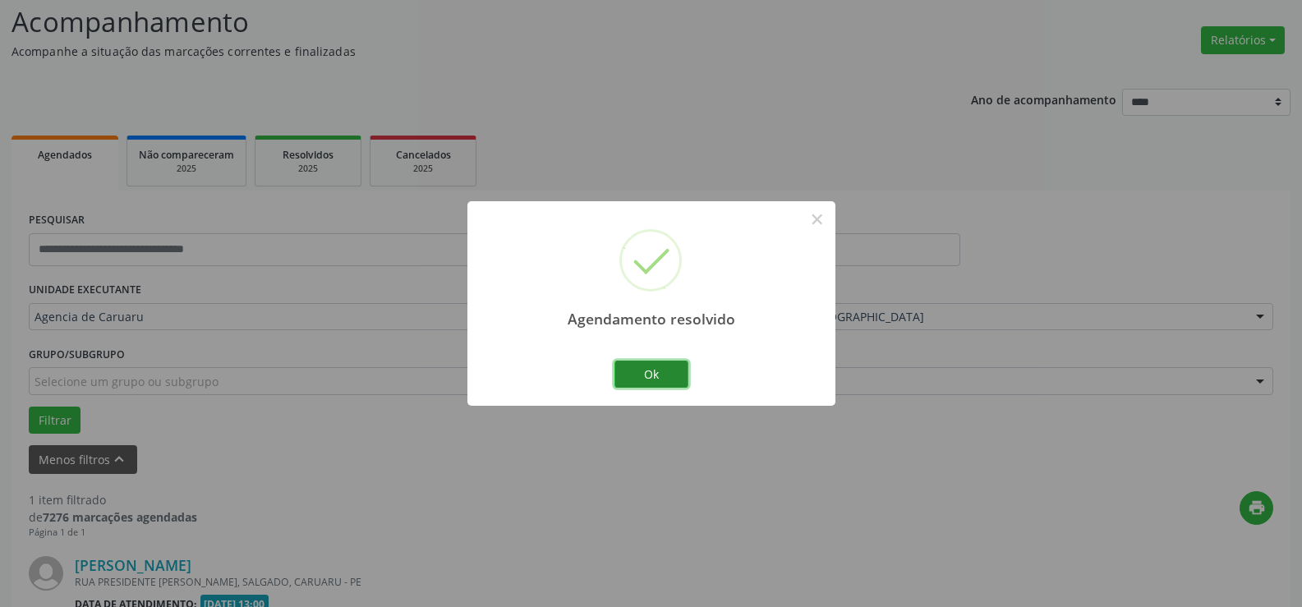
click at [677, 373] on button "Ok" at bounding box center [651, 375] width 74 height 28
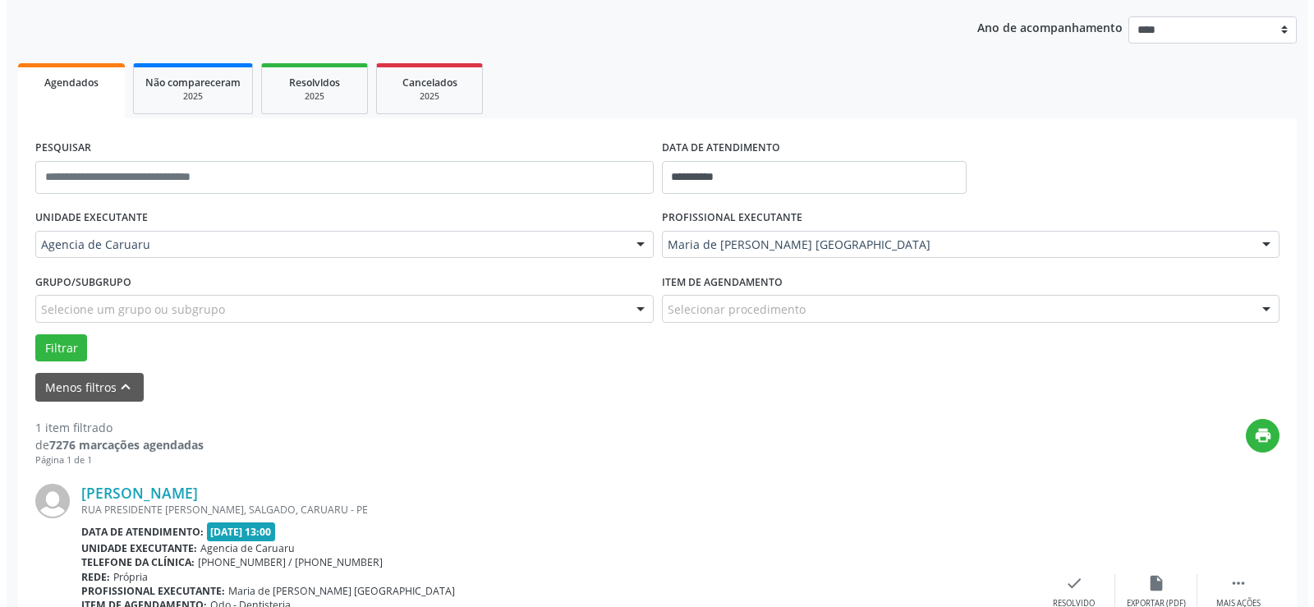
scroll to position [321, 0]
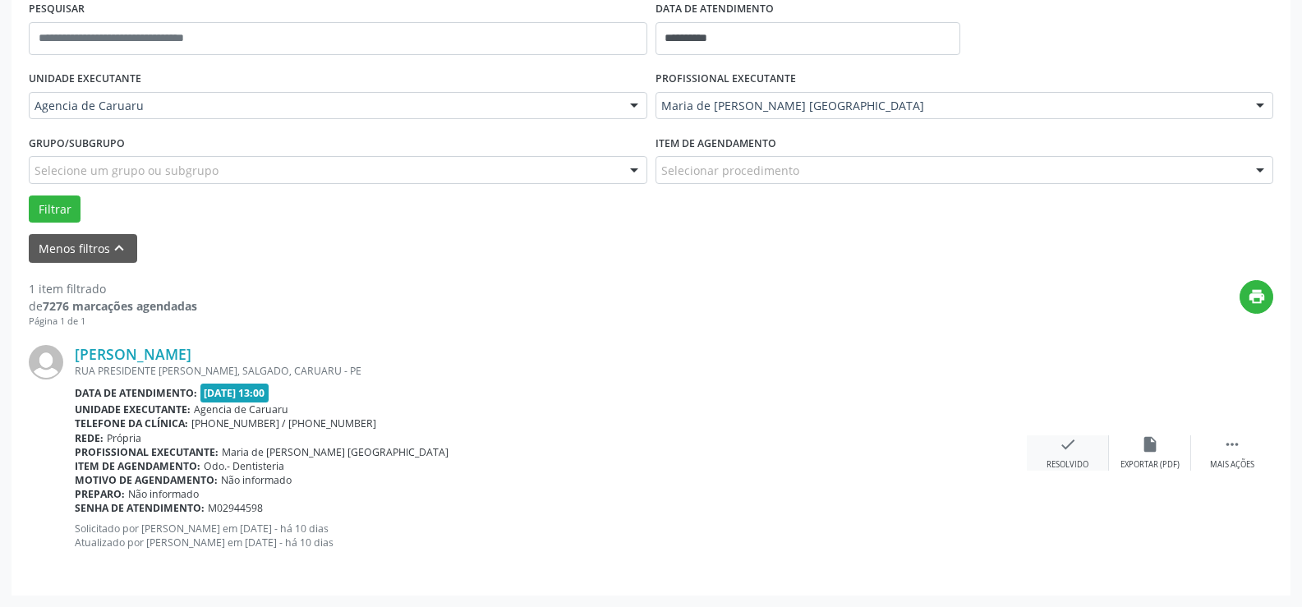
click at [1082, 461] on div "Resolvido" at bounding box center [1067, 464] width 42 height 11
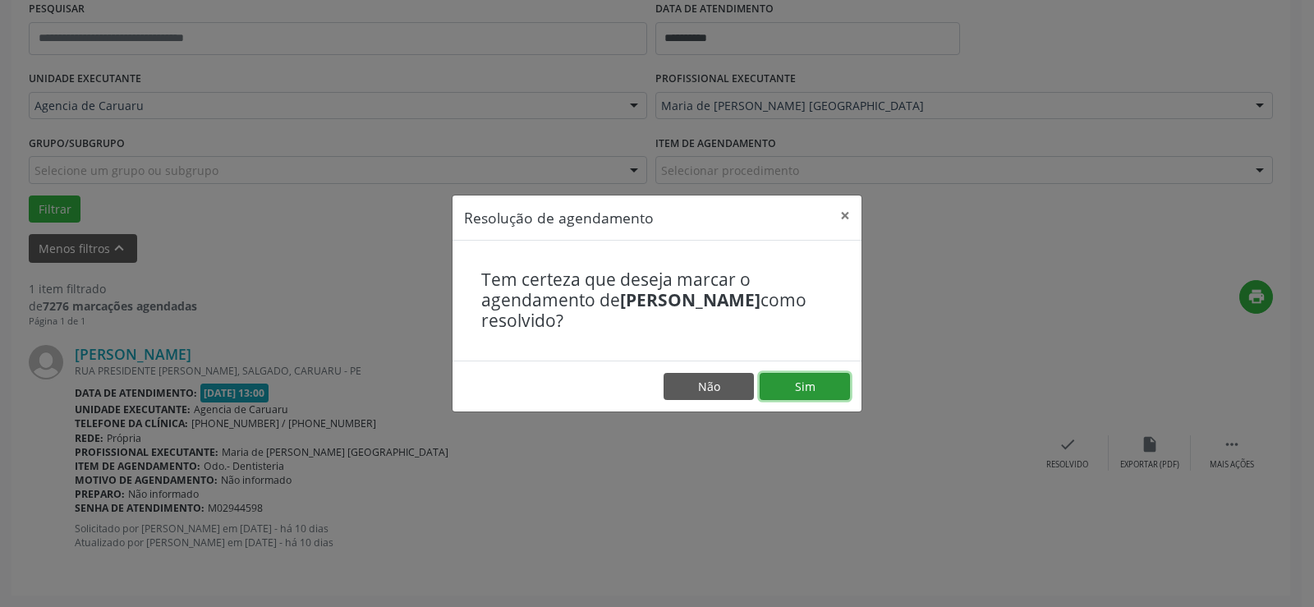
click at [838, 386] on button "Sim" at bounding box center [805, 387] width 90 height 28
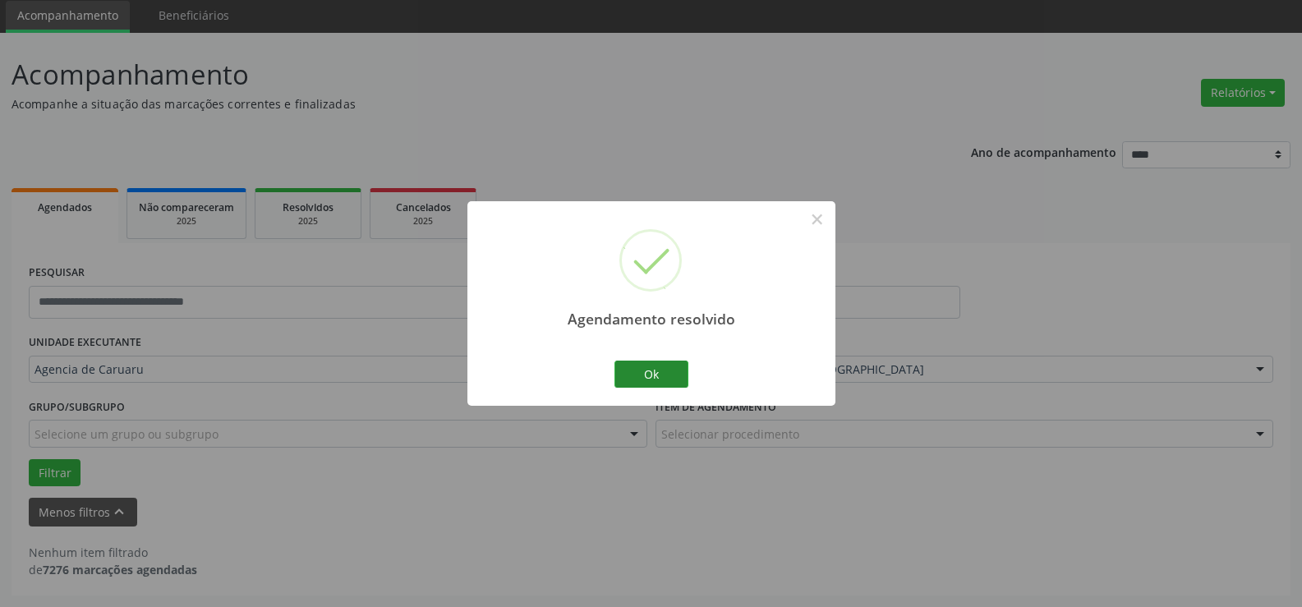
scroll to position [57, 0]
click at [675, 378] on button "Ok" at bounding box center [651, 375] width 74 height 28
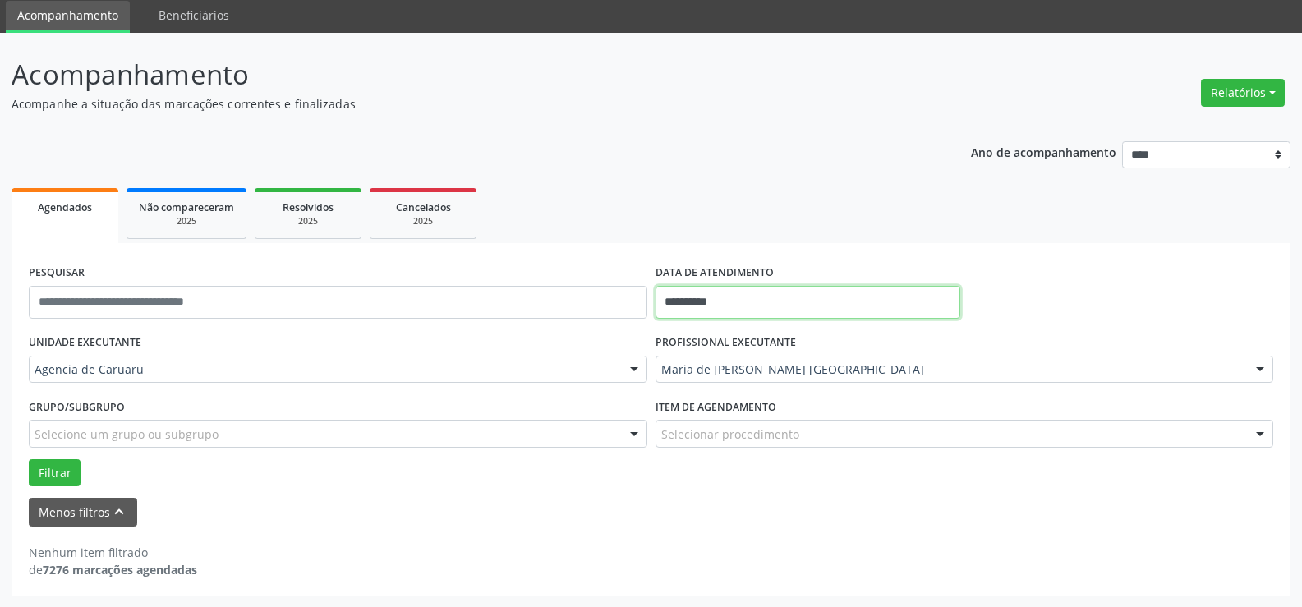
click at [770, 306] on input "**********" at bounding box center [807, 302] width 305 height 33
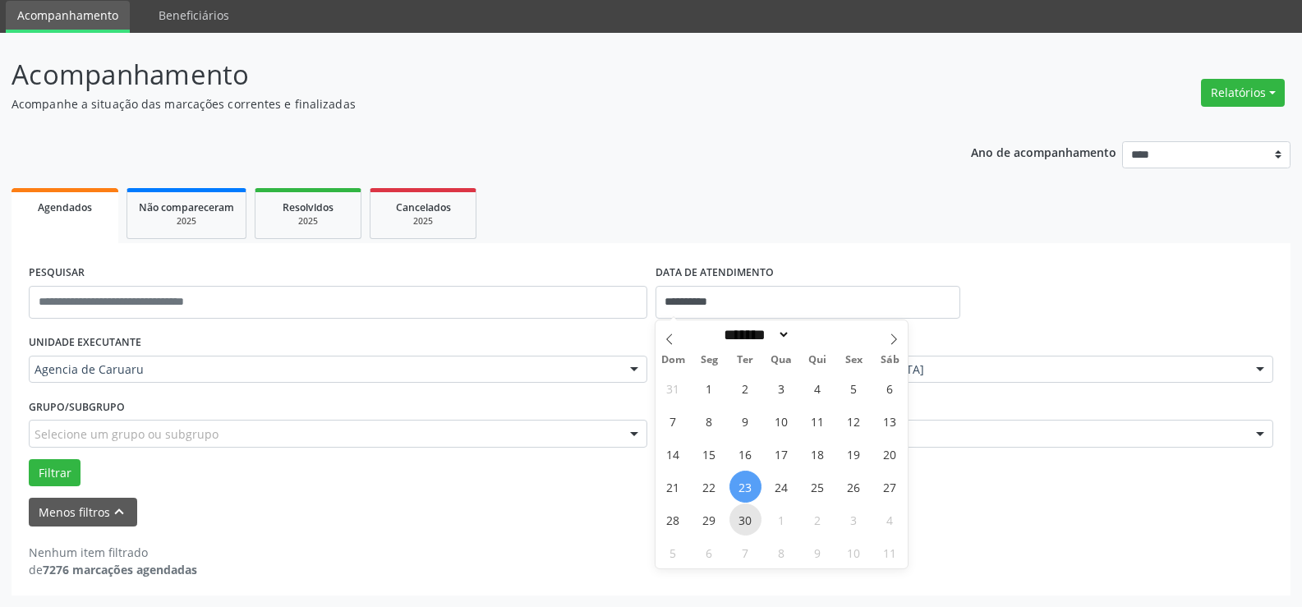
click at [755, 513] on span "30" at bounding box center [745, 519] width 32 height 32
type input "**********"
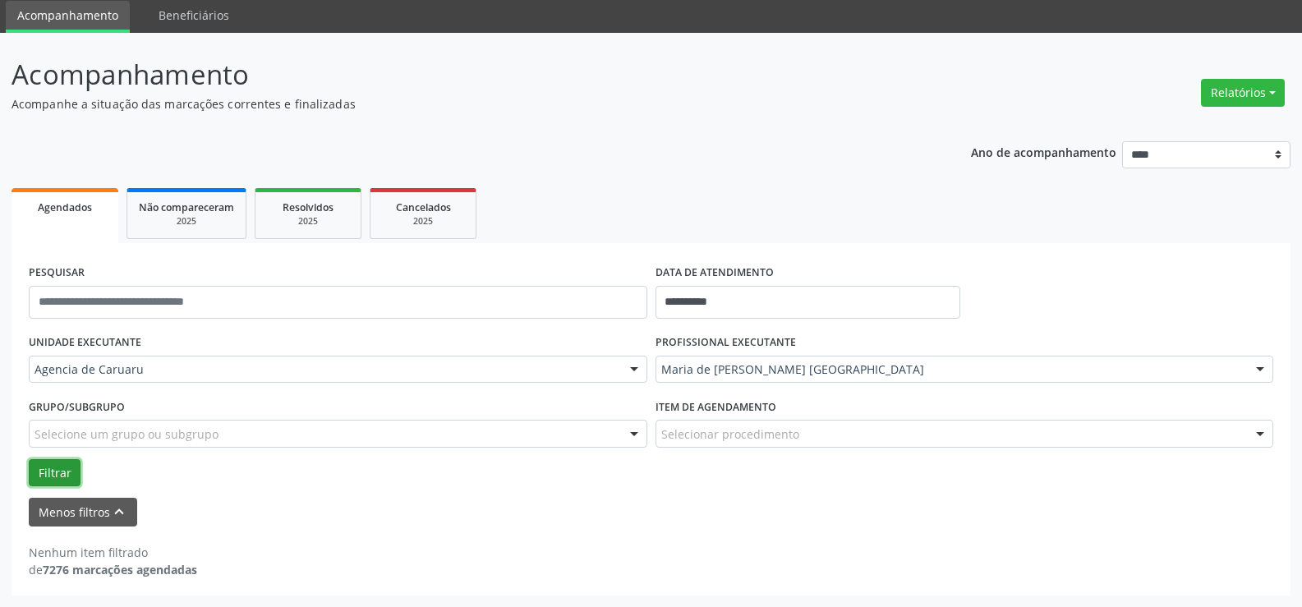
click at [68, 464] on button "Filtrar" at bounding box center [55, 473] width 52 height 28
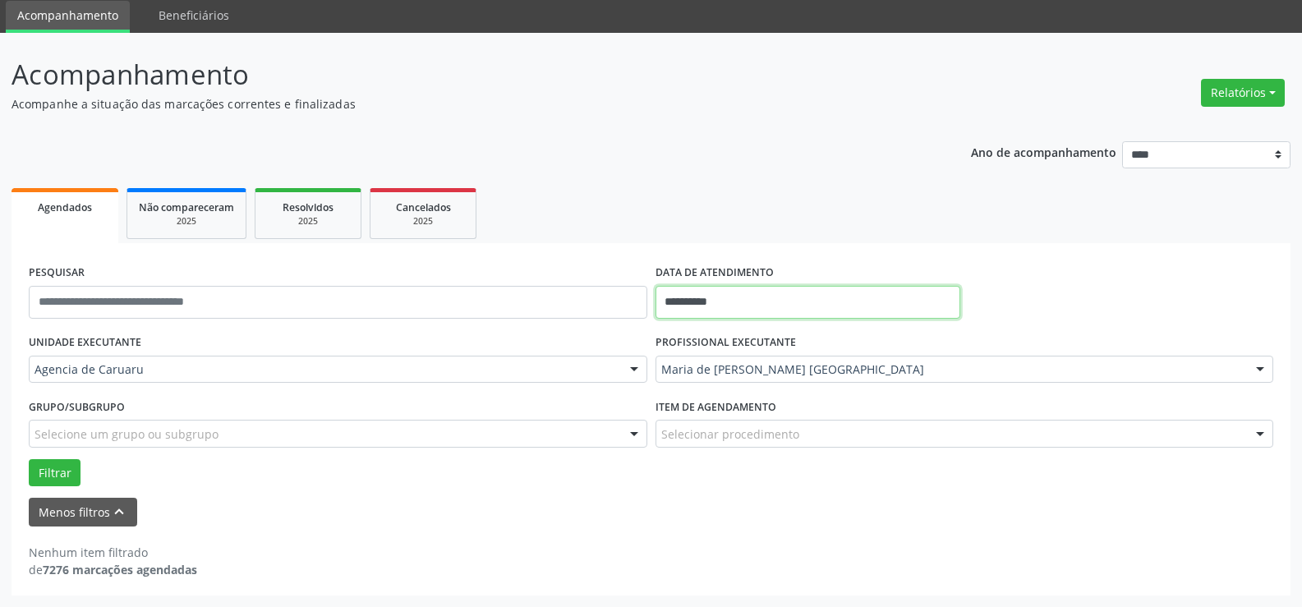
click at [753, 301] on input "**********" at bounding box center [807, 302] width 305 height 33
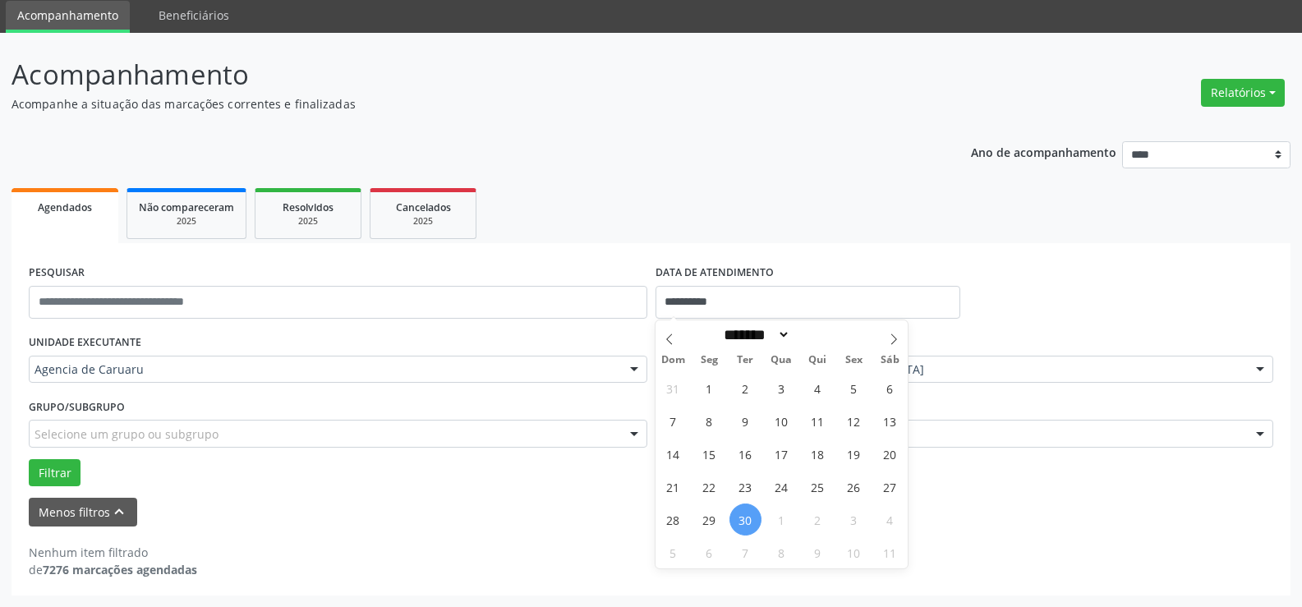
click at [434, 569] on div "Nenhum item filtrado de 7276 marcações agendadas" at bounding box center [651, 561] width 1244 height 34
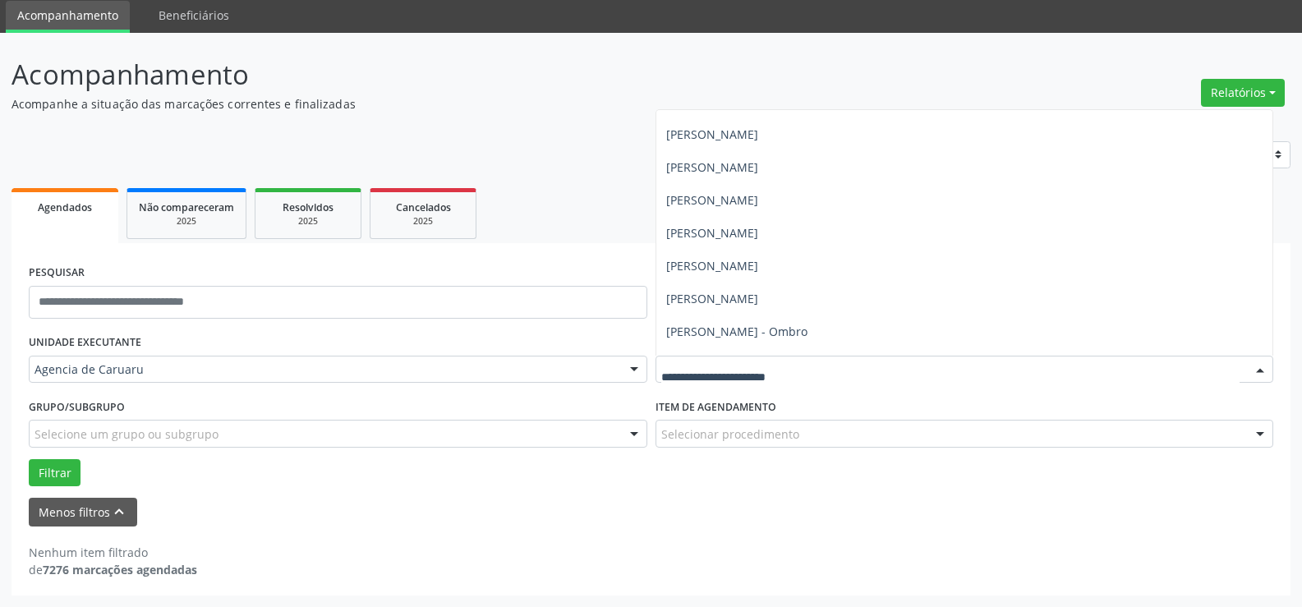
scroll to position [493, 0]
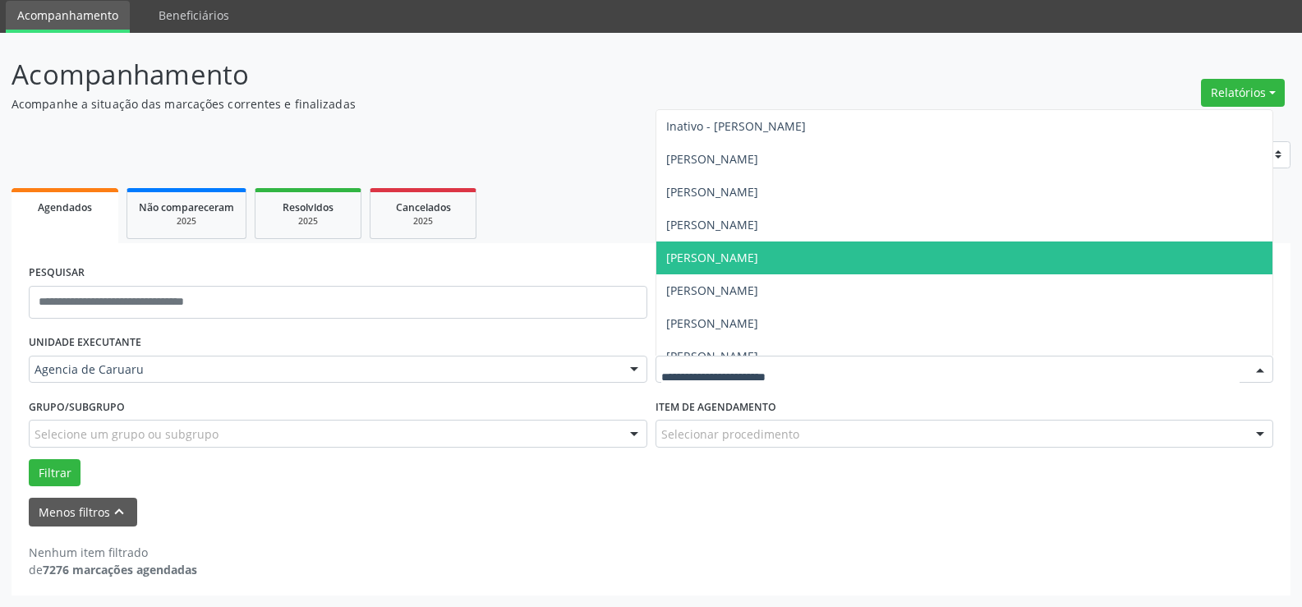
click at [756, 250] on span "[PERSON_NAME]" at bounding box center [712, 258] width 92 height 16
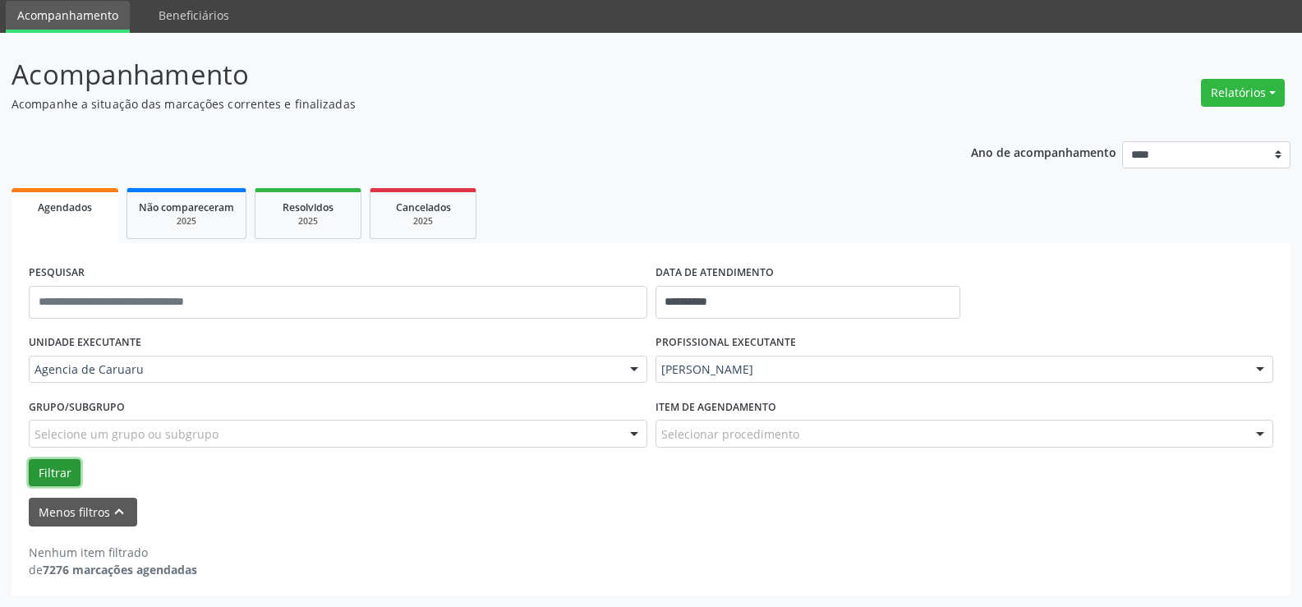
click at [77, 469] on button "Filtrar" at bounding box center [55, 473] width 52 height 28
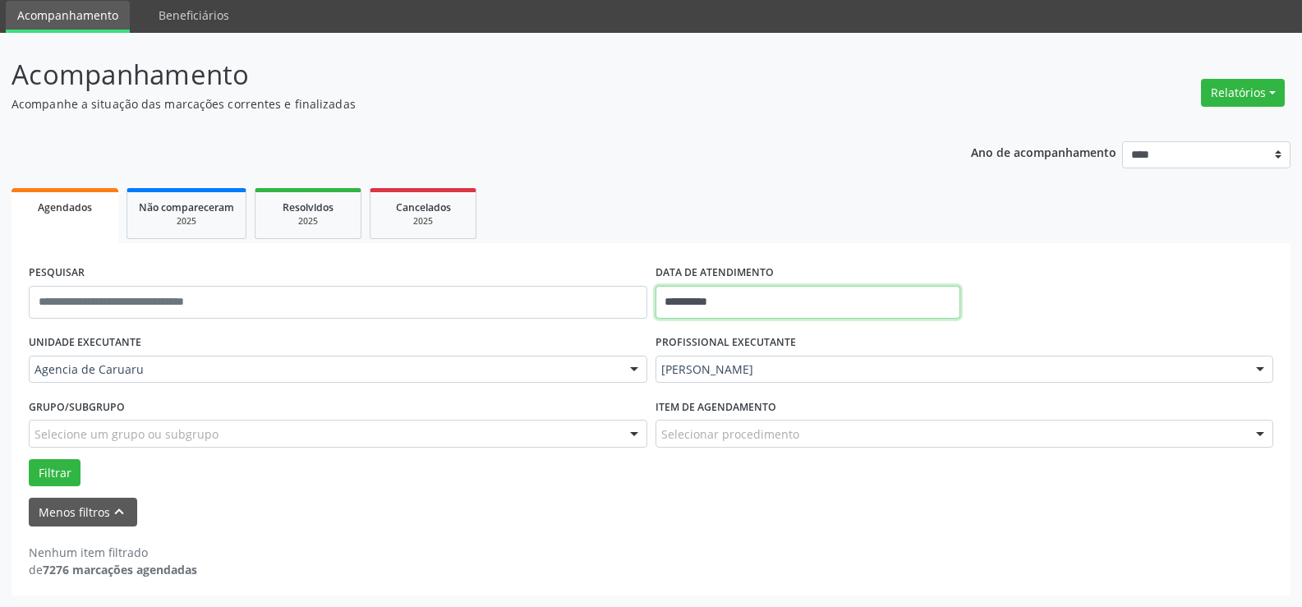
click at [772, 307] on input "**********" at bounding box center [807, 302] width 305 height 33
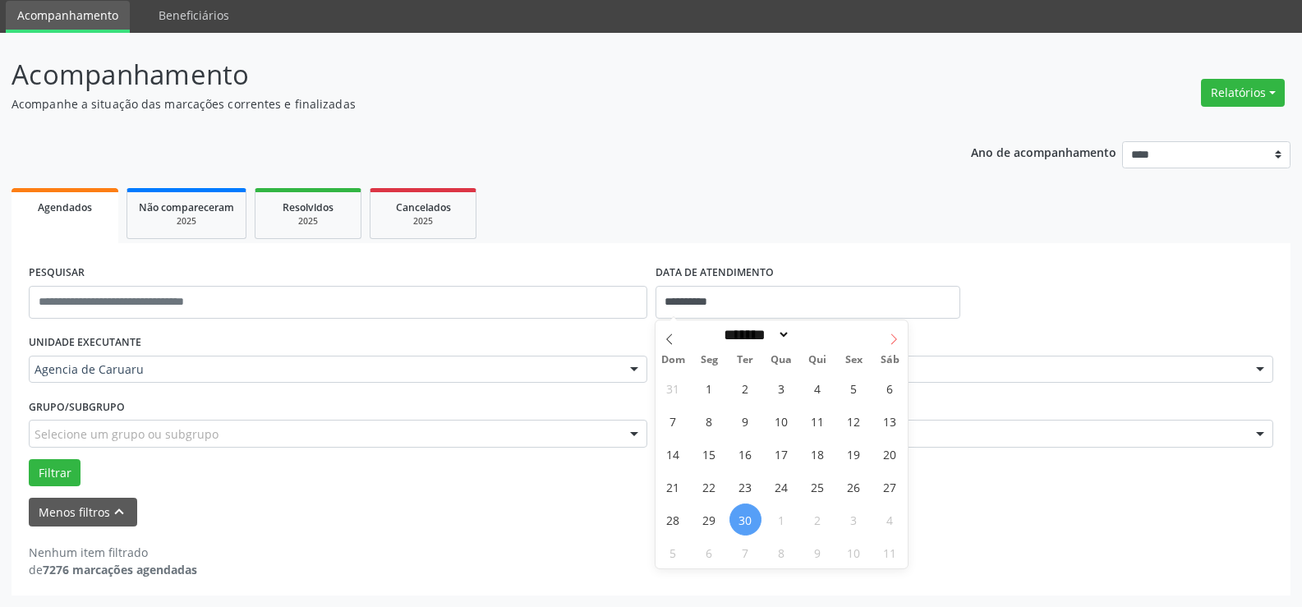
click at [890, 342] on icon at bounding box center [893, 338] width 11 height 11
select select "*"
click at [784, 389] on span "1" at bounding box center [781, 388] width 32 height 32
type input "**********"
click at [784, 389] on span "1" at bounding box center [781, 388] width 32 height 32
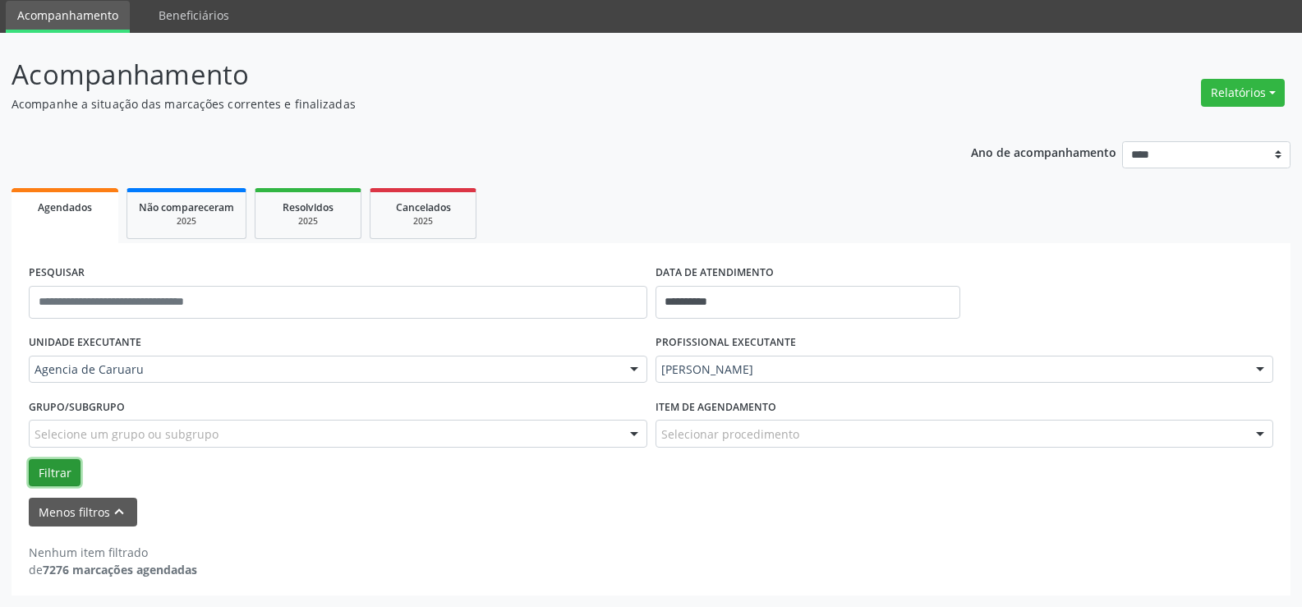
click at [64, 471] on button "Filtrar" at bounding box center [55, 473] width 52 height 28
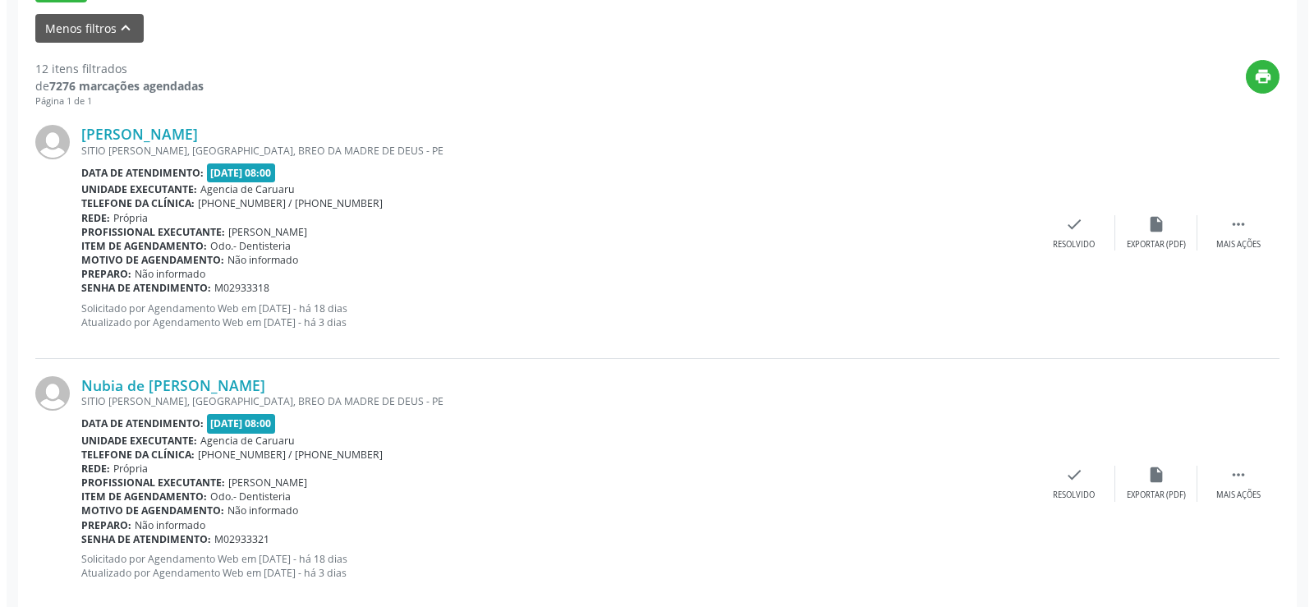
scroll to position [550, 0]
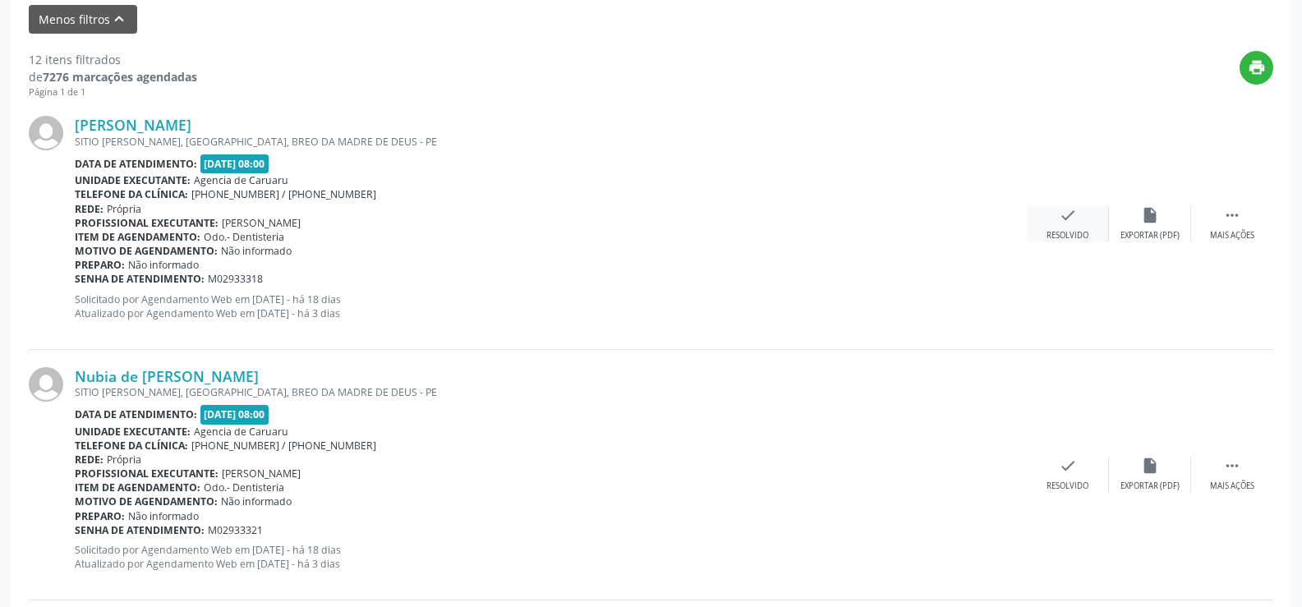
click at [1059, 233] on div "Resolvido" at bounding box center [1067, 235] width 42 height 11
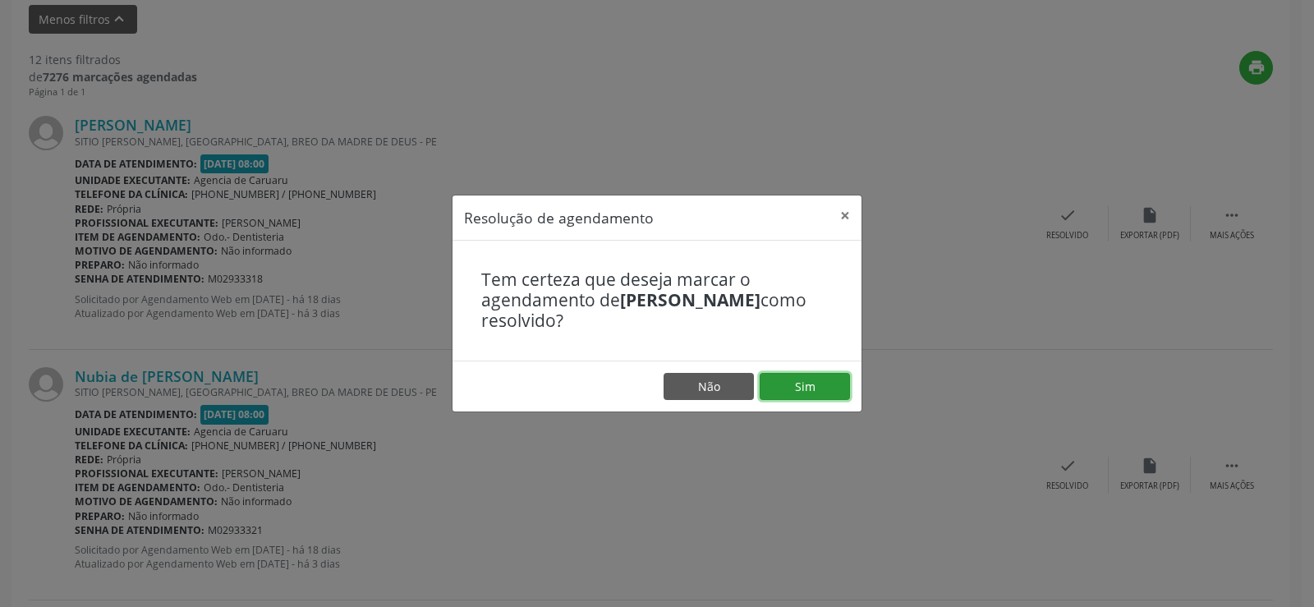
click at [835, 378] on button "Sim" at bounding box center [805, 387] width 90 height 28
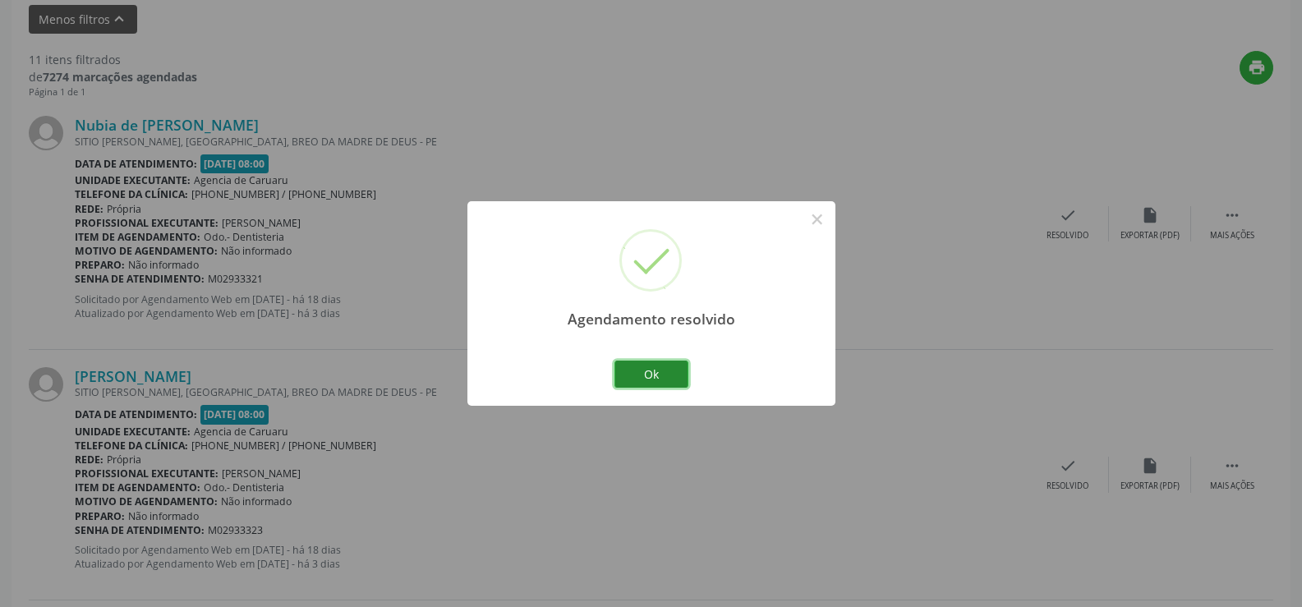
click at [683, 378] on button "Ok" at bounding box center [651, 375] width 74 height 28
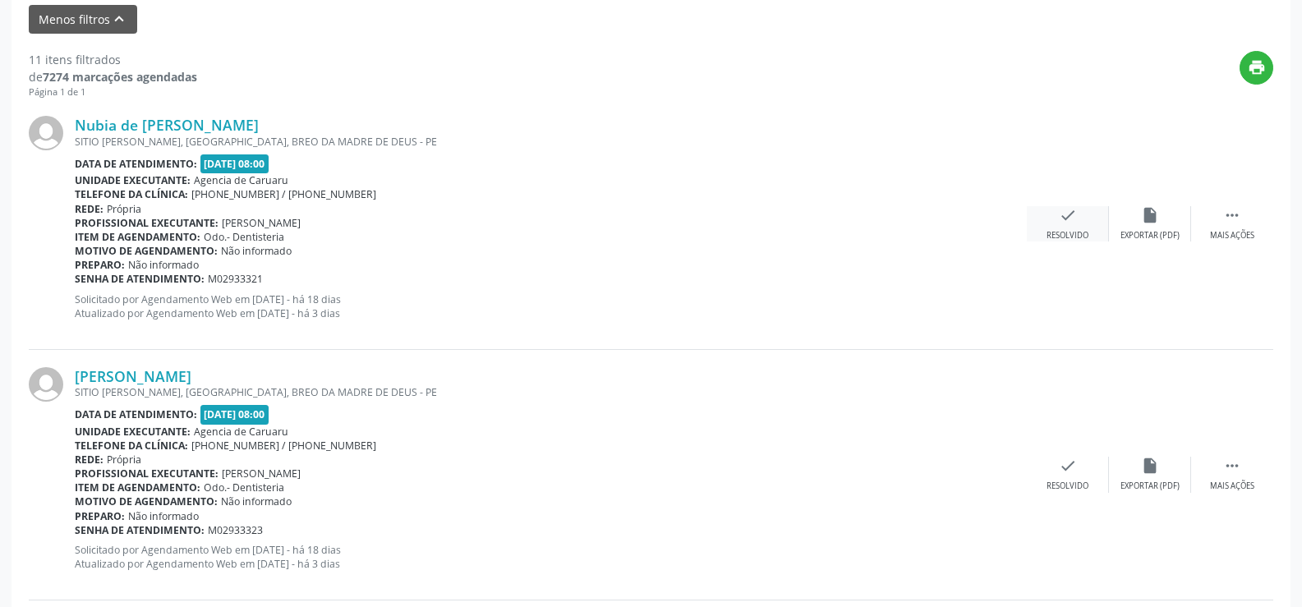
click at [1056, 214] on div "check Resolvido" at bounding box center [1068, 223] width 82 height 35
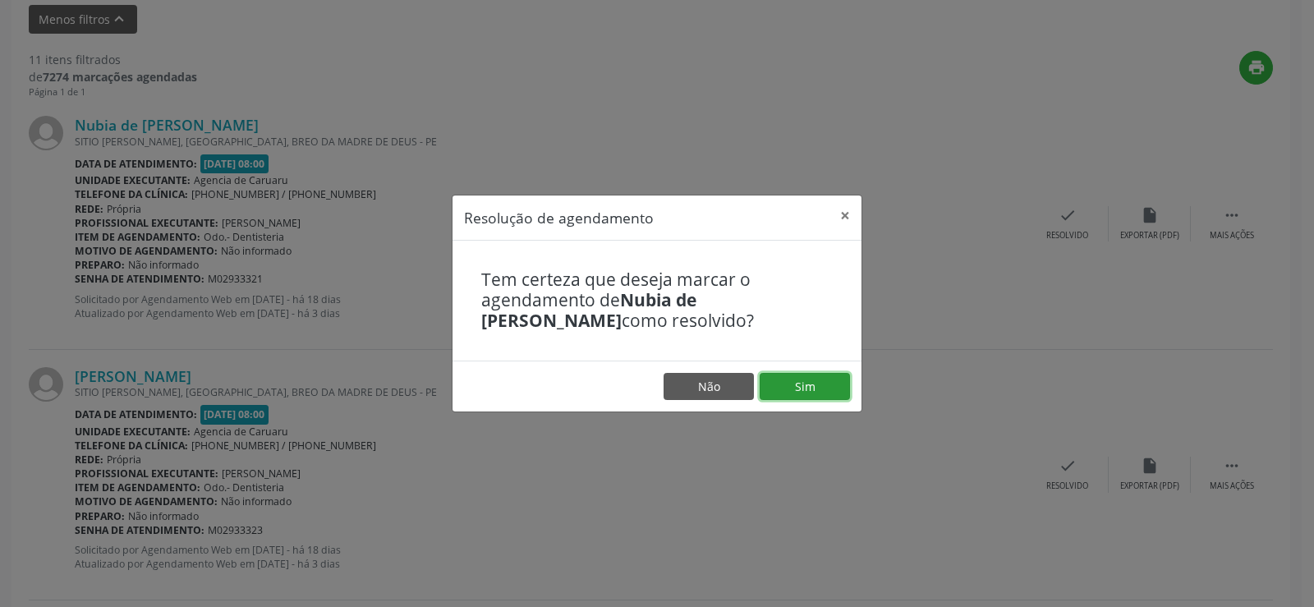
click at [808, 380] on button "Sim" at bounding box center [805, 387] width 90 height 28
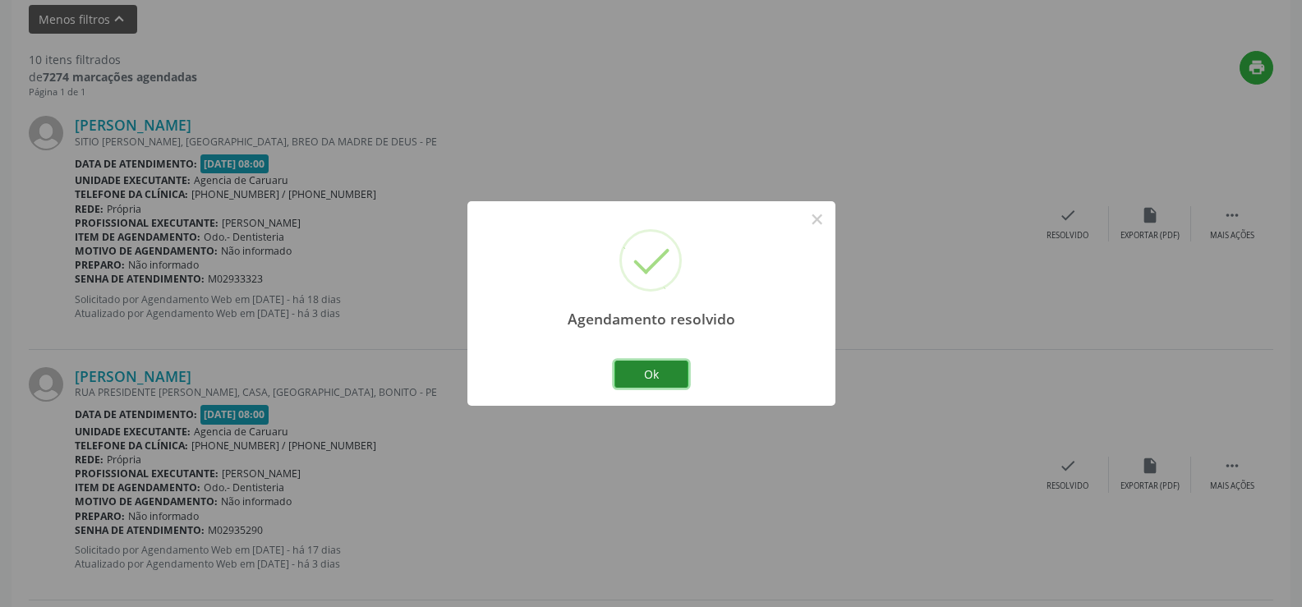
click at [667, 384] on button "Ok" at bounding box center [651, 375] width 74 height 28
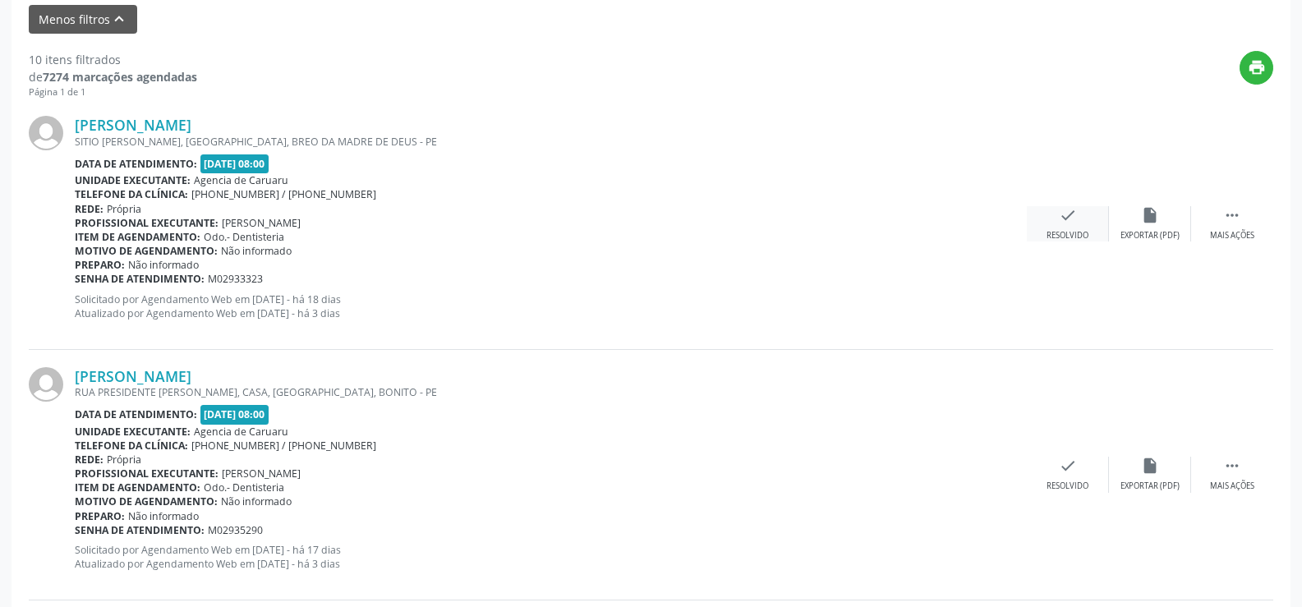
click at [1072, 227] on div "check Resolvido" at bounding box center [1068, 223] width 82 height 35
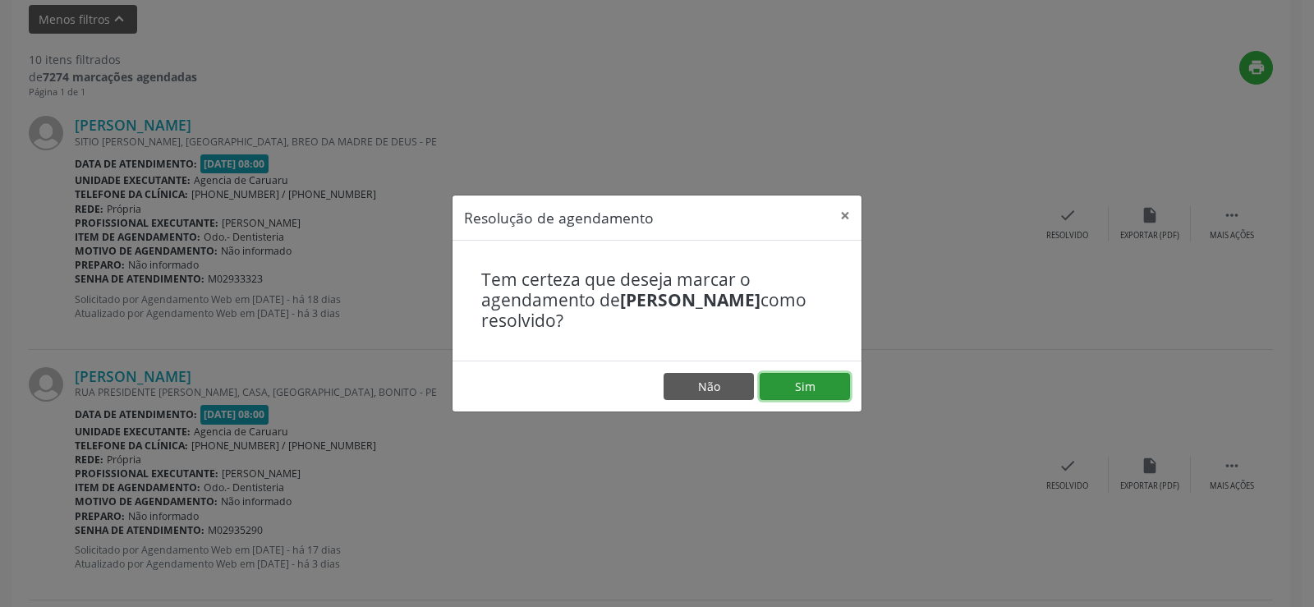
click at [822, 382] on button "Sim" at bounding box center [805, 387] width 90 height 28
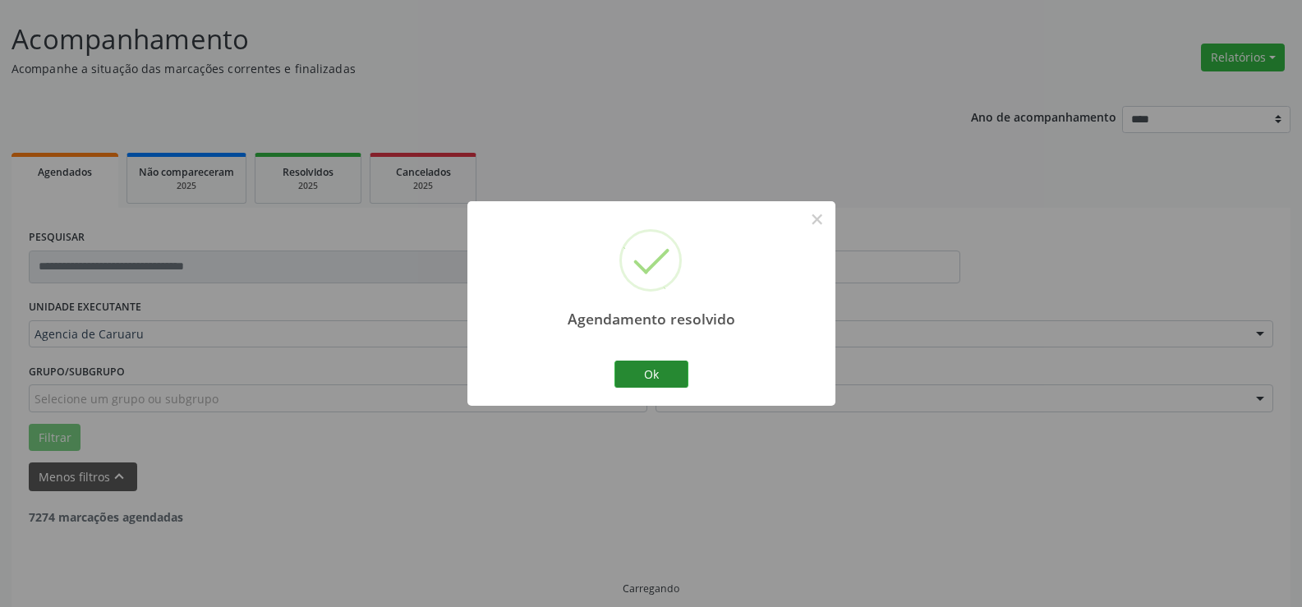
scroll to position [110, 0]
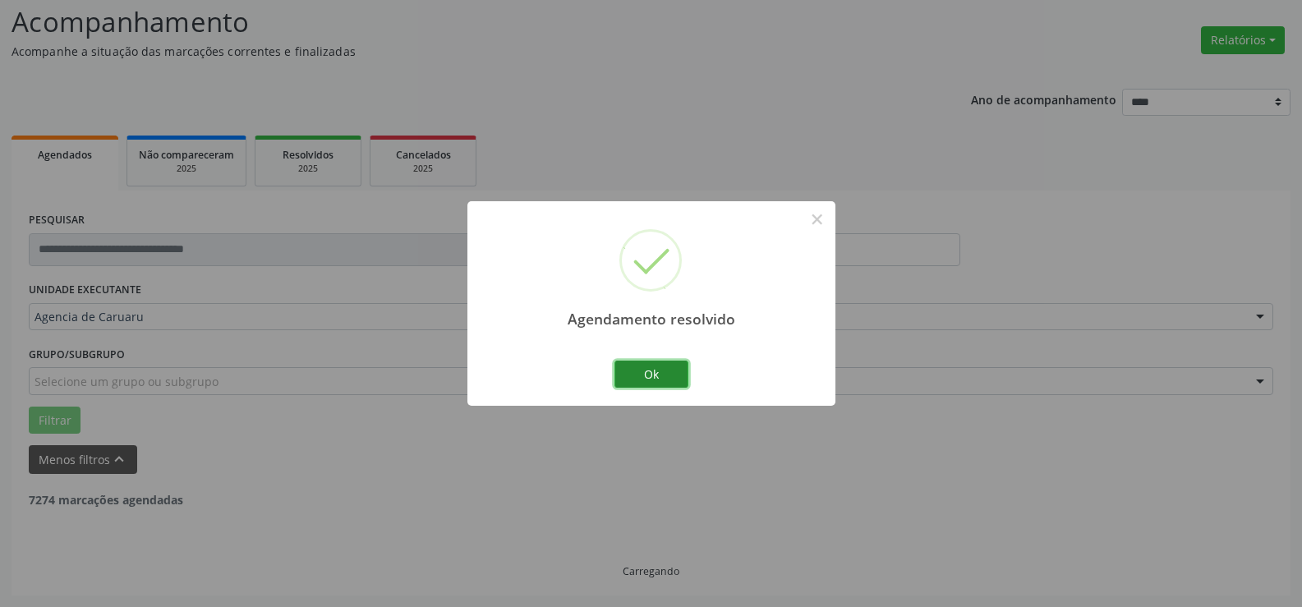
click at [668, 371] on button "Ok" at bounding box center [651, 375] width 74 height 28
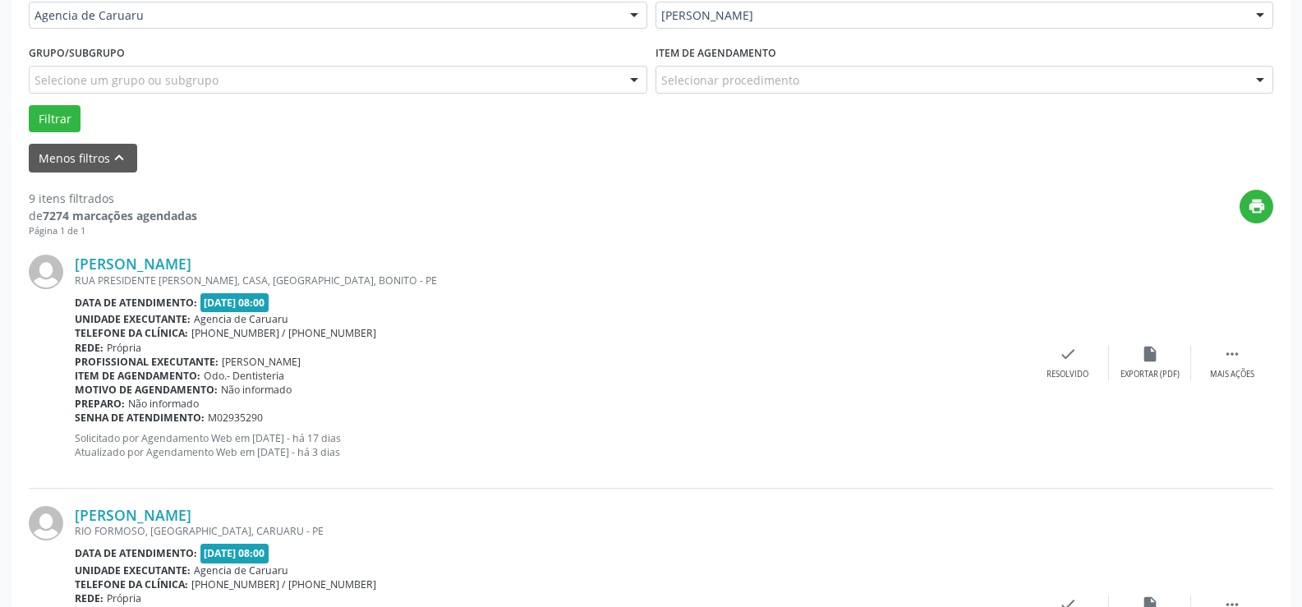
scroll to position [439, 0]
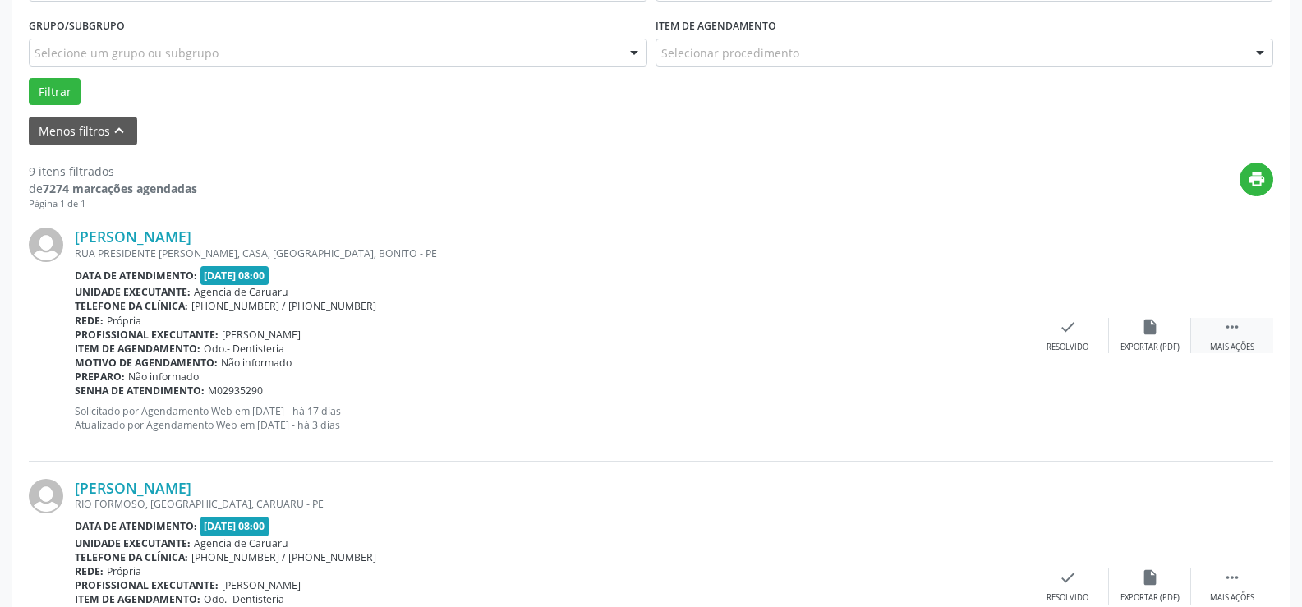
click at [1222, 347] on div "Mais ações" at bounding box center [1232, 347] width 44 height 11
click at [1172, 342] on div "Não compareceu" at bounding box center [1150, 347] width 70 height 11
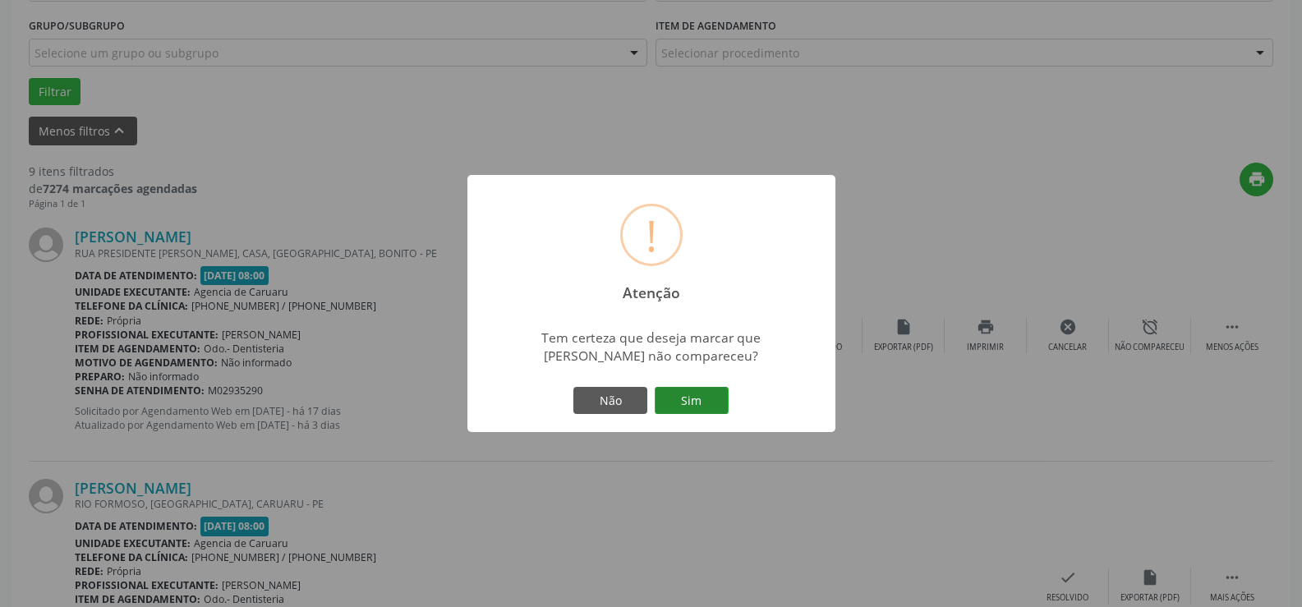
click at [710, 403] on button "Sim" at bounding box center [692, 401] width 74 height 28
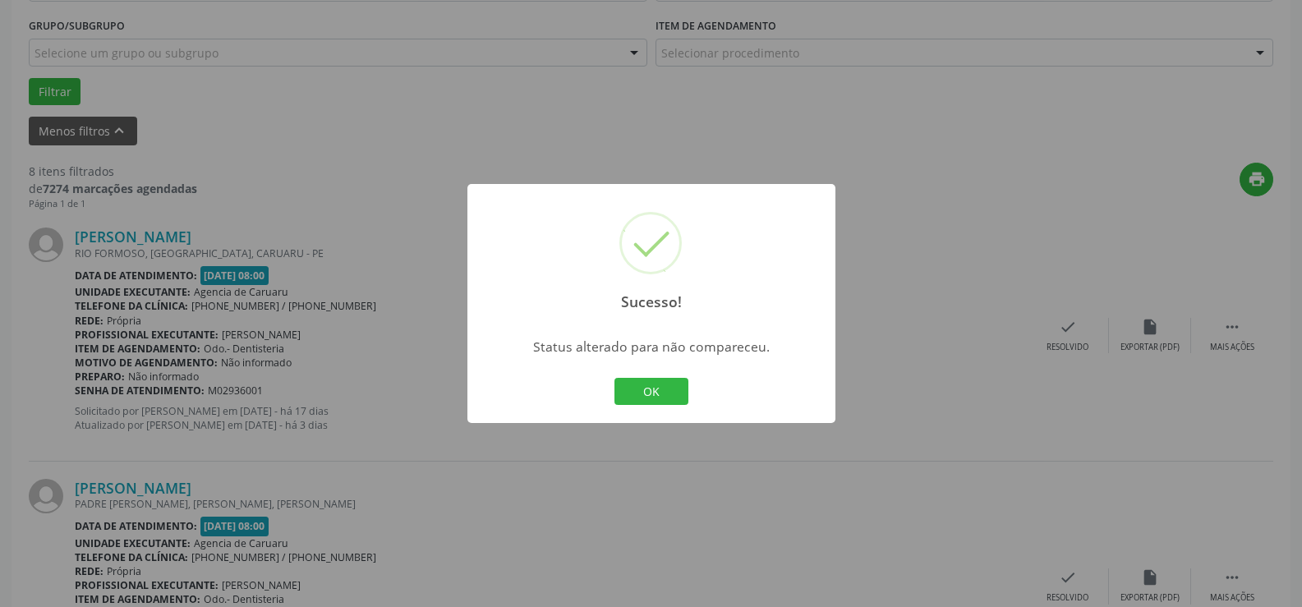
click at [669, 382] on button "OK" at bounding box center [651, 392] width 74 height 28
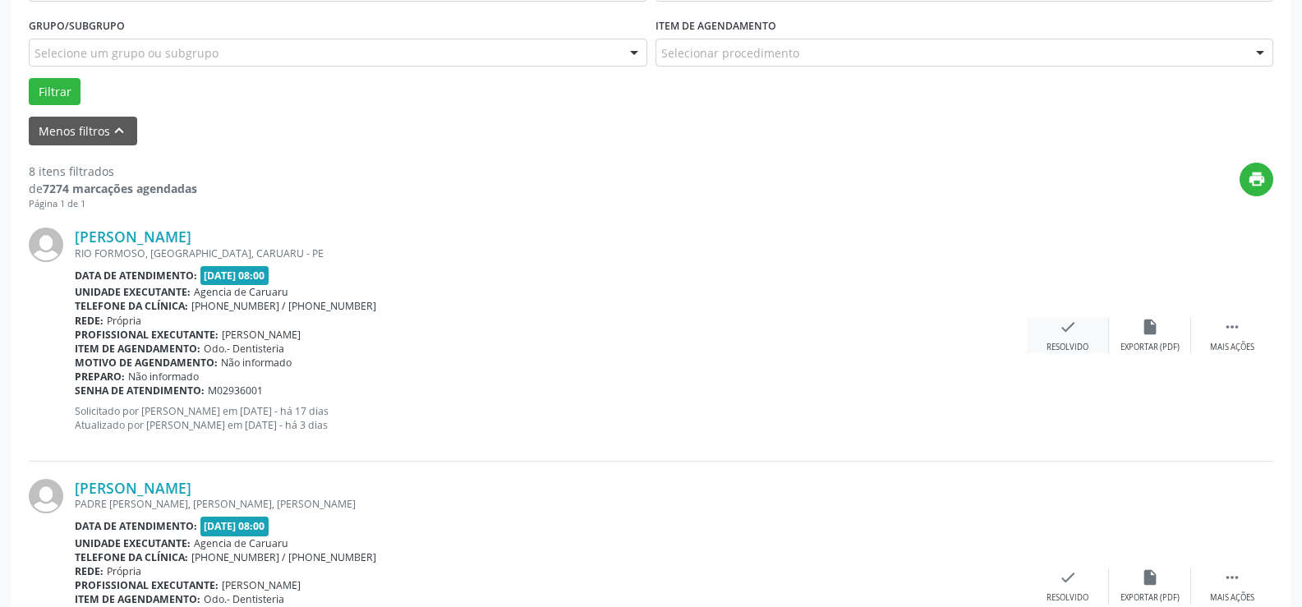
click at [1072, 337] on div "check Resolvido" at bounding box center [1068, 335] width 82 height 35
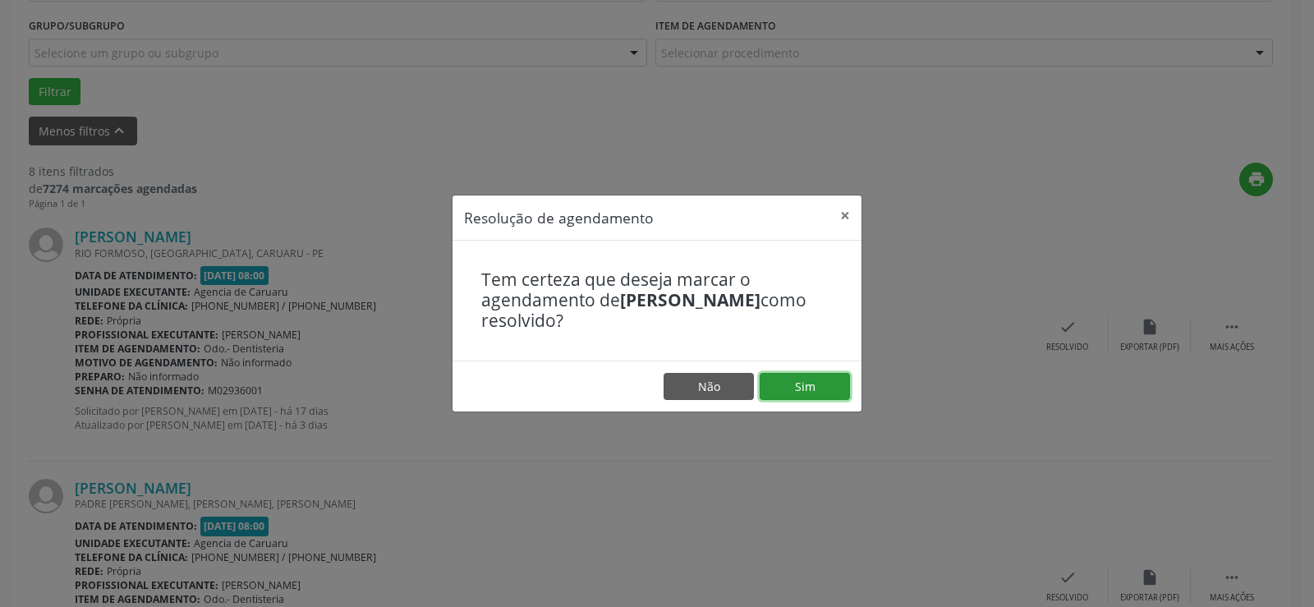
click at [806, 388] on button "Sim" at bounding box center [805, 387] width 90 height 28
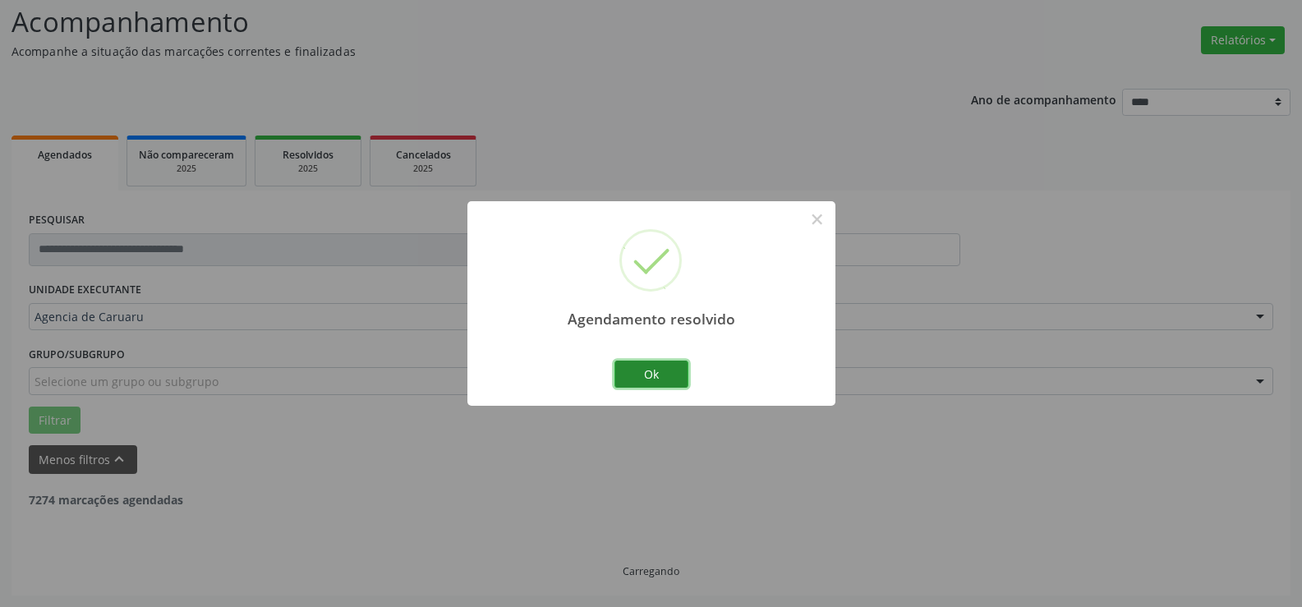
click at [666, 380] on button "Ok" at bounding box center [651, 375] width 74 height 28
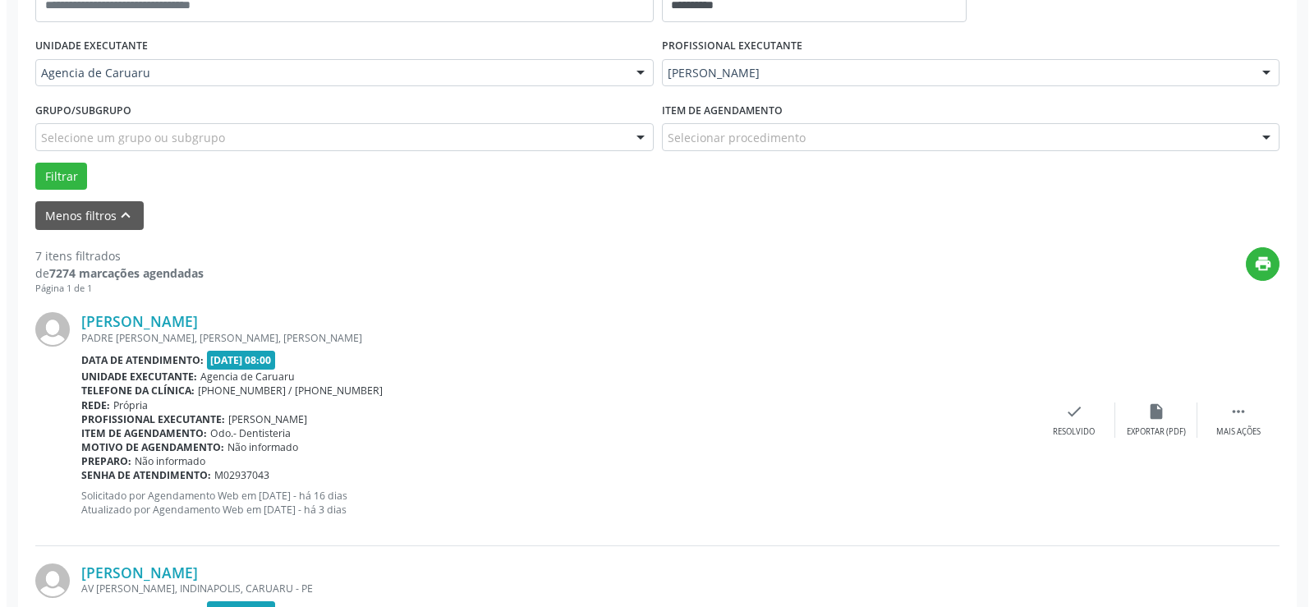
scroll to position [356, 0]
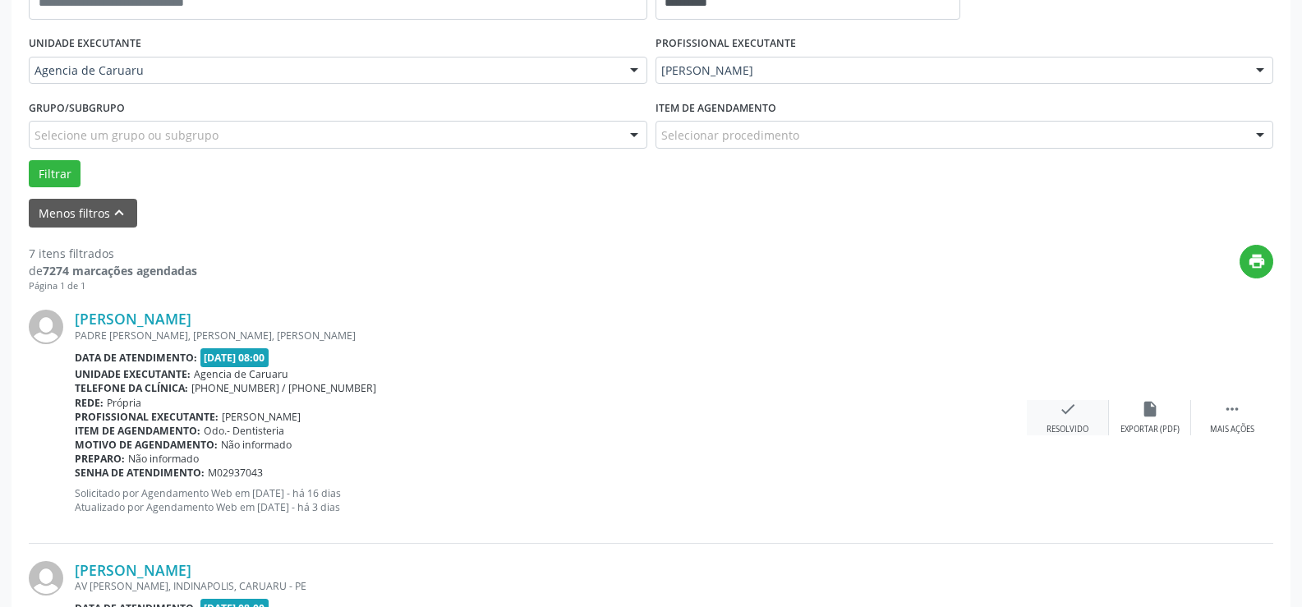
click at [1070, 421] on div "check Resolvido" at bounding box center [1068, 417] width 82 height 35
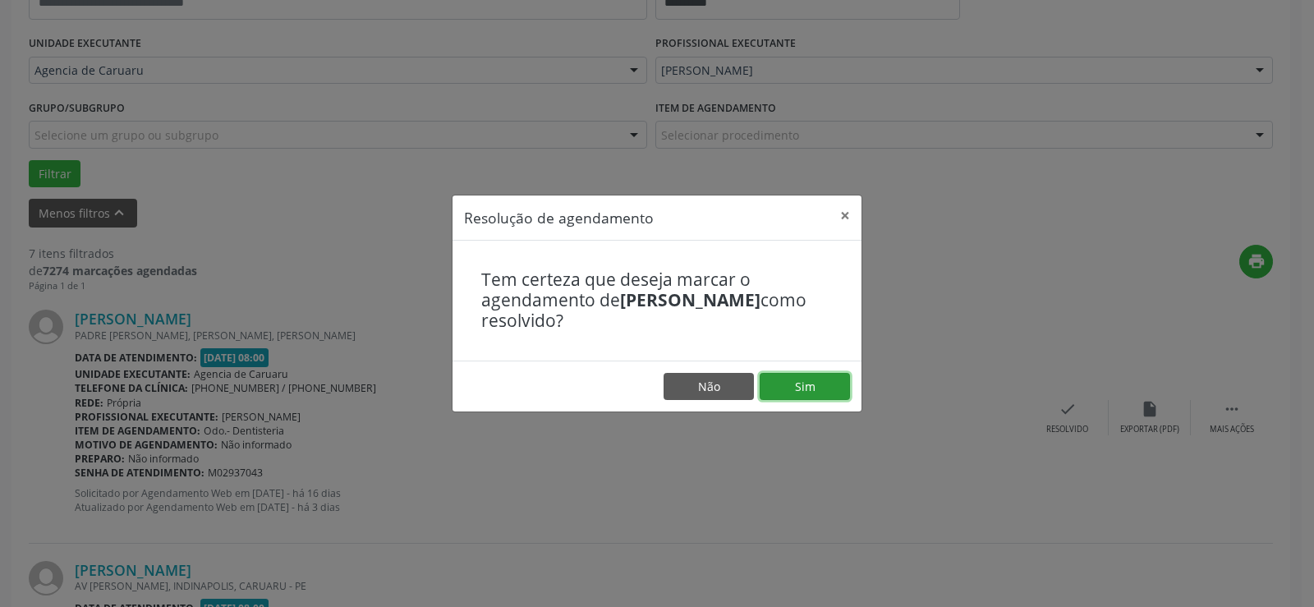
click at [811, 384] on button "Sim" at bounding box center [805, 387] width 90 height 28
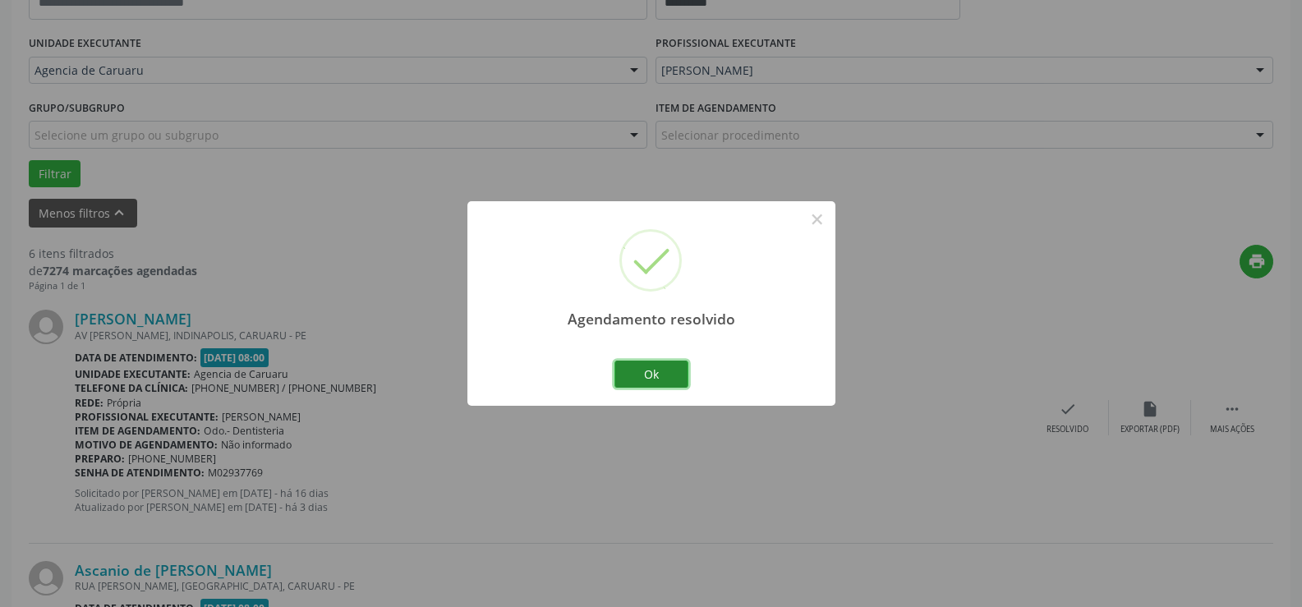
click at [684, 371] on button "Ok" at bounding box center [651, 375] width 74 height 28
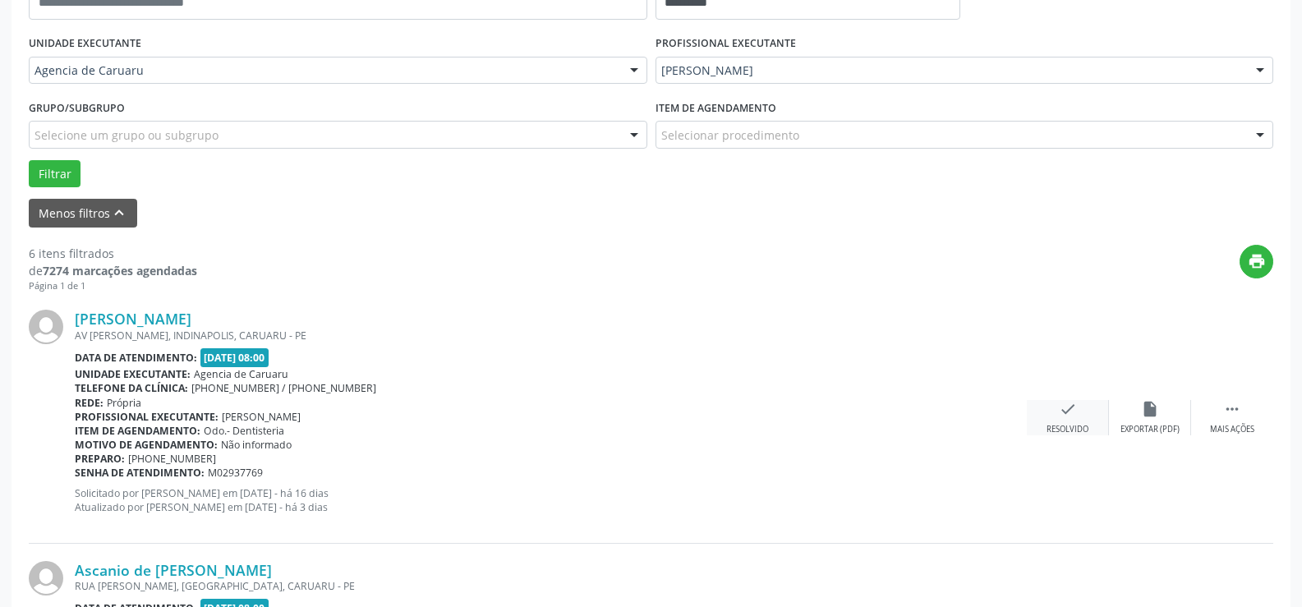
click at [1070, 416] on icon "check" at bounding box center [1068, 409] width 18 height 18
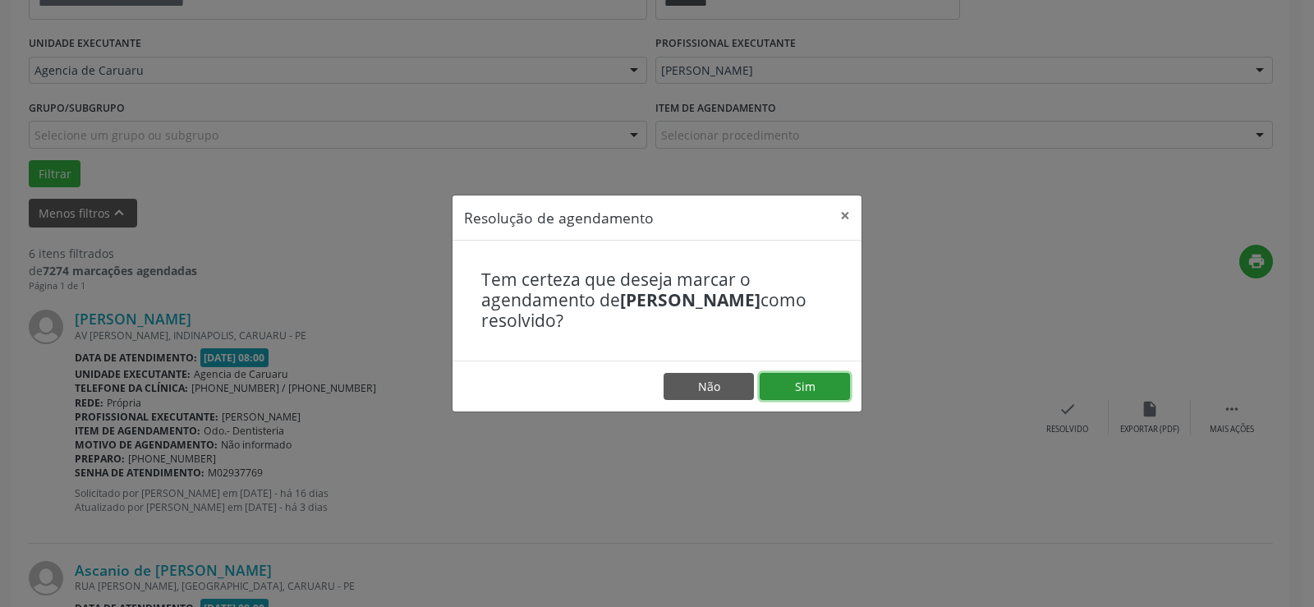
click at [803, 385] on button "Sim" at bounding box center [805, 387] width 90 height 28
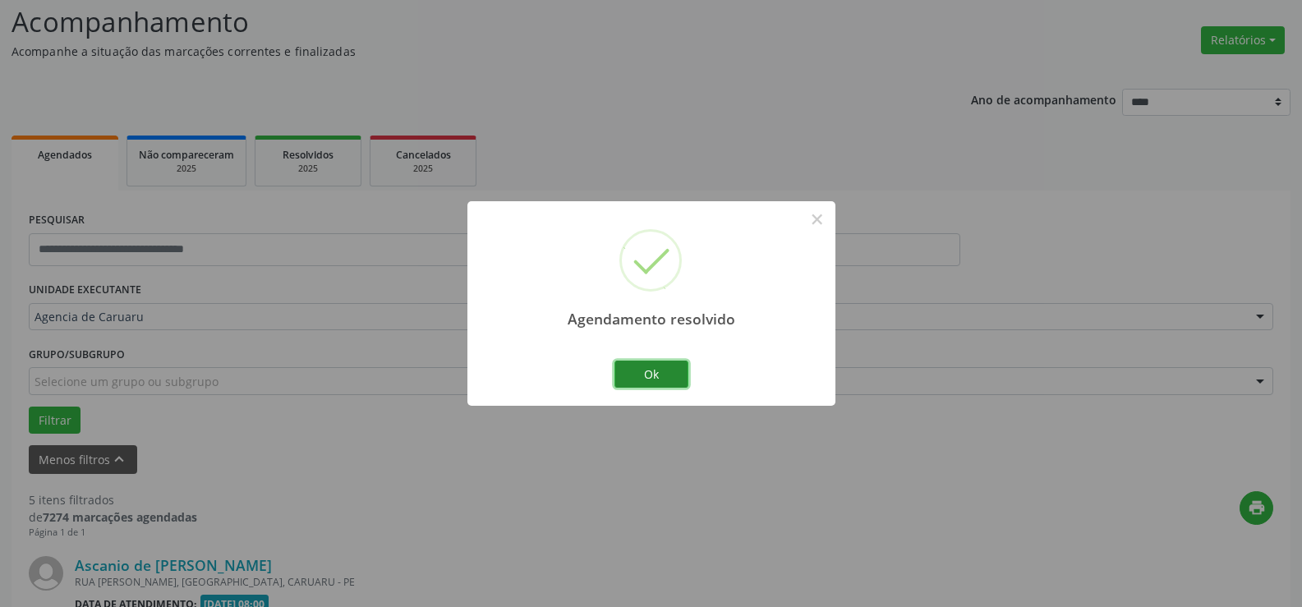
click at [633, 369] on button "Ok" at bounding box center [651, 375] width 74 height 28
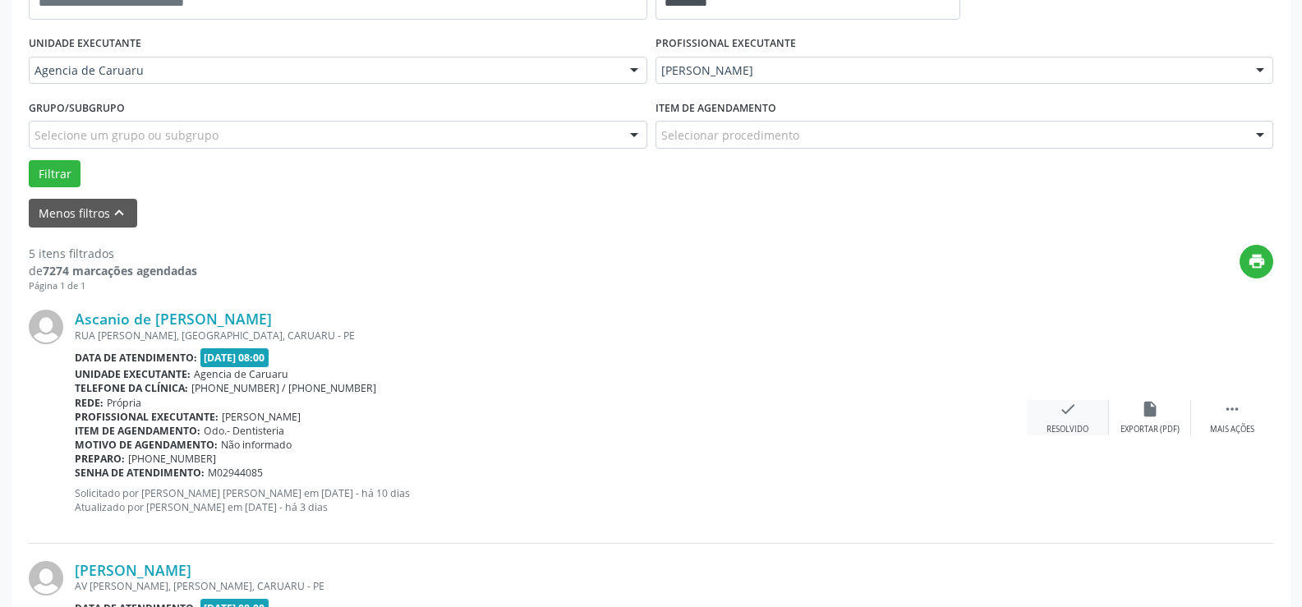
click at [1081, 418] on div "check Resolvido" at bounding box center [1068, 417] width 82 height 35
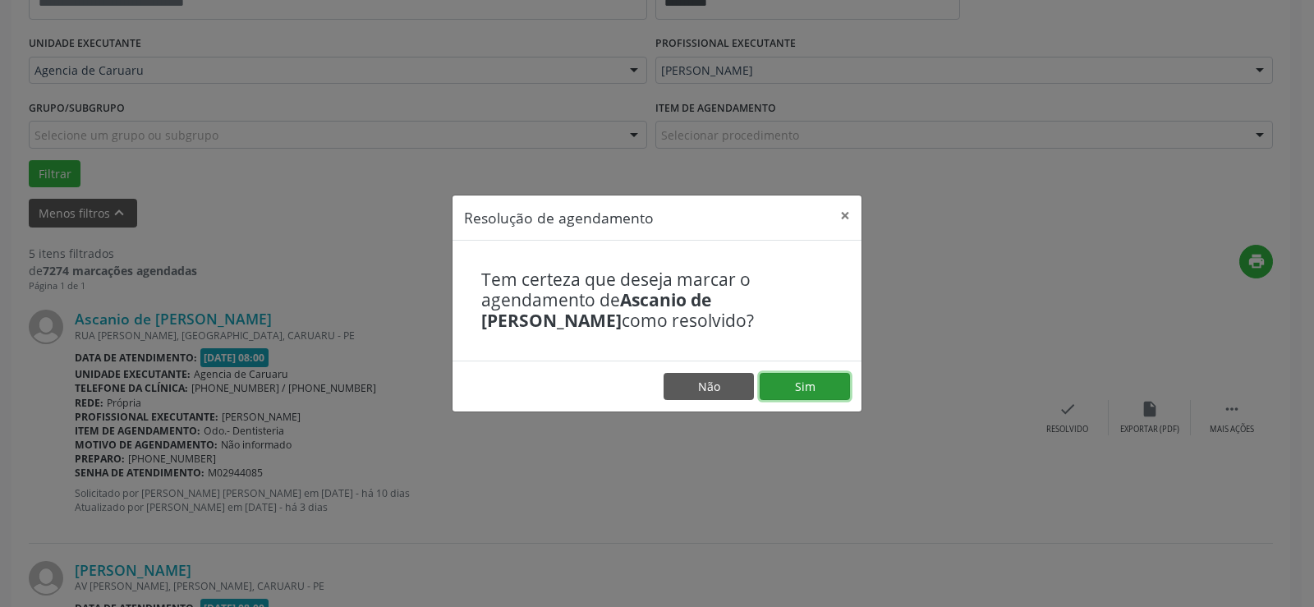
click at [830, 388] on button "Sim" at bounding box center [805, 387] width 90 height 28
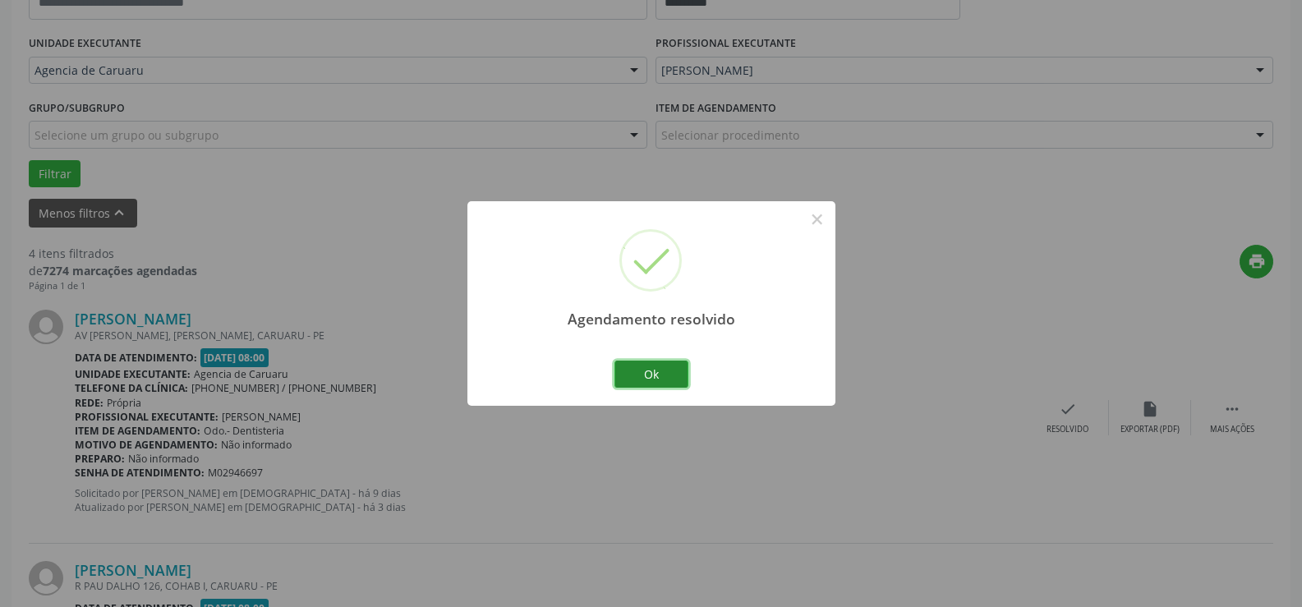
click at [678, 375] on button "Ok" at bounding box center [651, 375] width 74 height 28
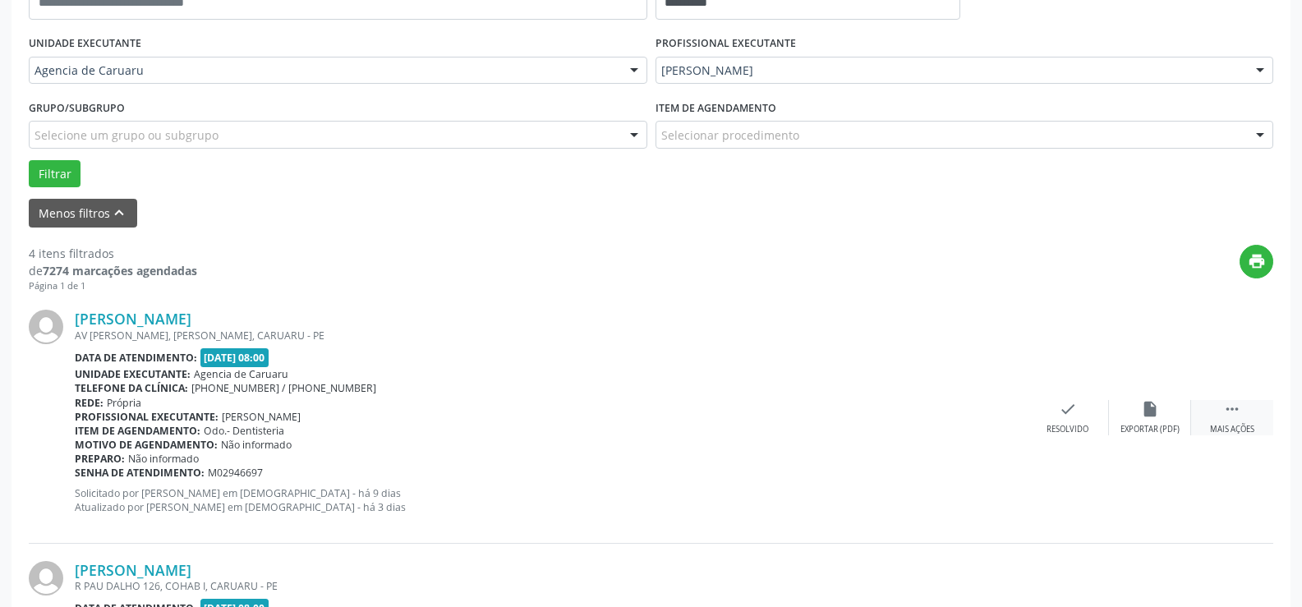
click at [1253, 419] on div " Mais ações" at bounding box center [1232, 417] width 82 height 35
click at [1137, 416] on div "alarm_off Não compareceu" at bounding box center [1150, 417] width 82 height 35
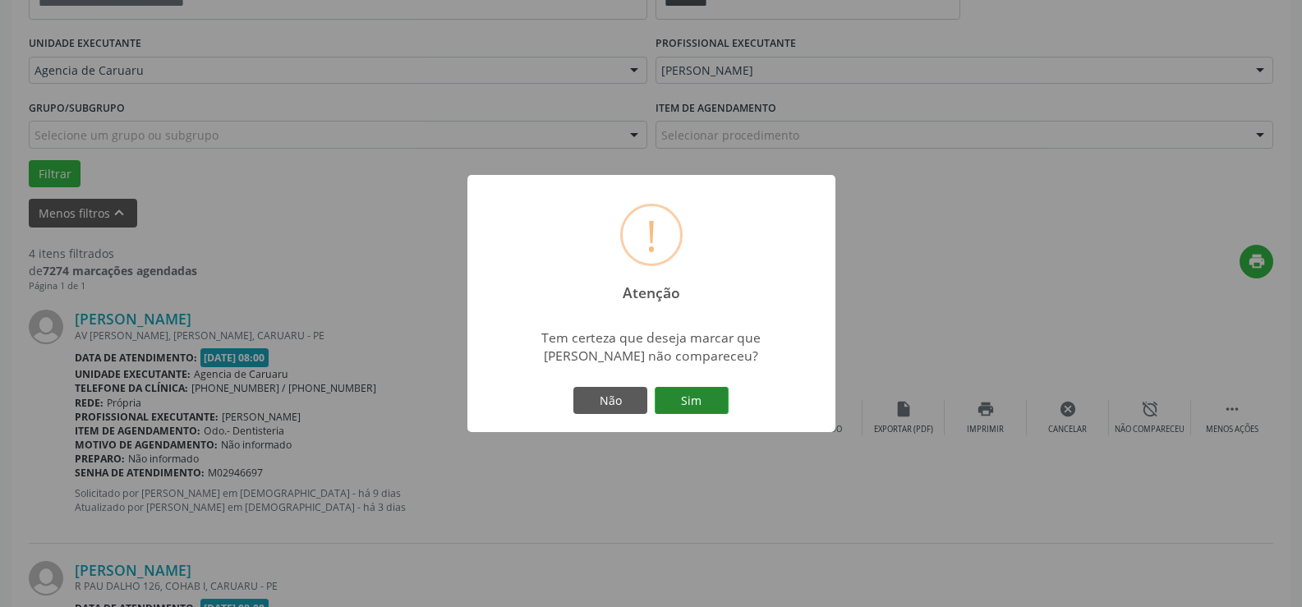
click at [697, 407] on button "Sim" at bounding box center [692, 401] width 74 height 28
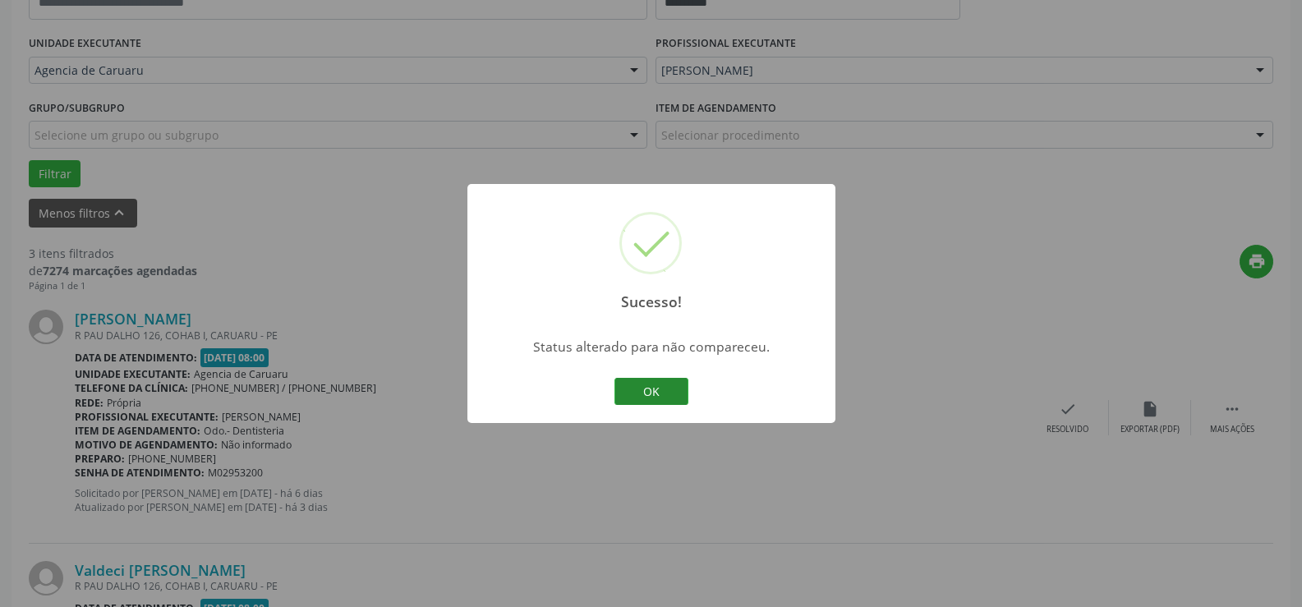
click at [646, 384] on button "OK" at bounding box center [651, 392] width 74 height 28
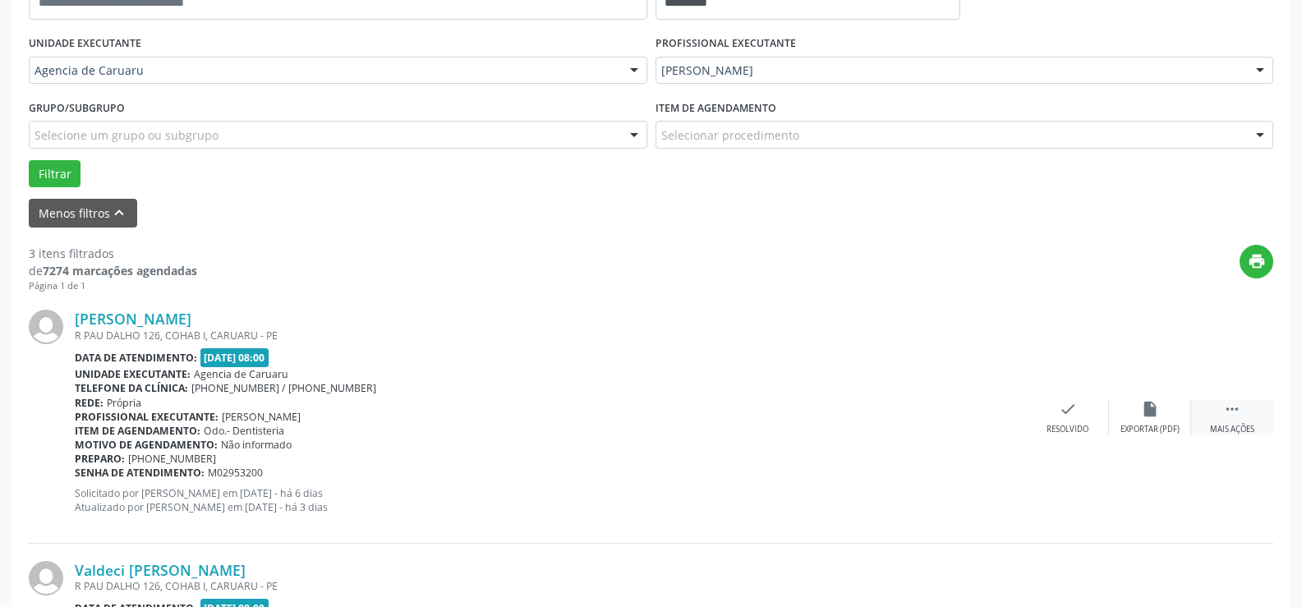
click at [1250, 412] on div " Mais ações" at bounding box center [1232, 417] width 82 height 35
click at [1138, 420] on div "alarm_off Não compareceu" at bounding box center [1150, 417] width 82 height 35
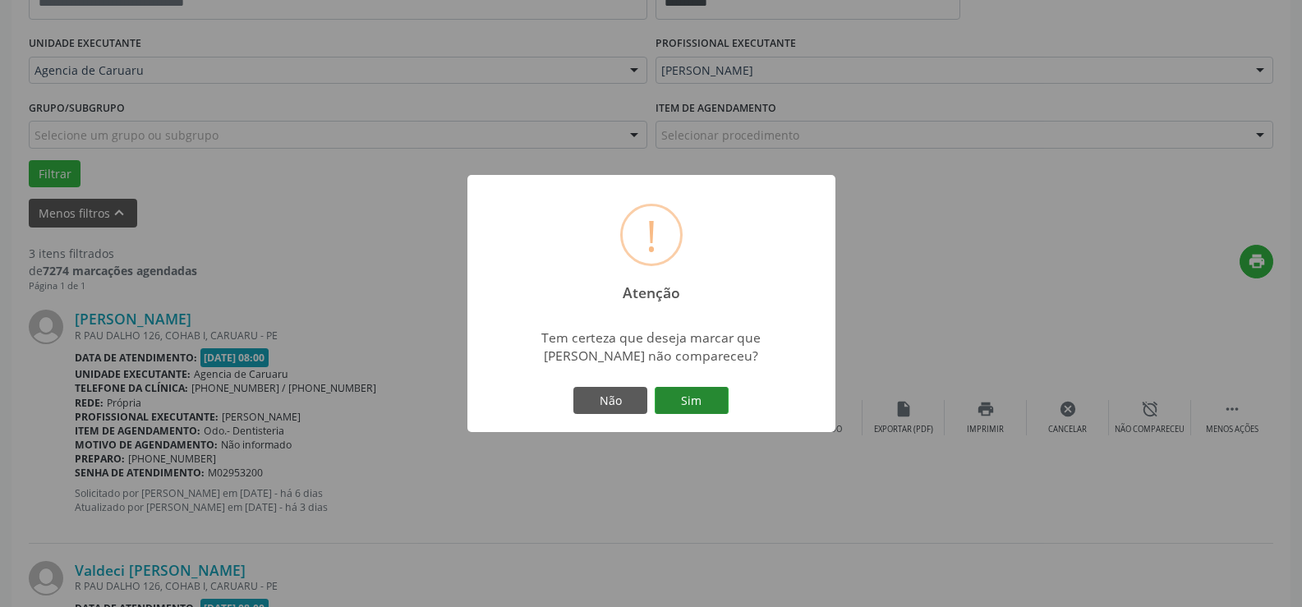
click at [673, 402] on button "Sim" at bounding box center [692, 401] width 74 height 28
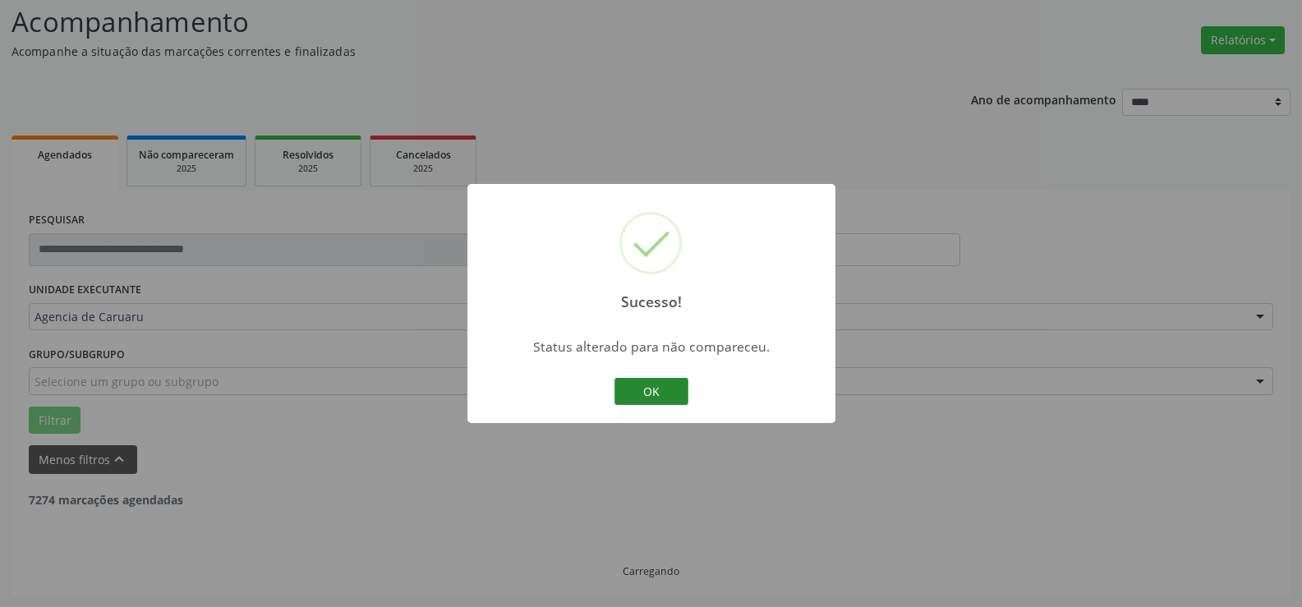
click at [653, 398] on button "OK" at bounding box center [651, 392] width 74 height 28
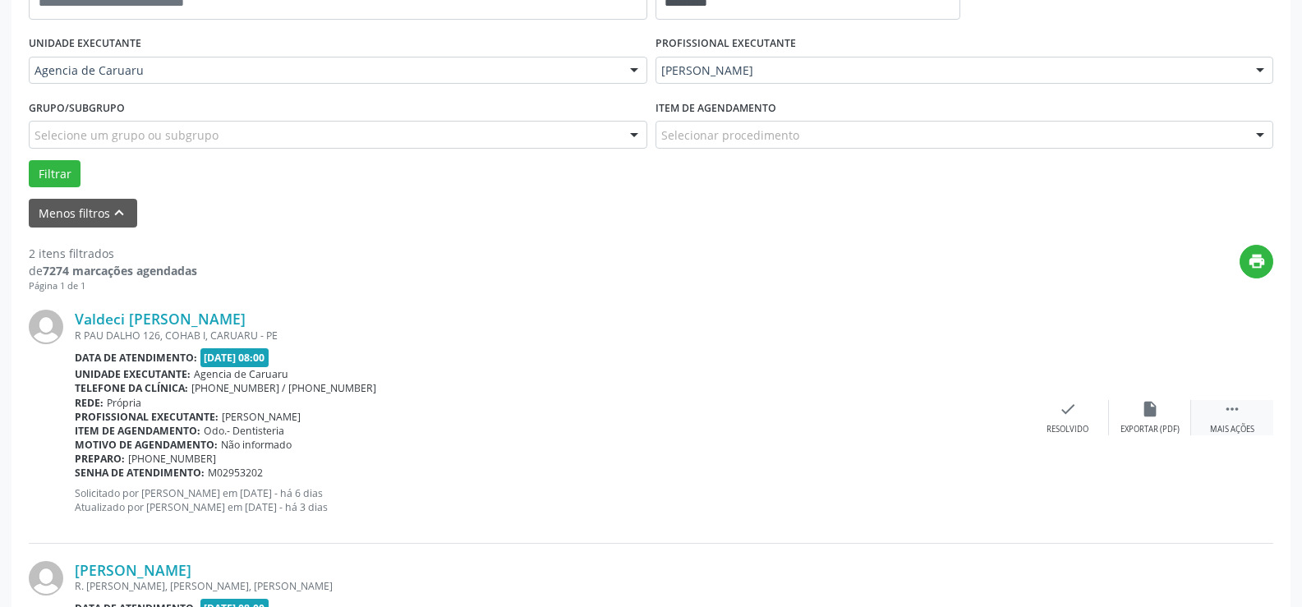
click at [1216, 402] on div " Mais ações" at bounding box center [1232, 417] width 82 height 35
click at [1151, 402] on icon "alarm_off" at bounding box center [1150, 409] width 18 height 18
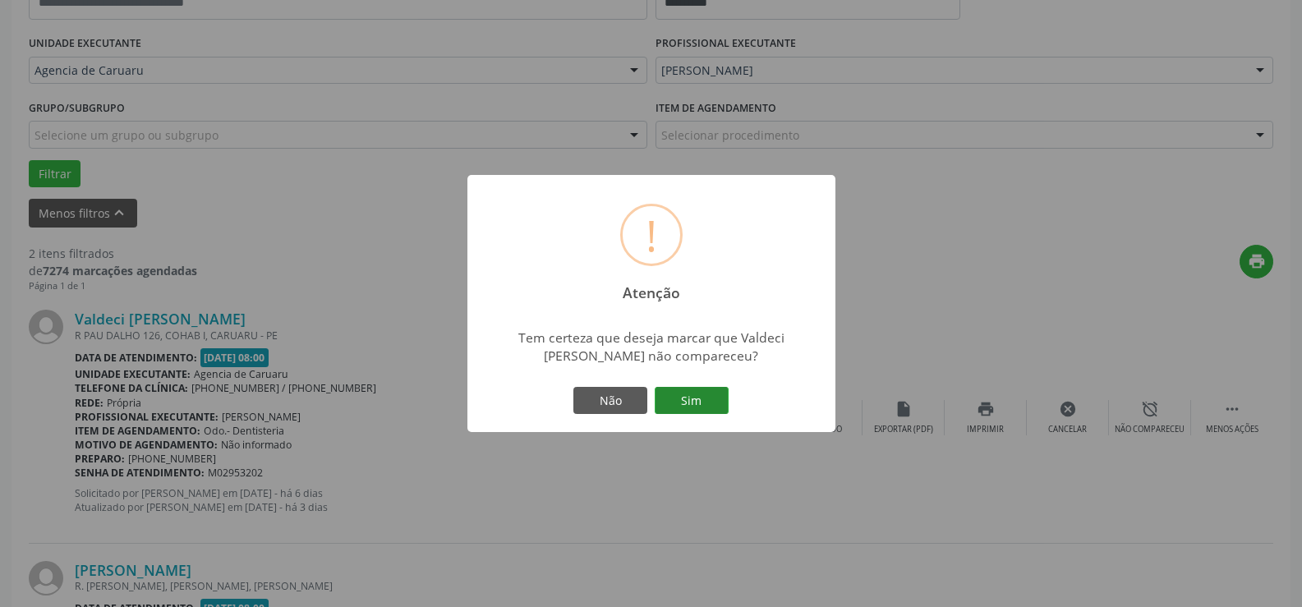
click at [712, 407] on button "Sim" at bounding box center [692, 401] width 74 height 28
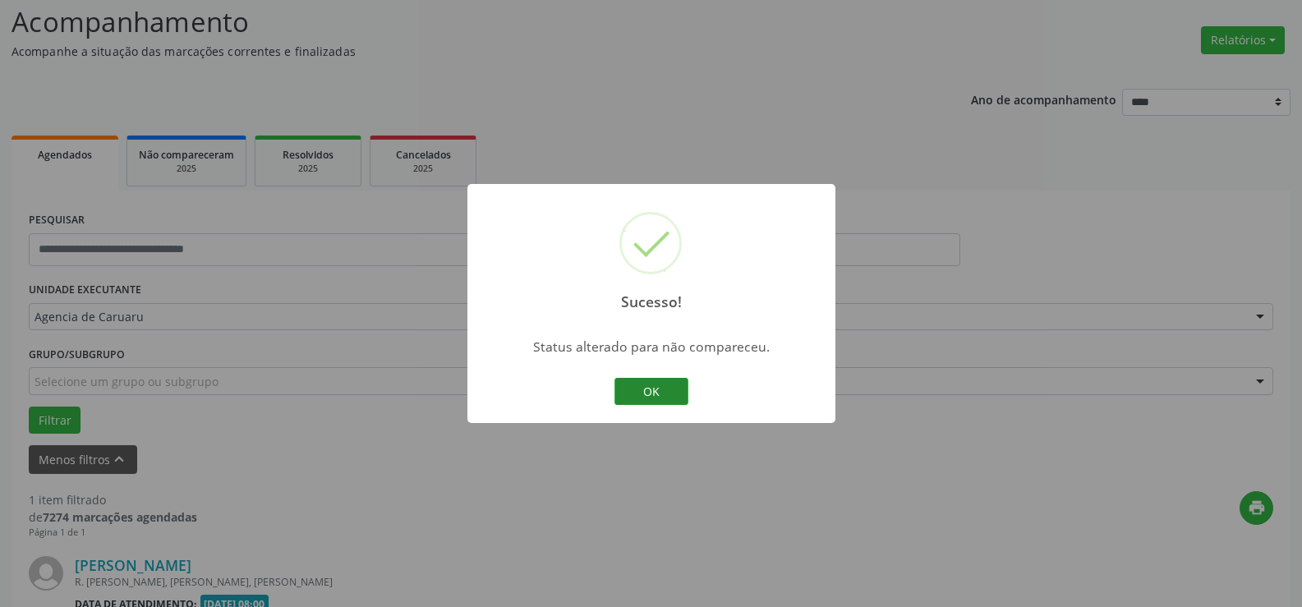
scroll to position [321, 0]
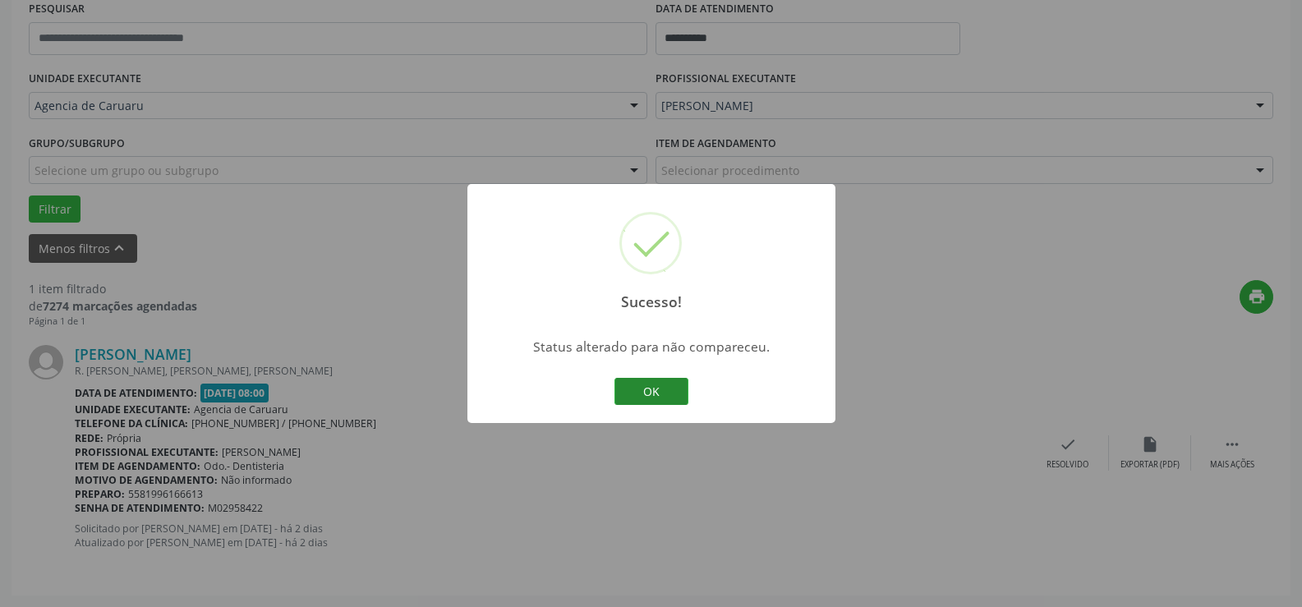
click at [643, 393] on button "OK" at bounding box center [651, 392] width 74 height 28
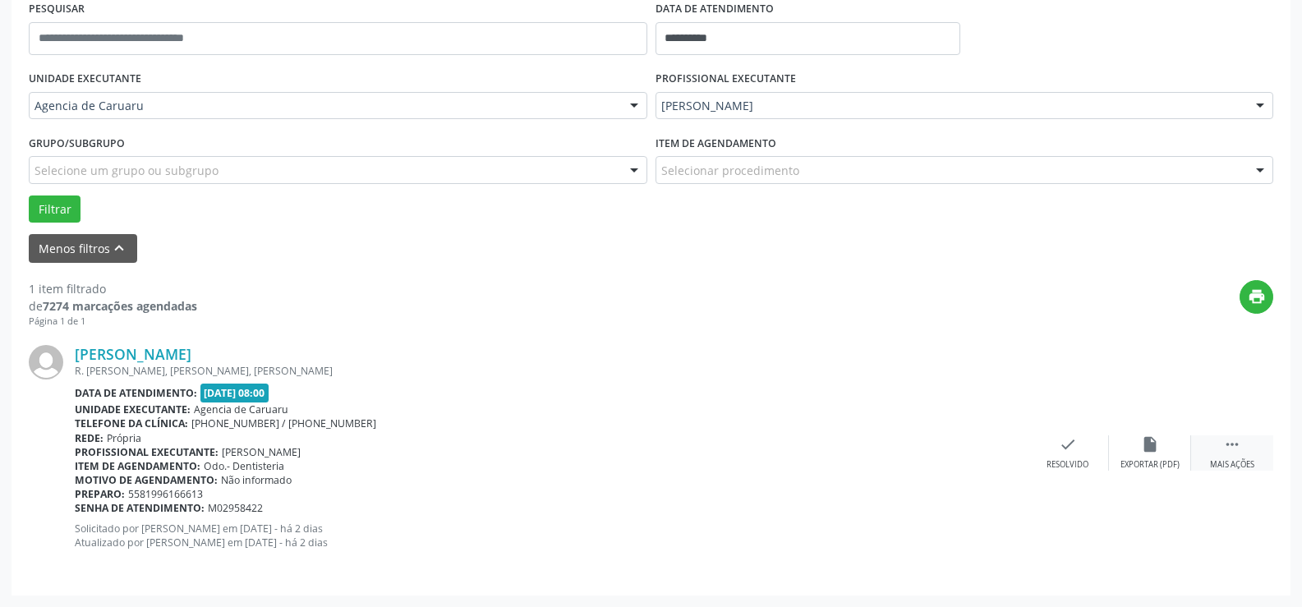
click at [1254, 457] on div " Mais ações" at bounding box center [1232, 452] width 82 height 35
click at [1151, 464] on div "Não compareceu" at bounding box center [1150, 464] width 70 height 11
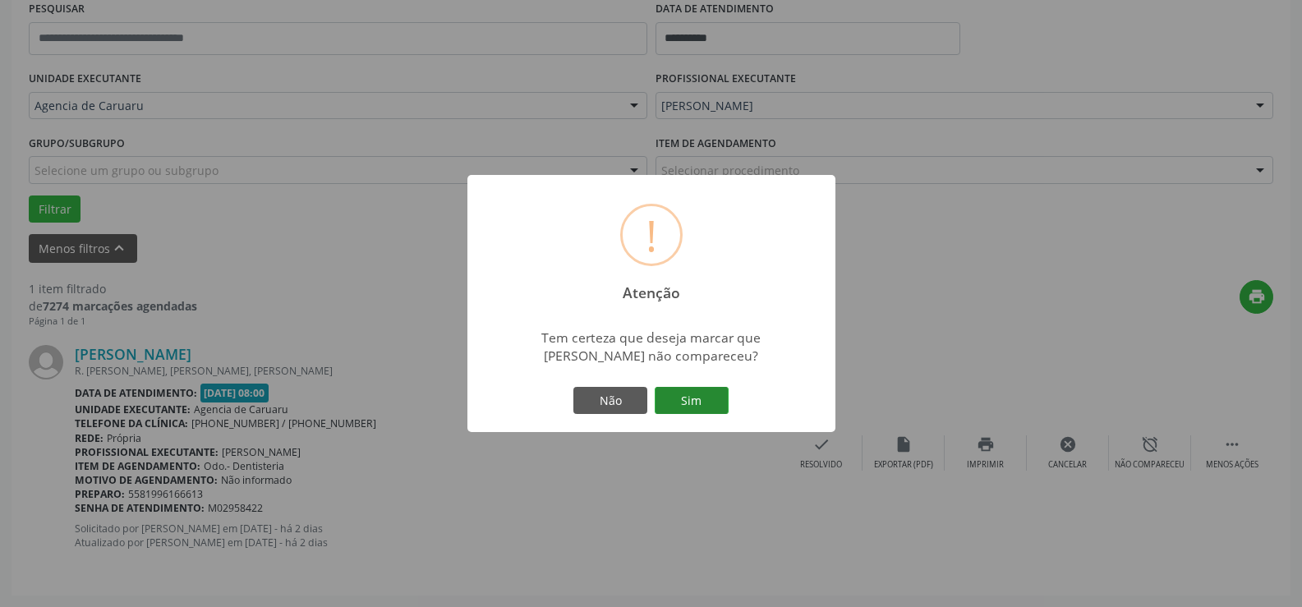
click at [695, 396] on button "Sim" at bounding box center [692, 401] width 74 height 28
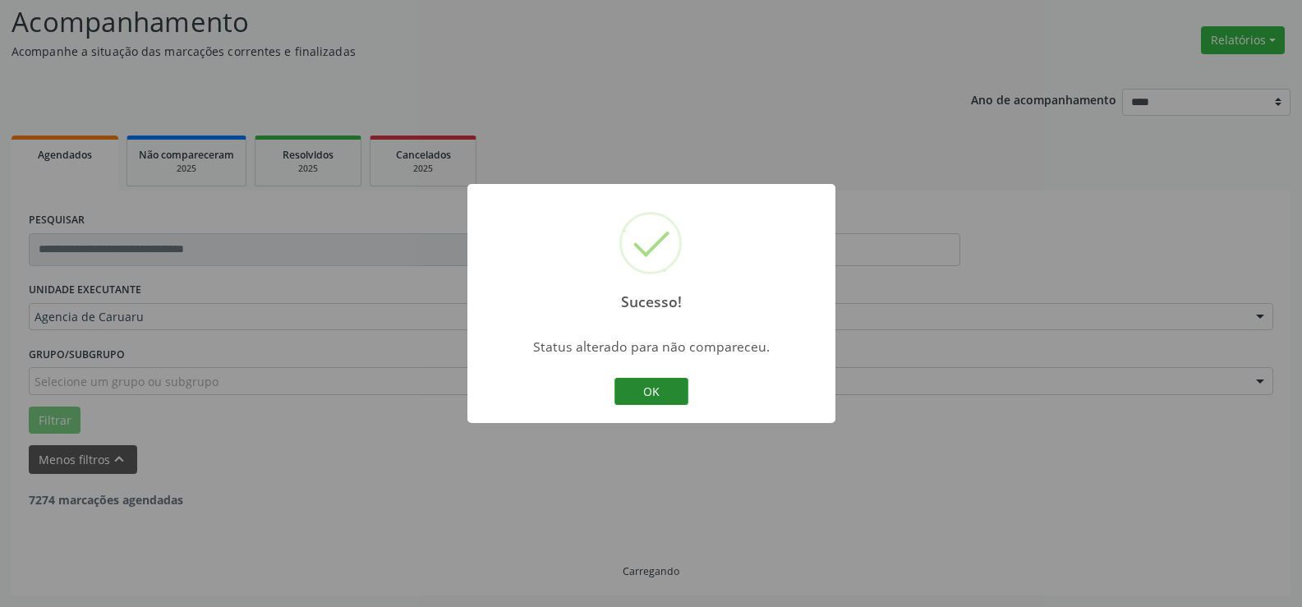
scroll to position [57, 0]
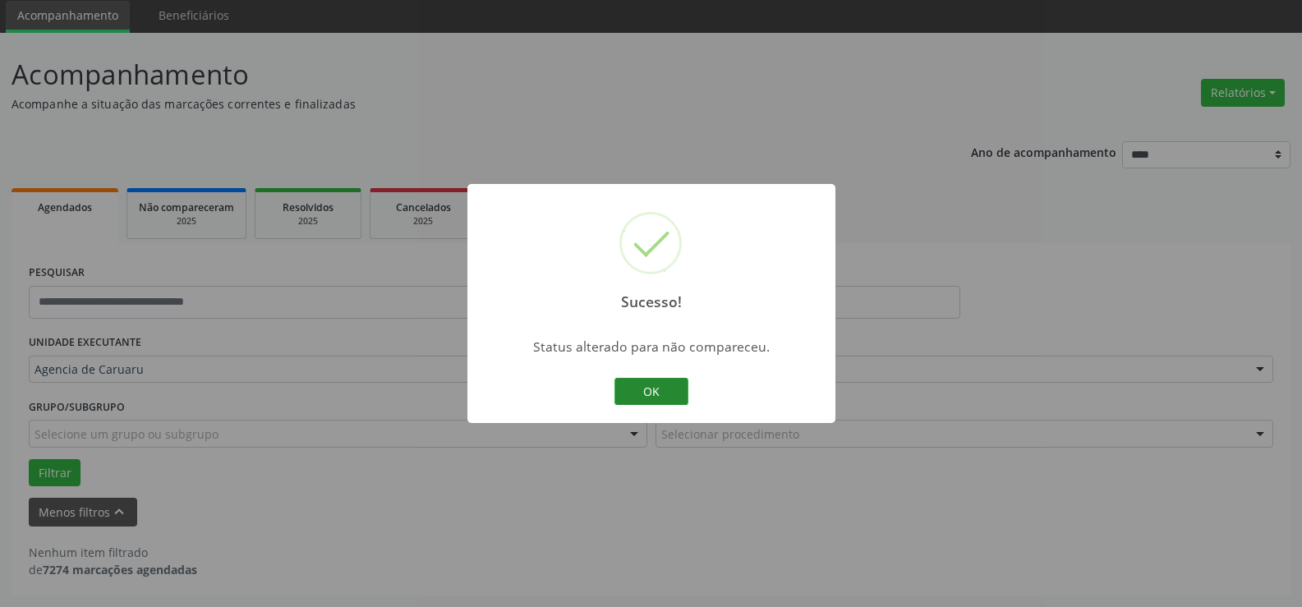
click at [650, 401] on button "OK" at bounding box center [651, 392] width 74 height 28
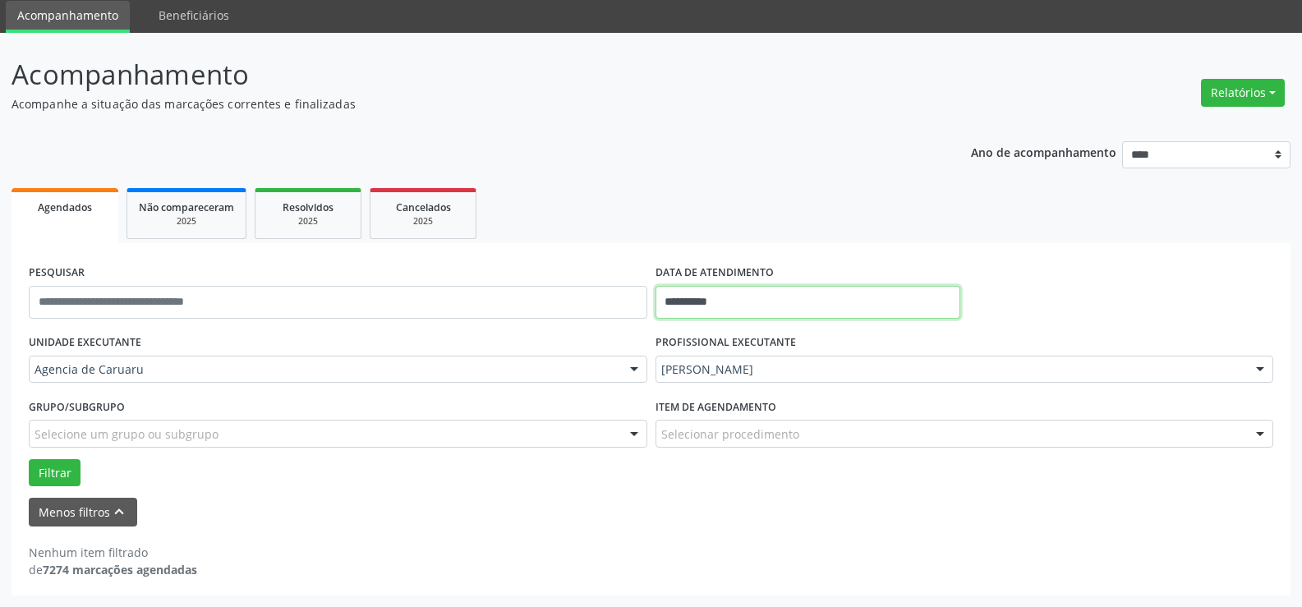
click at [736, 293] on input "**********" at bounding box center [807, 302] width 305 height 33
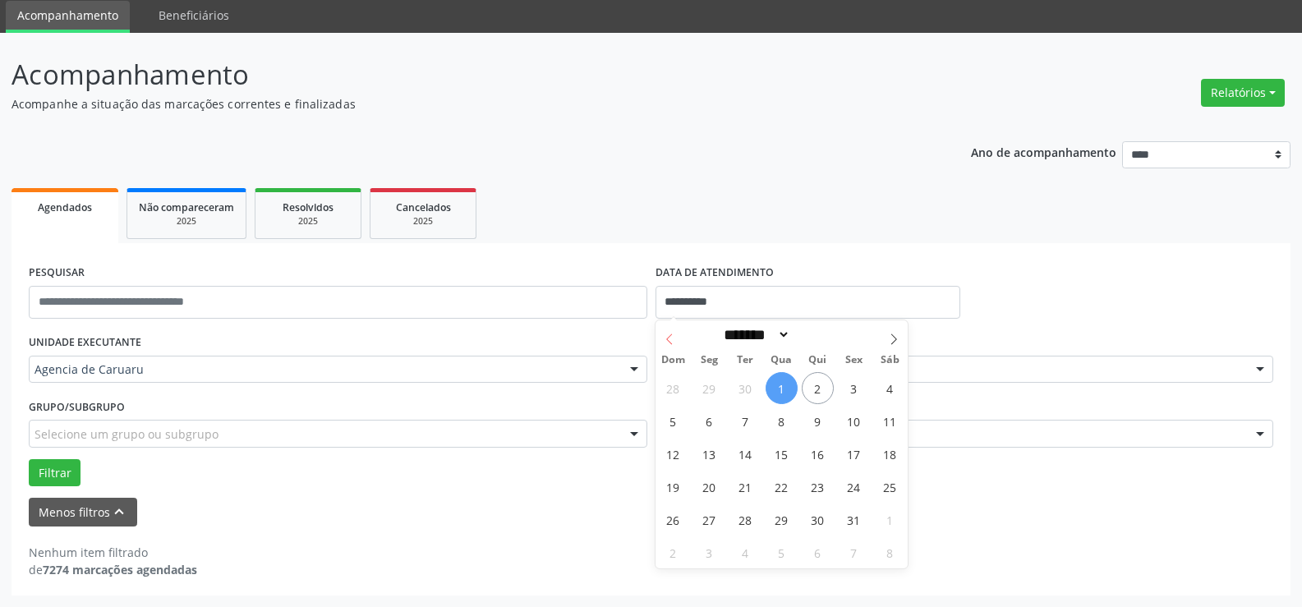
click at [677, 341] on span at bounding box center [669, 334] width 28 height 28
select select "*"
click at [775, 387] on span "3" at bounding box center [781, 388] width 32 height 32
type input "**********"
click at [775, 387] on span "3" at bounding box center [781, 388] width 32 height 32
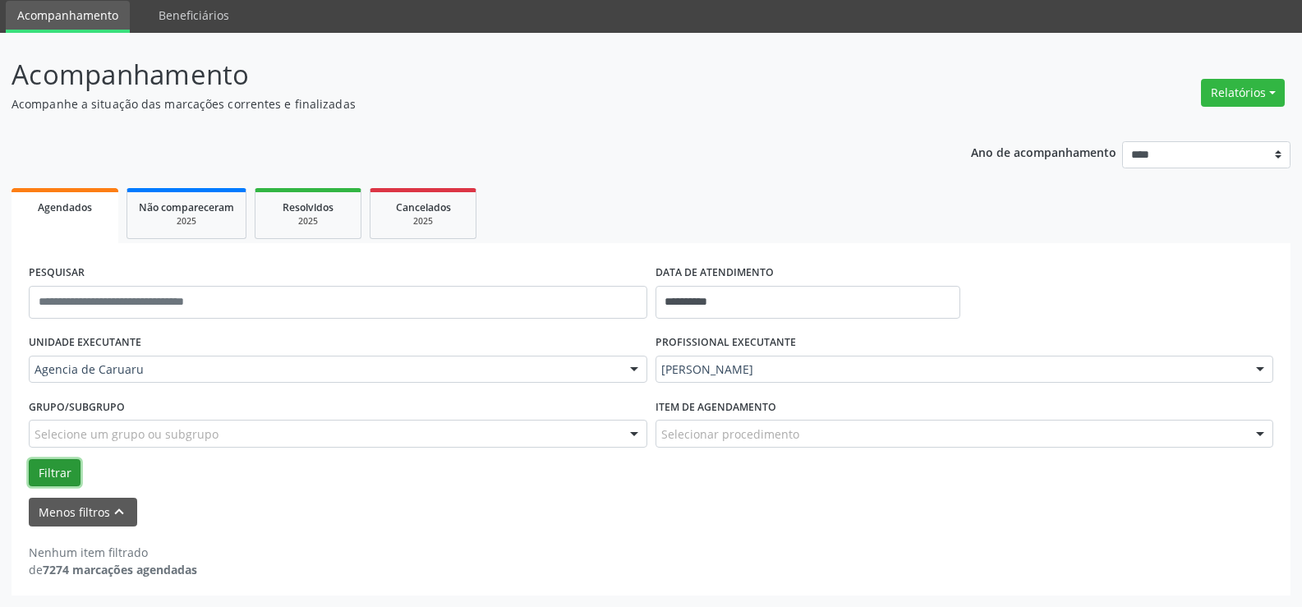
click at [74, 472] on button "Filtrar" at bounding box center [55, 473] width 52 height 28
